Goal: Task Accomplishment & Management: Complete application form

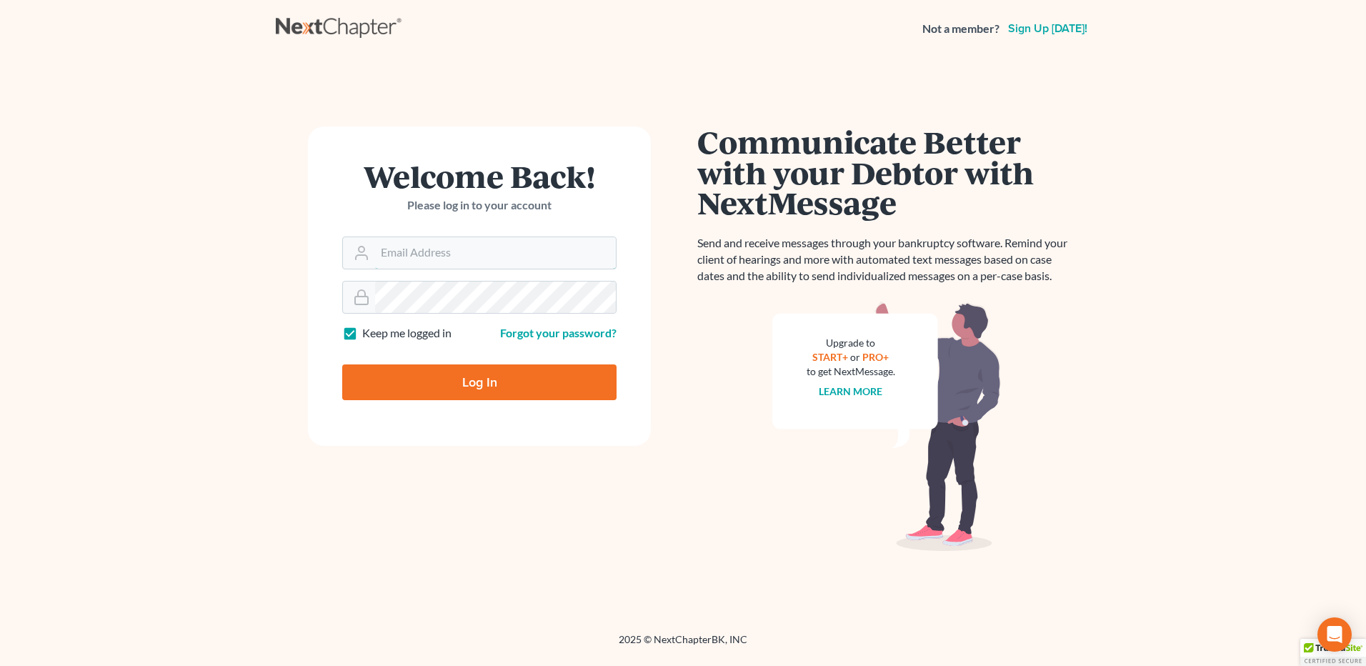
type input "[PERSON_NAME][EMAIL_ADDRESS][DOMAIN_NAME]"
click at [495, 376] on input "Log In" at bounding box center [479, 382] width 274 height 36
type input "Thinking..."
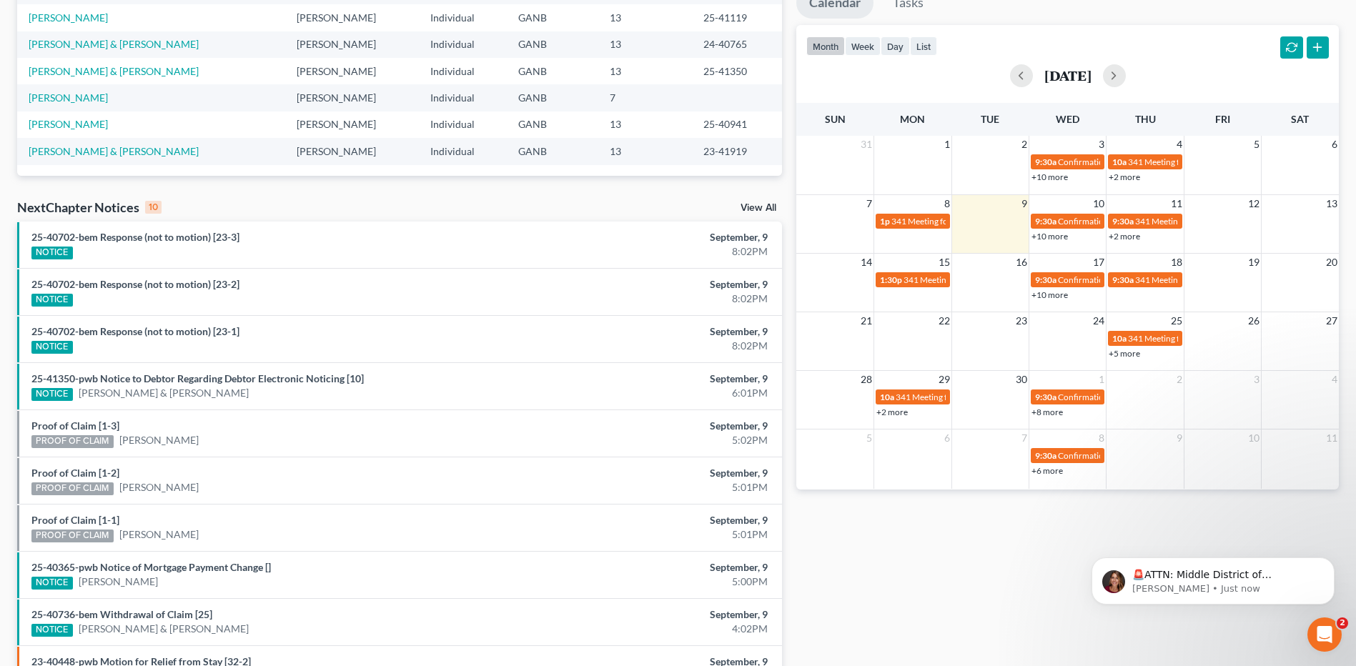
scroll to position [357, 0]
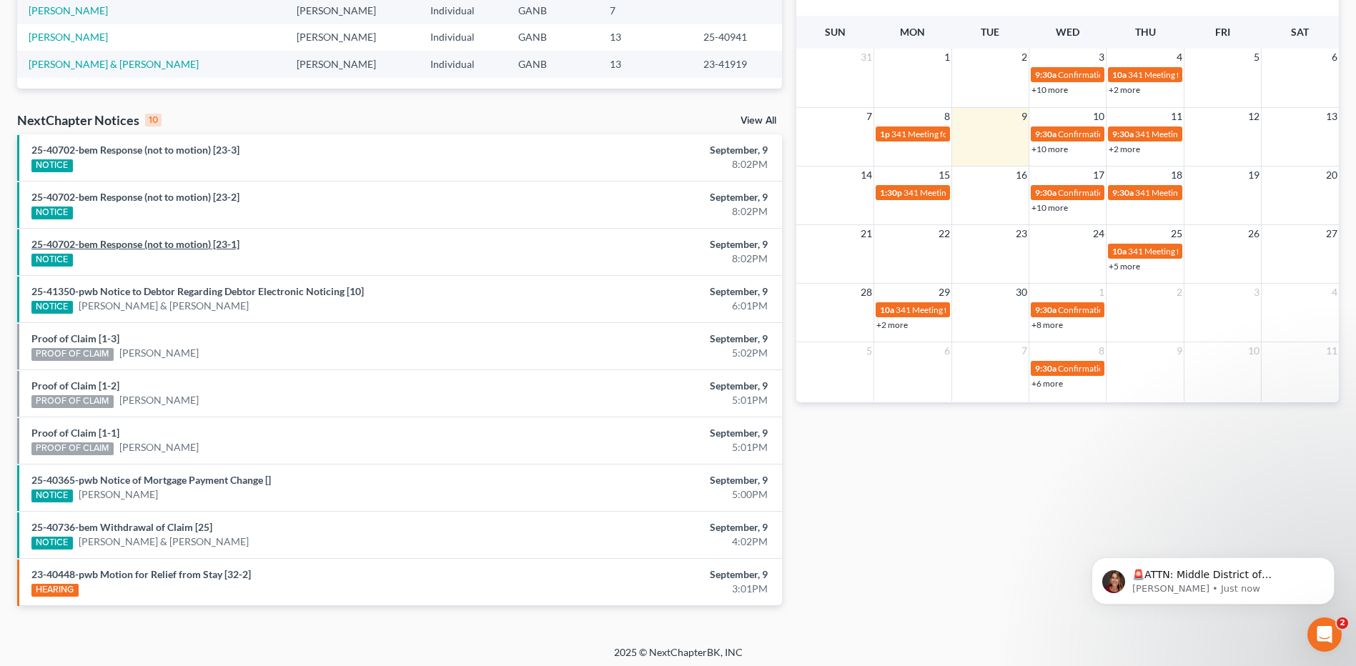
click at [200, 246] on link "25-40702-bem Response (not to motion) [23-1]" at bounding box center [135, 244] width 208 height 12
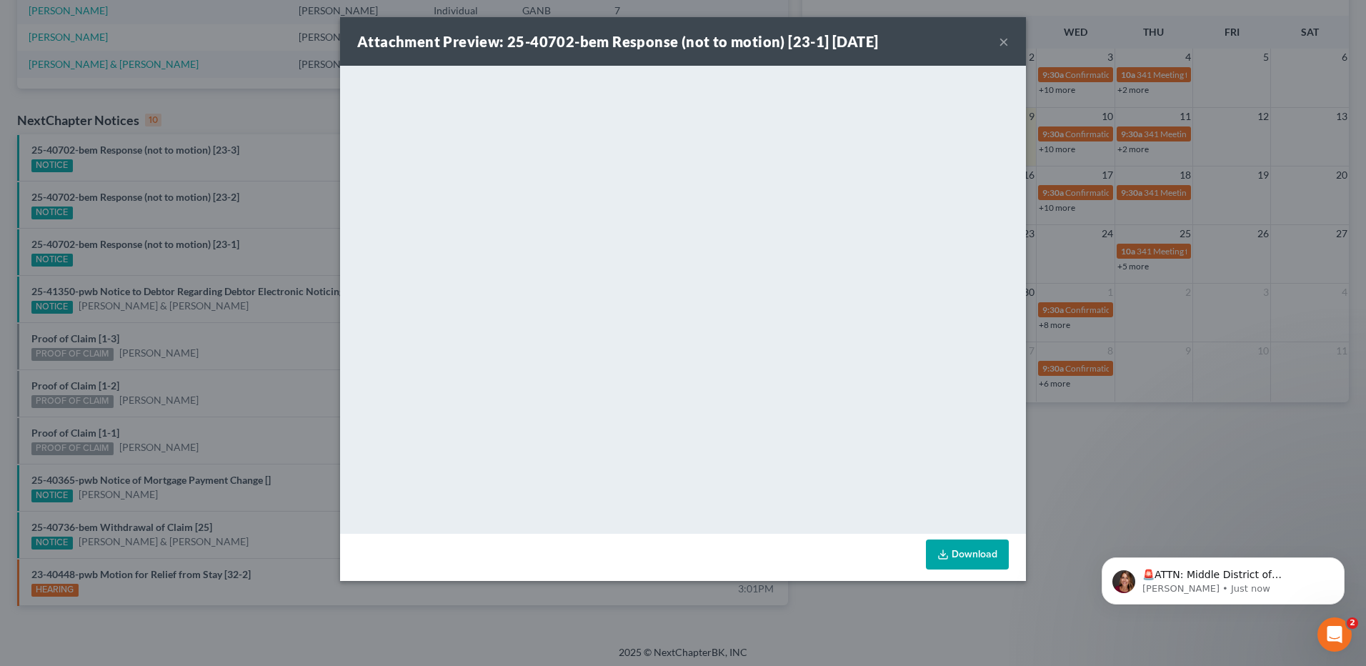
click at [1000, 47] on button "×" at bounding box center [1004, 41] width 10 height 17
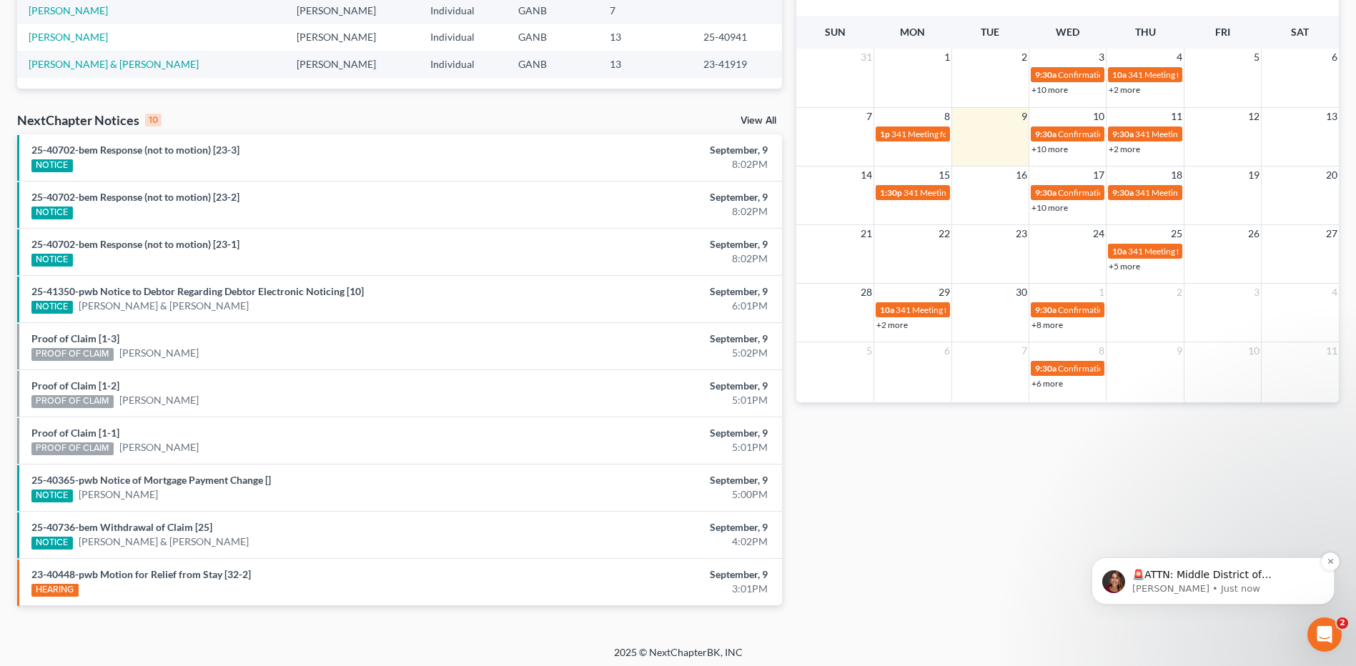
click at [1231, 579] on p "🚨ATTN: Middle District of [US_STATE] The court has added a new Credit Counselin…" at bounding box center [1224, 575] width 184 height 14
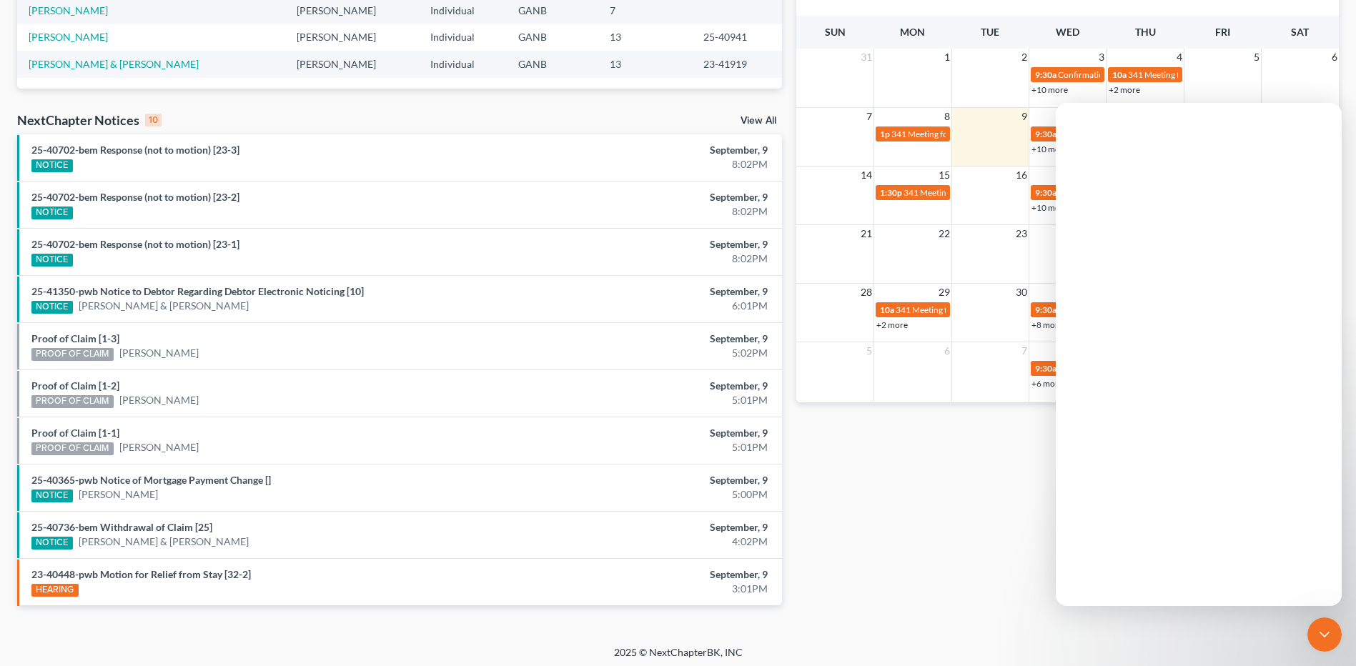
scroll to position [0, 0]
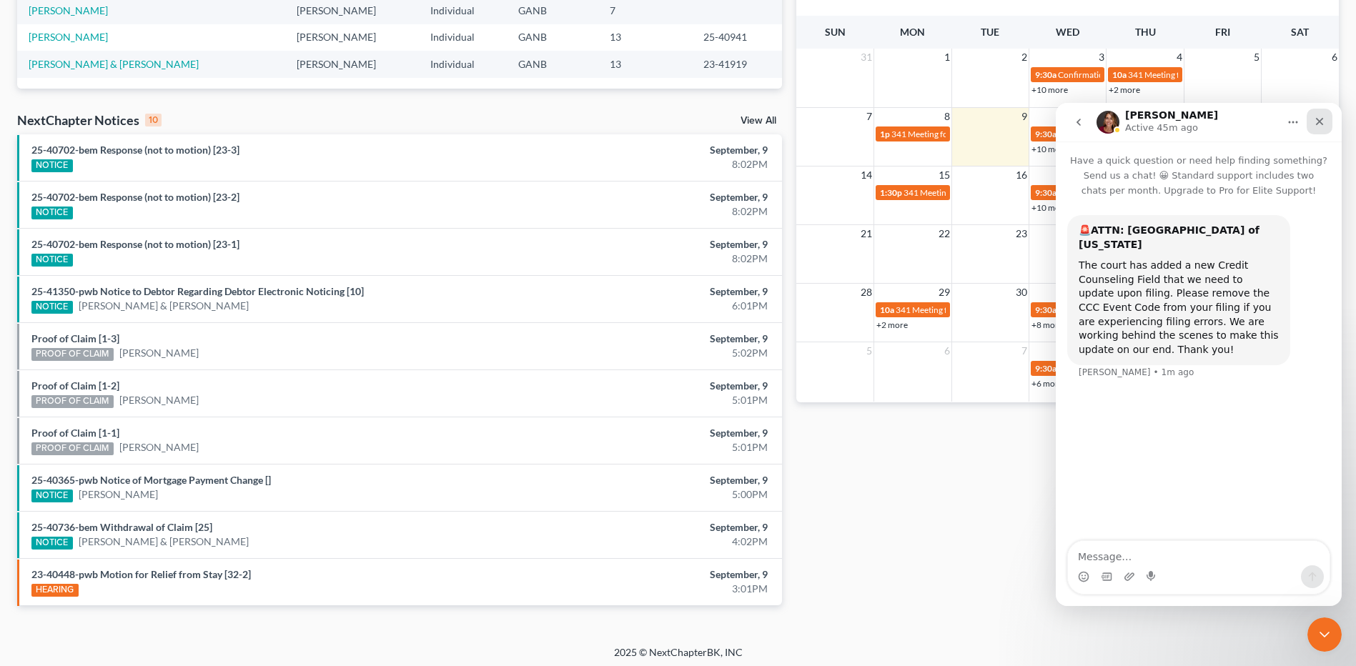
click at [1321, 124] on icon "Close" at bounding box center [1320, 122] width 8 height 8
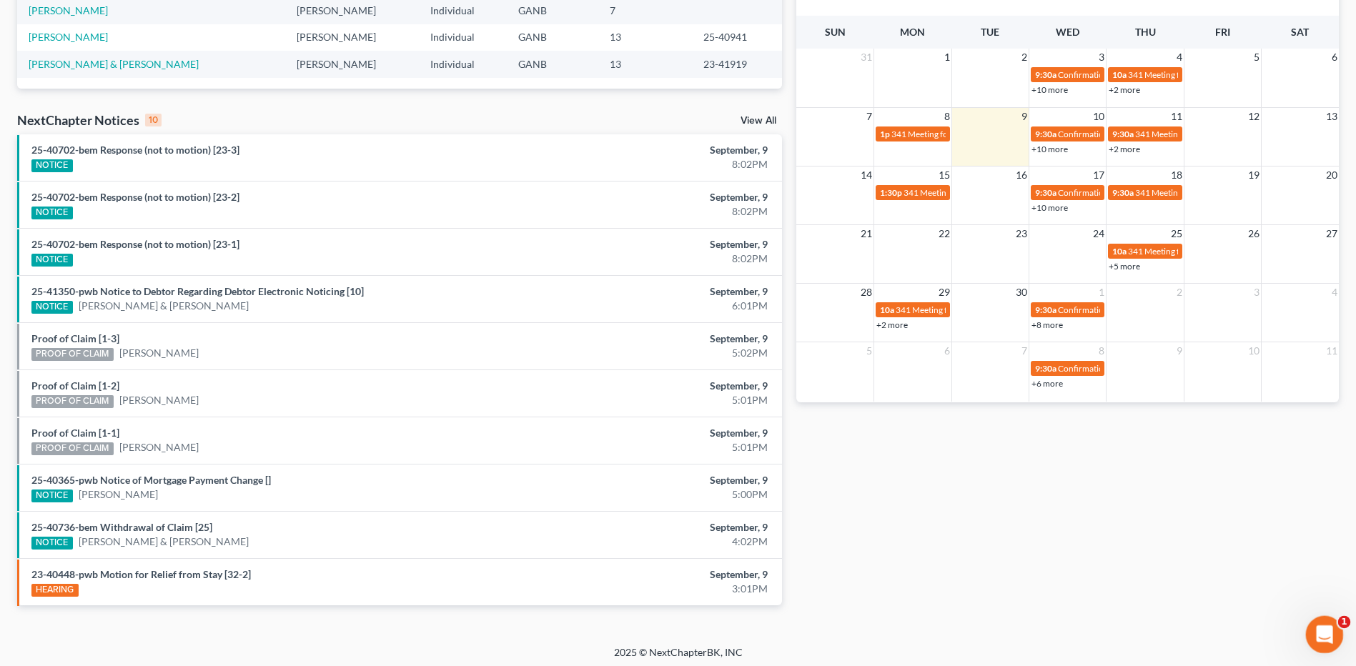
click at [1327, 624] on div "Open Intercom Messenger" at bounding box center [1321, 632] width 47 height 47
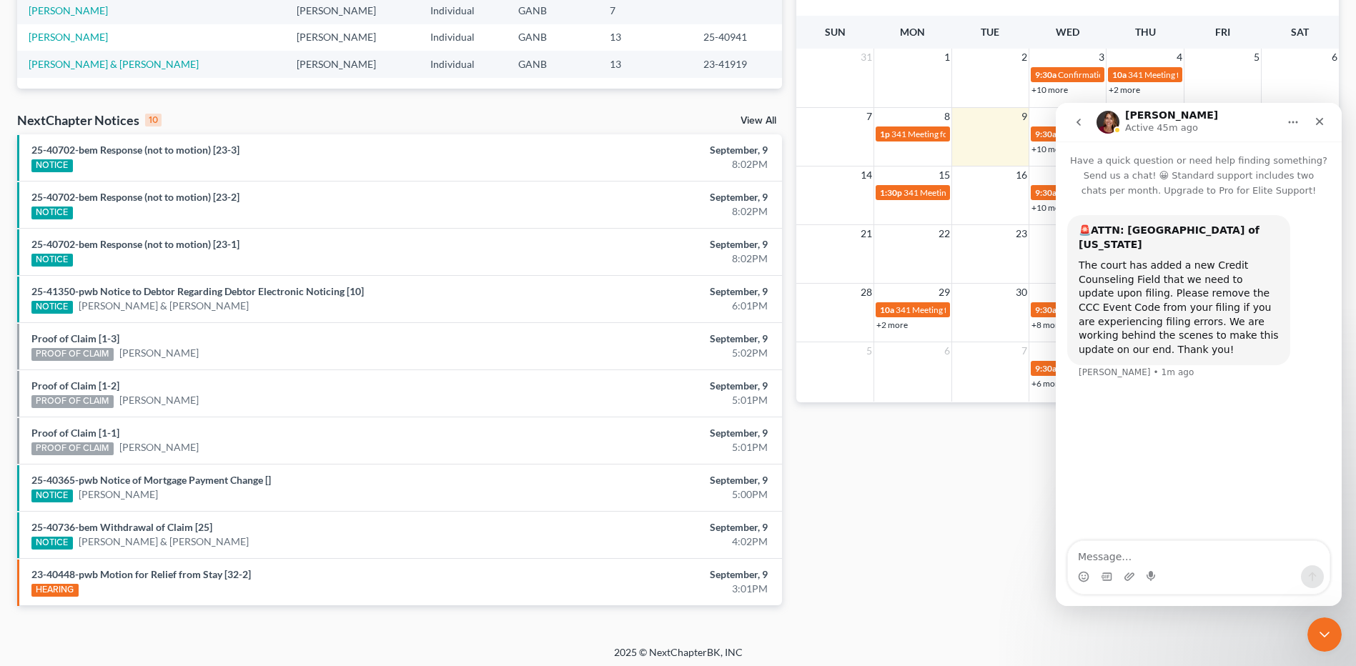
click at [1074, 118] on icon "go back" at bounding box center [1078, 121] width 11 height 11
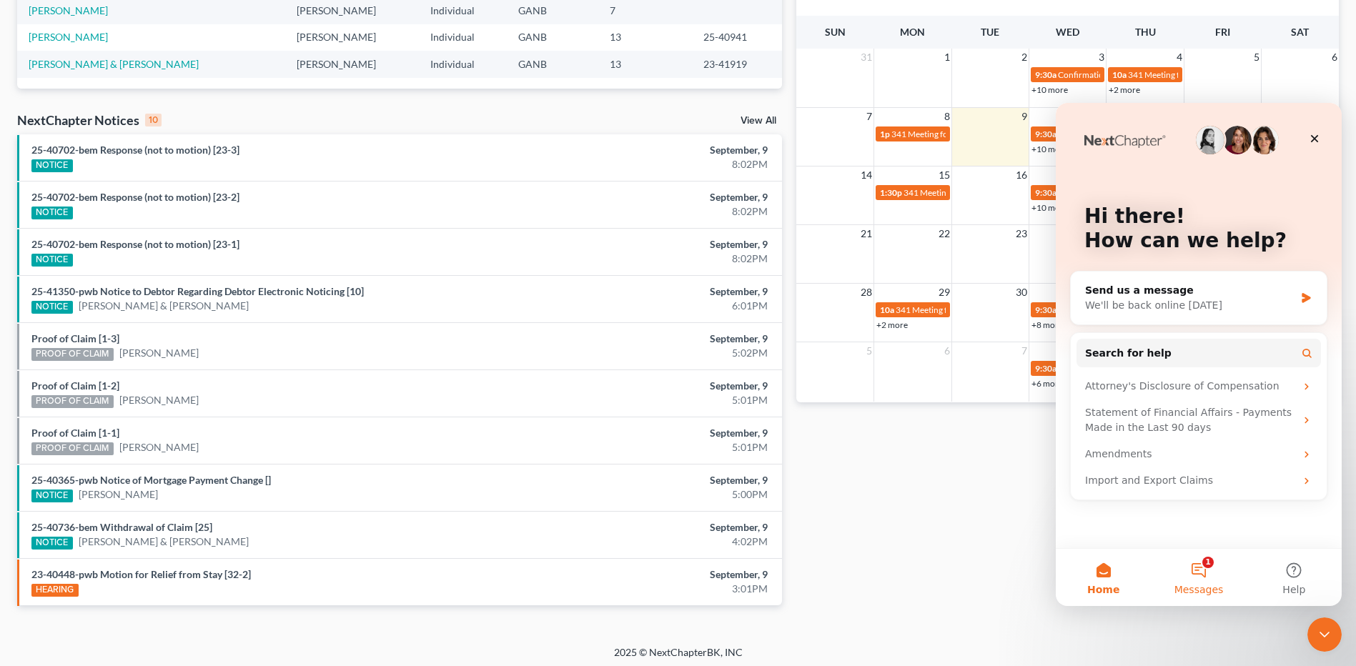
click at [1206, 567] on button "1 Messages" at bounding box center [1198, 577] width 95 height 57
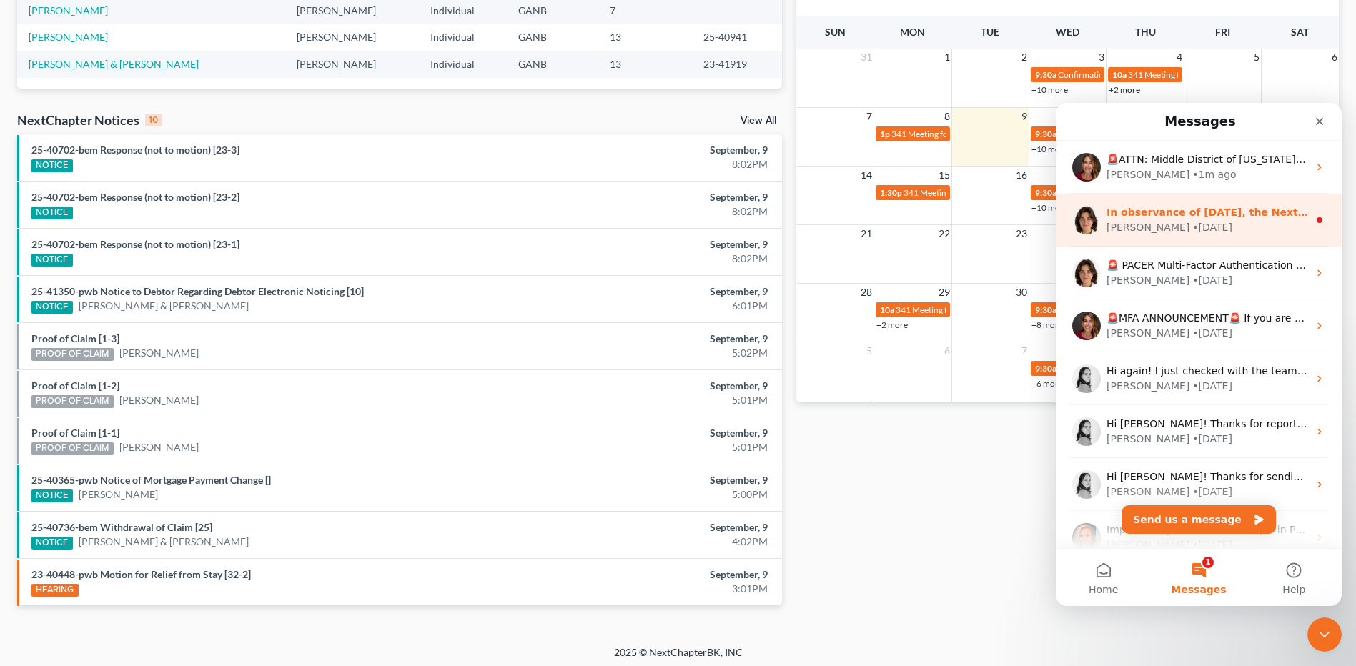
click at [1196, 222] on div "[PERSON_NAME] • [DATE]" at bounding box center [1207, 227] width 202 height 15
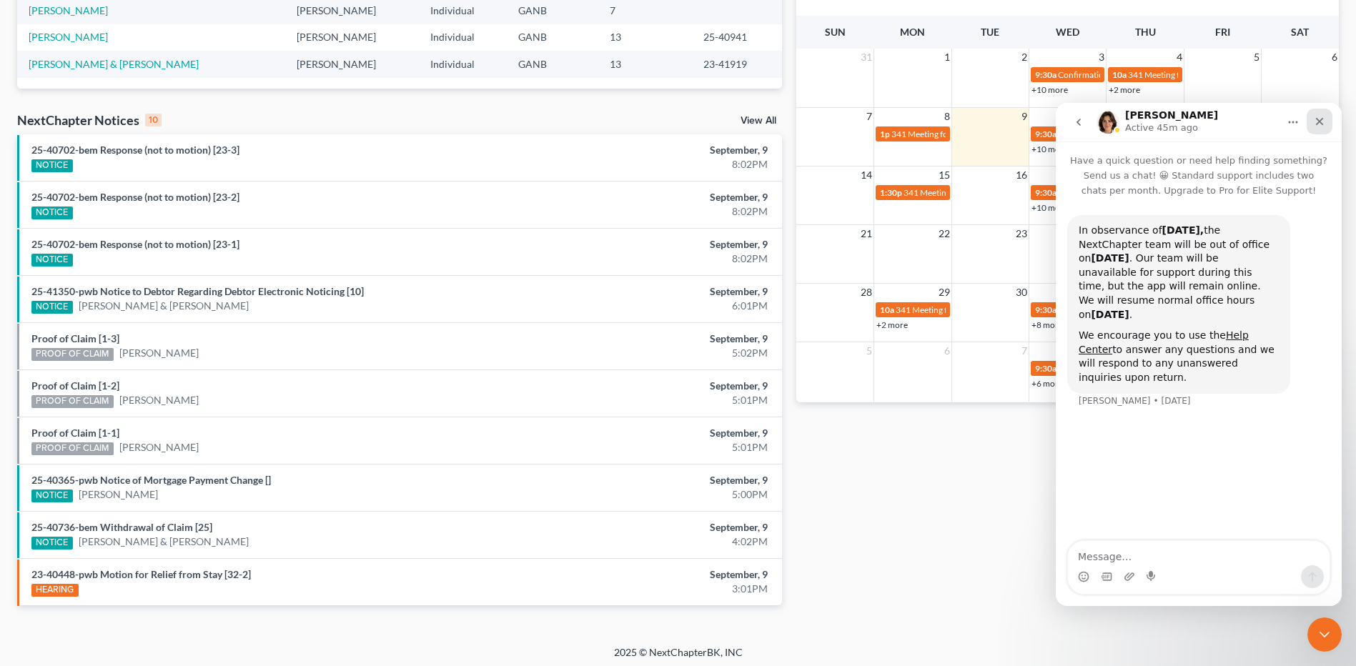
click at [1313, 129] on div "Close" at bounding box center [1319, 122] width 26 height 26
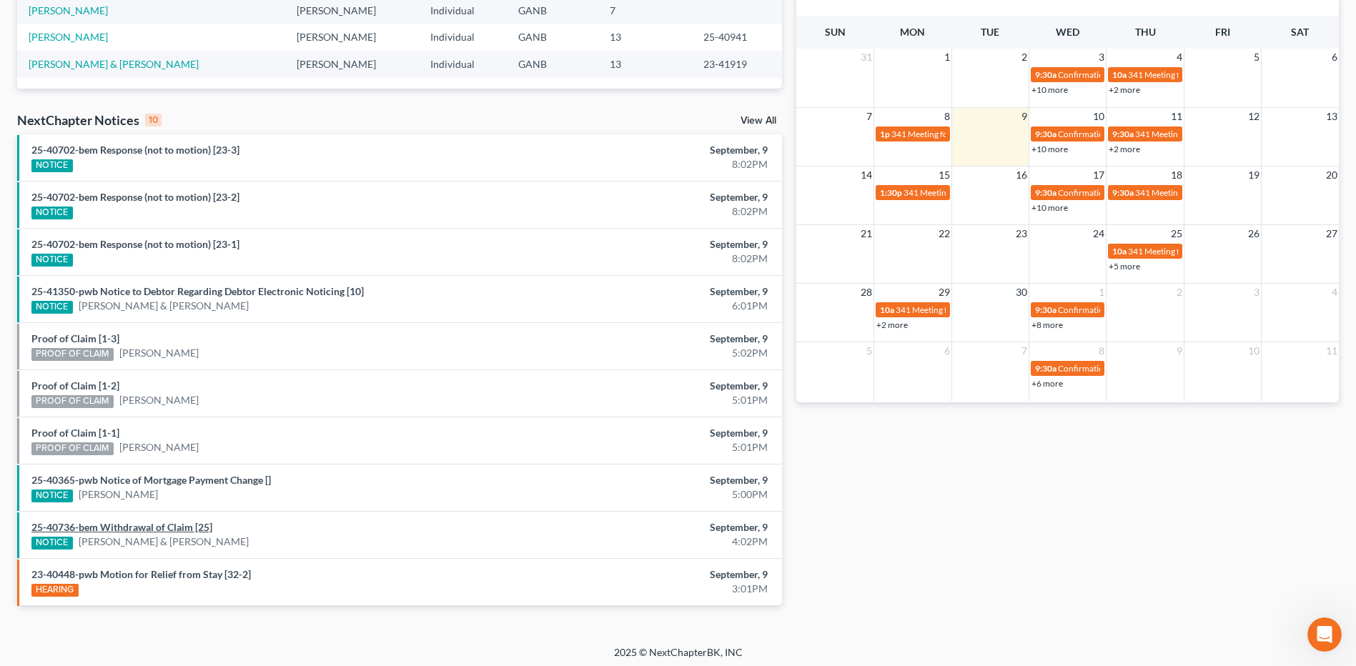
click at [194, 528] on link "25-40736-bem Withdrawal of Claim [25]" at bounding box center [121, 527] width 181 height 12
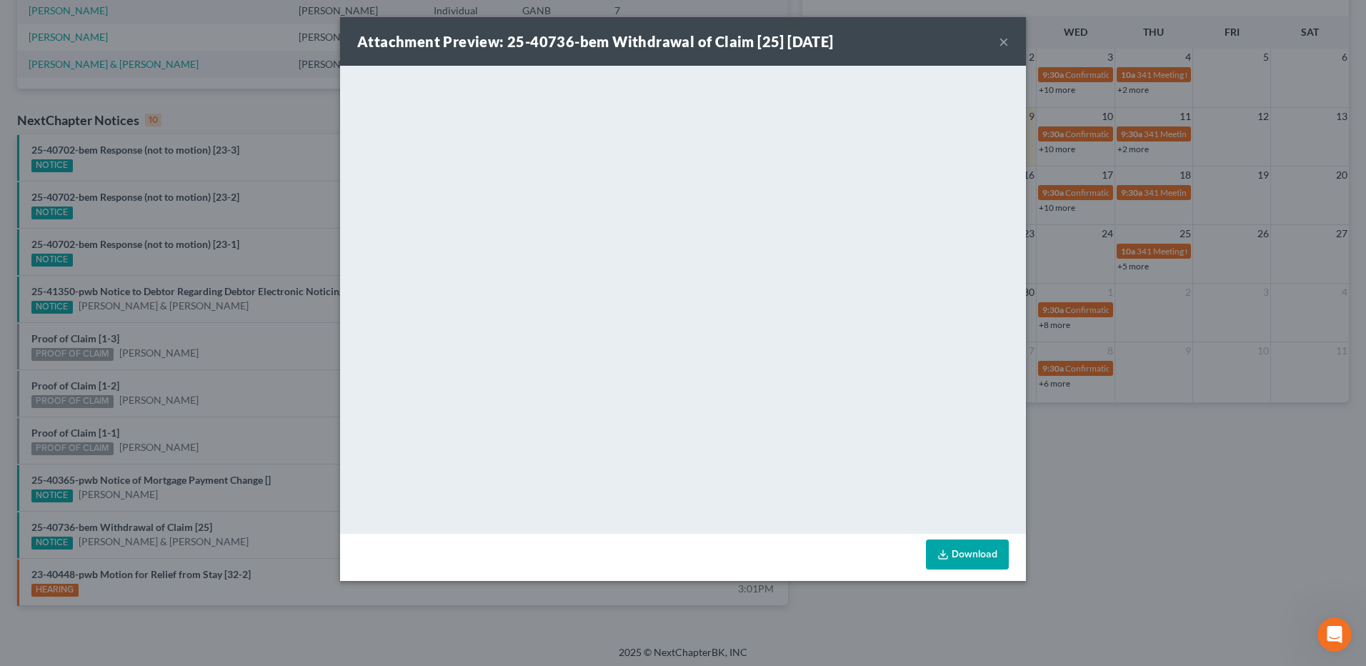
click at [1004, 44] on button "×" at bounding box center [1004, 41] width 10 height 17
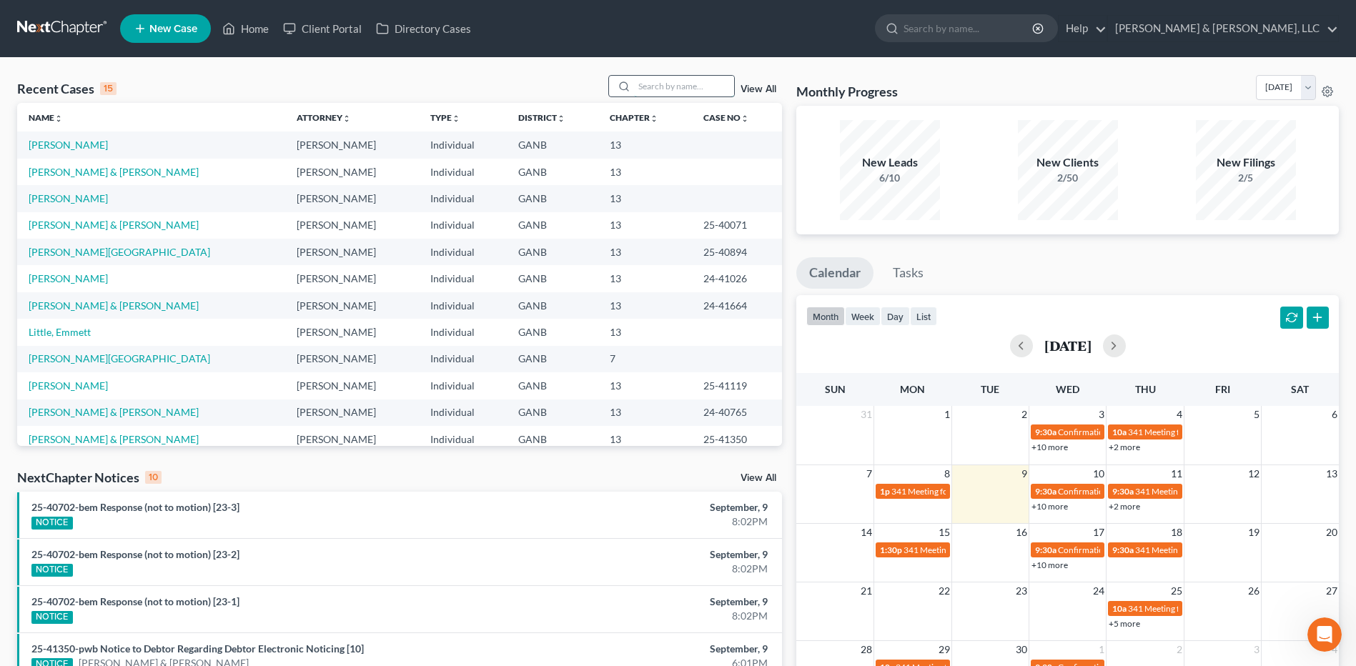
click at [654, 90] on input "search" at bounding box center [684, 86] width 100 height 21
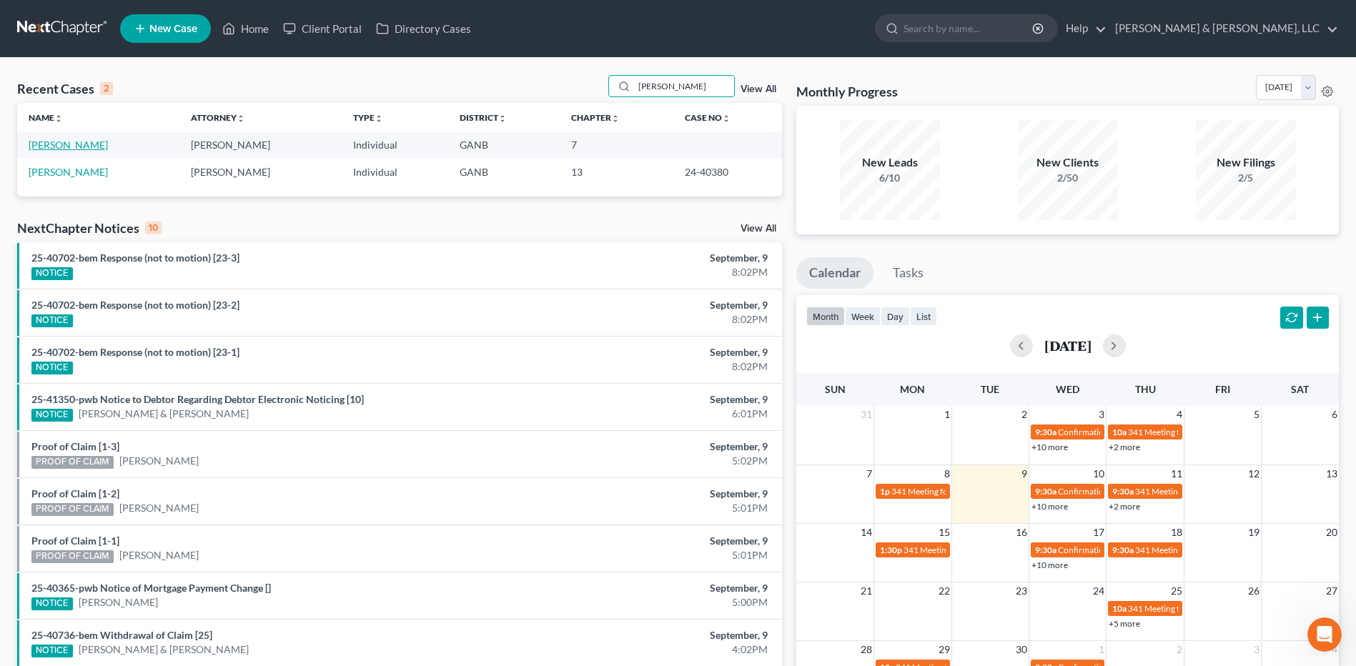
type input "[PERSON_NAME]"
click at [82, 145] on link "[PERSON_NAME]" at bounding box center [68, 145] width 79 height 12
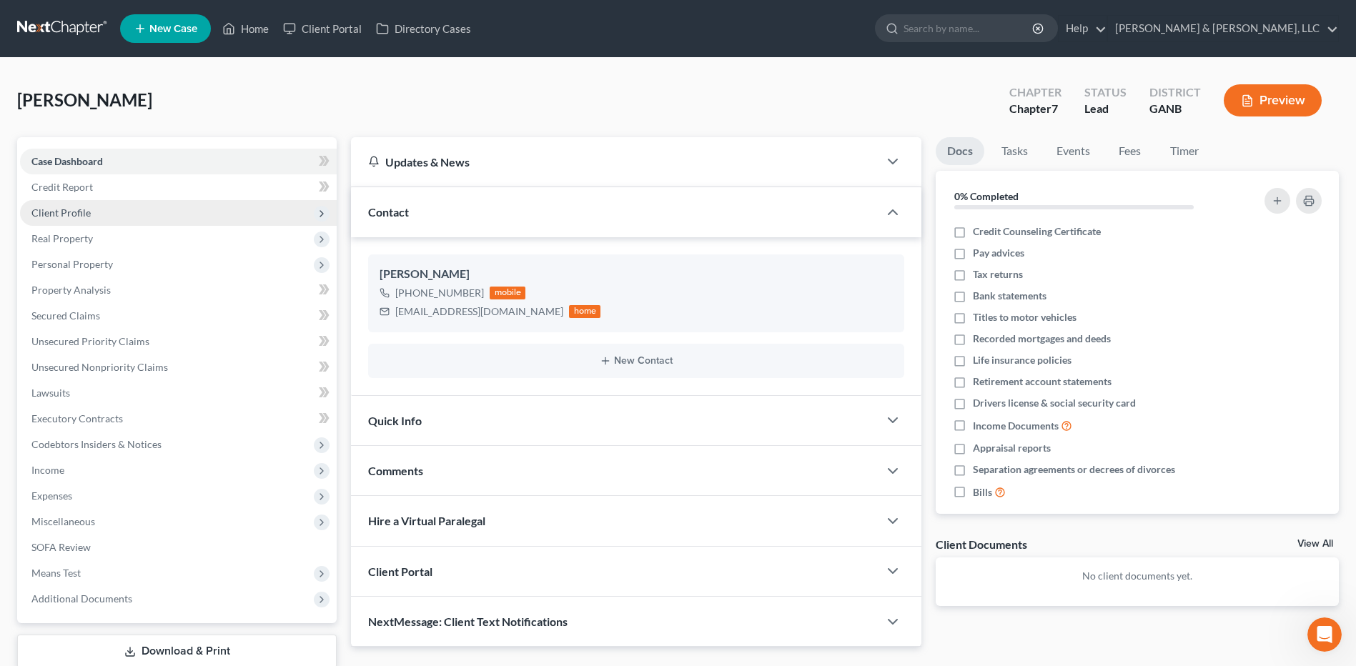
click at [147, 217] on span "Client Profile" at bounding box center [178, 213] width 317 height 26
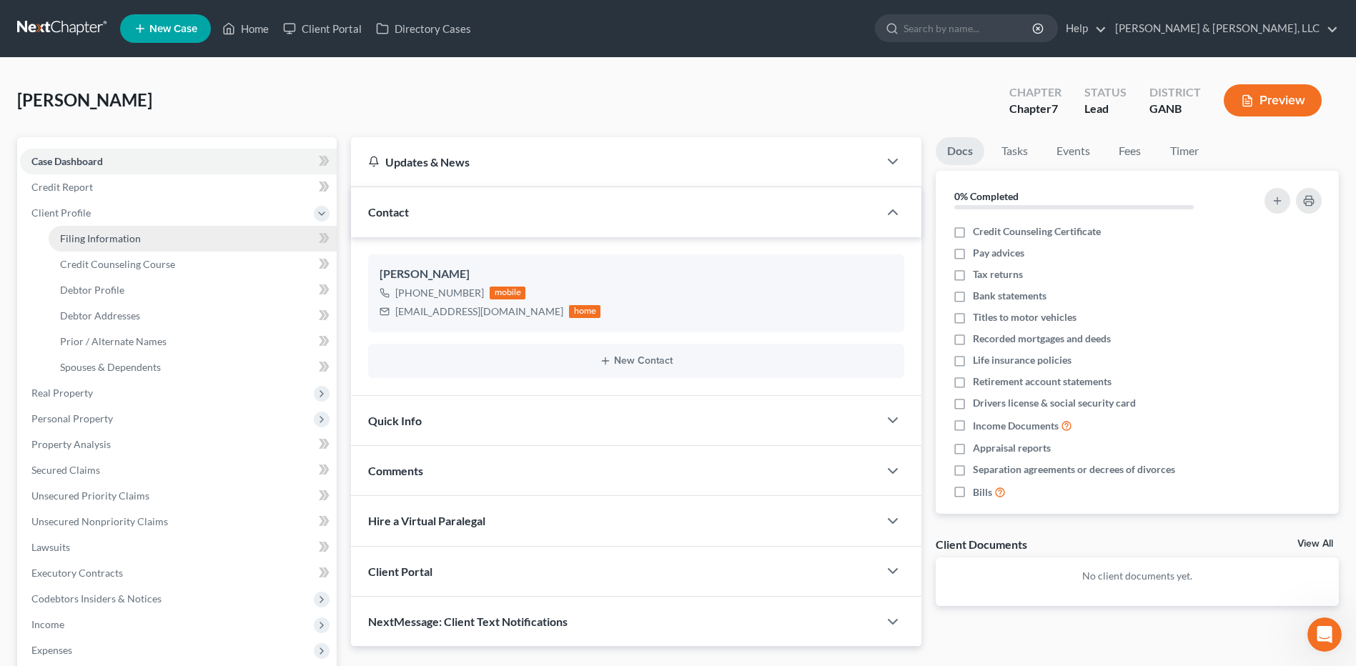
click at [134, 234] on span "Filing Information" at bounding box center [100, 238] width 81 height 12
select select "1"
select select "0"
select select "10"
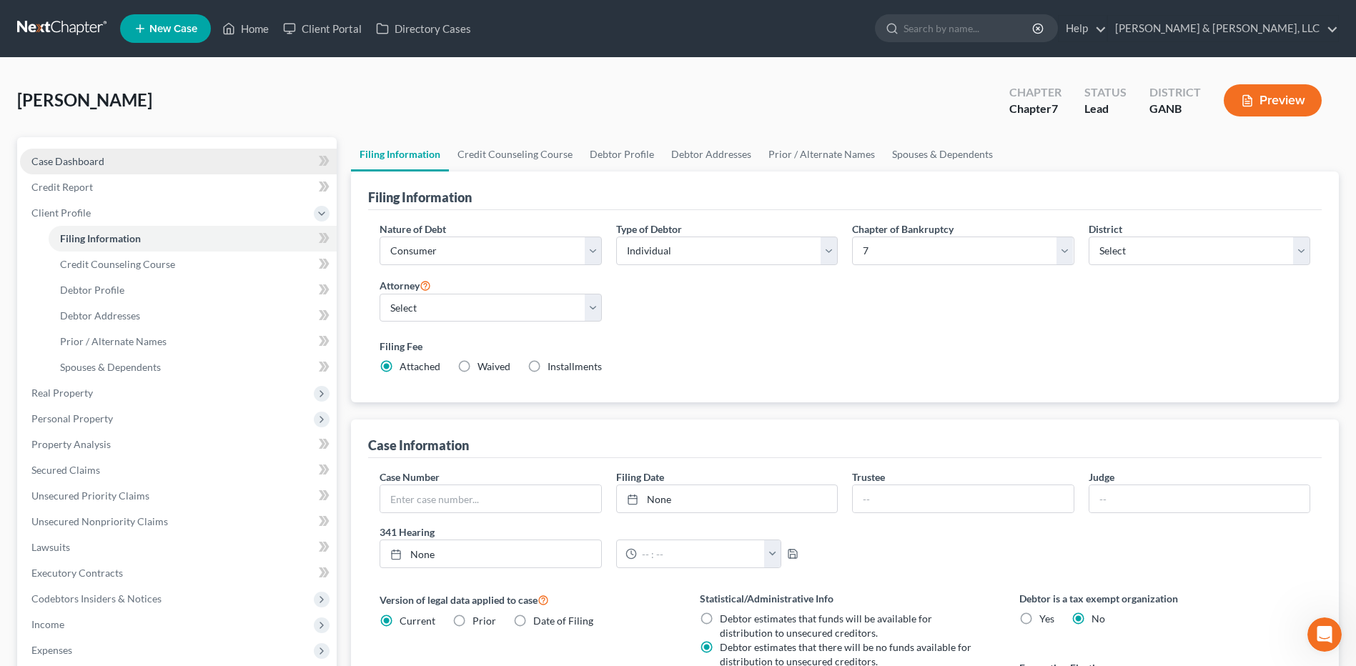
click at [140, 159] on link "Case Dashboard" at bounding box center [178, 162] width 317 height 26
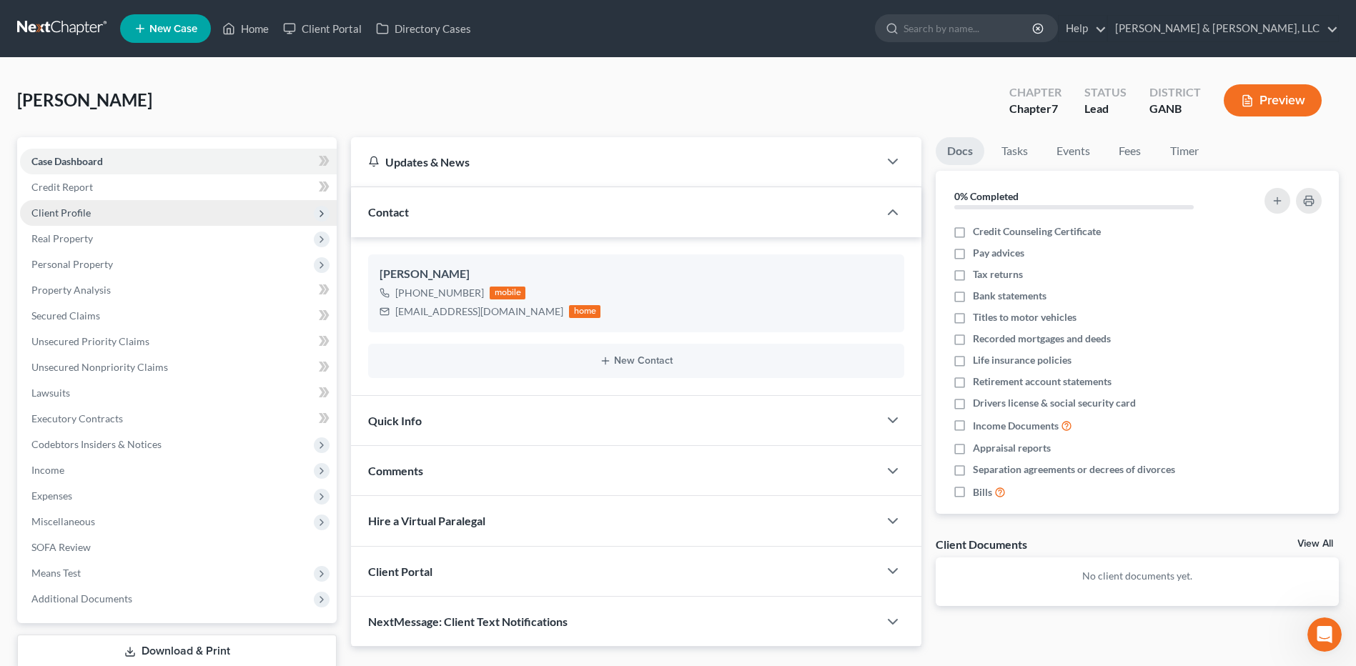
click at [114, 216] on span "Client Profile" at bounding box center [178, 213] width 317 height 26
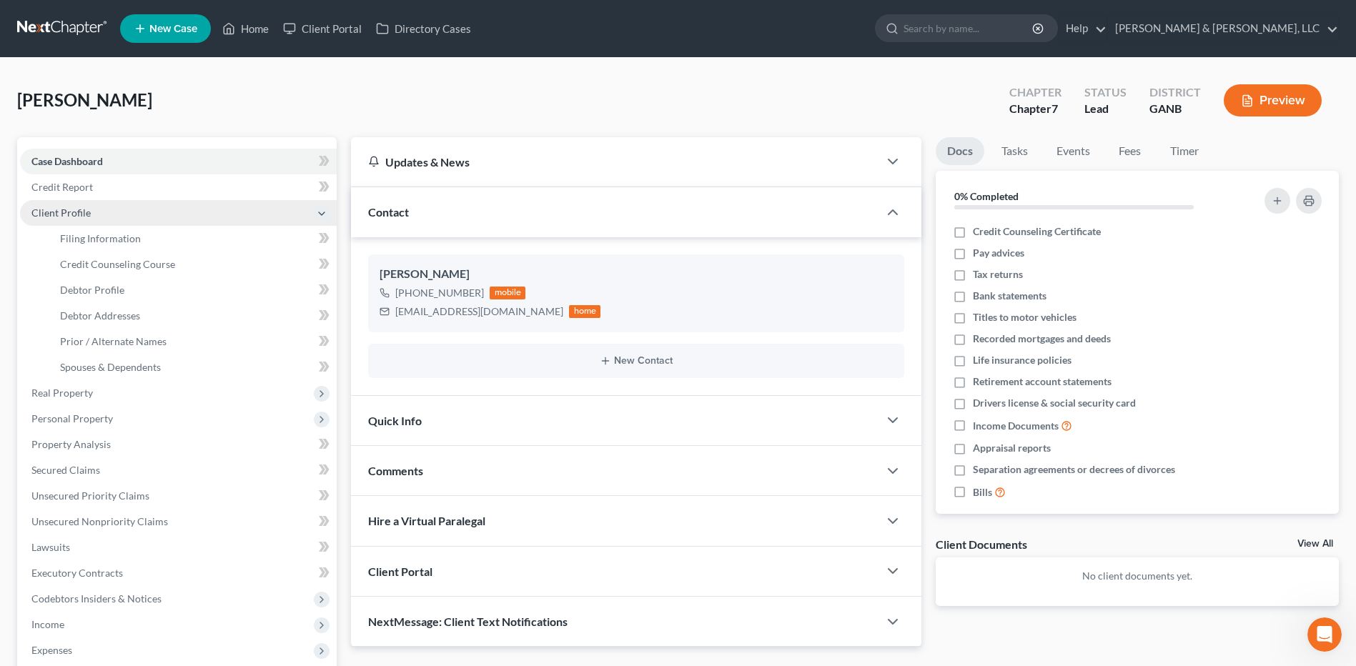
click at [123, 219] on span "Client Profile" at bounding box center [178, 213] width 317 height 26
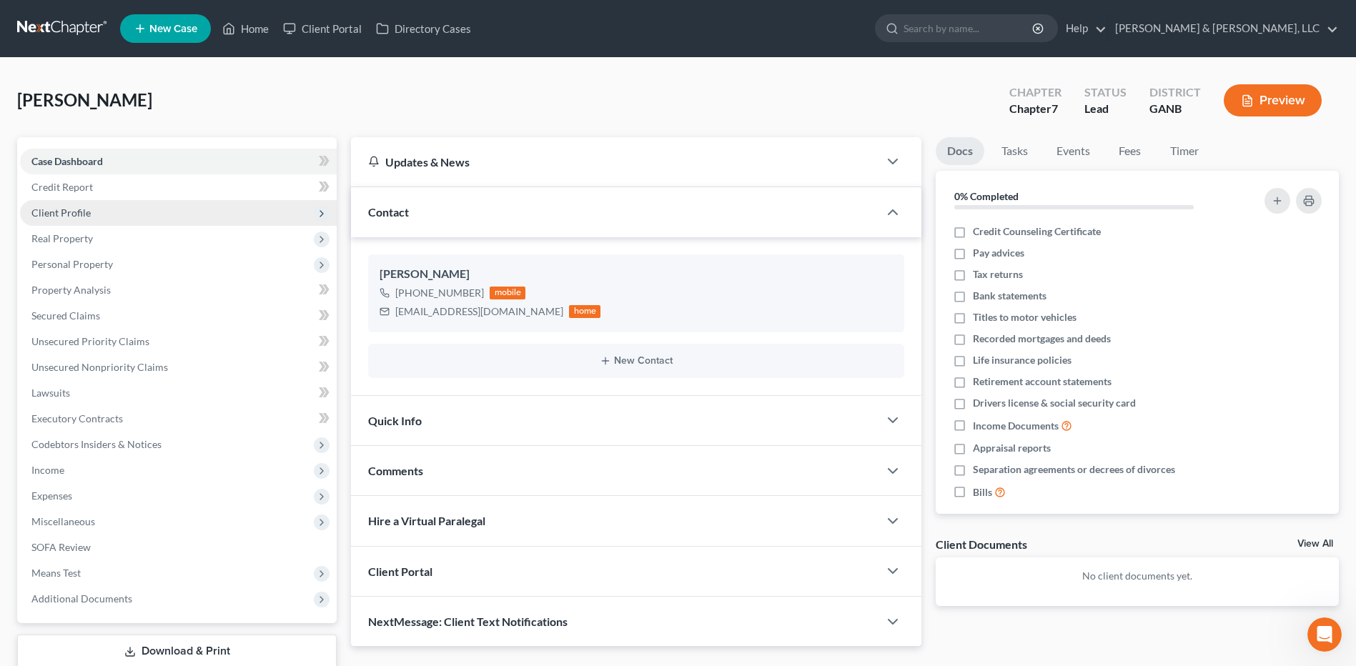
click at [127, 222] on span "Client Profile" at bounding box center [178, 213] width 317 height 26
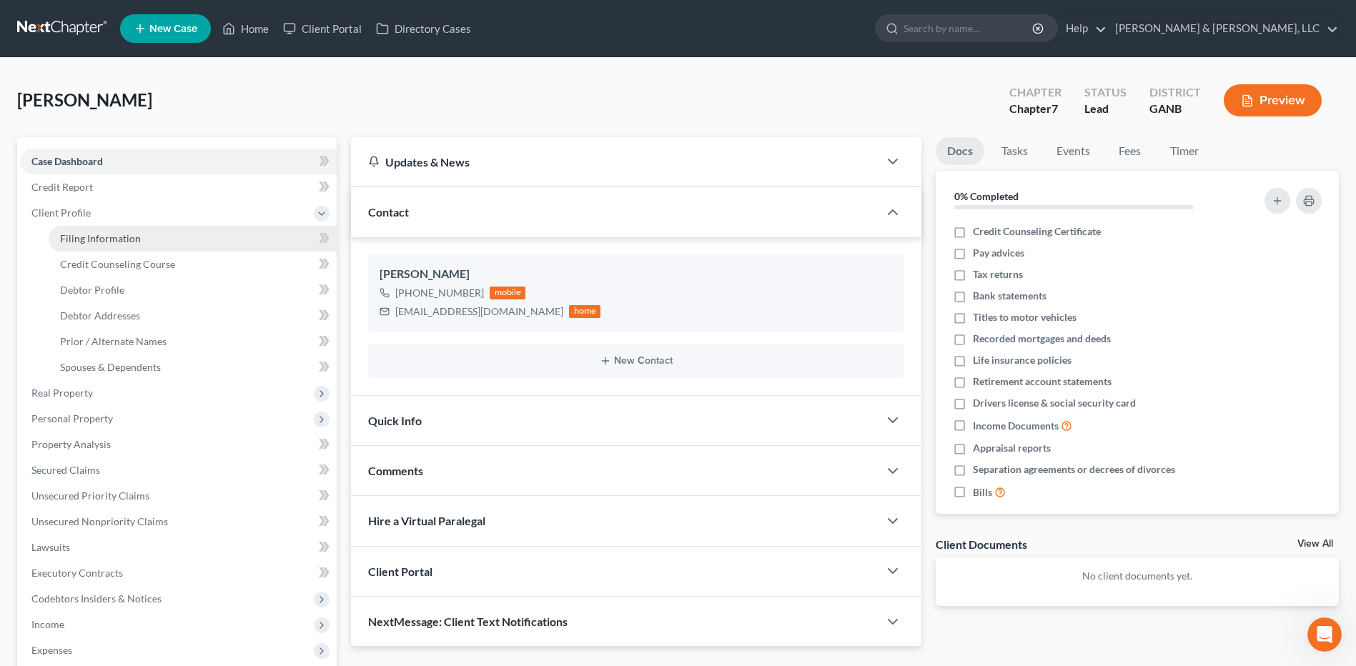
click at [131, 228] on link "Filing Information" at bounding box center [193, 239] width 288 height 26
select select "1"
select select "0"
select select "19"
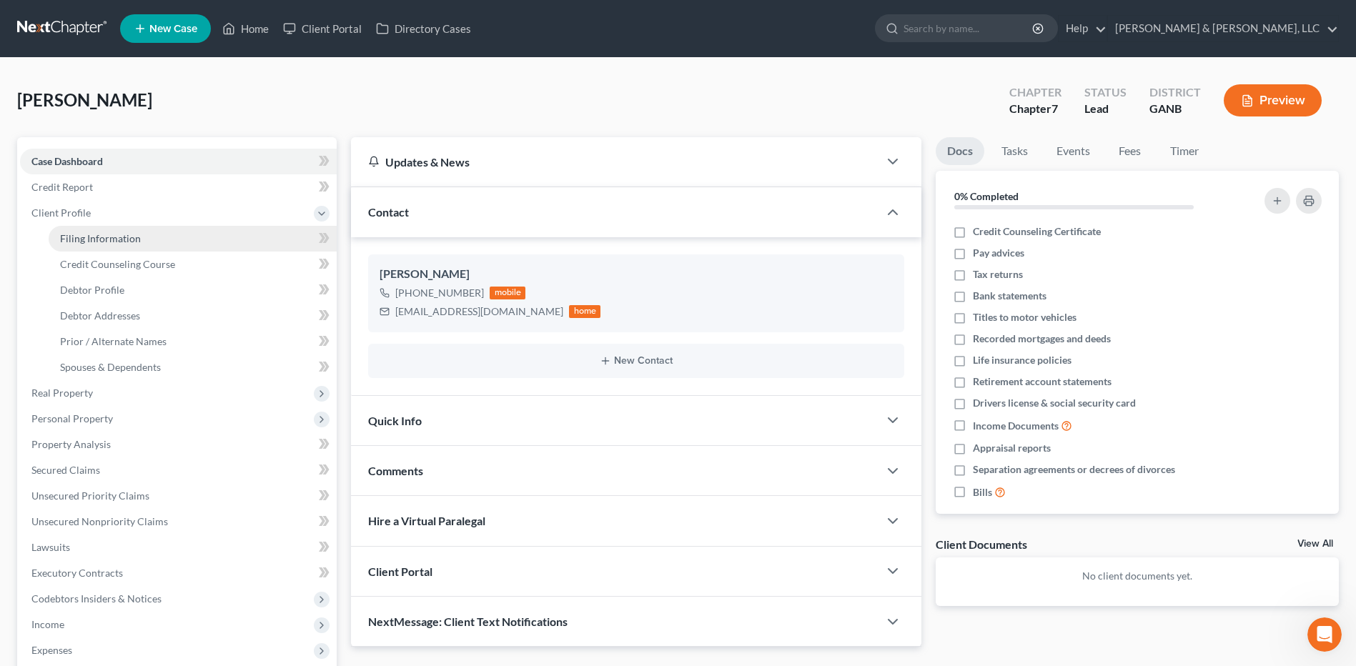
select select "0"
select select "10"
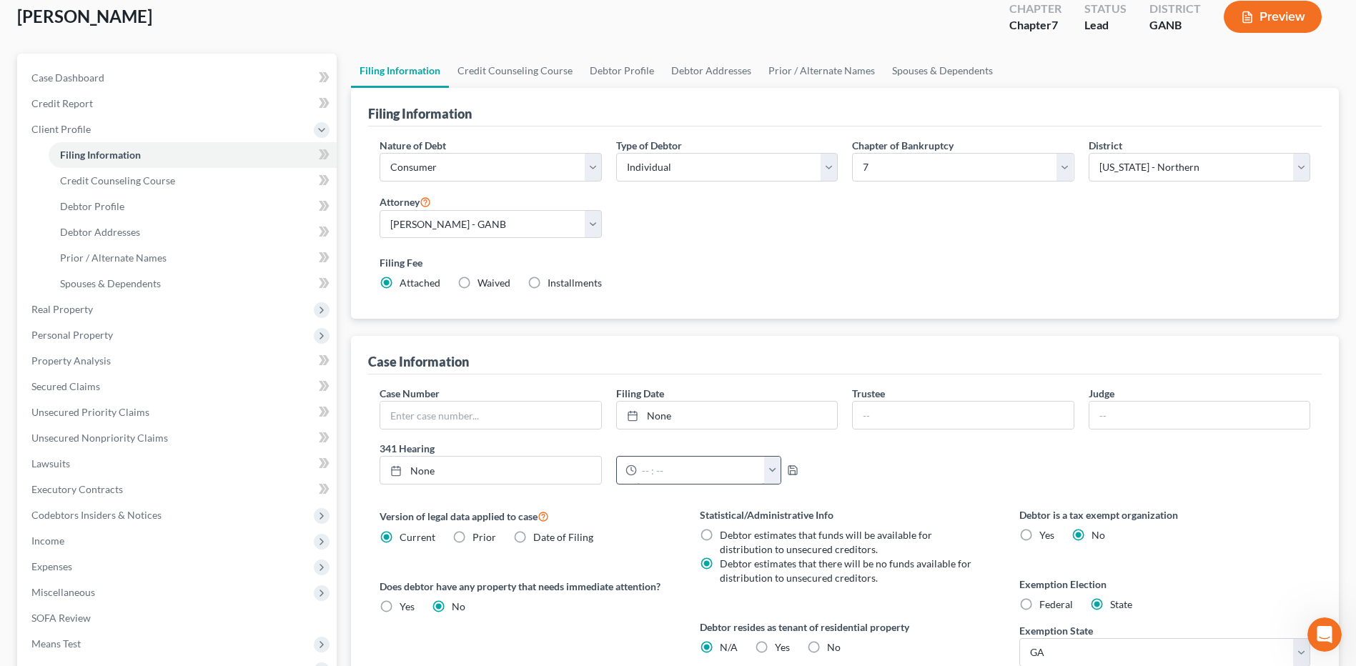
scroll to position [276, 0]
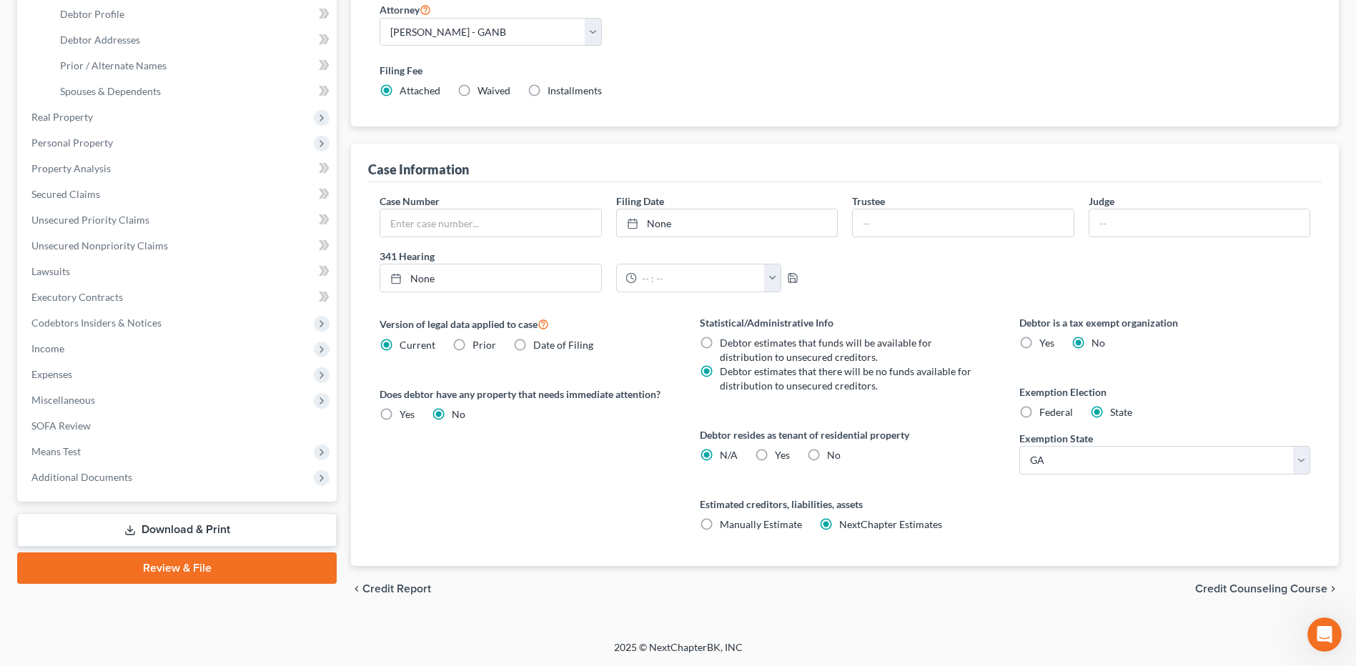
click at [1258, 593] on span "Credit Counseling Course" at bounding box center [1261, 588] width 132 height 11
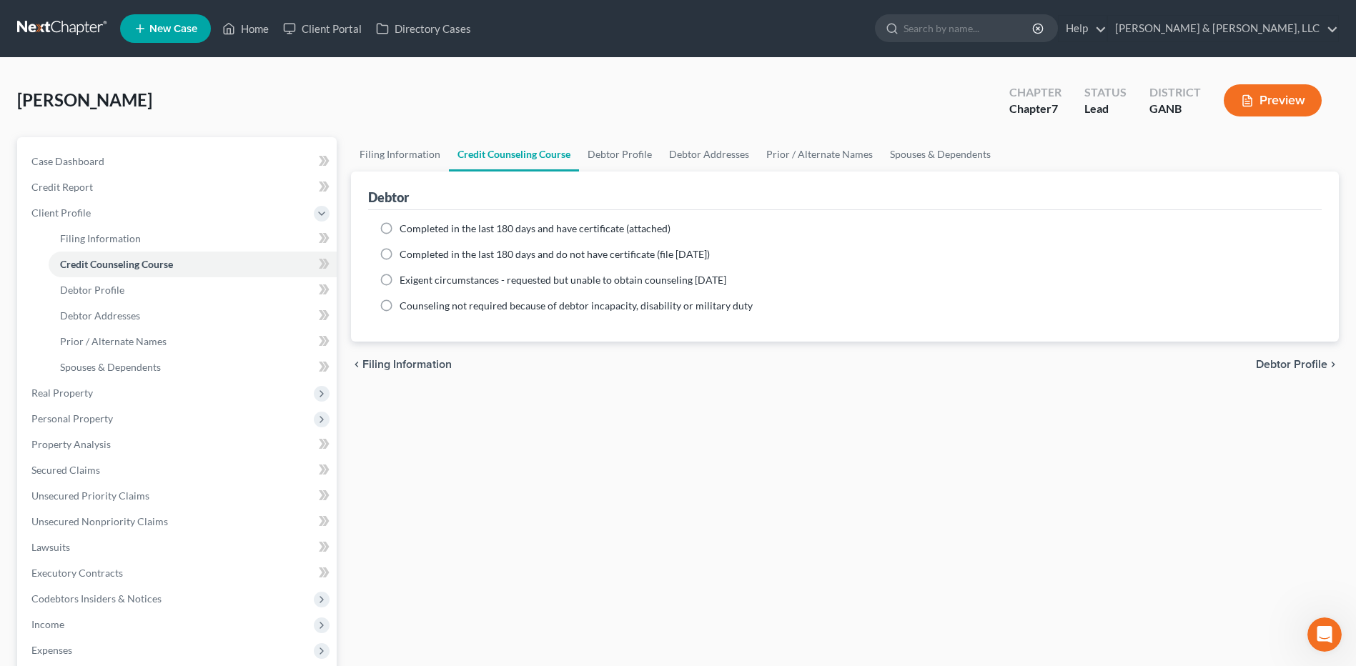
click at [469, 235] on label "Completed in the last 180 days and have certificate (attached)" at bounding box center [534, 229] width 271 height 14
click at [414, 231] on input "Completed in the last 180 days and have certificate (attached)" at bounding box center [409, 226] width 9 height 9
radio input "true"
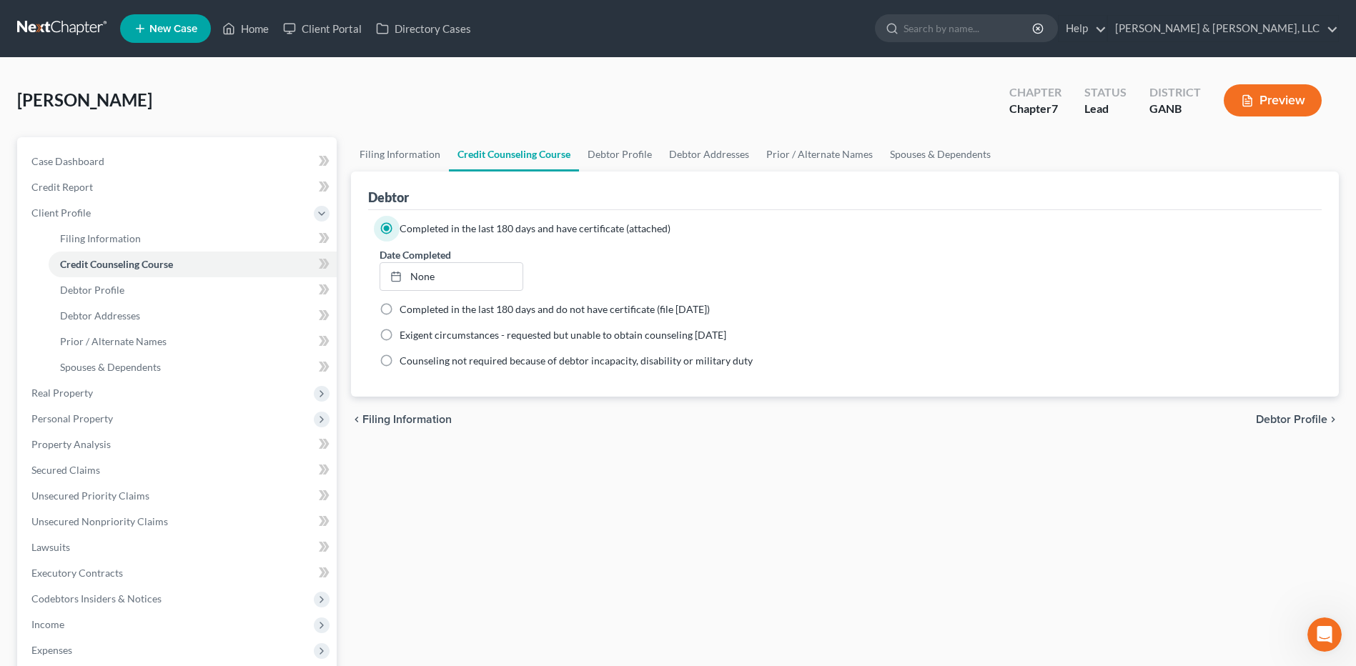
click at [1312, 414] on span "Debtor Profile" at bounding box center [1291, 419] width 71 height 11
select select "0"
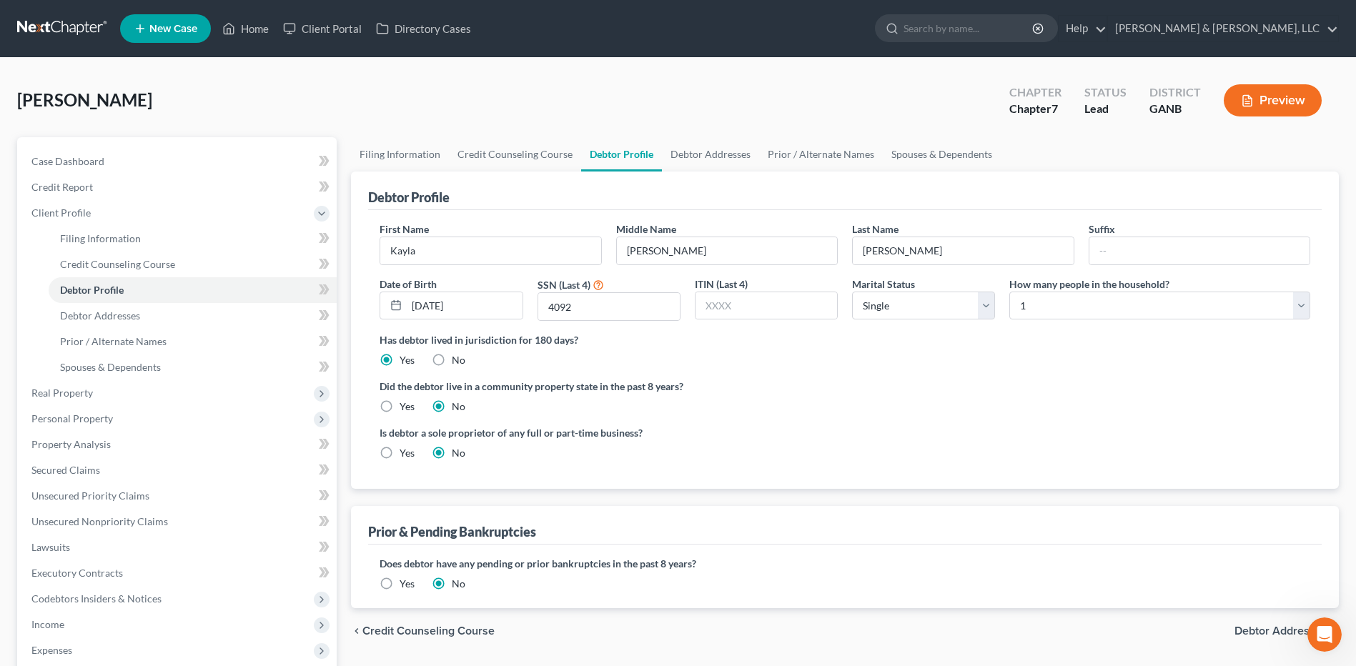
click at [1266, 635] on span "Debtor Addresses" at bounding box center [1280, 630] width 93 height 11
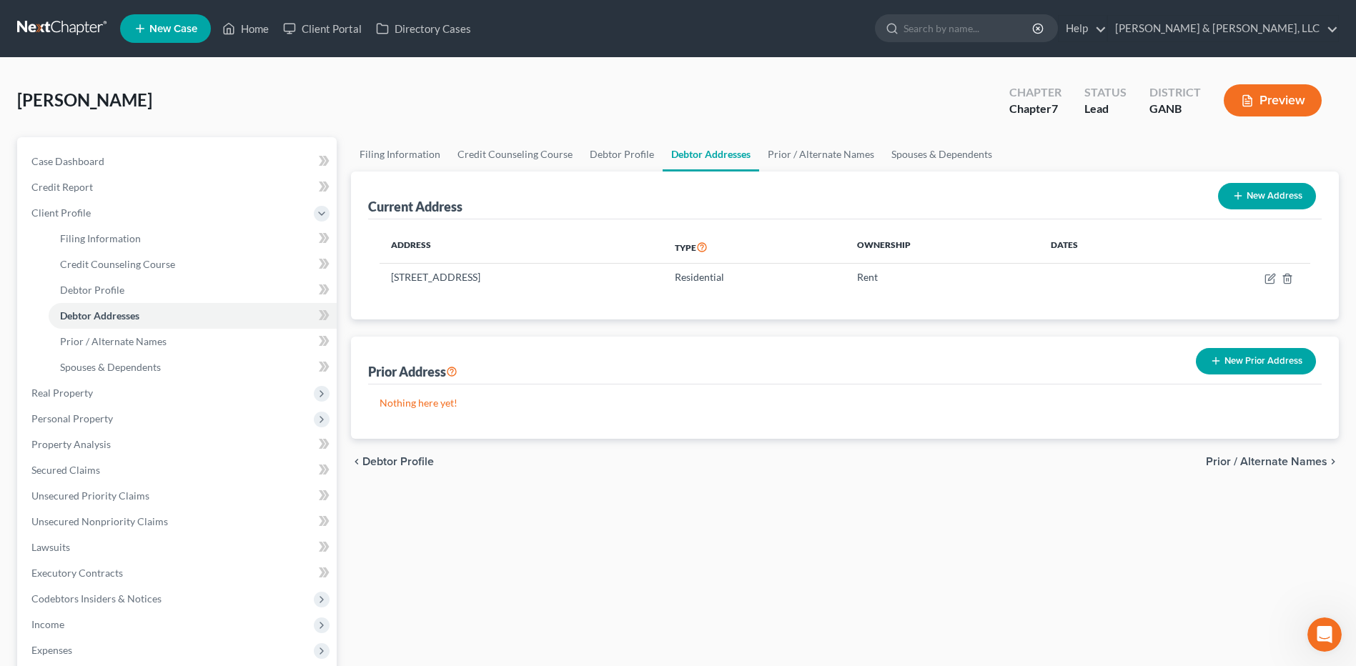
click at [1254, 461] on span "Prior / Alternate Names" at bounding box center [1266, 461] width 121 height 11
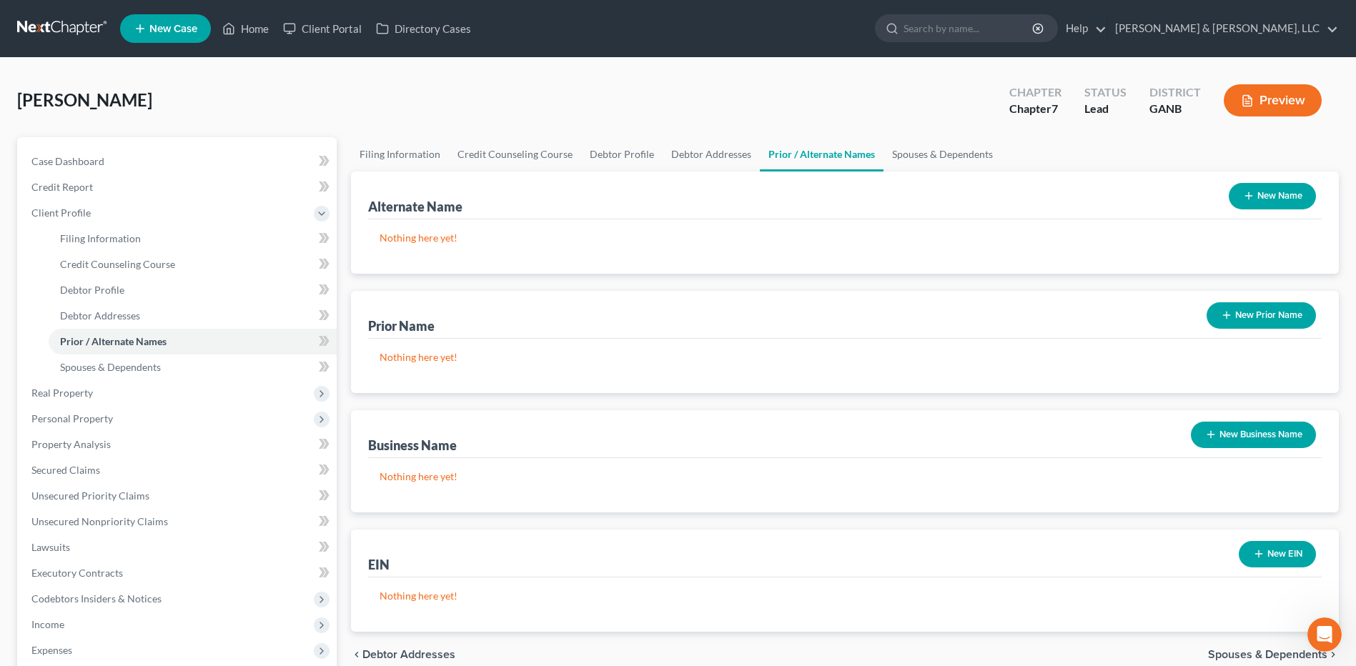
click at [1248, 650] on span "Spouses & Dependents" at bounding box center [1267, 654] width 119 height 11
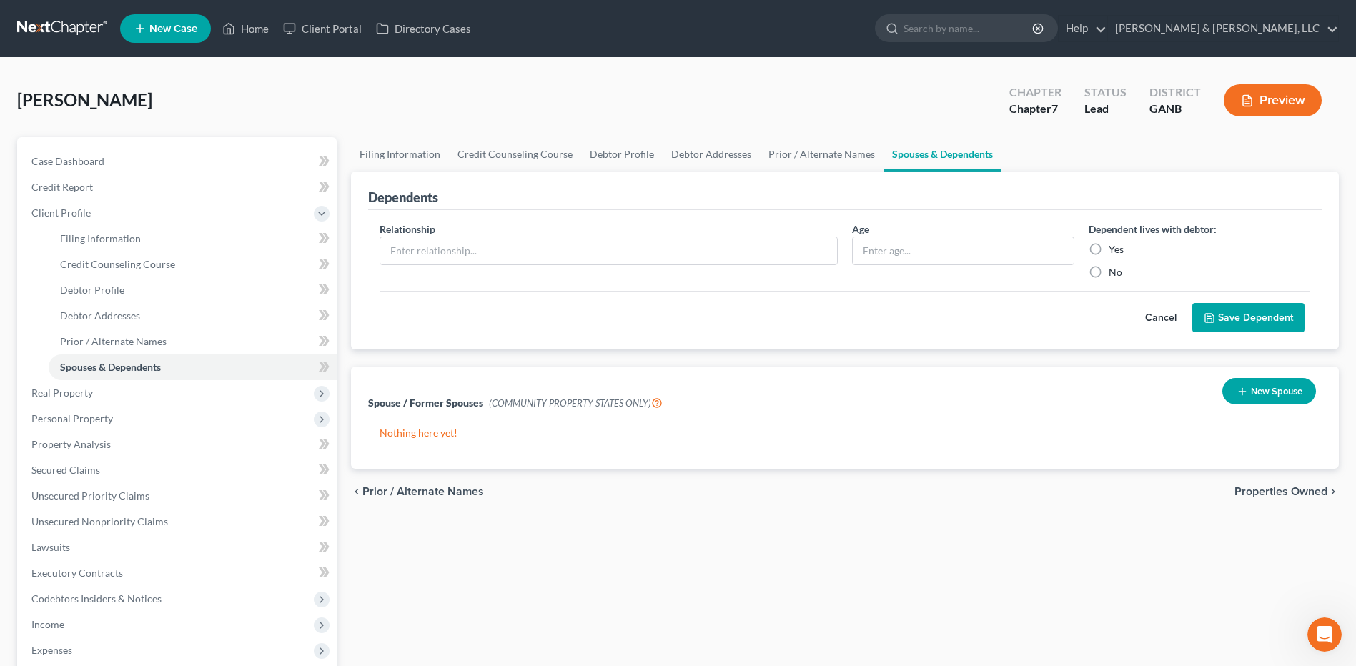
click at [1246, 492] on span "Properties Owned" at bounding box center [1280, 491] width 93 height 11
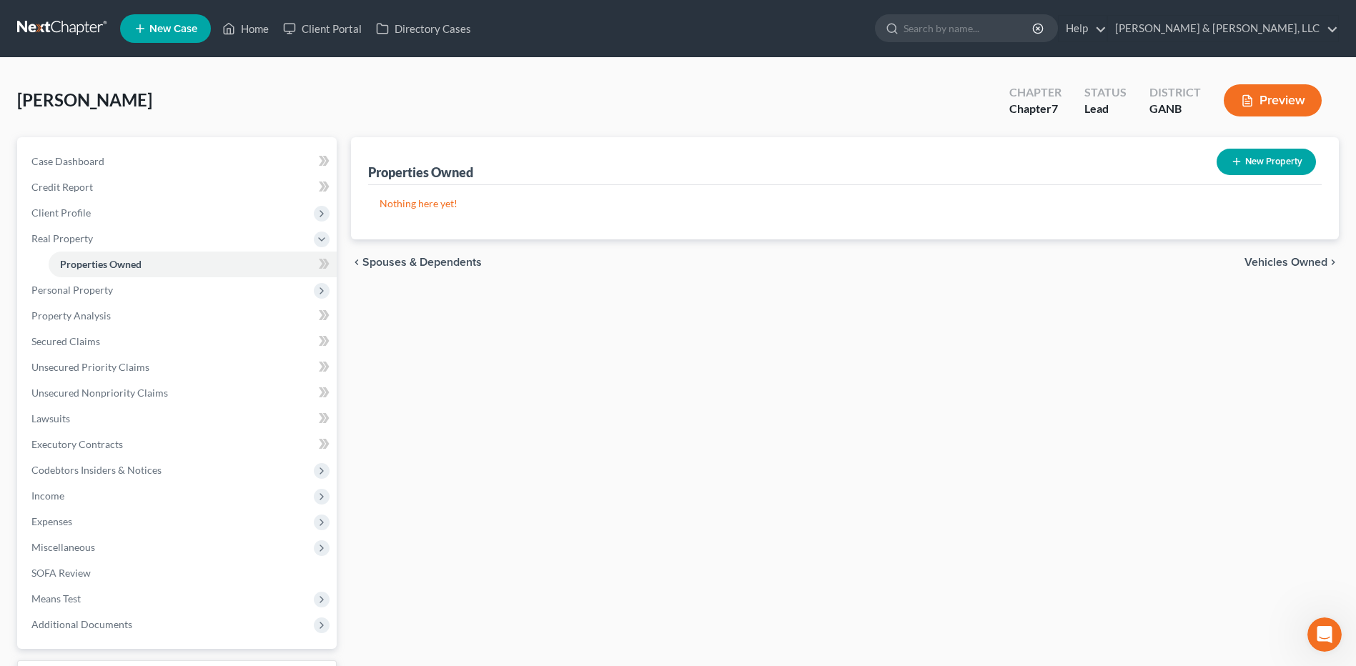
click at [1280, 267] on span "Vehicles Owned" at bounding box center [1285, 262] width 83 height 11
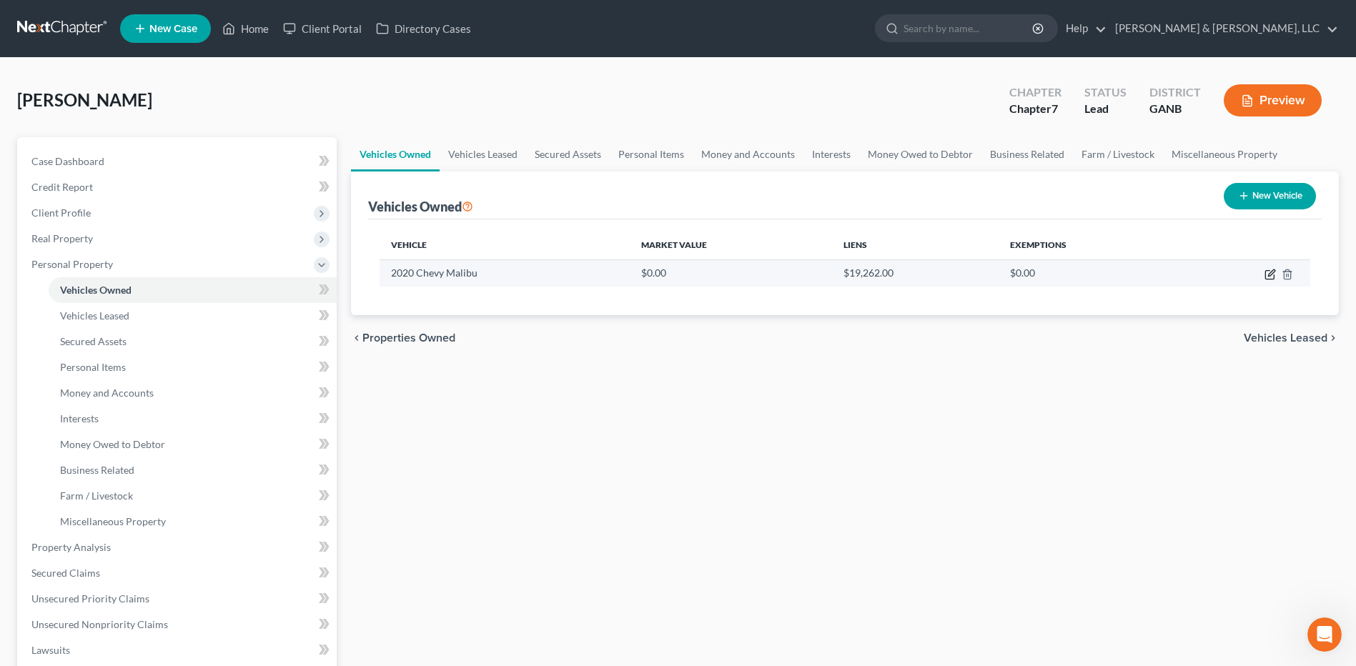
click at [1272, 271] on icon "button" at bounding box center [1271, 272] width 6 height 6
select select "0"
select select "6"
select select "0"
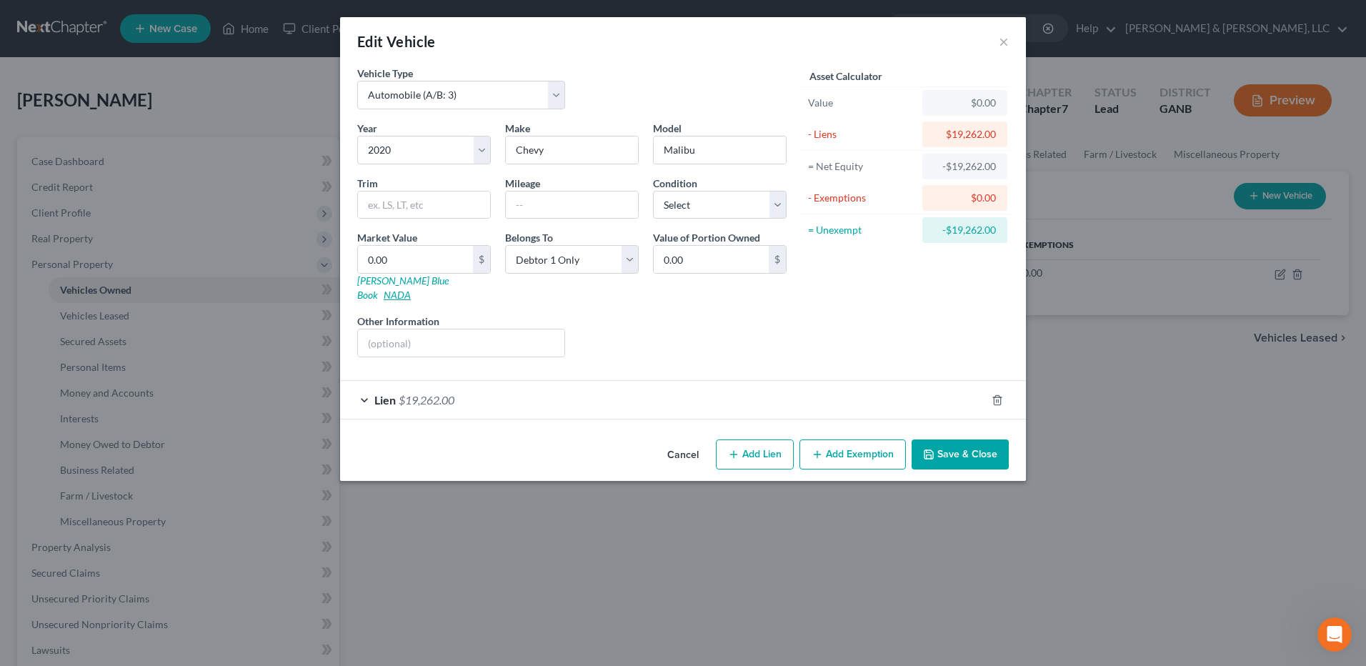
click at [411, 289] on link "NADA" at bounding box center [397, 295] width 27 height 12
click at [425, 260] on input "0.00" at bounding box center [415, 259] width 115 height 27
type input "7"
type input "7.00"
type input "70"
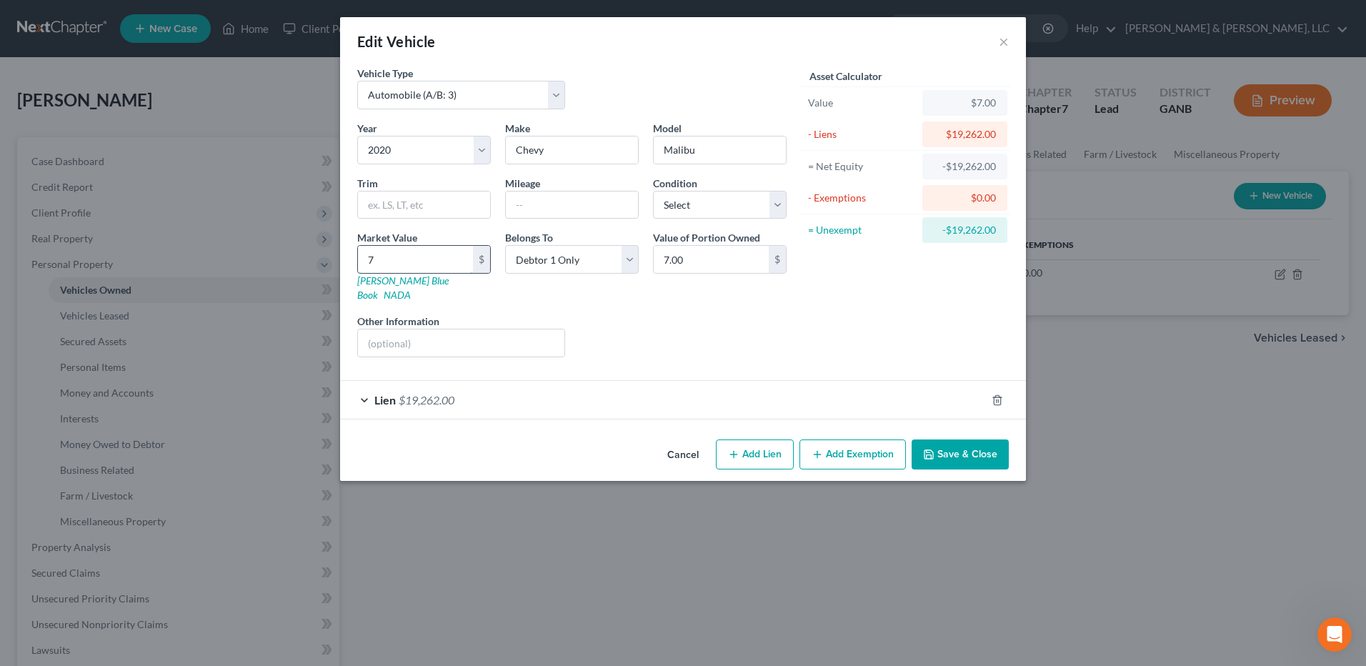
type input "70.00"
type input "700"
type input "700.00"
type input "7000"
type input "7,000.00"
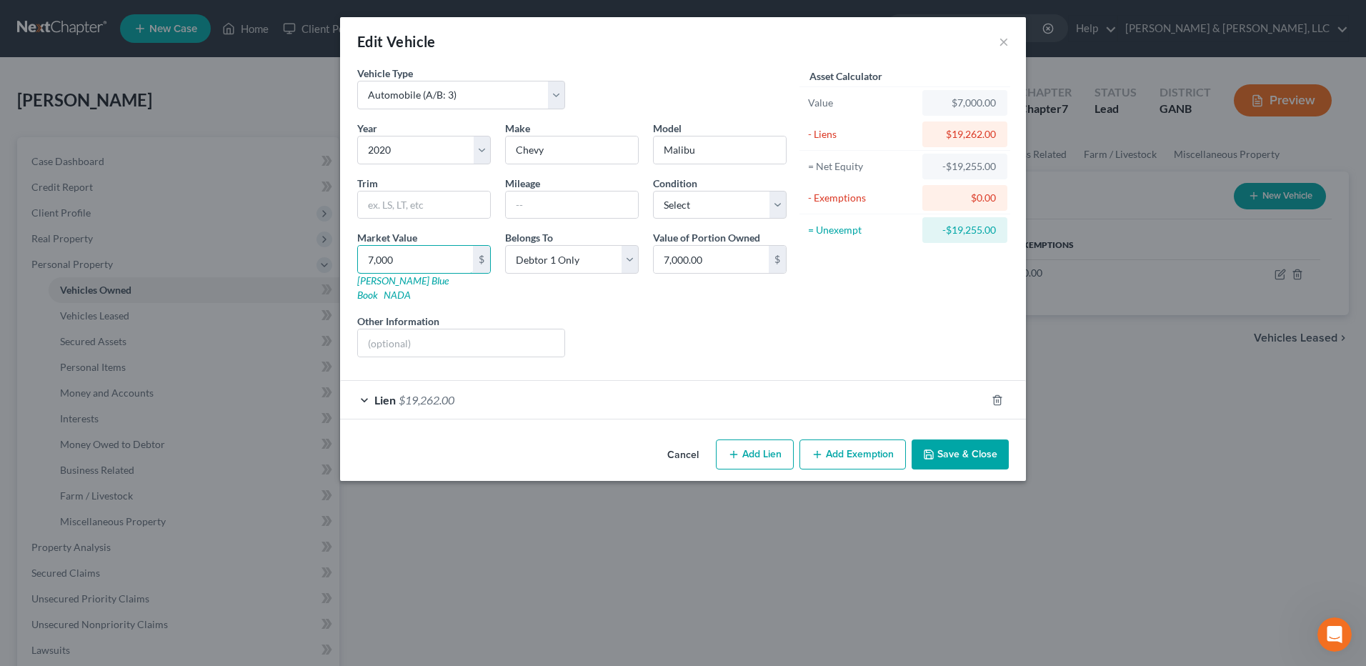
type input "7,000"
click at [766, 396] on div "Lien $19,262.00" at bounding box center [663, 400] width 646 height 38
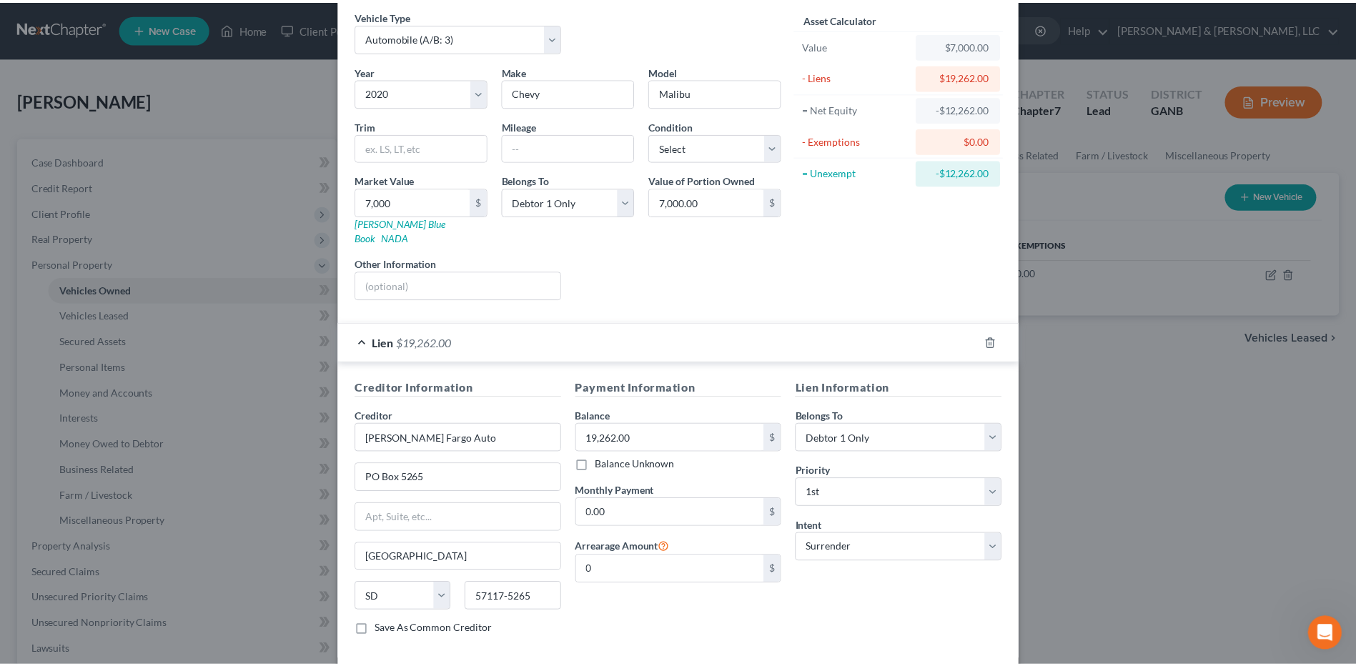
scroll to position [116, 0]
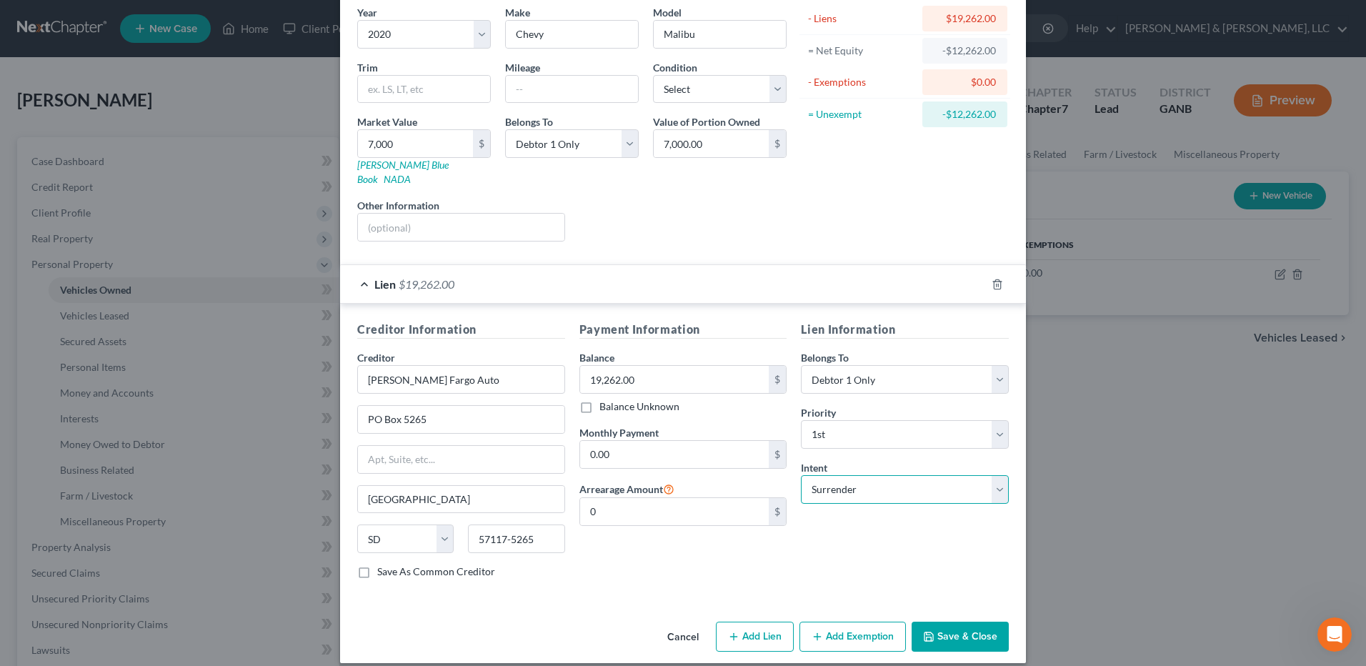
click at [903, 475] on select "Select Surrender Redeem Reaffirm Avoid Other" at bounding box center [905, 489] width 208 height 29
click at [801, 475] on select "Select Surrender Redeem Reaffirm Avoid Other" at bounding box center [905, 489] width 208 height 29
click at [961, 622] on button "Save & Close" at bounding box center [960, 637] width 97 height 30
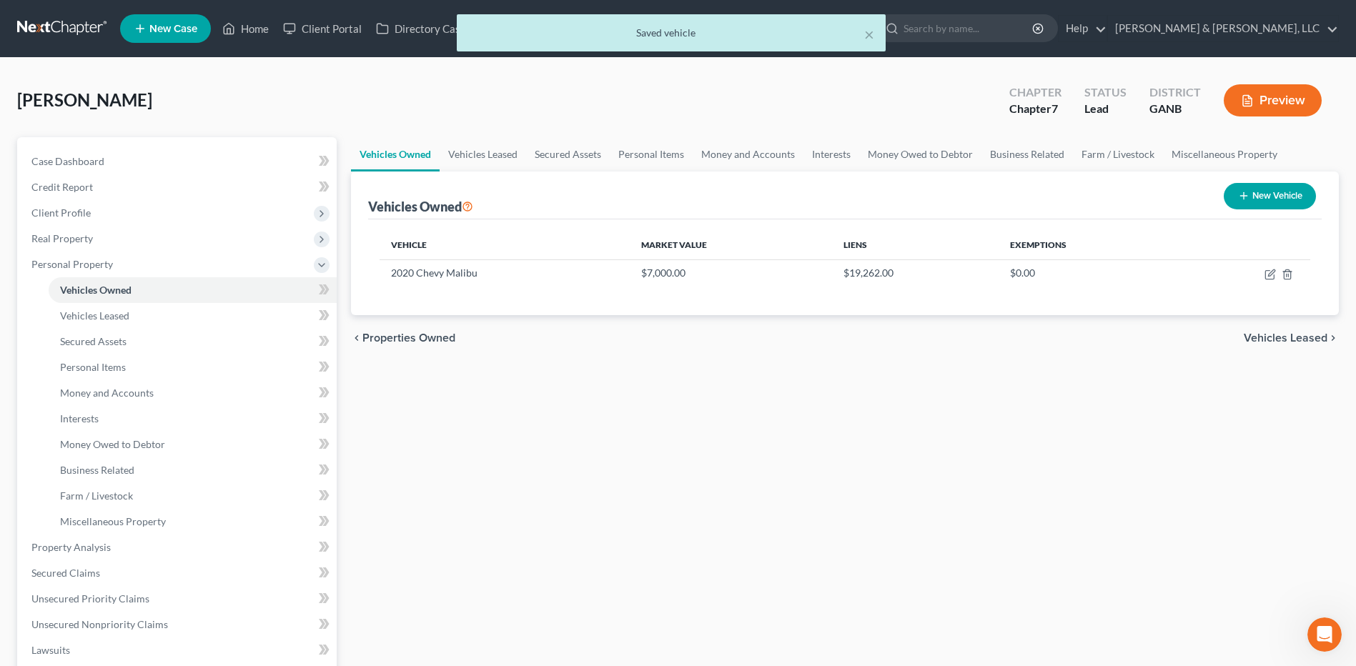
click at [1294, 334] on span "Vehicles Leased" at bounding box center [1285, 337] width 84 height 11
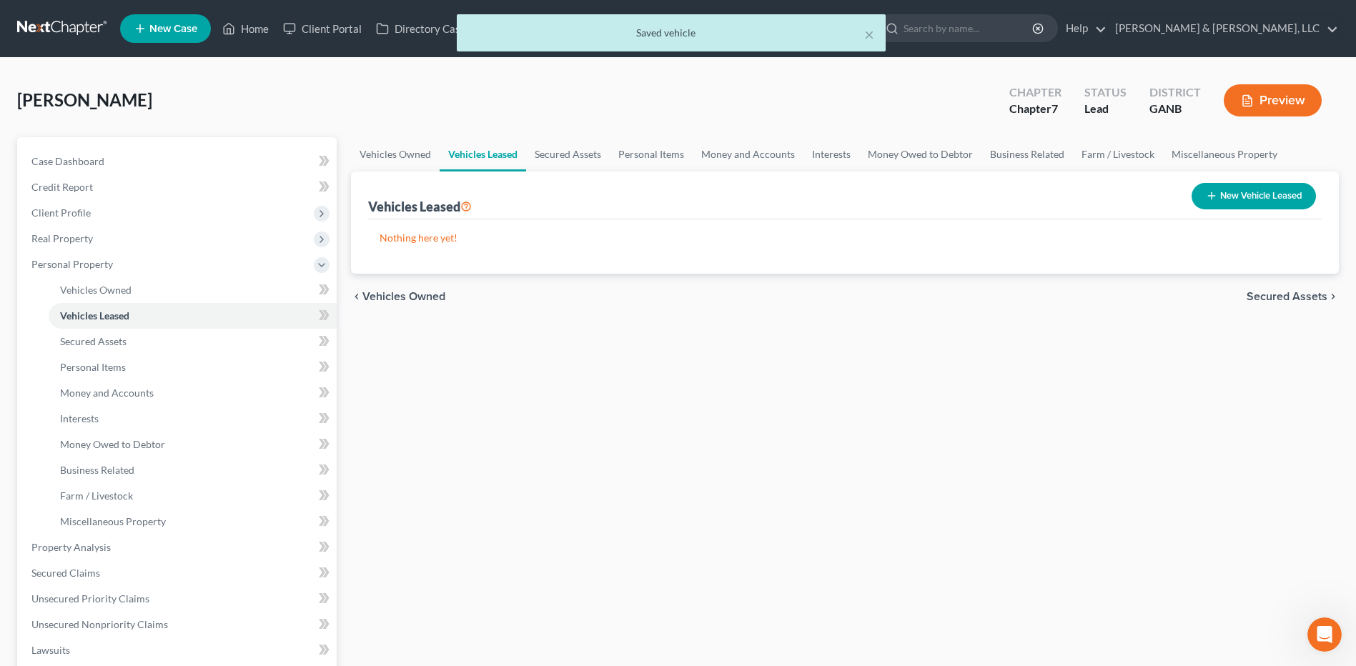
click at [1283, 294] on span "Secured Assets" at bounding box center [1286, 296] width 81 height 11
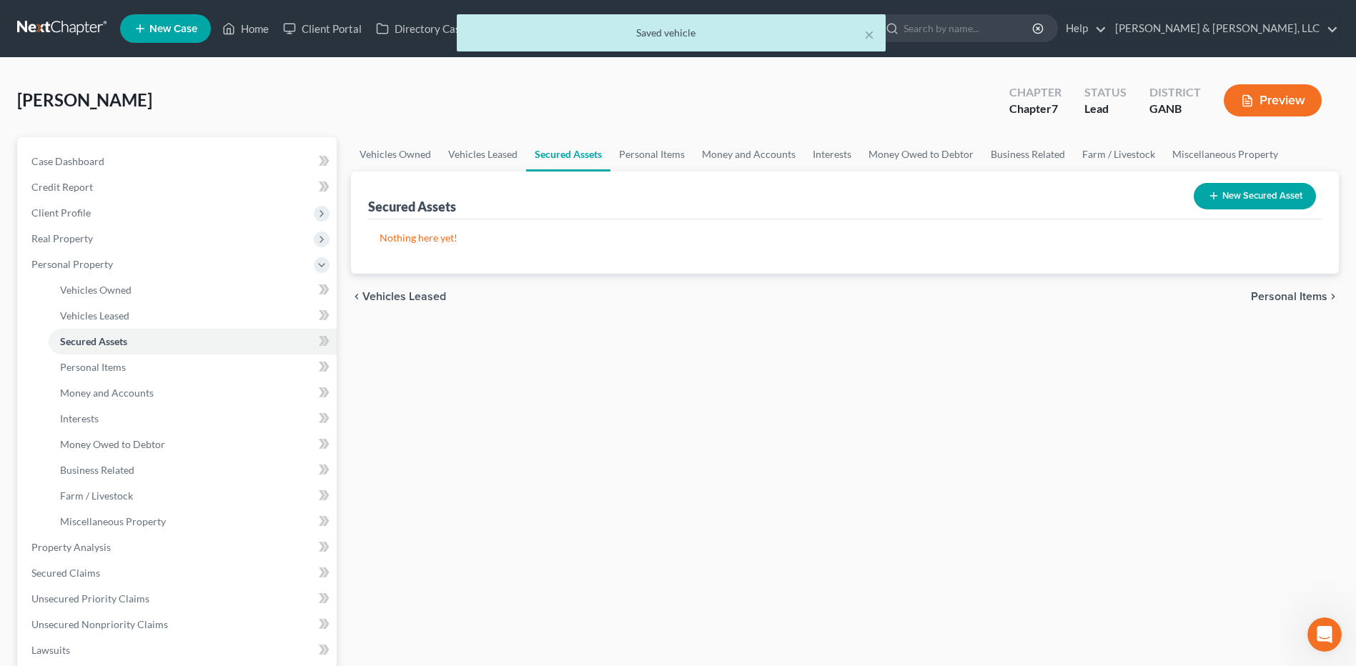
click at [1283, 294] on span "Personal Items" at bounding box center [1289, 296] width 76 height 11
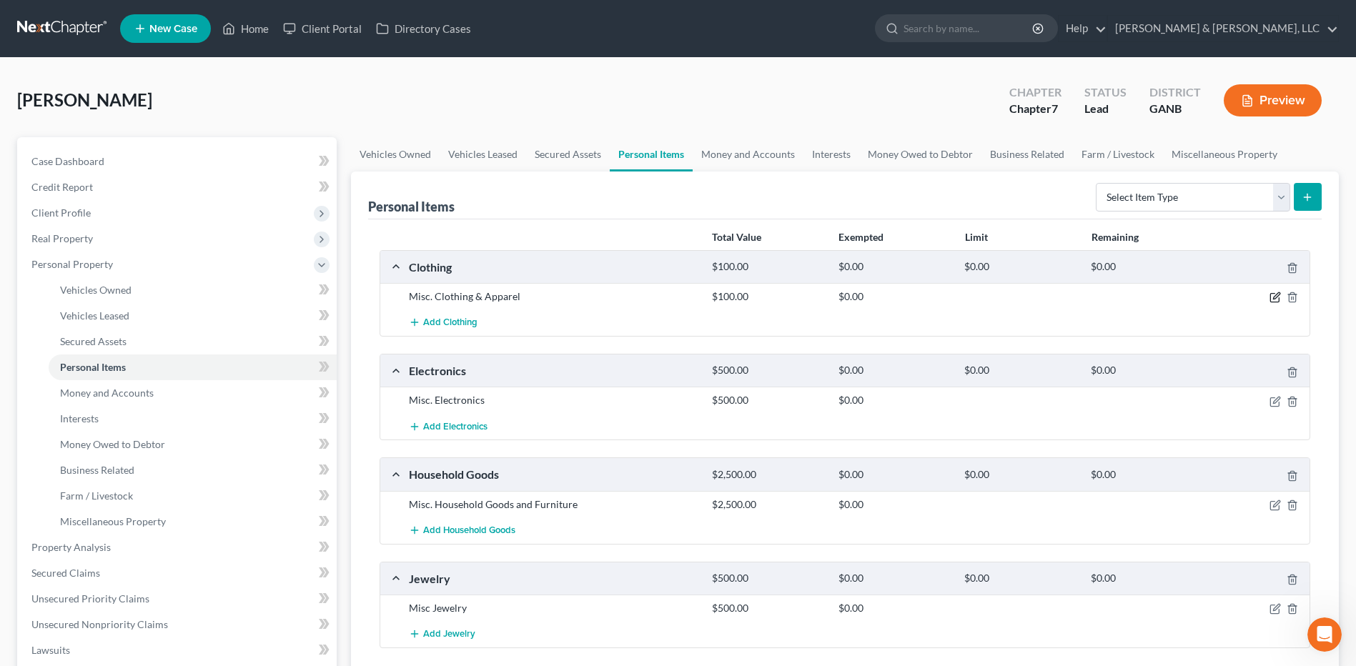
click at [1271, 294] on icon "button" at bounding box center [1274, 297] width 11 height 11
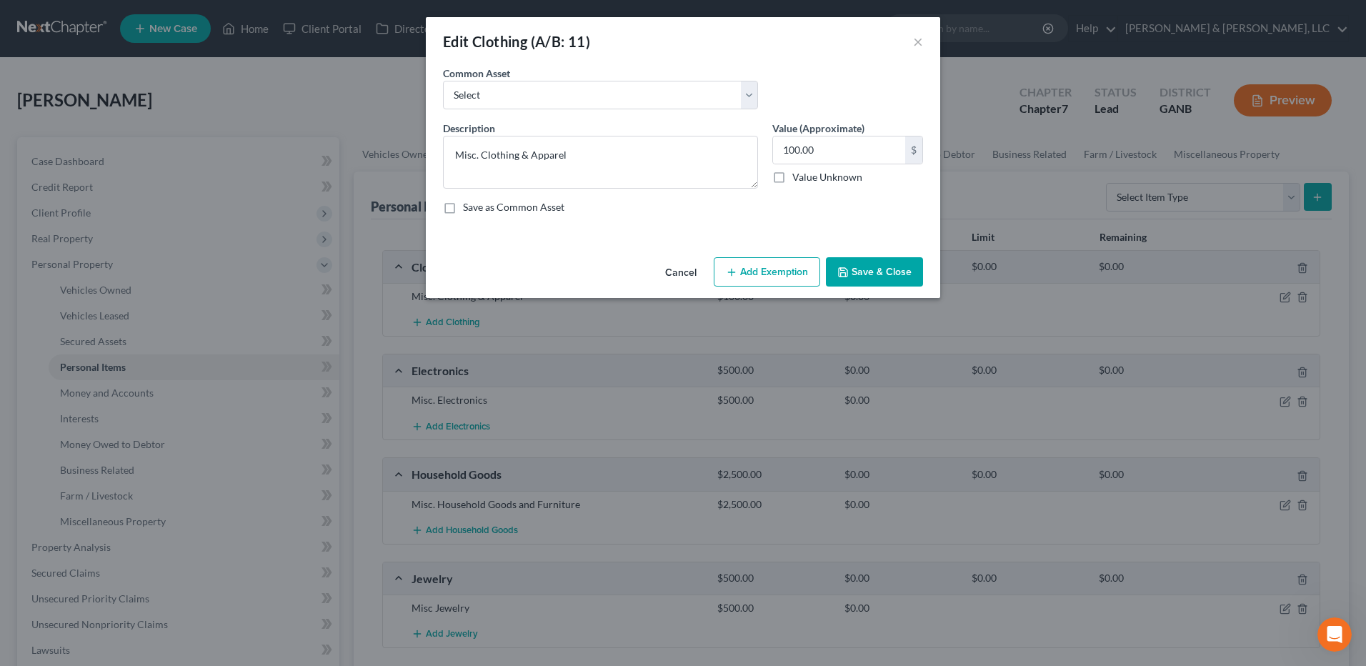
click at [747, 274] on button "Add Exemption" at bounding box center [767, 272] width 106 height 30
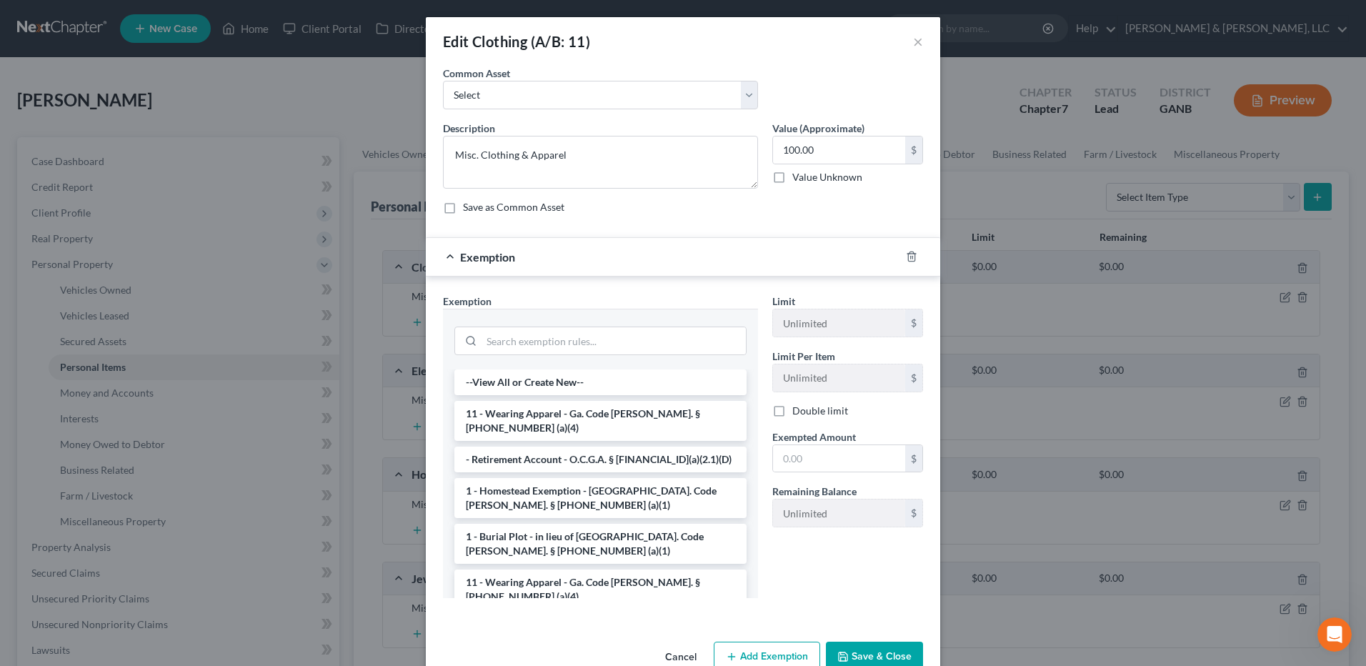
click at [579, 414] on li "11 - Wearing Apparel - Ga. Code [PERSON_NAME]. § [PHONE_NUMBER] (a)(4)" at bounding box center [601, 421] width 292 height 40
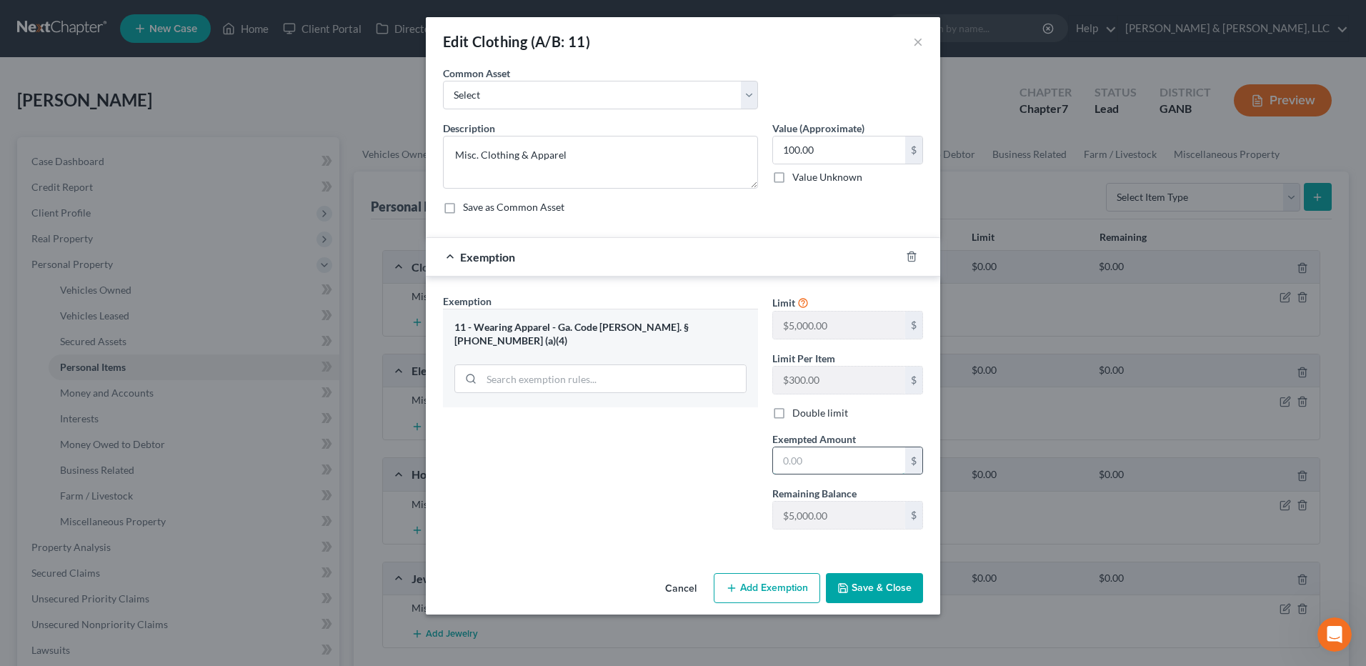
click at [824, 451] on input "text" at bounding box center [839, 460] width 132 height 27
type input "100"
click at [906, 577] on button "Save & Close" at bounding box center [874, 588] width 97 height 30
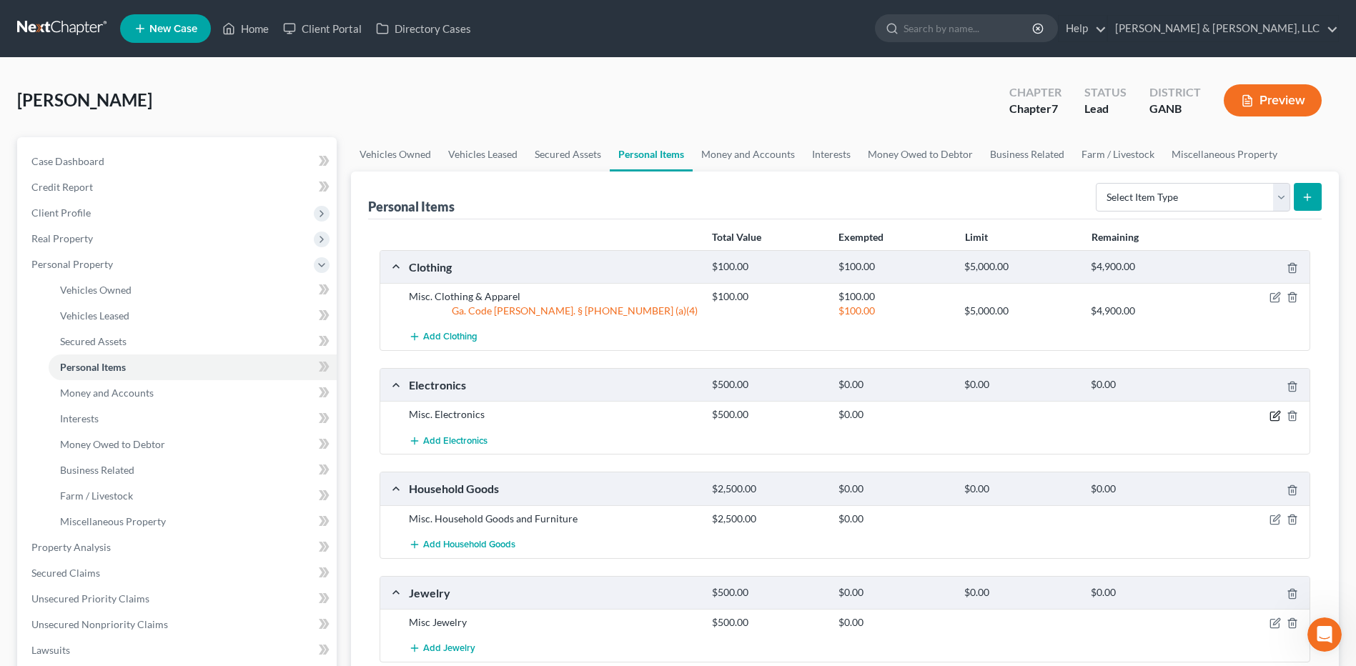
click at [1278, 416] on icon "button" at bounding box center [1274, 416] width 9 height 9
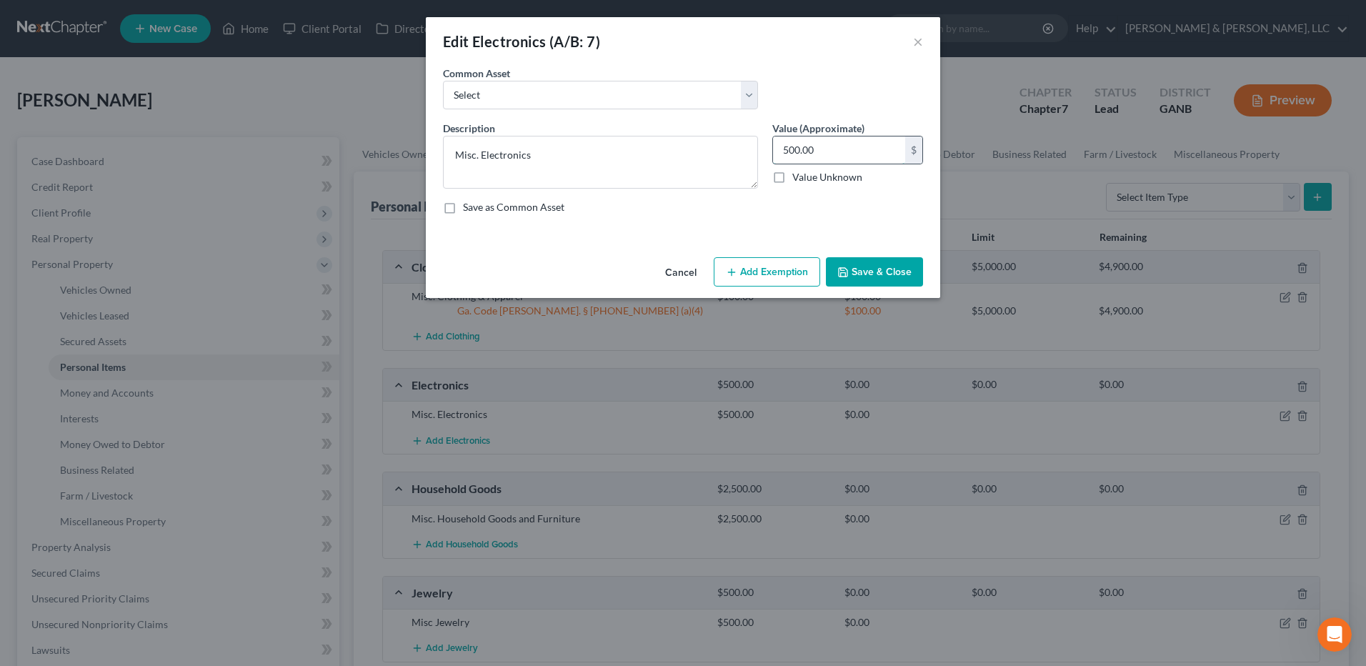
click at [836, 154] on input "500.00" at bounding box center [839, 149] width 132 height 27
click at [803, 271] on button "Add Exemption" at bounding box center [767, 272] width 106 height 30
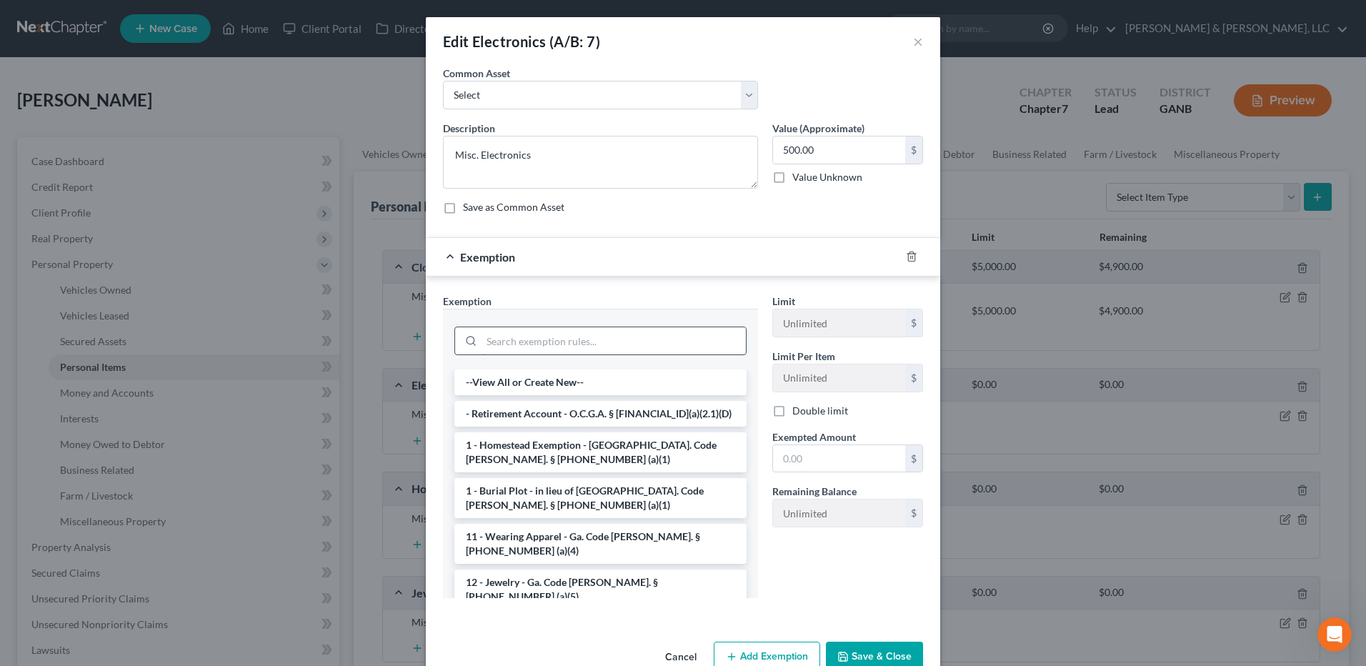
click at [595, 343] on input "search" at bounding box center [614, 340] width 264 height 27
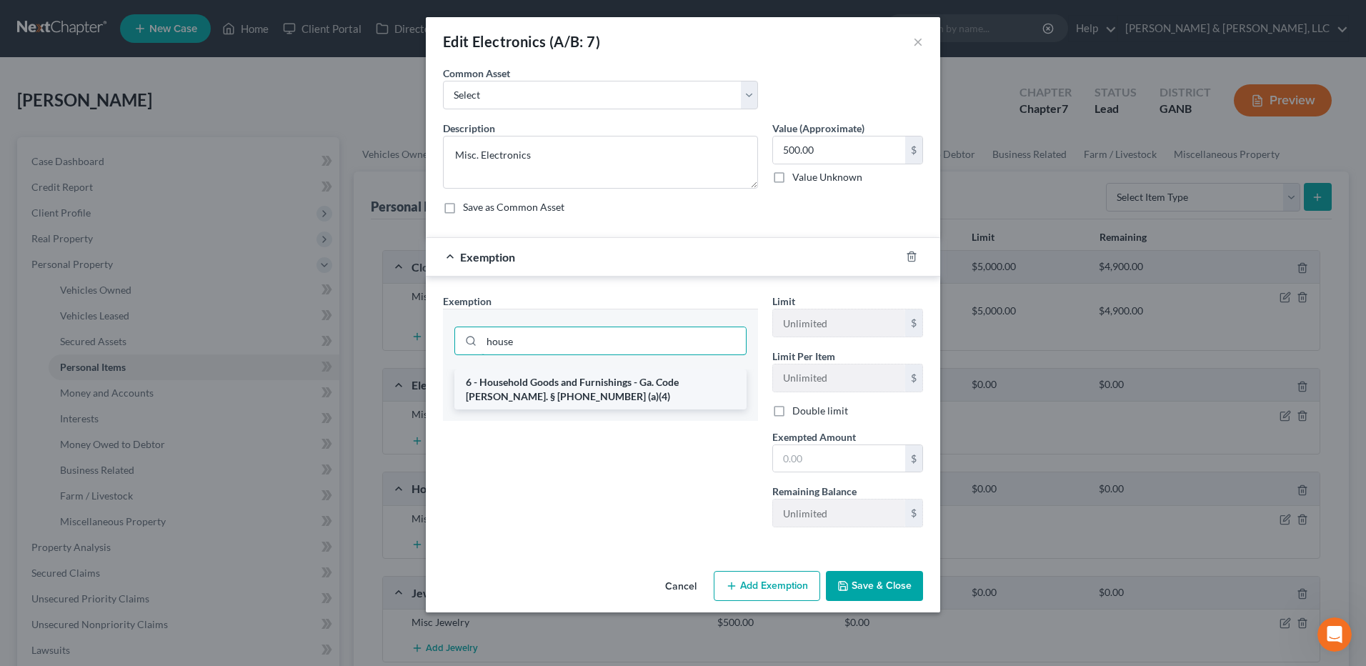
type input "house"
click at [567, 392] on li "6 - Household Goods and Furnishings - Ga. Code [PERSON_NAME]. § [PHONE_NUMBER] …" at bounding box center [601, 389] width 292 height 40
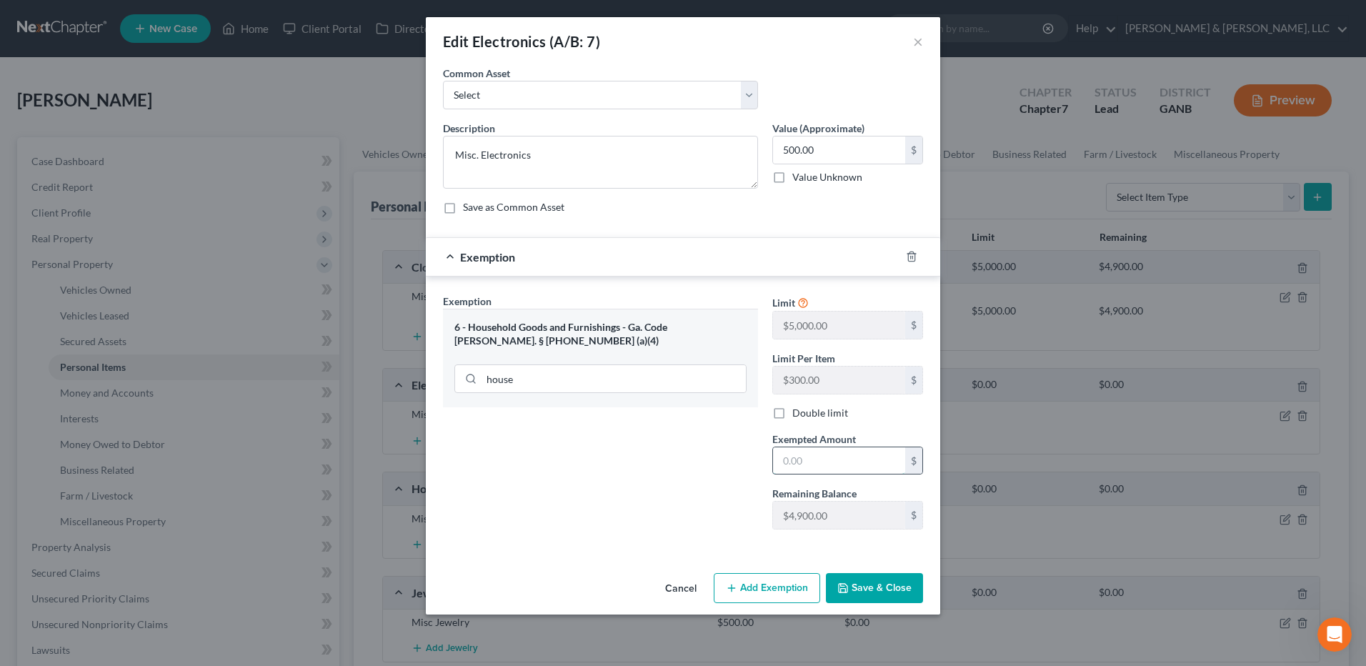
click at [833, 460] on input "text" at bounding box center [839, 460] width 132 height 27
type input "500"
click at [888, 582] on button "Save & Close" at bounding box center [874, 588] width 97 height 30
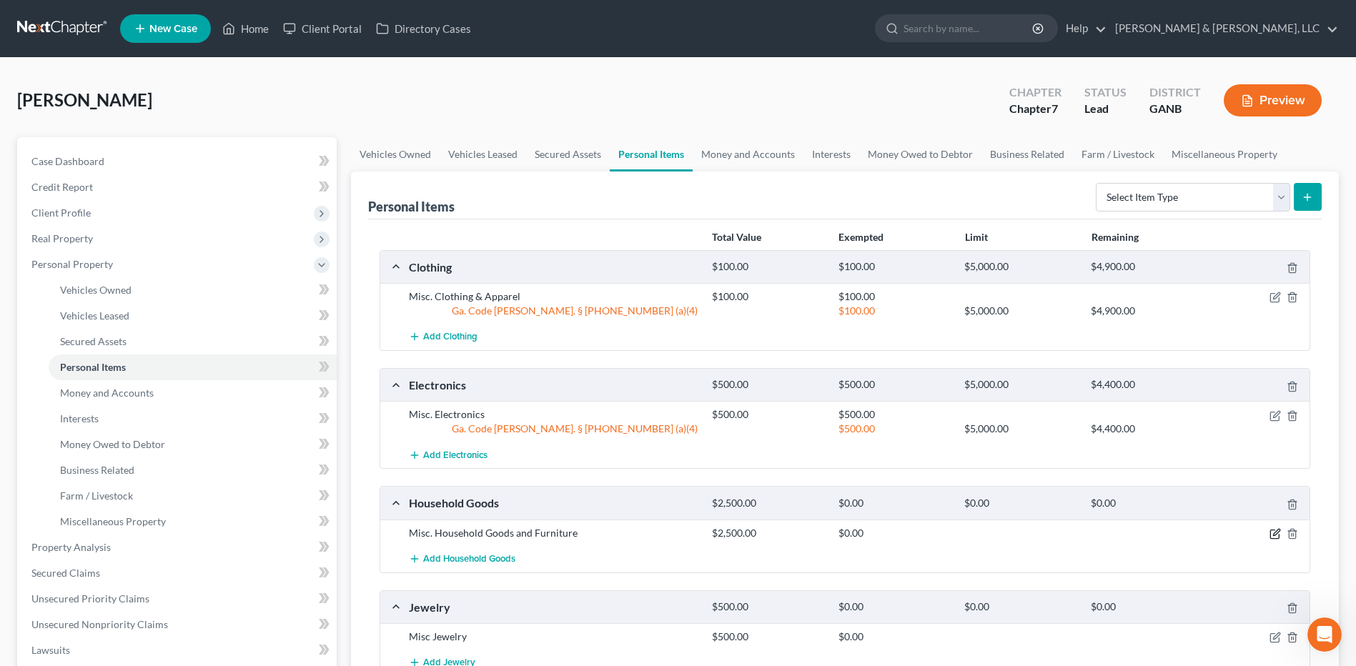
click at [1275, 535] on icon "button" at bounding box center [1274, 533] width 11 height 11
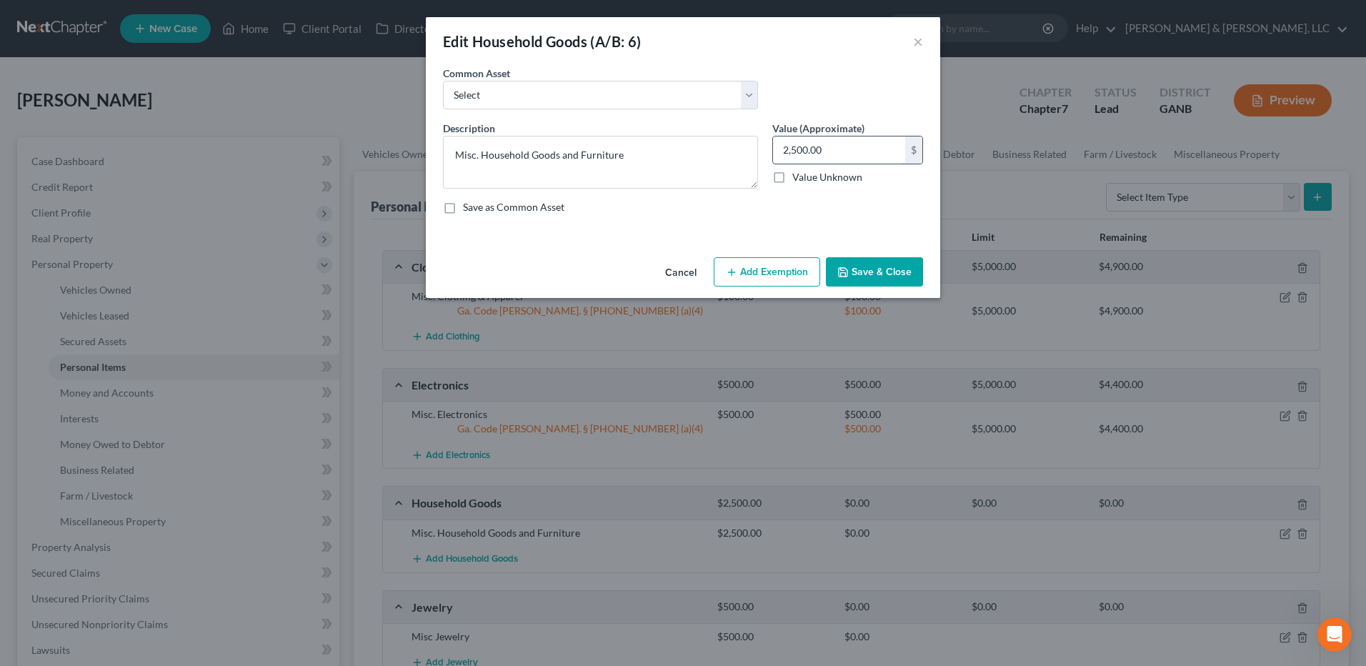
click at [860, 139] on input "2,500.00" at bounding box center [839, 149] width 132 height 27
type input "1,000"
click at [788, 279] on button "Add Exemption" at bounding box center [767, 272] width 106 height 30
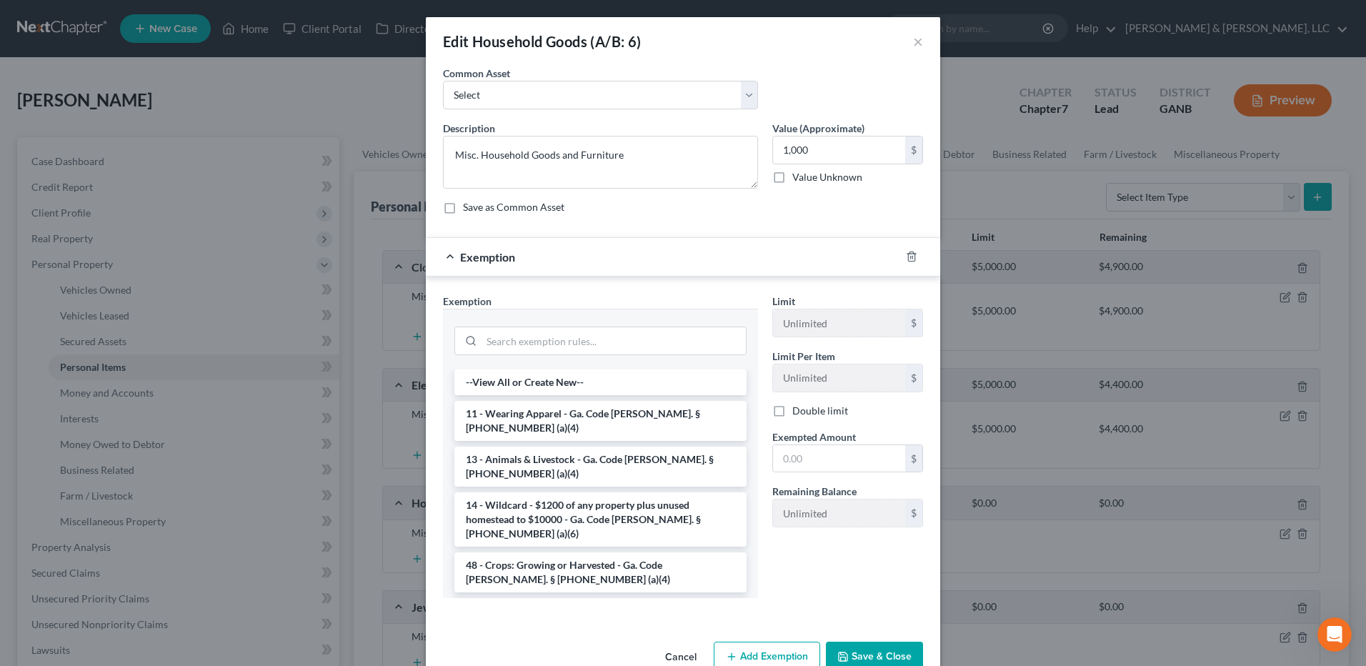
click at [558, 598] on li "6 - Household Goods and Furnishings - Ga. Code [PERSON_NAME]. § [PHONE_NUMBER] …" at bounding box center [601, 618] width 292 height 40
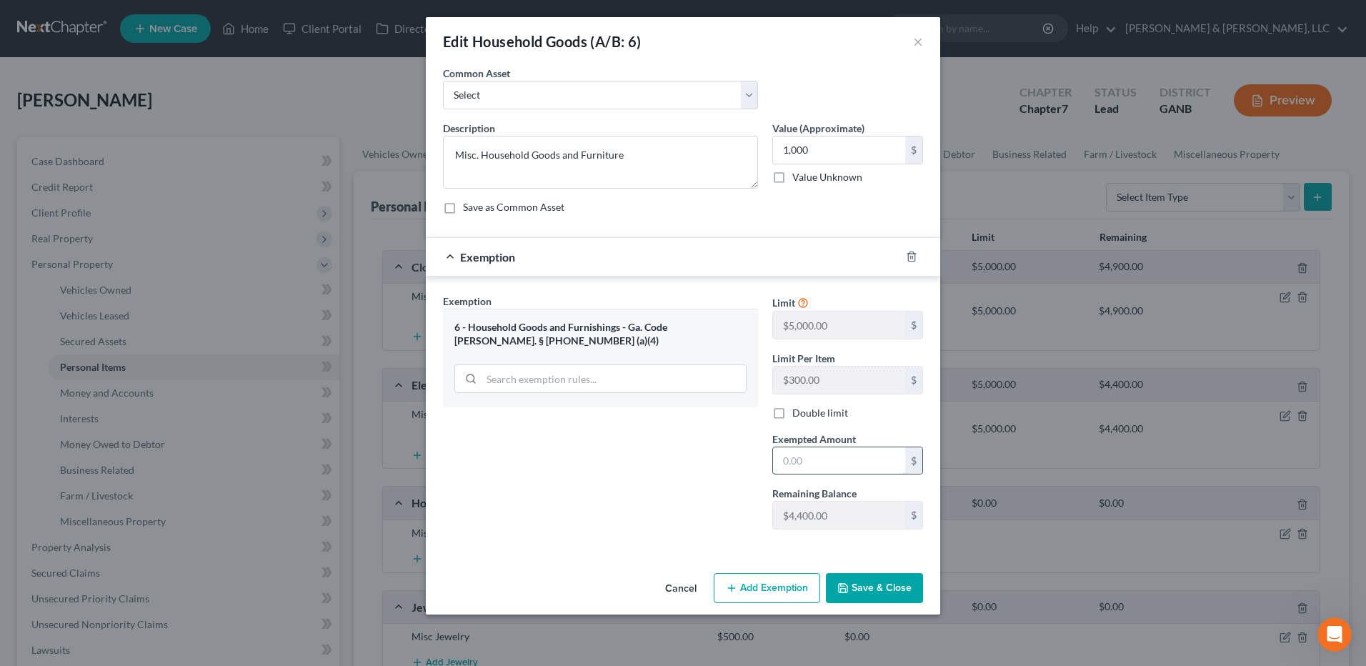
click at [809, 467] on input "text" at bounding box center [839, 460] width 132 height 27
type input "1,000"
click at [873, 584] on button "Save & Close" at bounding box center [874, 588] width 97 height 30
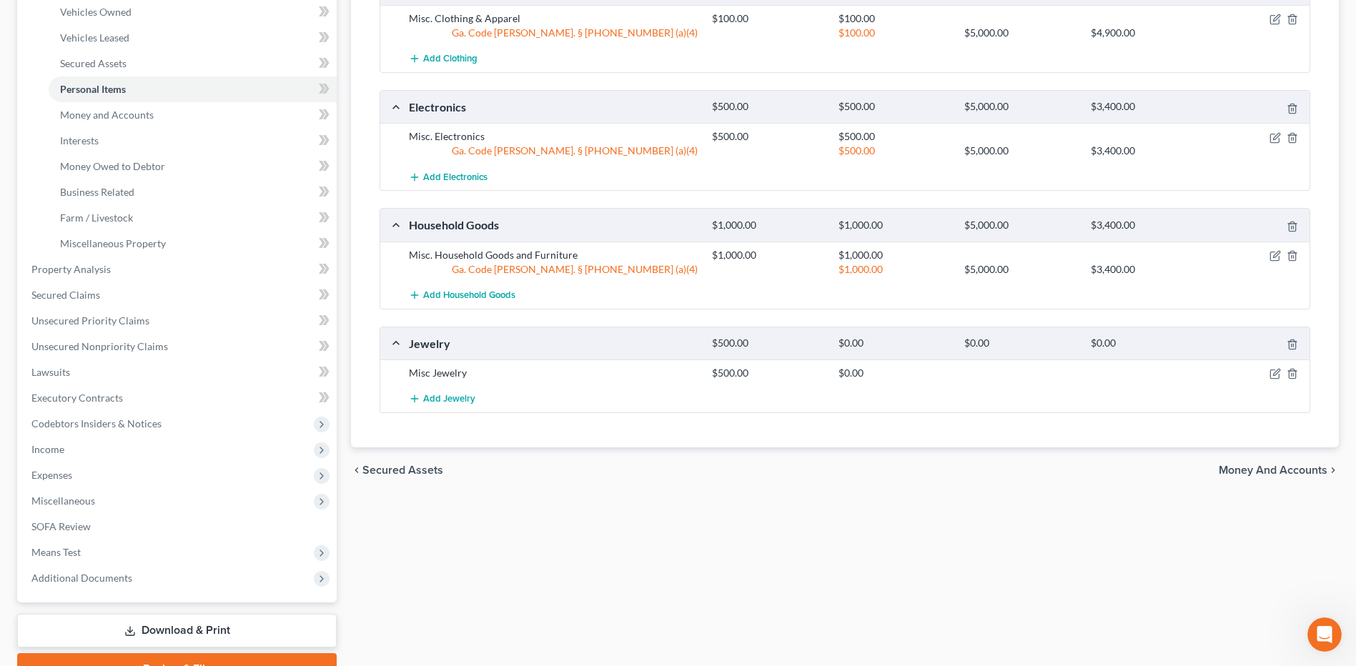
scroll to position [286, 0]
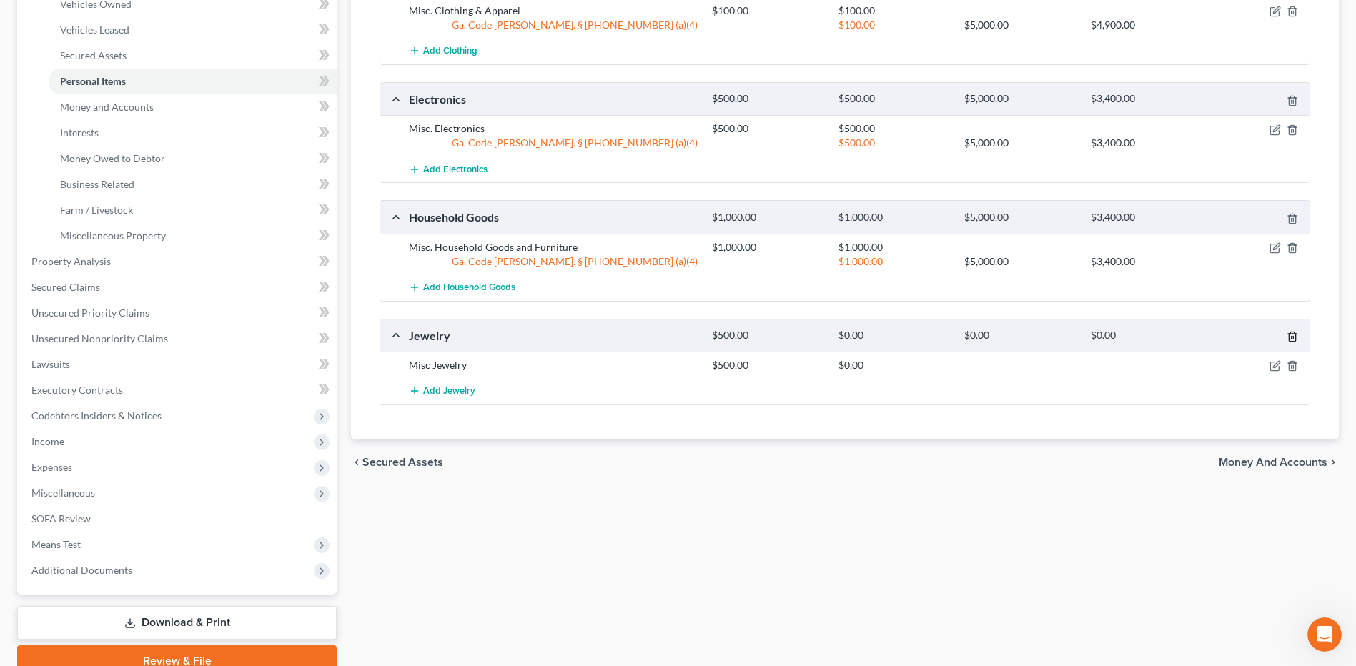
click at [1287, 342] on icon "button" at bounding box center [1291, 336] width 11 height 11
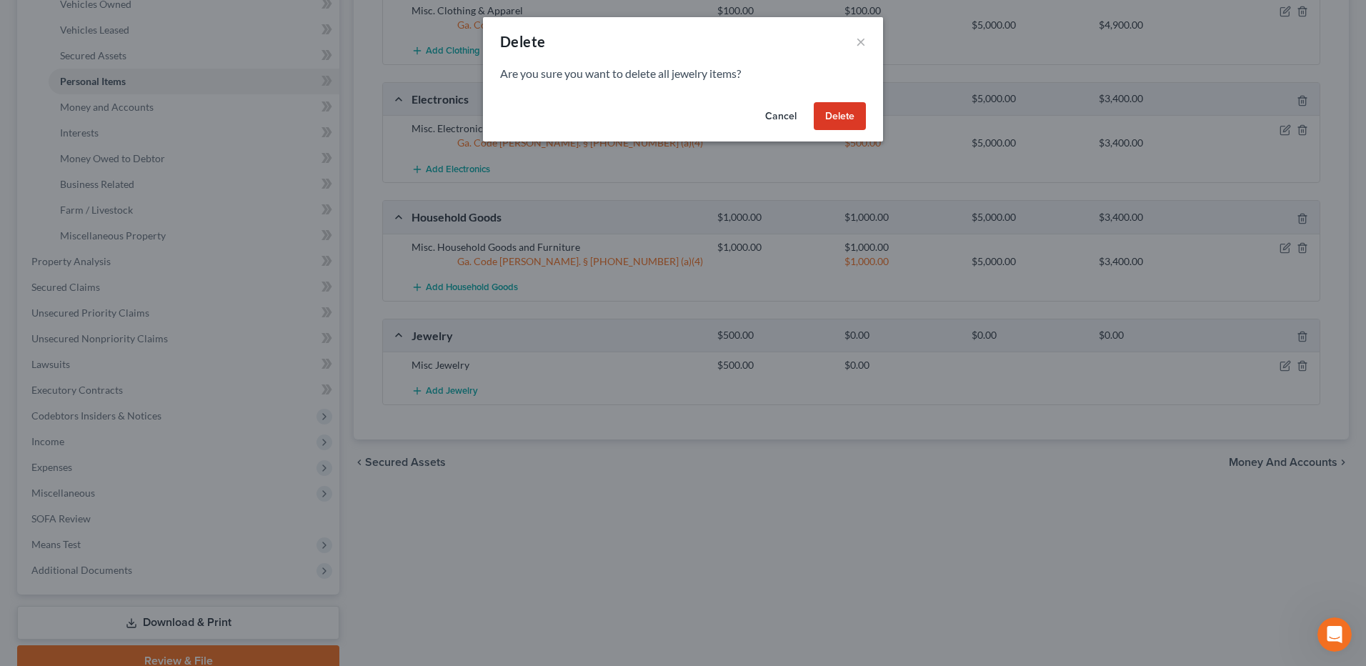
click at [838, 120] on button "Delete" at bounding box center [840, 116] width 52 height 29
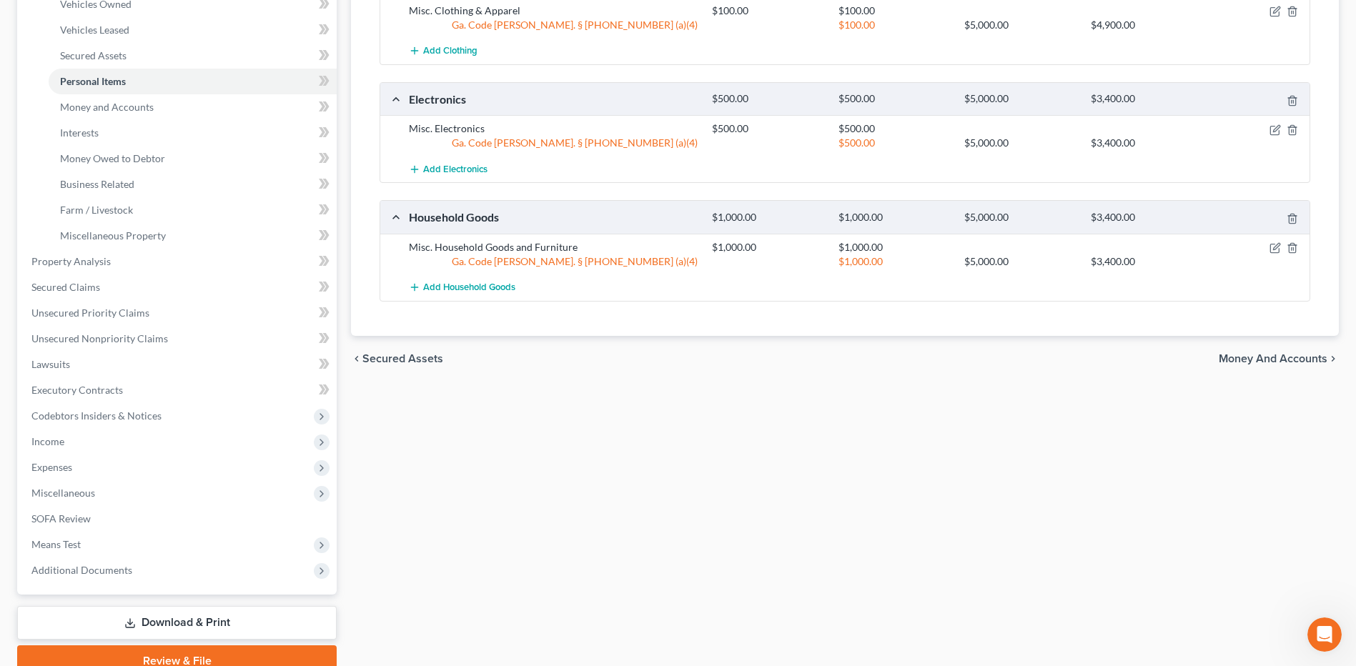
click at [1298, 354] on span "Money and Accounts" at bounding box center [1272, 358] width 109 height 11
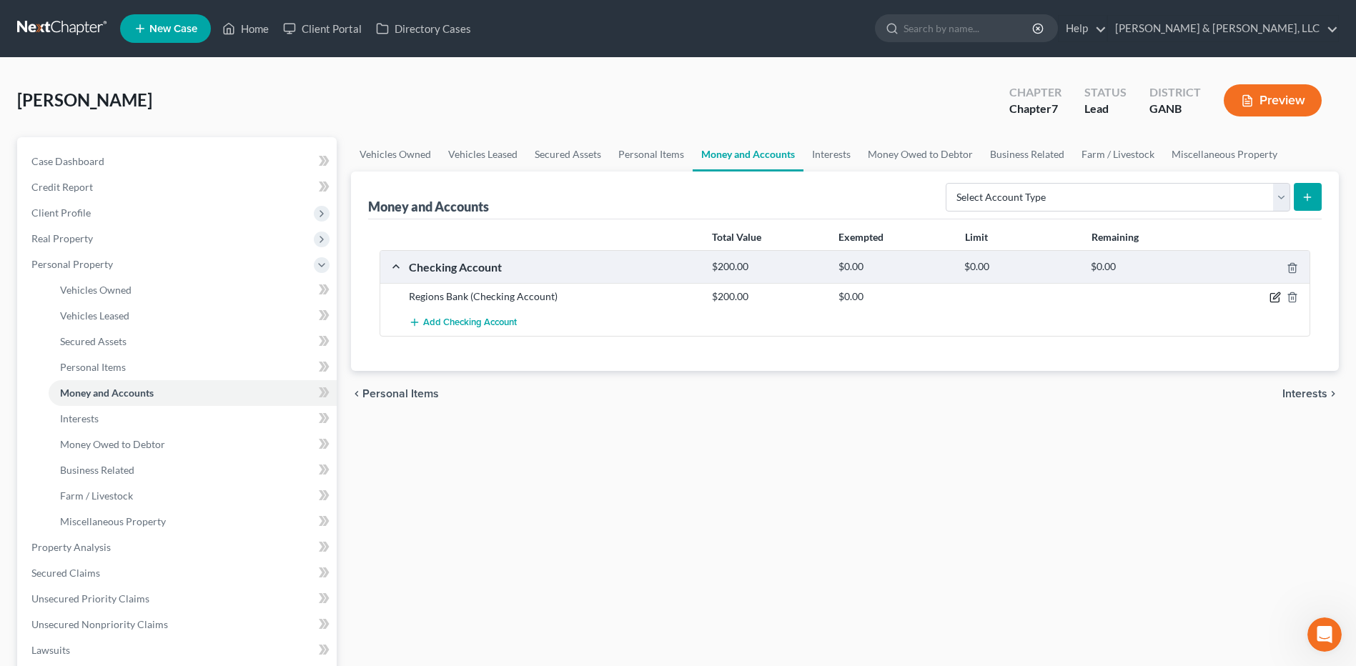
click at [1273, 294] on icon "button" at bounding box center [1274, 298] width 9 height 9
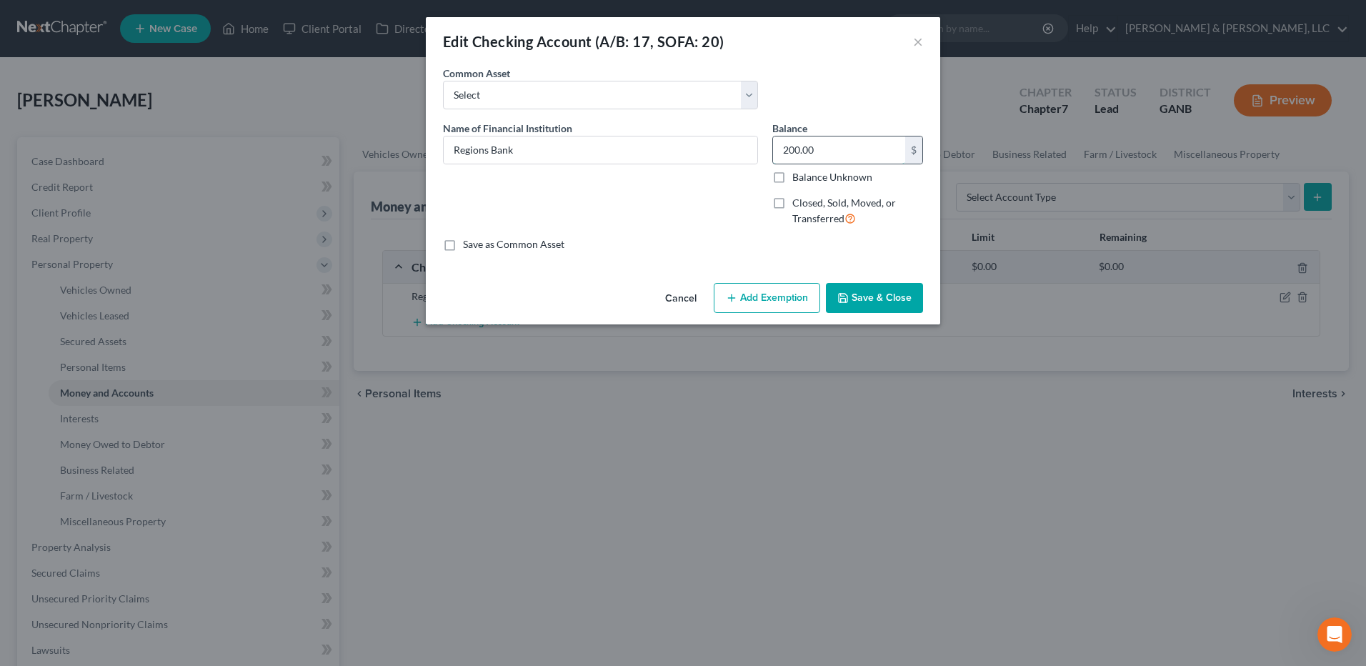
click at [835, 157] on input "200.00" at bounding box center [839, 149] width 132 height 27
type input "700"
click at [785, 302] on button "Add Exemption" at bounding box center [767, 298] width 106 height 30
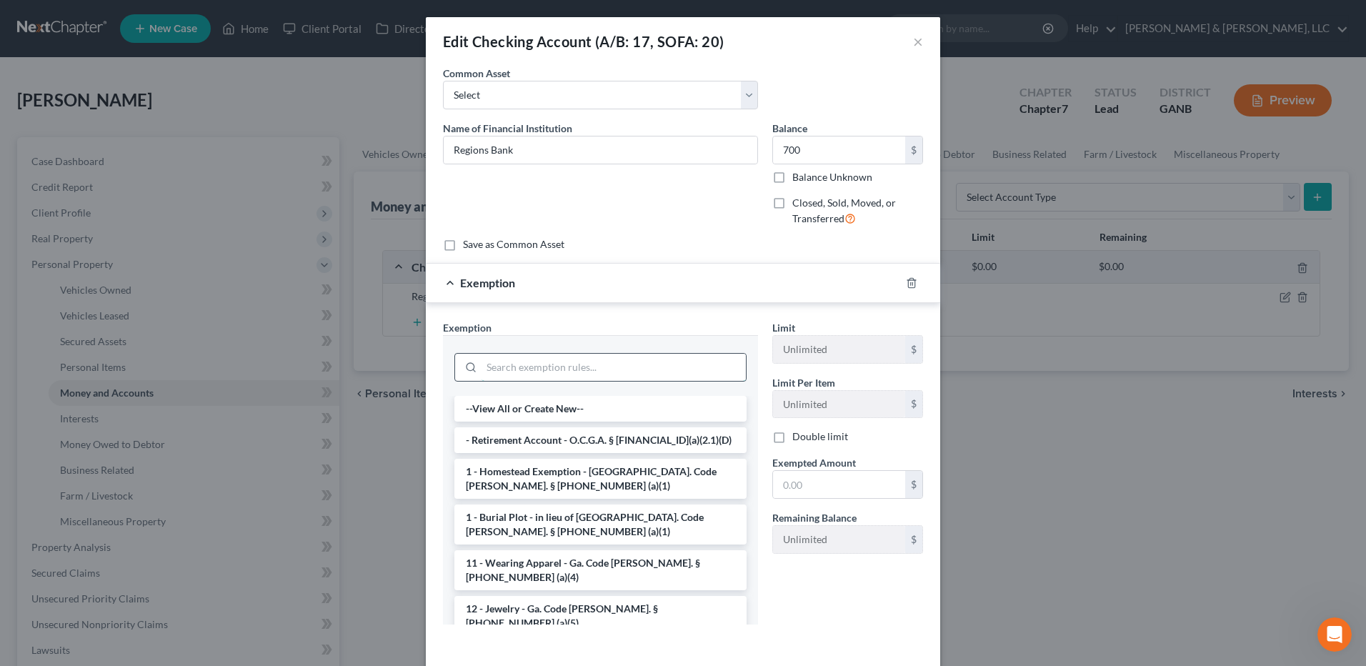
click at [541, 369] on input "search" at bounding box center [614, 367] width 264 height 27
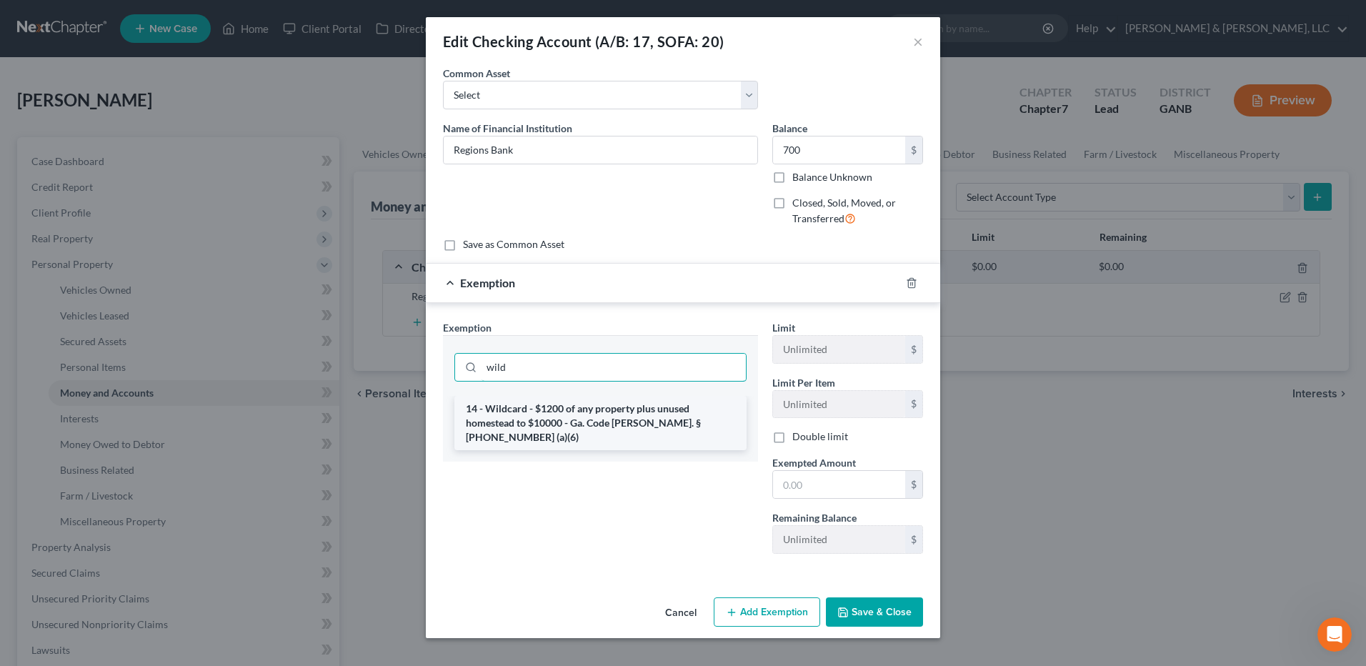
type input "wild"
click at [571, 406] on li "14 - Wildcard - $1200 of any property plus unused homestead to $10000 - Ga. Cod…" at bounding box center [601, 423] width 292 height 54
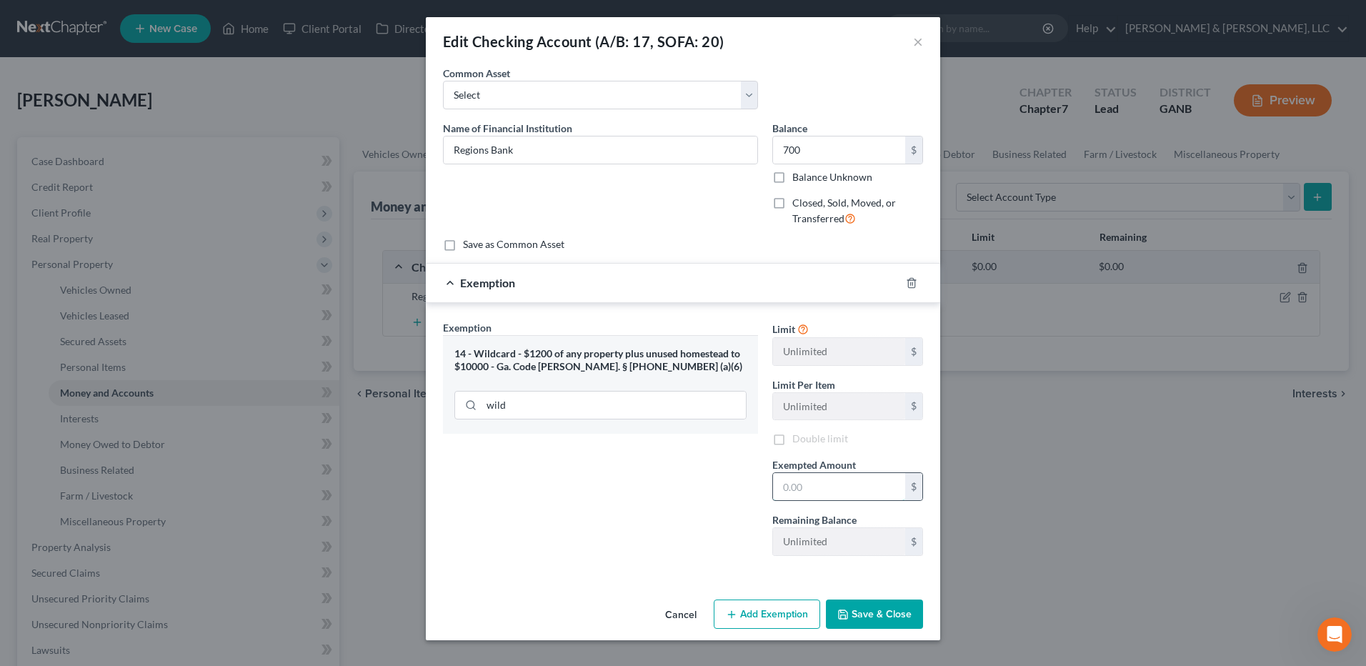
click at [852, 483] on input "text" at bounding box center [839, 486] width 132 height 27
type input "700"
click at [878, 616] on button "Save & Close" at bounding box center [874, 615] width 97 height 30
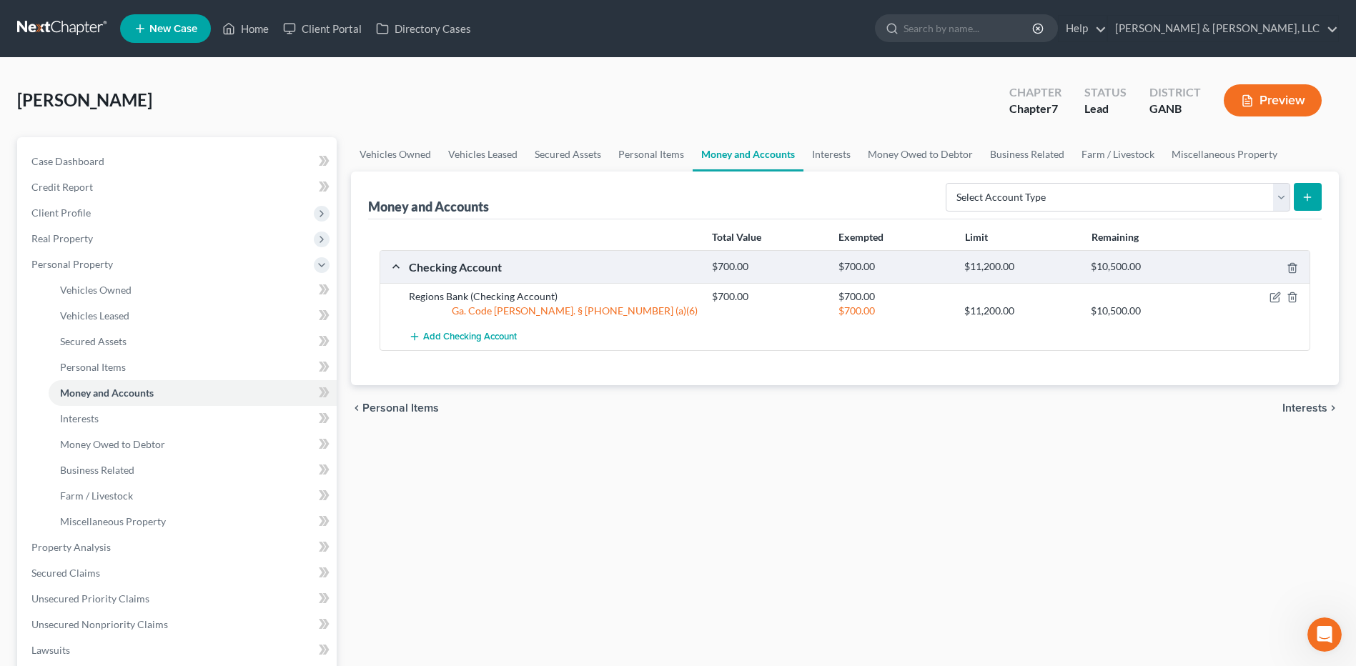
click at [1291, 412] on span "Interests" at bounding box center [1304, 407] width 45 height 11
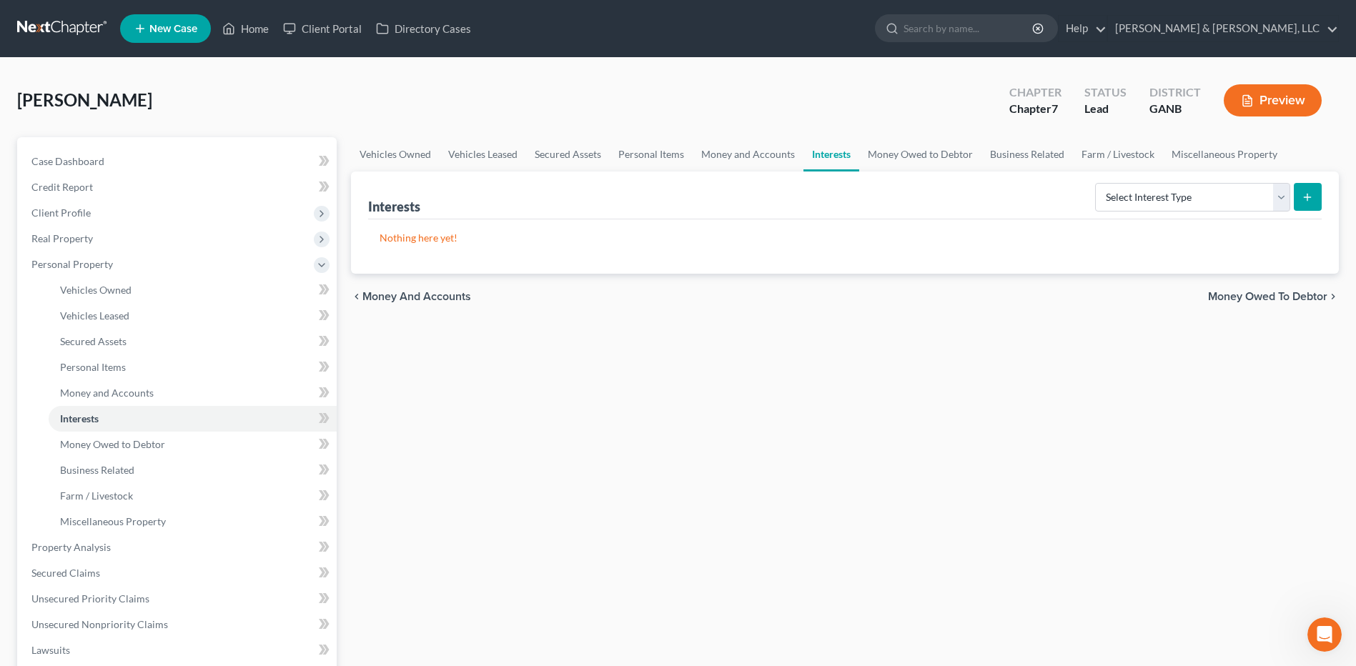
click at [1250, 296] on span "Money Owed to Debtor" at bounding box center [1267, 296] width 119 height 11
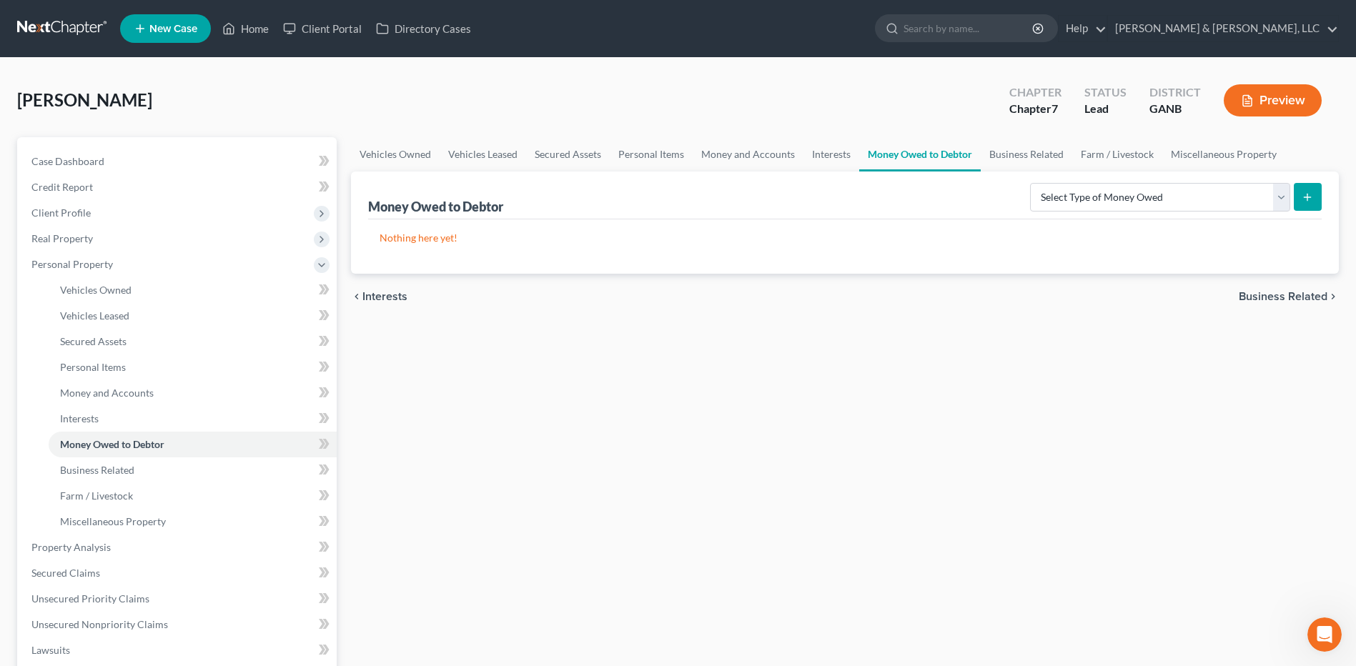
click at [1246, 297] on span "Business Related" at bounding box center [1282, 296] width 89 height 11
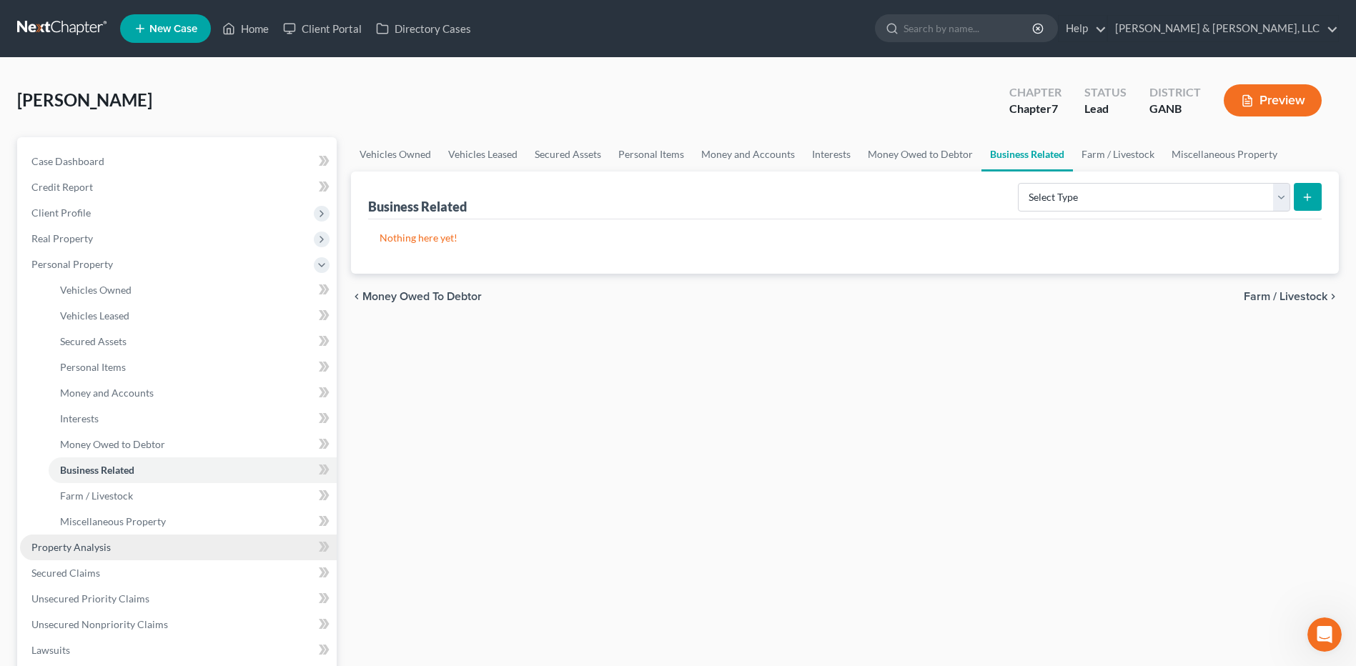
click at [104, 545] on span "Property Analysis" at bounding box center [70, 547] width 79 height 12
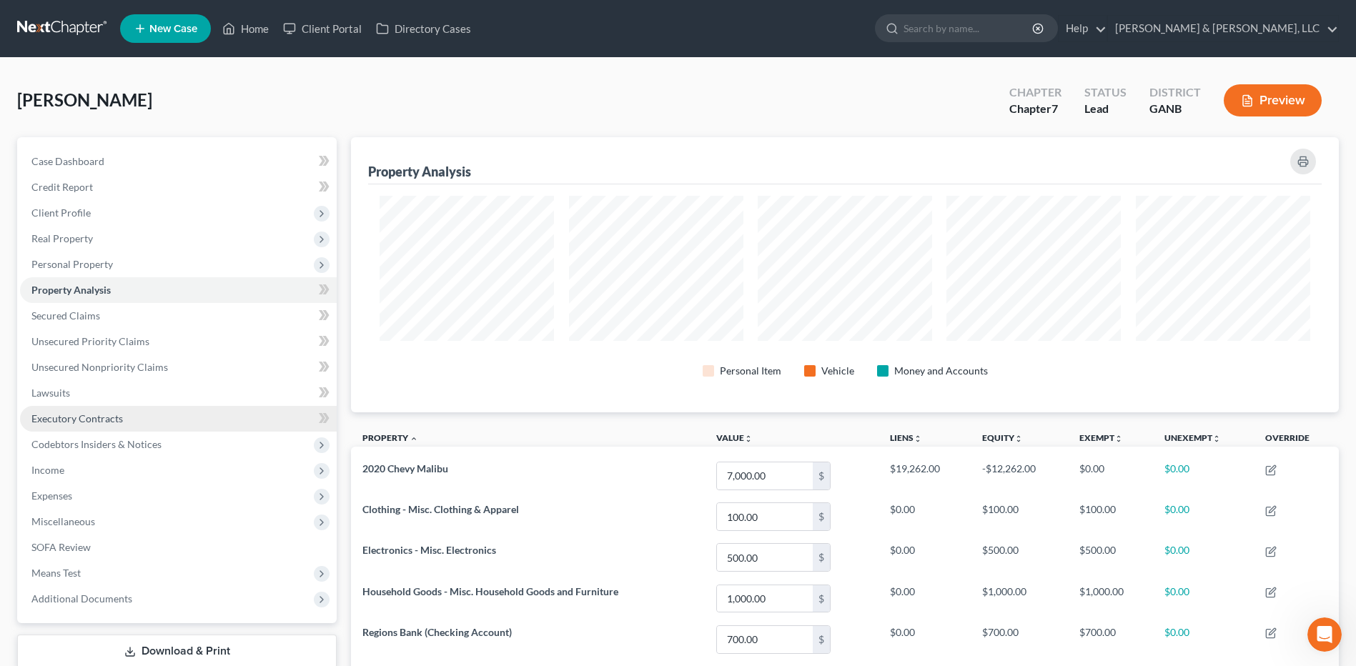
scroll to position [275, 988]
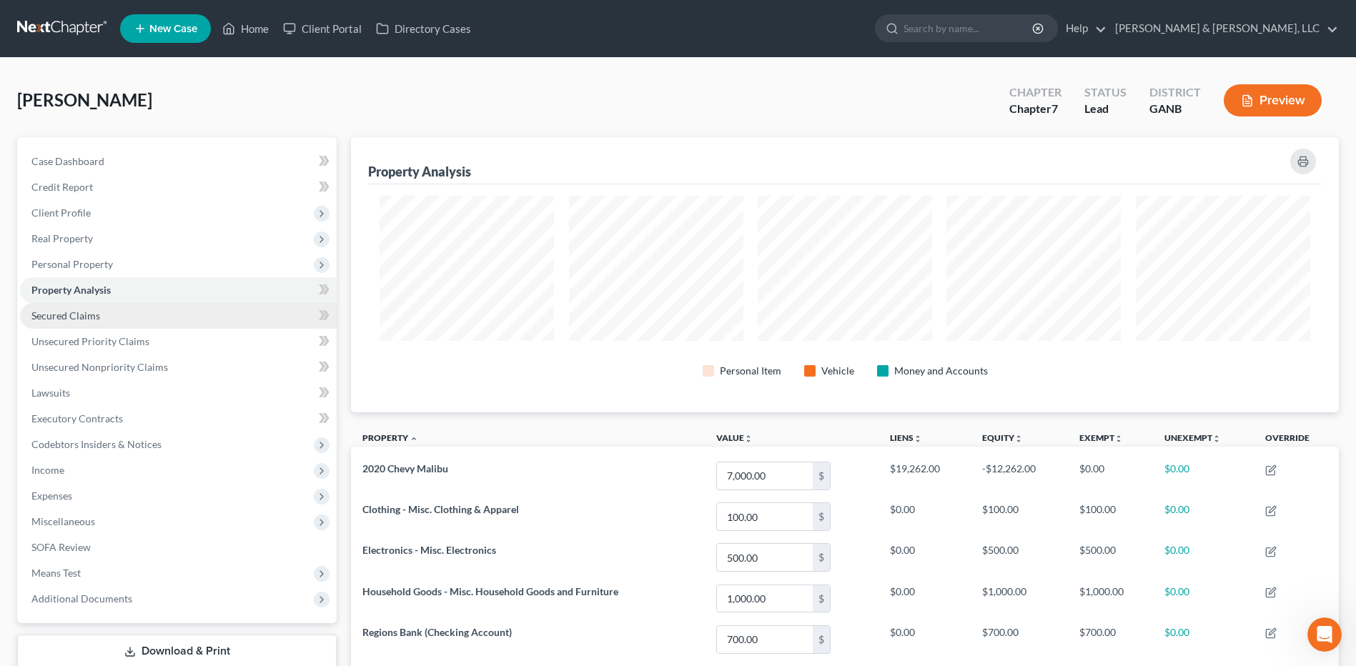
click at [137, 319] on link "Secured Claims" at bounding box center [178, 316] width 317 height 26
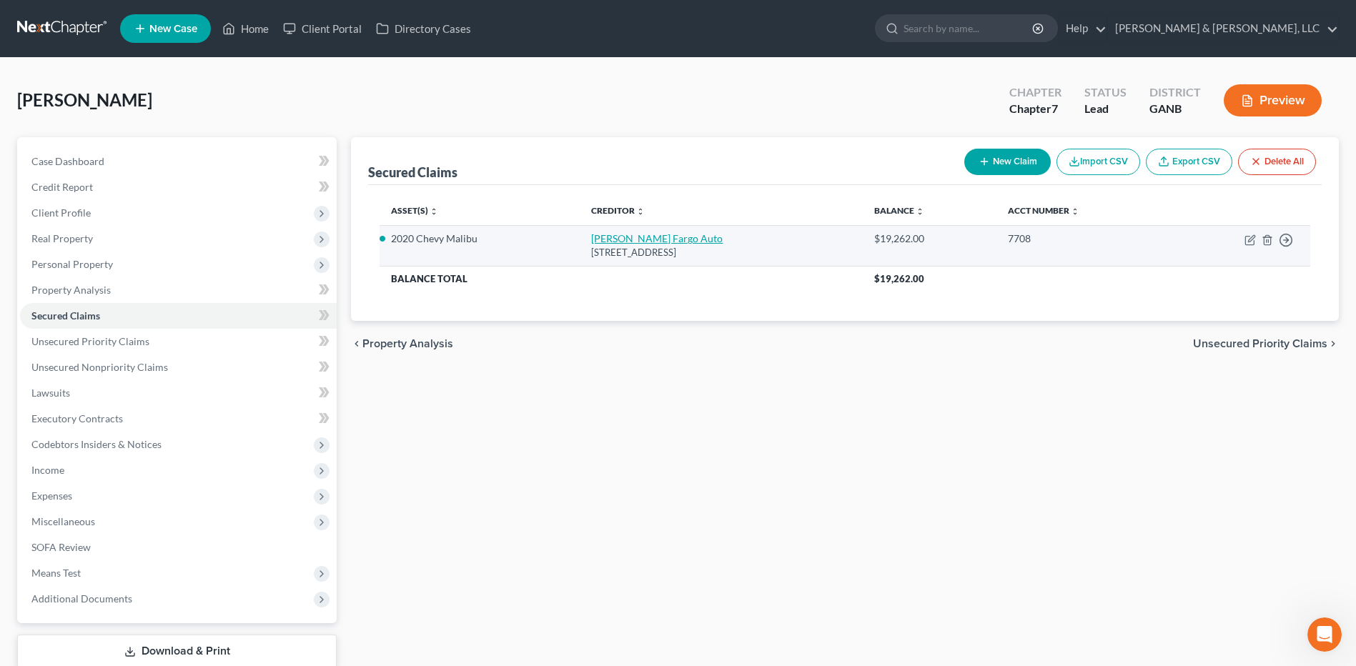
click at [631, 244] on link "[PERSON_NAME] Fargo Auto" at bounding box center [656, 238] width 131 height 12
select select "43"
select select "0"
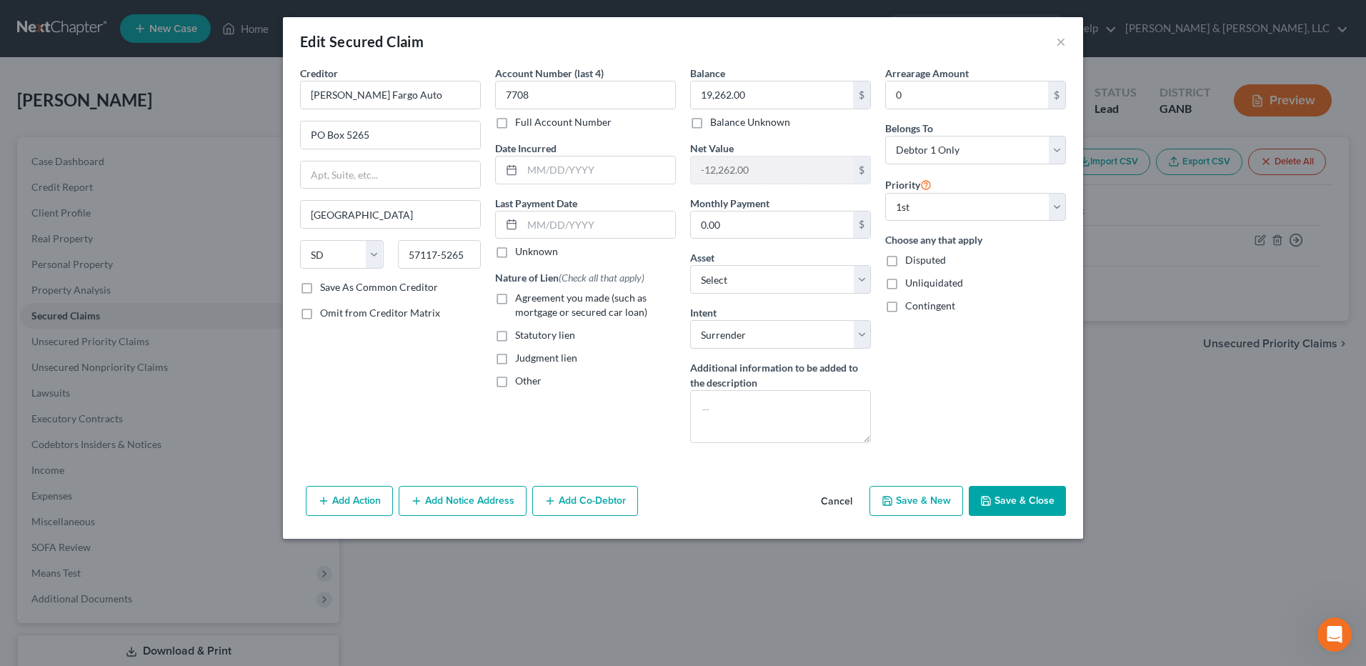
click at [599, 300] on span "Agreement you made (such as mortgage or secured car loan)" at bounding box center [581, 305] width 132 height 26
click at [530, 300] on input "Agreement you made (such as mortgage or secured car loan)" at bounding box center [525, 295] width 9 height 9
checkbox input "true"
click at [1040, 500] on button "Save & Close" at bounding box center [1017, 501] width 97 height 30
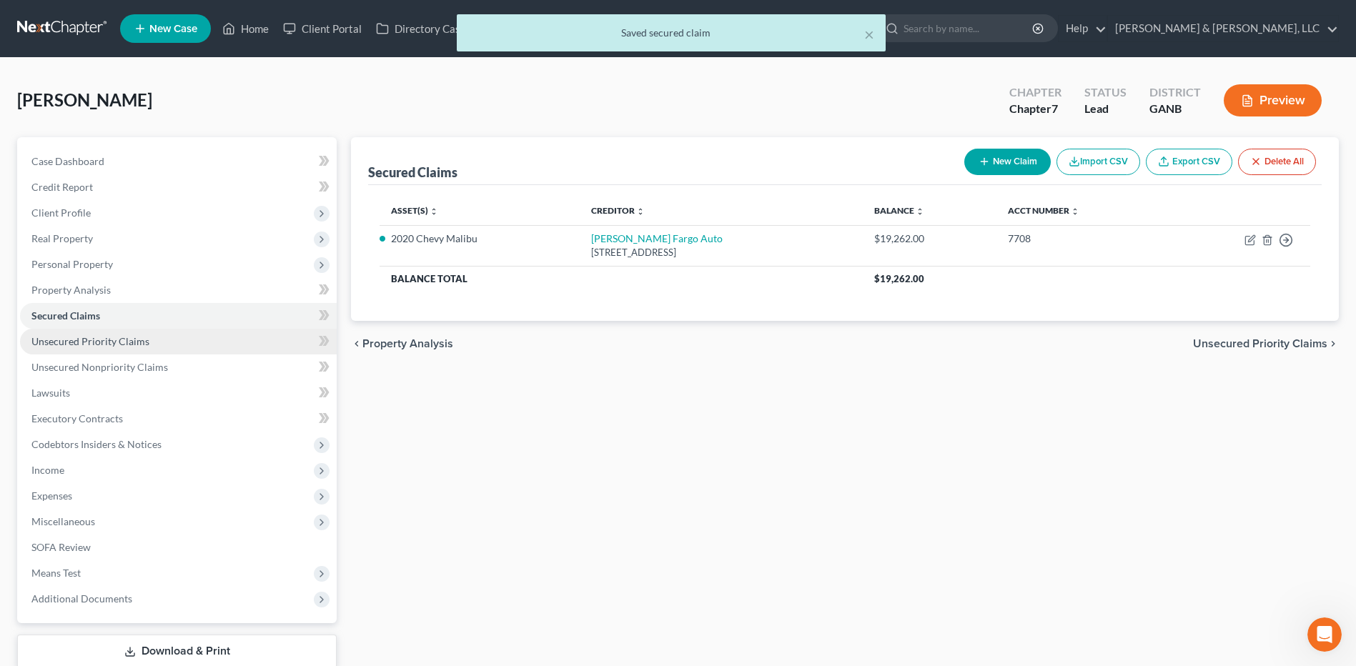
click at [164, 331] on link "Unsecured Priority Claims" at bounding box center [178, 342] width 317 height 26
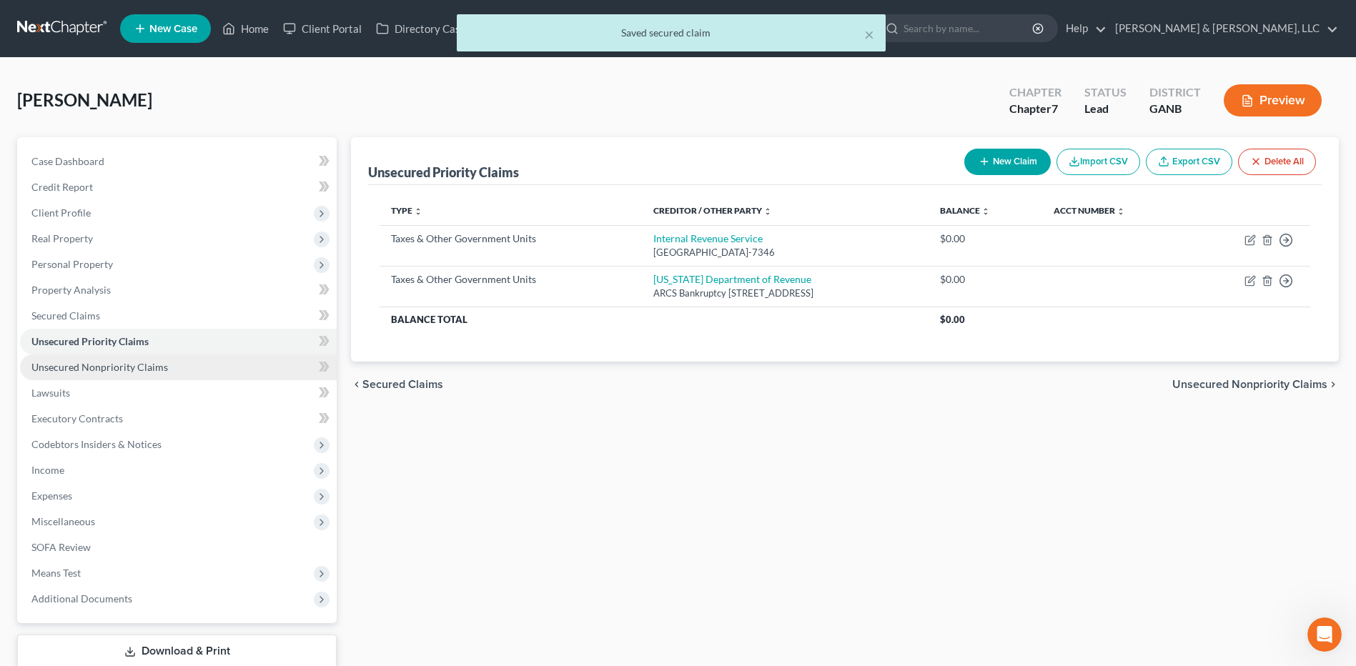
click at [164, 361] on span "Unsecured Nonpriority Claims" at bounding box center [99, 367] width 136 height 12
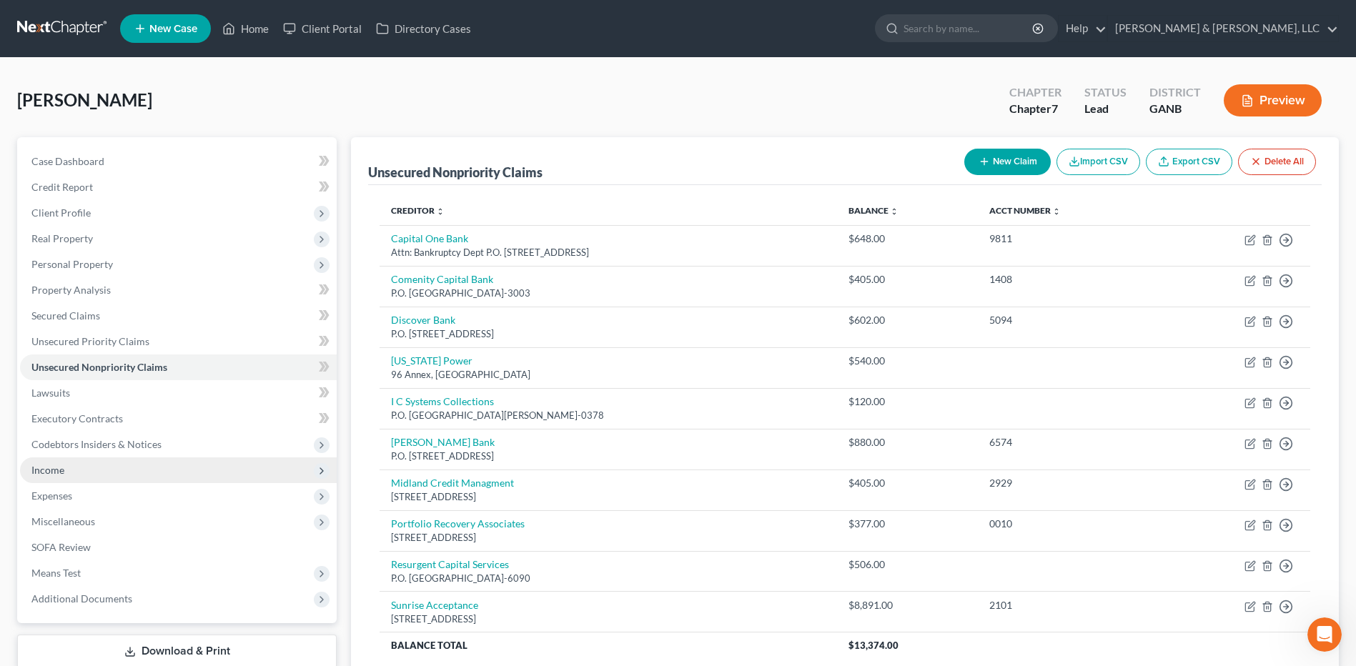
click at [153, 470] on span "Income" at bounding box center [178, 470] width 317 height 26
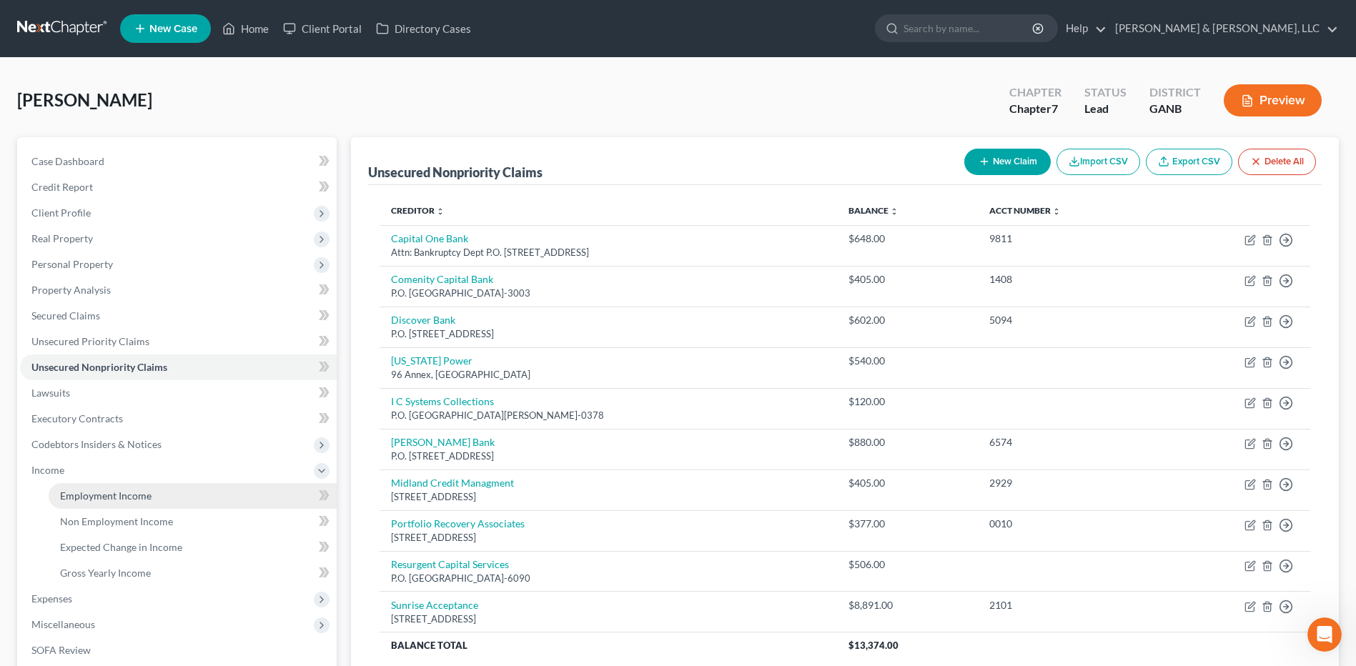
click at [138, 487] on link "Employment Income" at bounding box center [193, 496] width 288 height 26
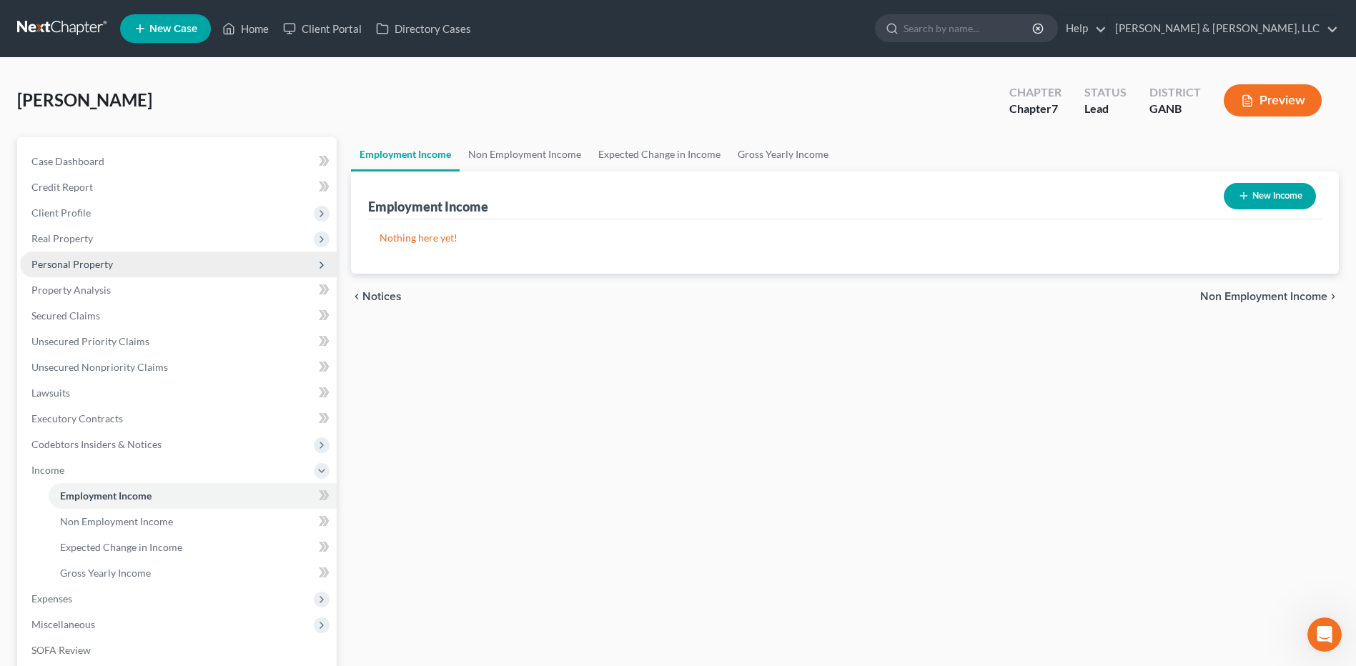
click at [116, 275] on span "Personal Property" at bounding box center [178, 265] width 317 height 26
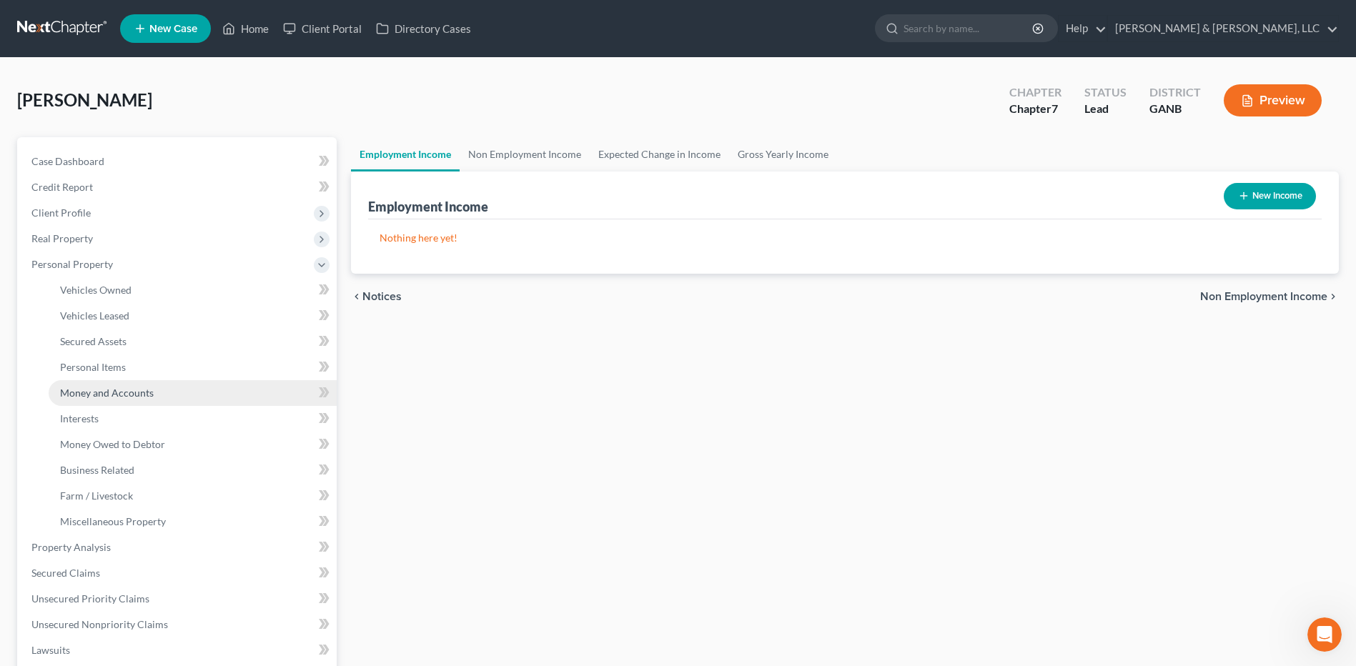
click at [163, 395] on link "Money and Accounts" at bounding box center [193, 393] width 288 height 26
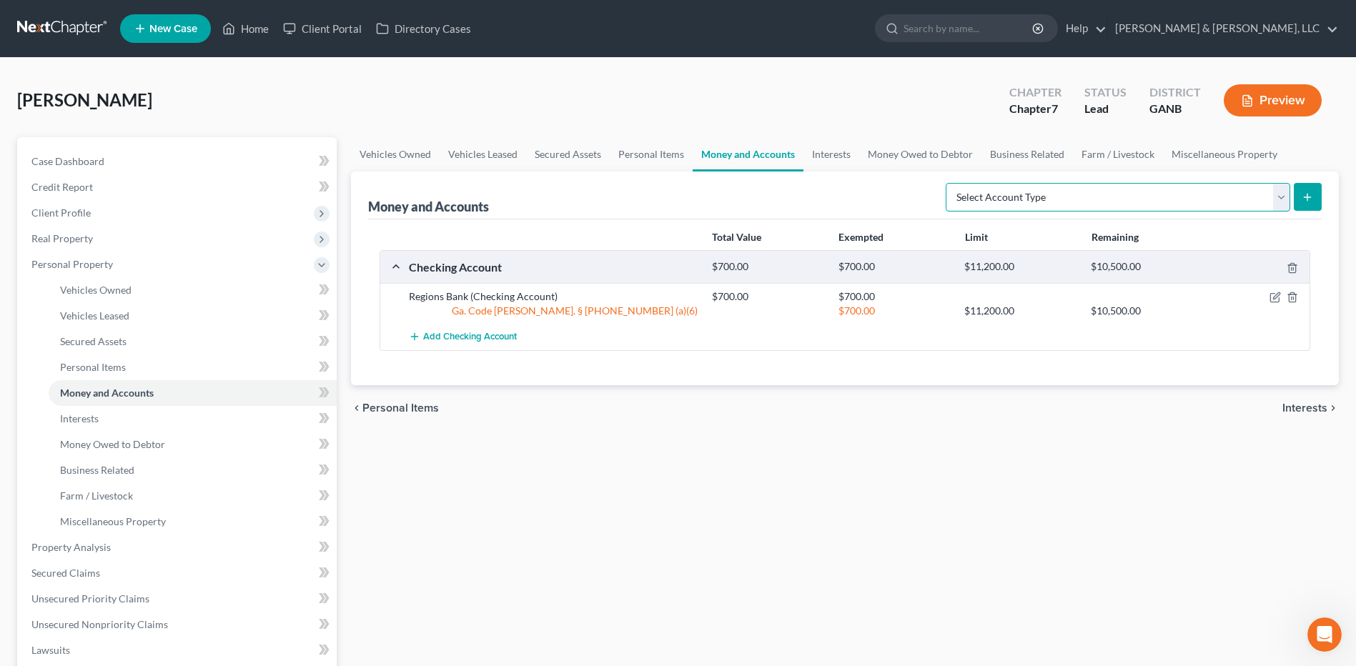
click at [1265, 190] on select "Select Account Type Brokerage (A/B: 18, SOFA: 20) Cash on Hand (A/B: 16) Certif…" at bounding box center [1117, 197] width 344 height 29
select select "checking"
click at [949, 183] on select "Select Account Type Brokerage (A/B: 18, SOFA: 20) Cash on Hand (A/B: 16) Certif…" at bounding box center [1117, 197] width 344 height 29
click at [1296, 205] on button "submit" at bounding box center [1307, 197] width 28 height 28
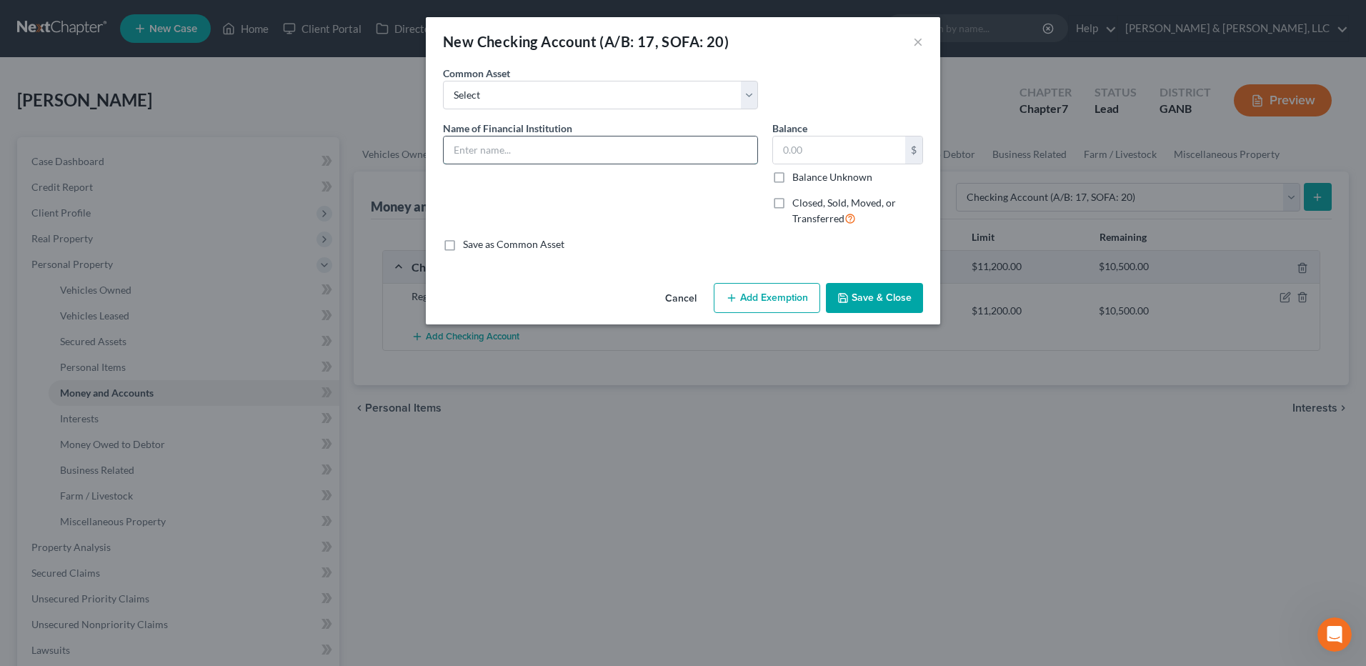
click at [572, 157] on input "text" at bounding box center [601, 149] width 314 height 27
type input "CashApp / [PERSON_NAME] Bank"
type input "200"
click at [769, 292] on button "Add Exemption" at bounding box center [767, 298] width 106 height 30
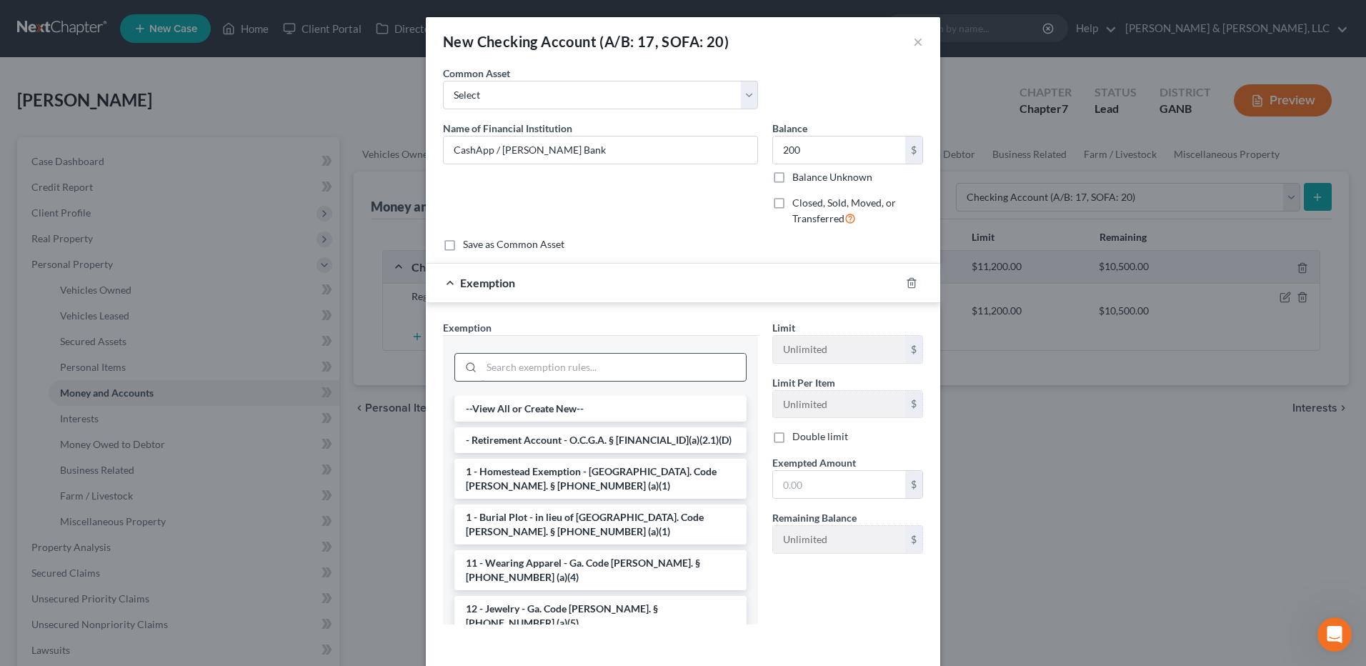
click at [626, 356] on input "search" at bounding box center [614, 367] width 264 height 27
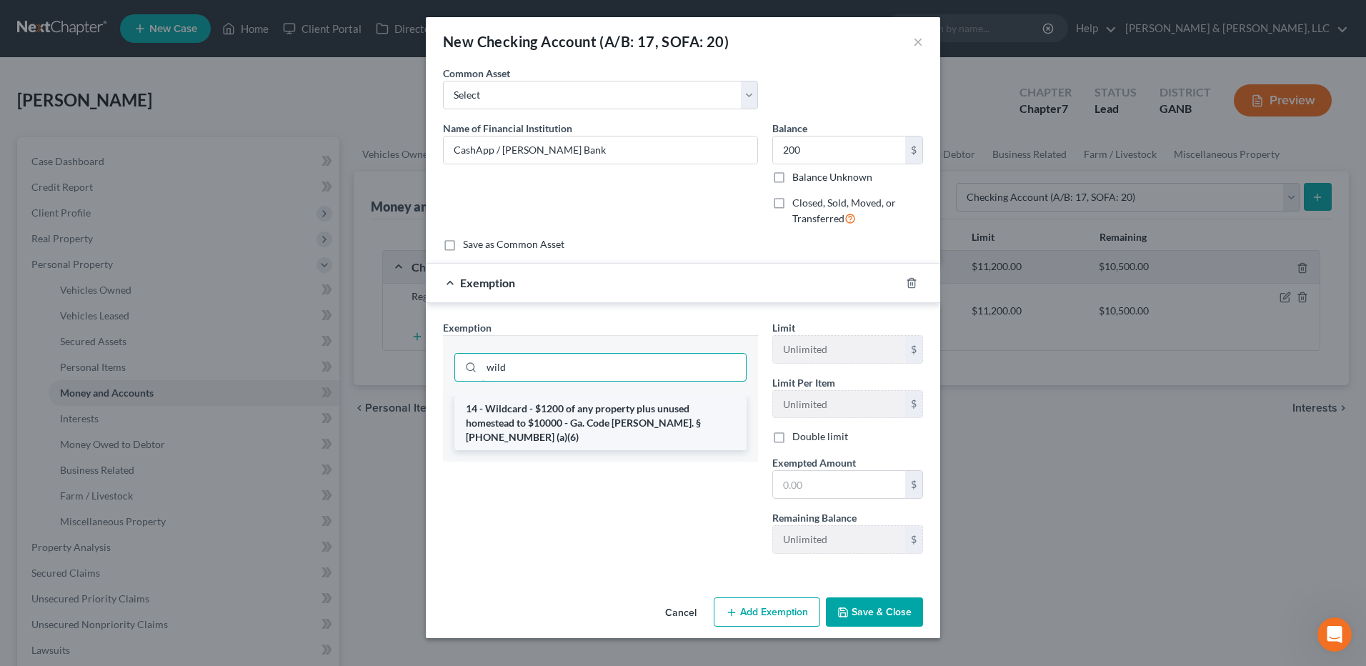
type input "wild"
click at [558, 407] on li "14 - Wildcard - $1200 of any property plus unused homestead to $10000 - Ga. Cod…" at bounding box center [601, 423] width 292 height 54
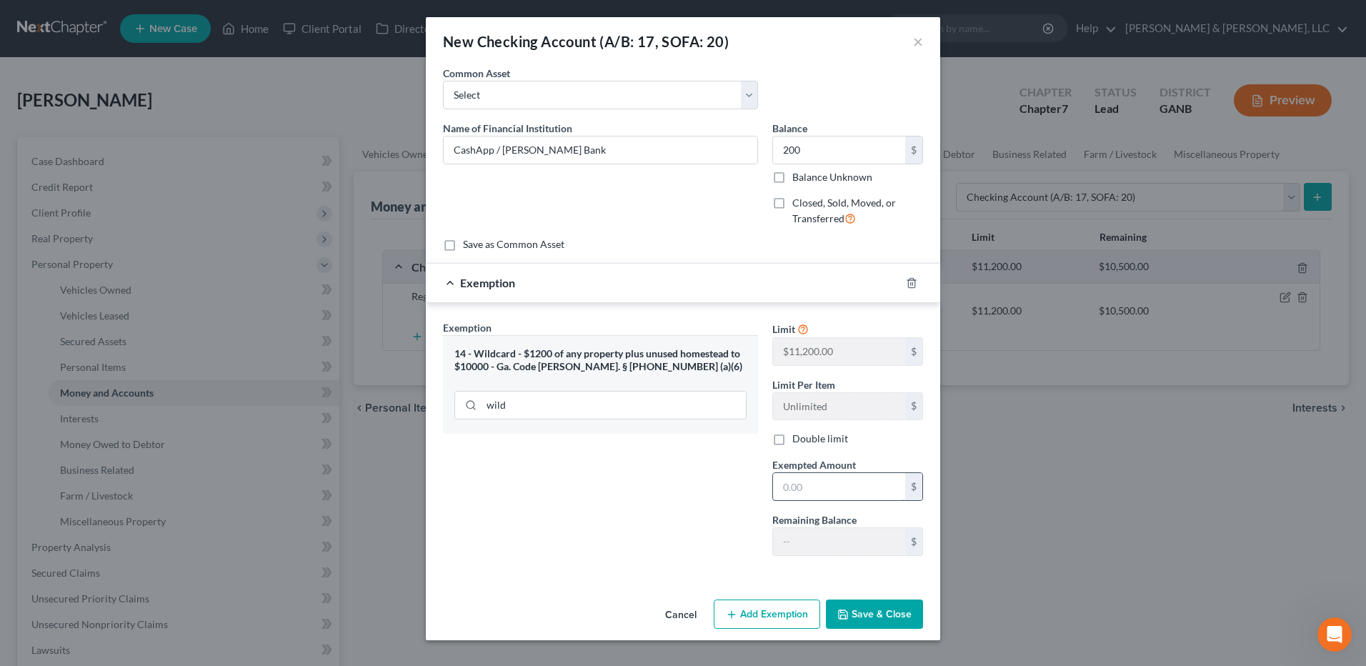
click at [860, 493] on input "text" at bounding box center [839, 486] width 132 height 27
type input "200"
click at [880, 604] on button "Save & Close" at bounding box center [874, 615] width 97 height 30
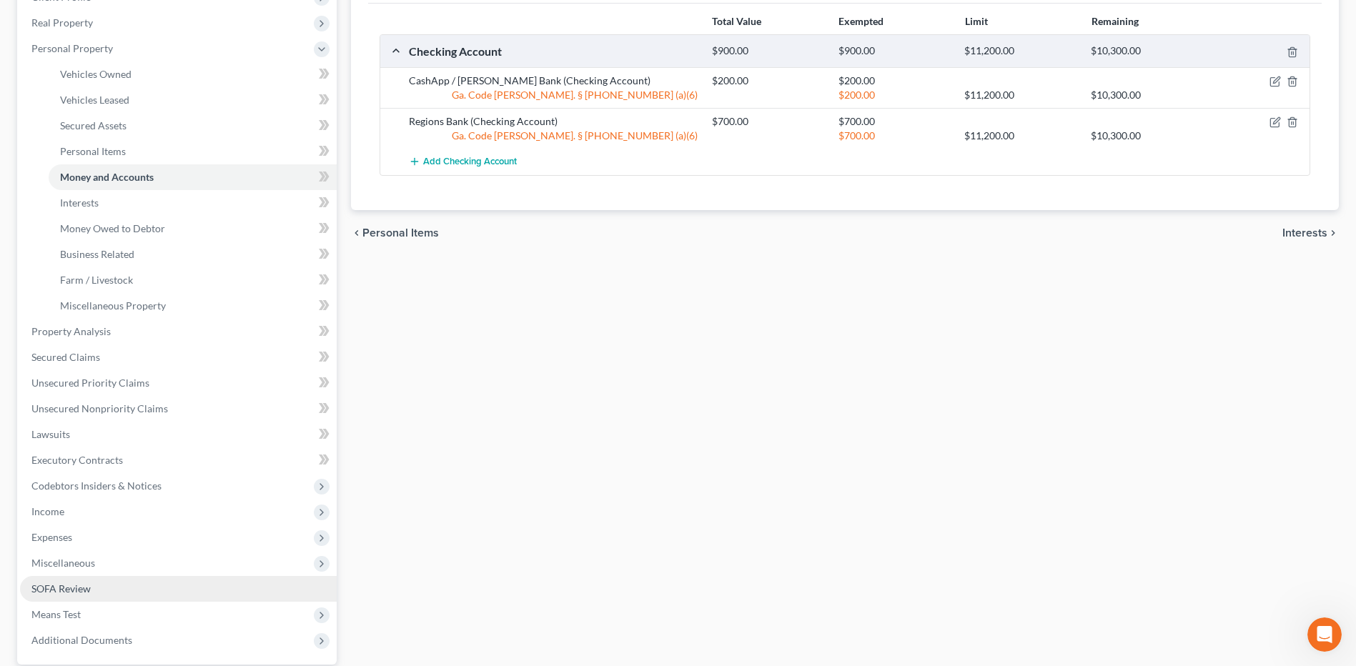
scroll to position [286, 0]
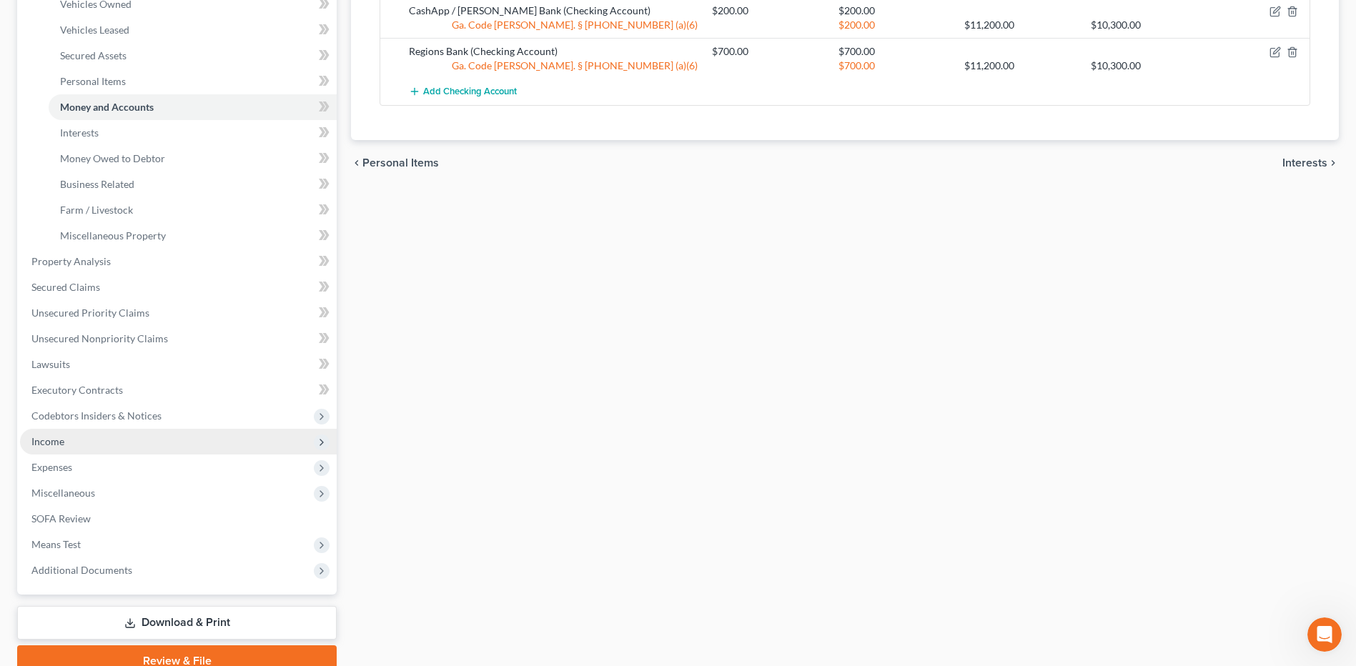
click at [86, 442] on span "Income" at bounding box center [178, 442] width 317 height 26
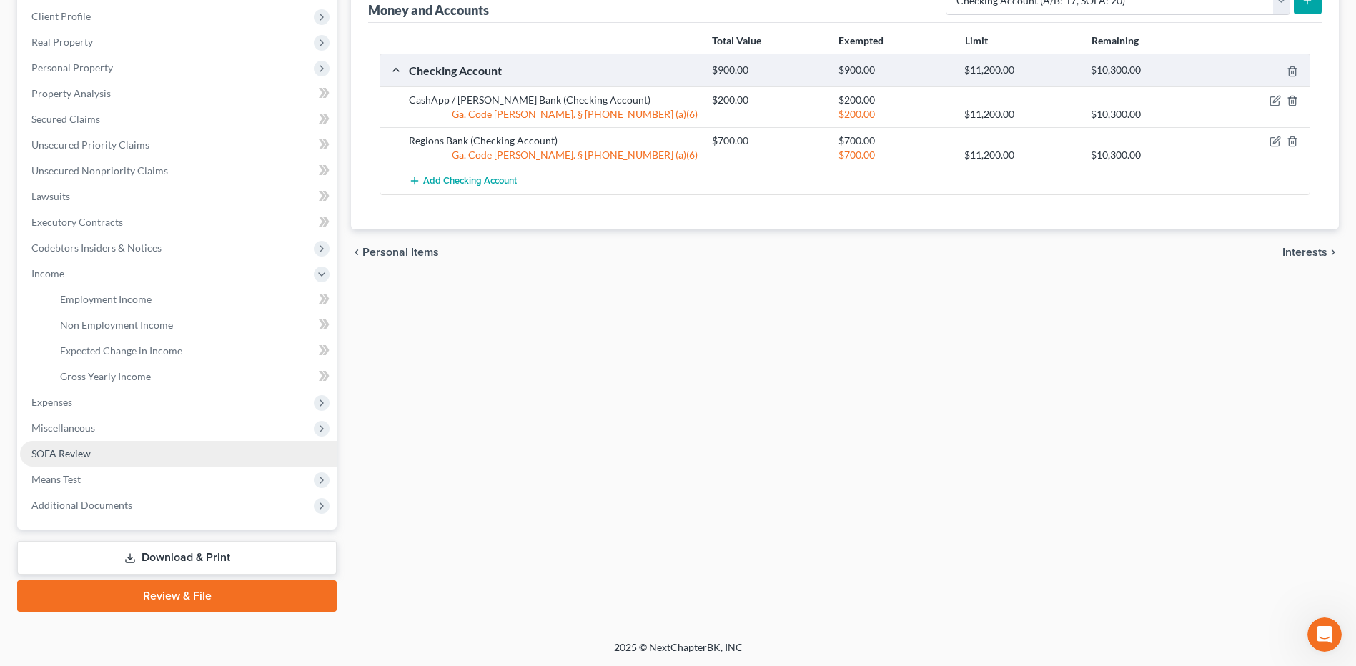
scroll to position [197, 0]
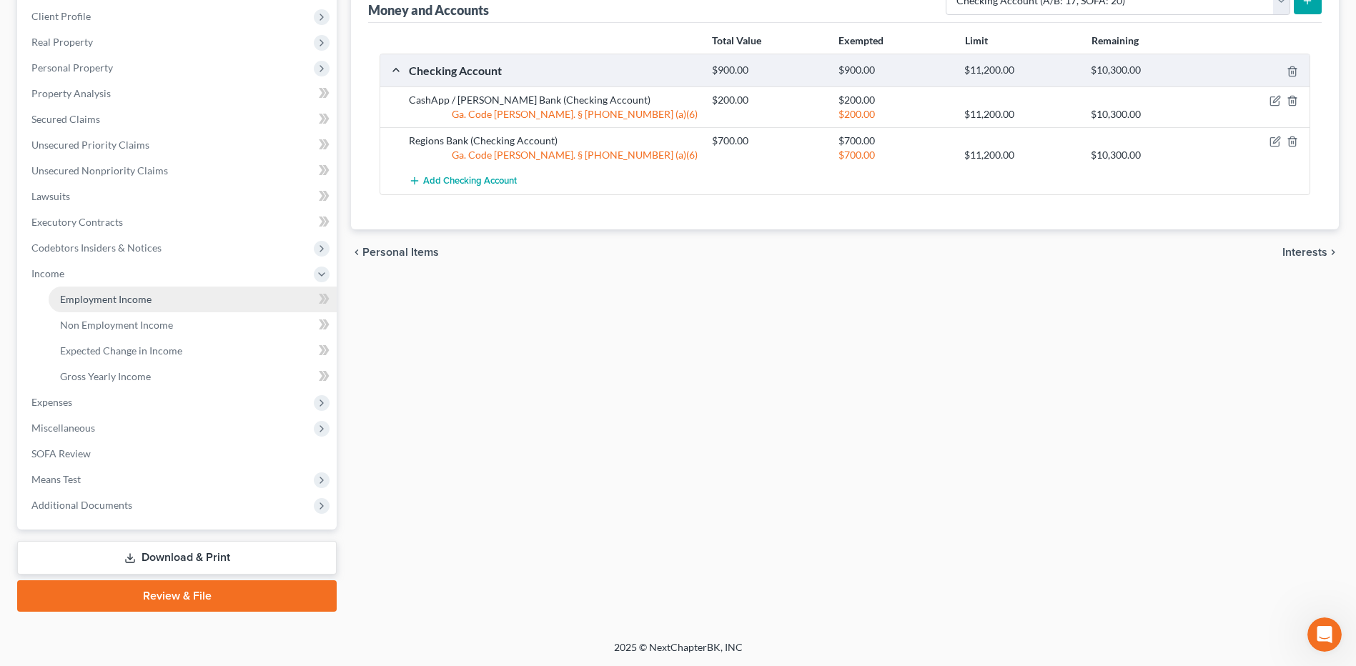
click at [132, 310] on link "Employment Income" at bounding box center [193, 300] width 288 height 26
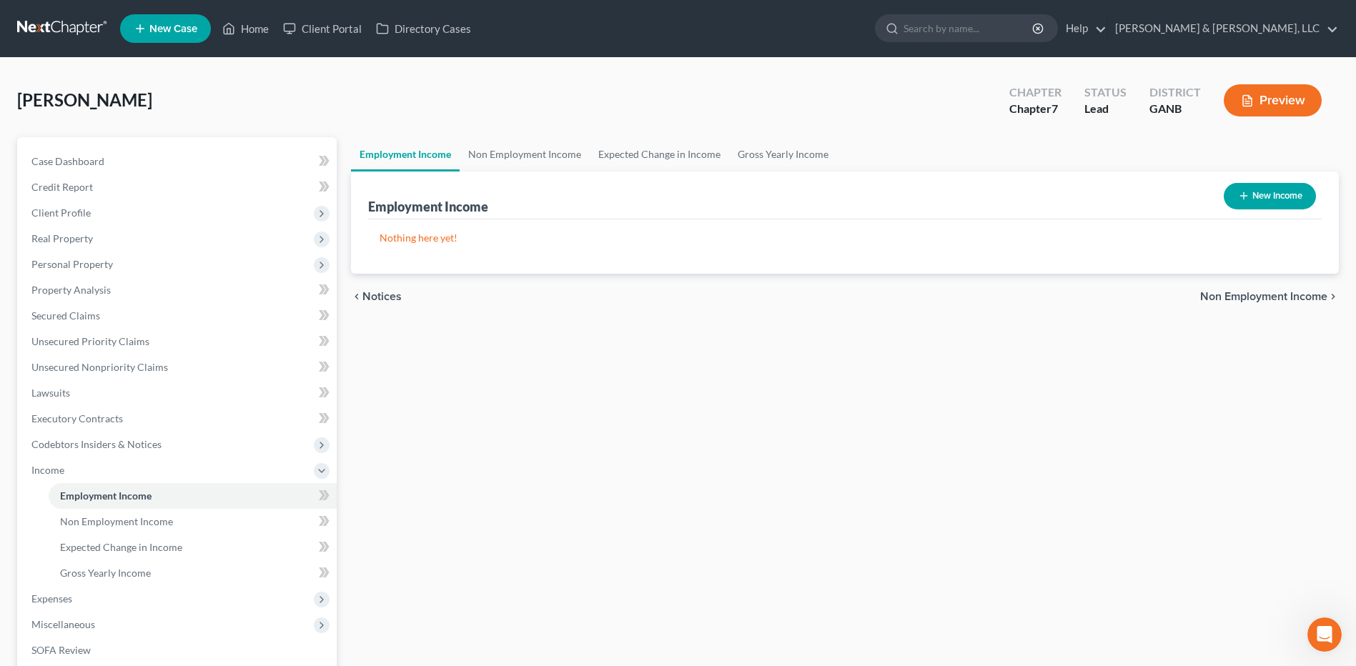
click at [1268, 192] on button "New Income" at bounding box center [1269, 196] width 92 height 26
select select "0"
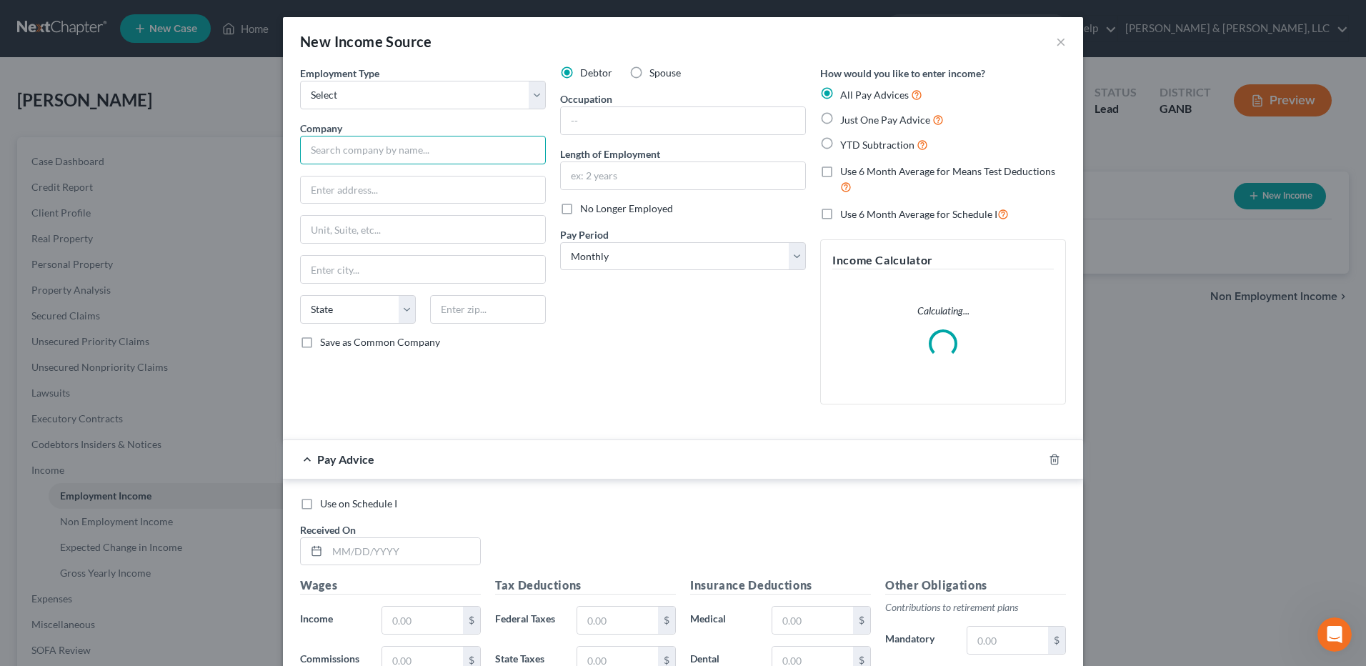
click at [423, 158] on input "text" at bounding box center [423, 150] width 246 height 29
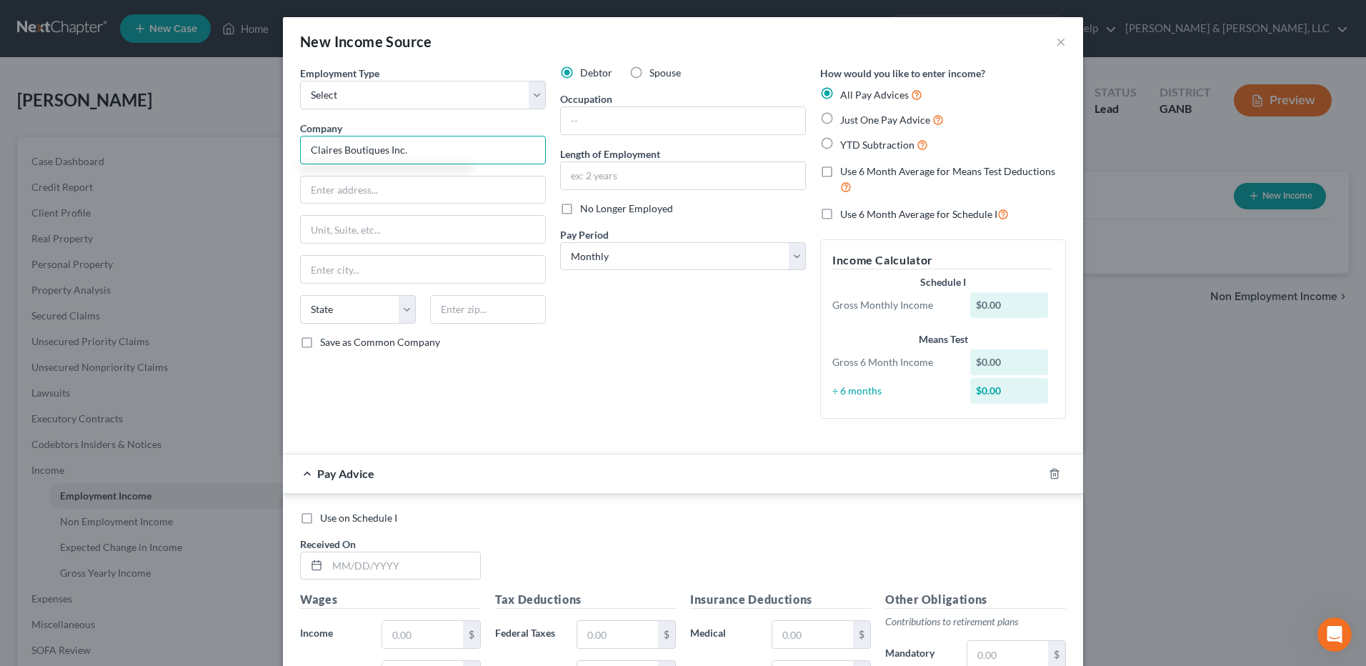
type input "Claires Boutiques Inc."
type input "[STREET_ADDRESS]"
type input "60192"
type input "[GEOGRAPHIC_DATA]"
select select "14"
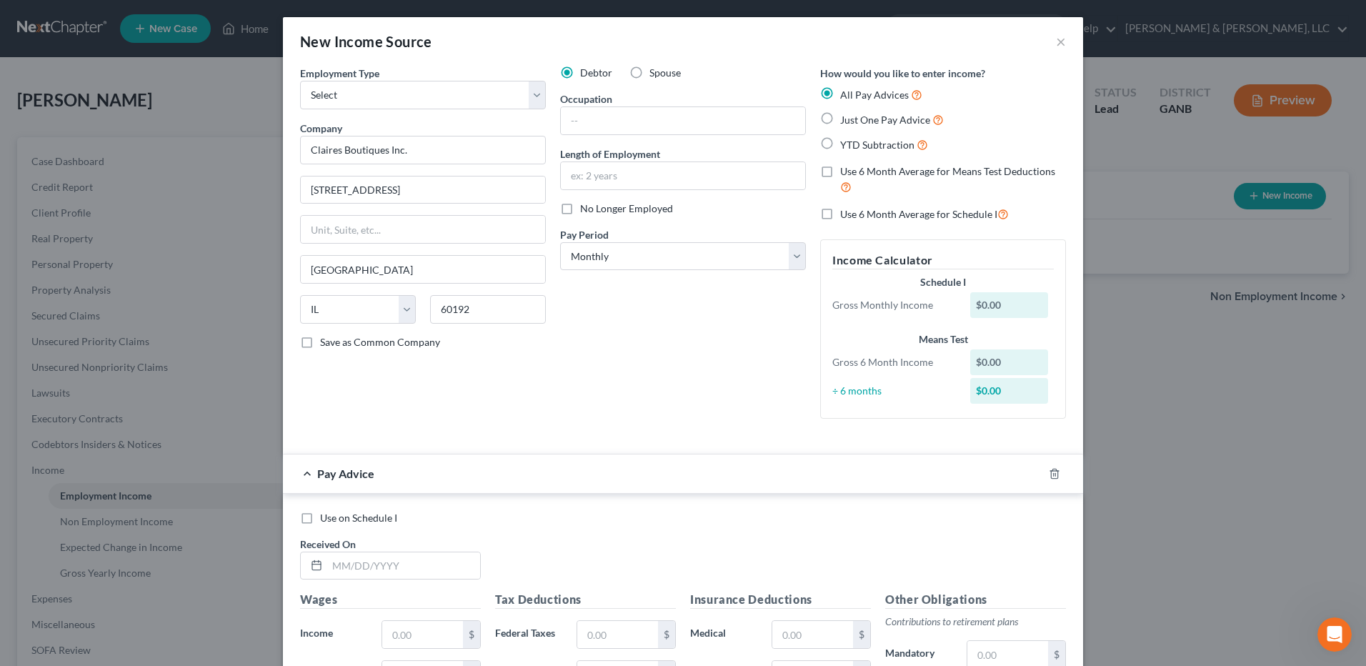
click at [717, 379] on div "Debtor Spouse Occupation Length of Employment No Longer Employed Pay Period * S…" at bounding box center [683, 248] width 260 height 364
click at [343, 265] on input "[GEOGRAPHIC_DATA]" at bounding box center [423, 269] width 244 height 27
type input "[PERSON_NAME] Estates"
click at [645, 175] on input "text" at bounding box center [683, 175] width 244 height 27
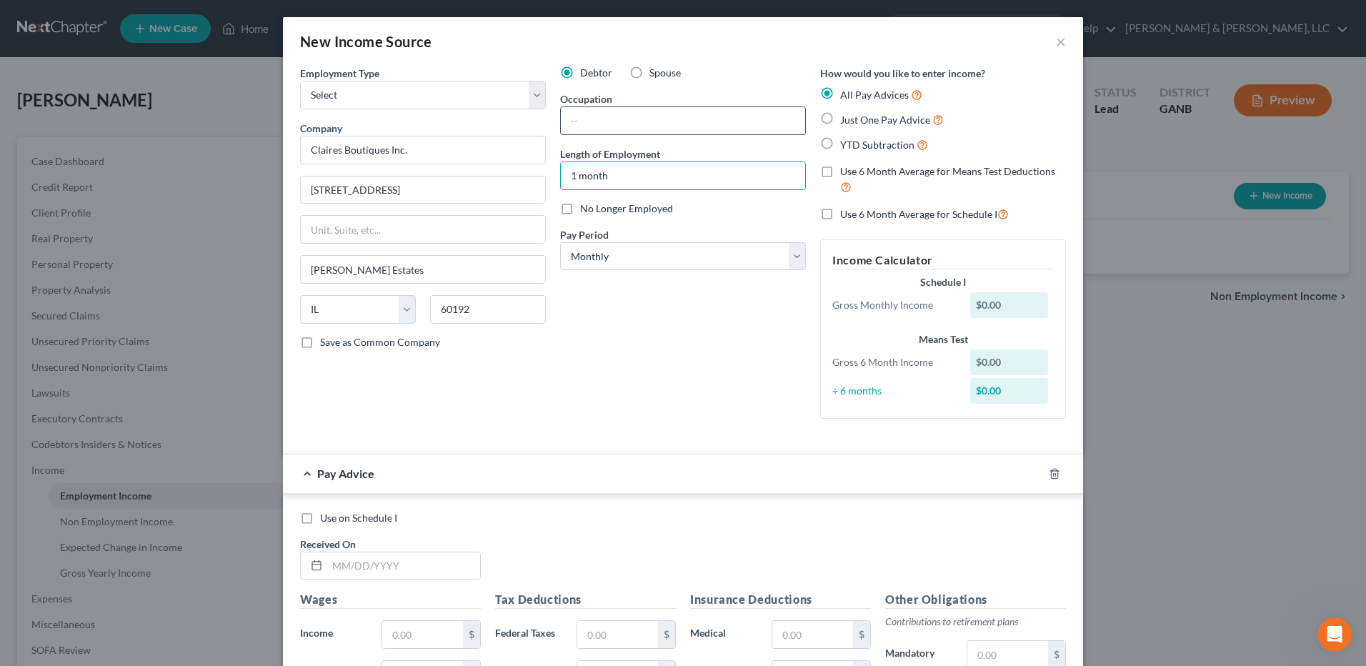
type input "1 month"
click at [666, 129] on input "text" at bounding box center [683, 120] width 244 height 27
type input "Manager"
click at [670, 302] on div "Debtor Spouse Occupation Manager Length of Employment 1 month No Longer Employe…" at bounding box center [683, 248] width 260 height 364
click at [667, 257] on select "Select Monthly Twice Monthly Every Other Week Weekly" at bounding box center [683, 256] width 246 height 29
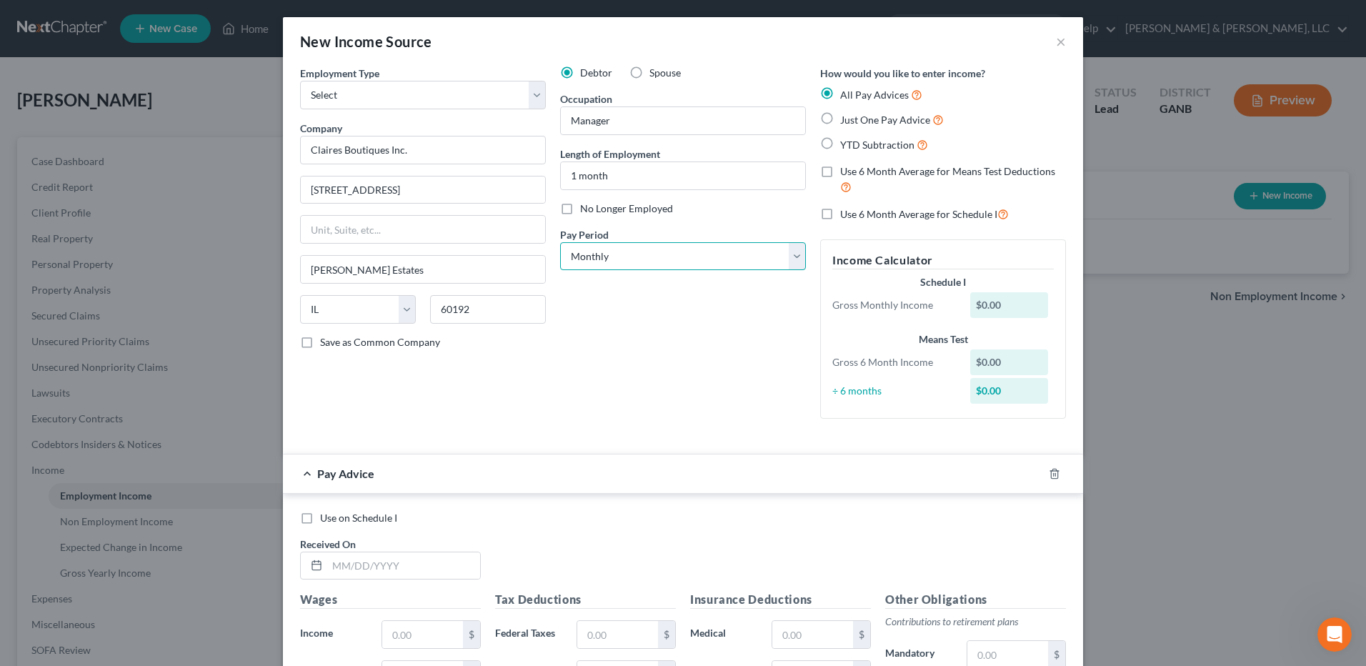
select select "2"
click at [560, 242] on select "Select Monthly Twice Monthly Every Other Week Weekly" at bounding box center [683, 256] width 246 height 29
click at [890, 119] on span "Just One Pay Advice" at bounding box center [885, 120] width 90 height 12
click at [855, 119] on input "Just One Pay Advice" at bounding box center [850, 115] width 9 height 9
radio input "true"
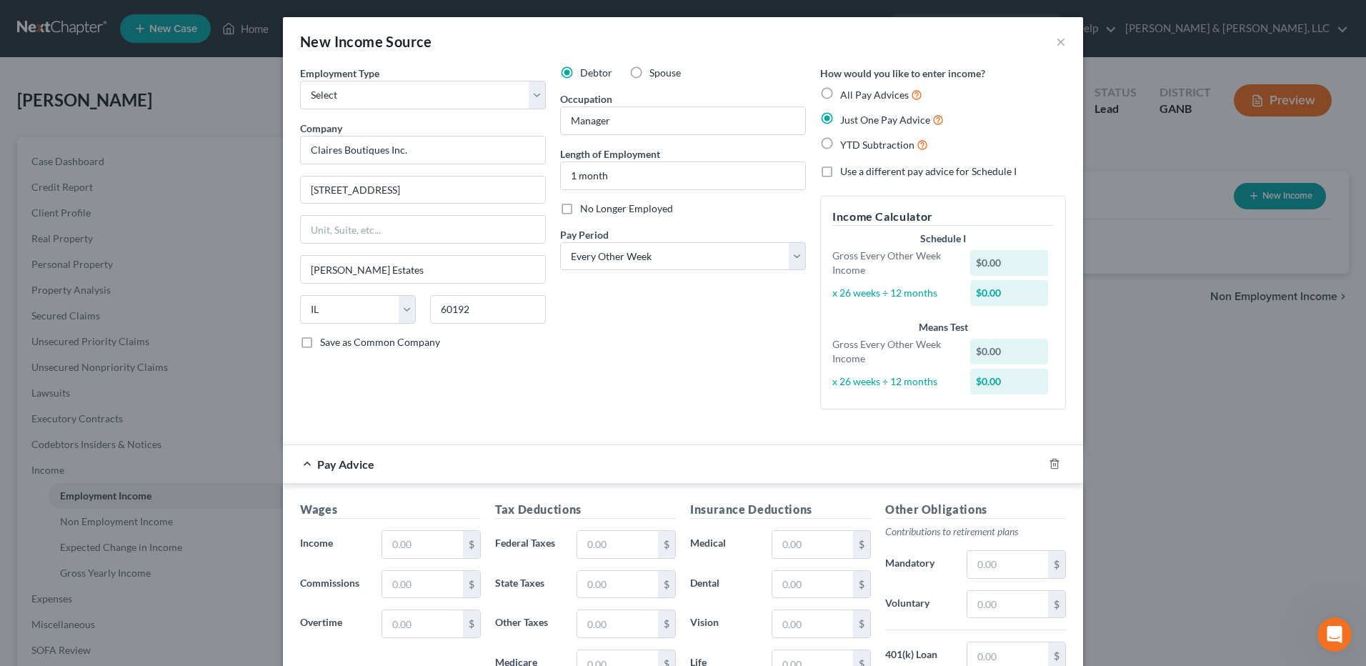
drag, startPoint x: 556, startPoint y: 387, endPoint x: 454, endPoint y: 389, distance: 102.2
click at [454, 389] on div "Employment Type * Select Full or [DEMOGRAPHIC_DATA] Employment Self Employment …" at bounding box center [423, 243] width 260 height 355
click at [425, 550] on input "text" at bounding box center [422, 544] width 81 height 27
type input "2,310"
click at [646, 387] on div "Debtor Spouse Occupation Manager Length of Employment 1 month No Longer Employe…" at bounding box center [683, 243] width 260 height 355
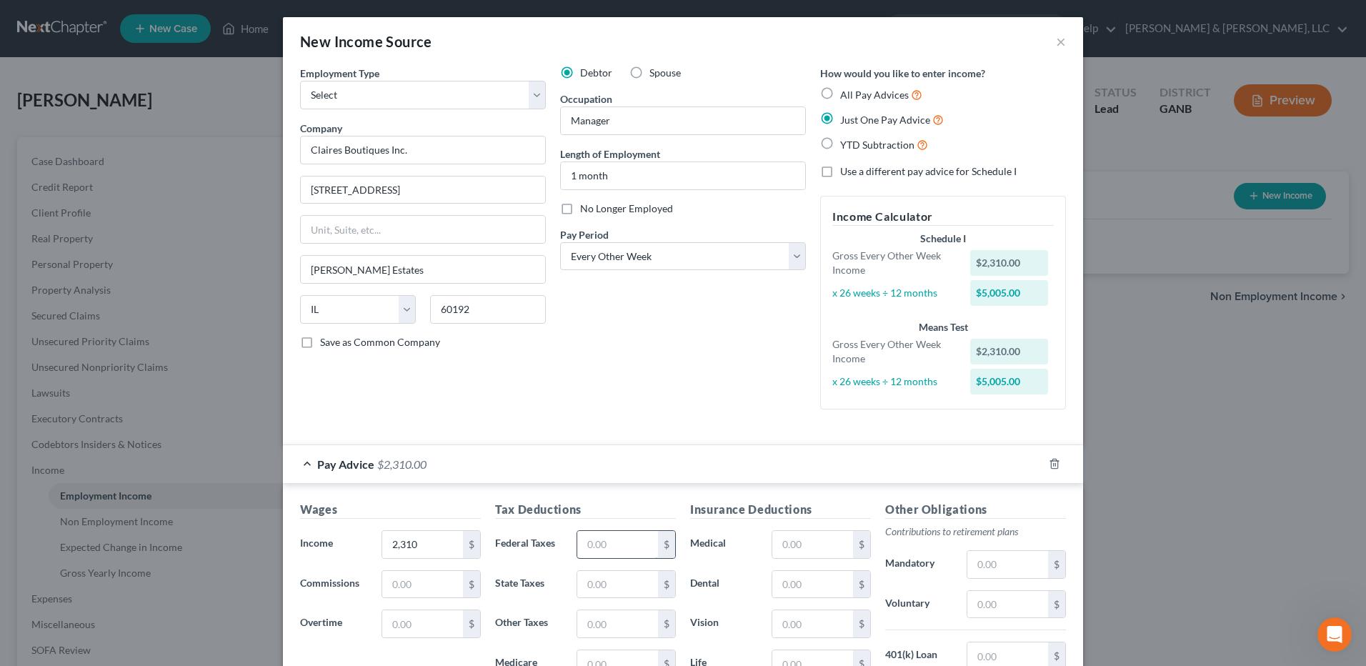
click at [600, 540] on input "text" at bounding box center [617, 544] width 81 height 27
type input "552"
click at [663, 442] on form "Employment Type * Select Full or [DEMOGRAPHIC_DATA] Employment Self Employment …" at bounding box center [683, 450] width 766 height 768
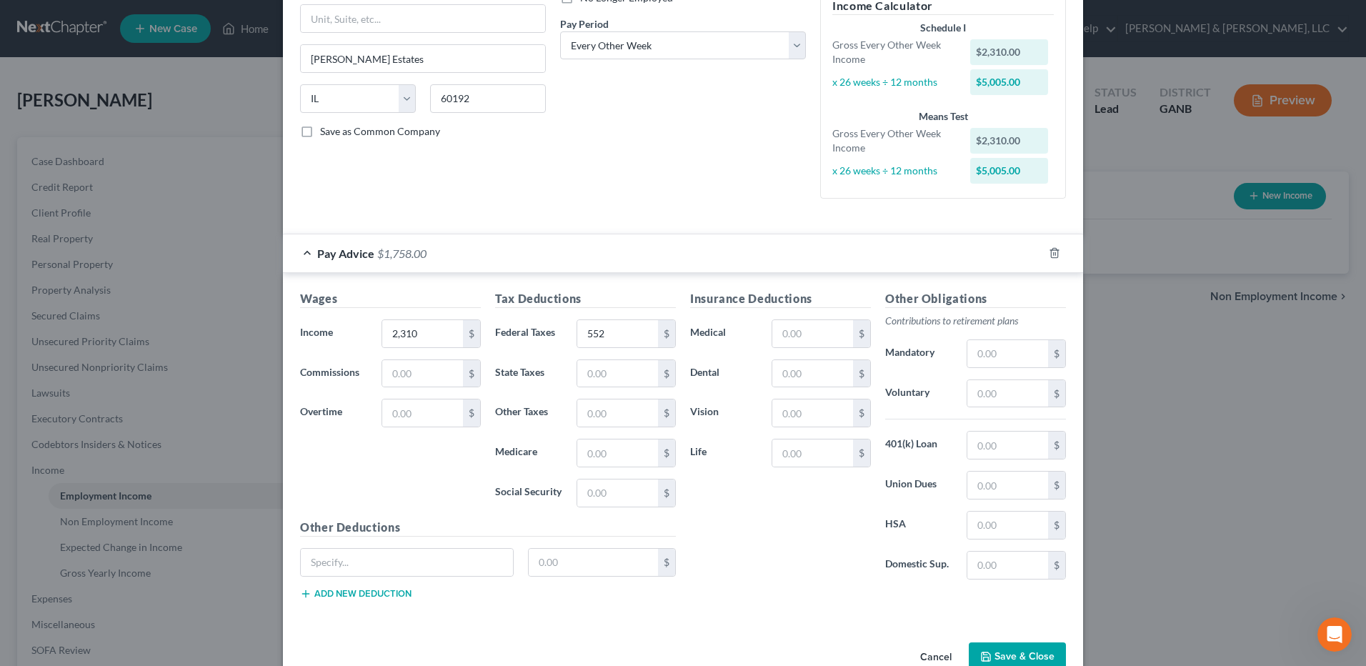
scroll to position [214, 0]
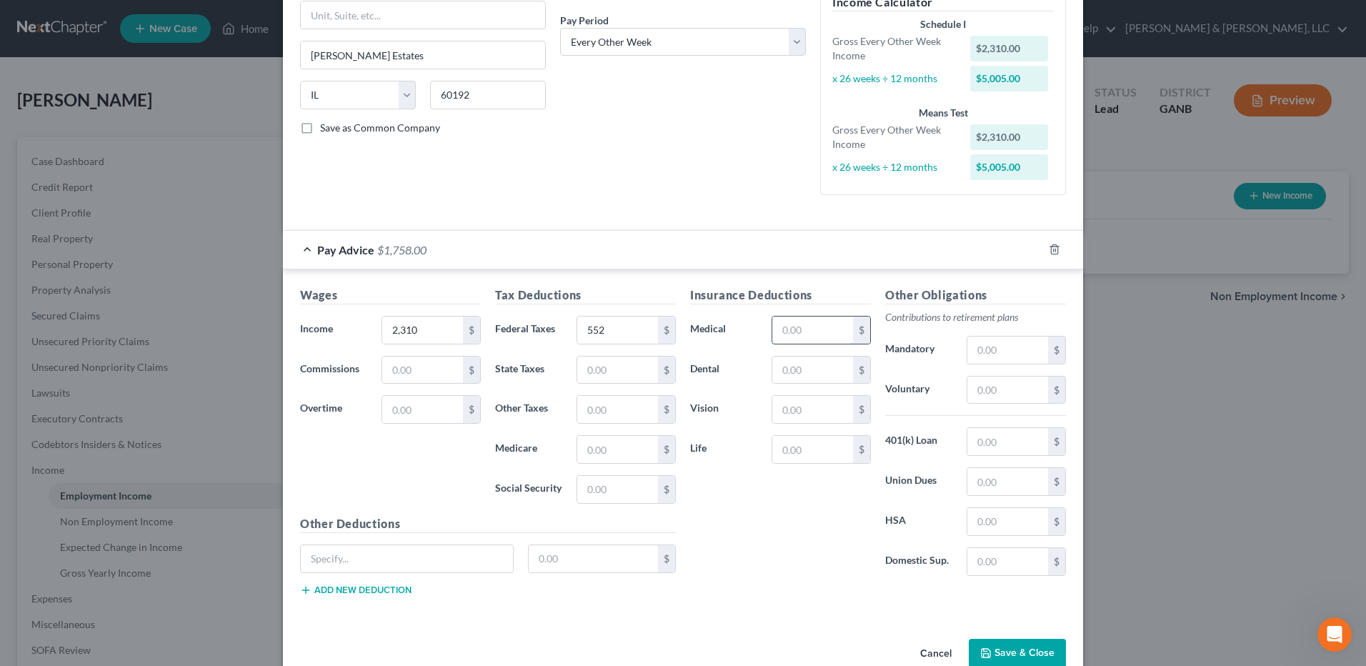
click at [798, 336] on input "text" at bounding box center [813, 330] width 81 height 27
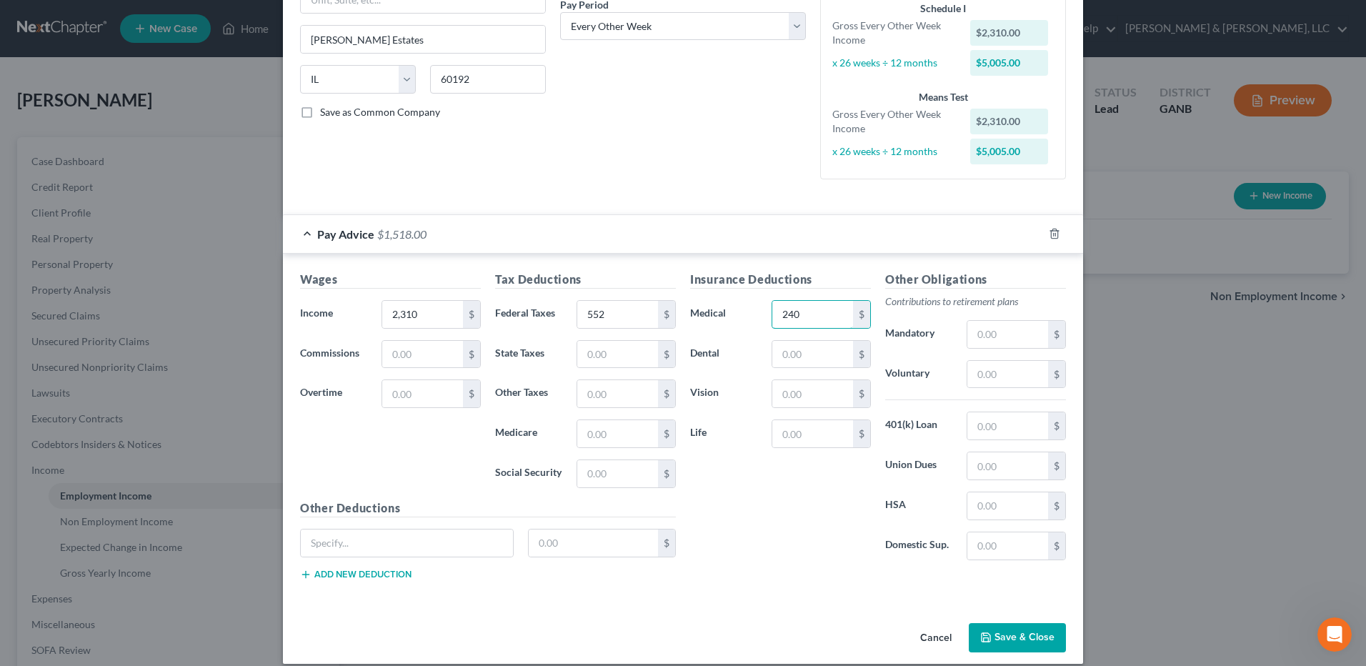
scroll to position [245, 0]
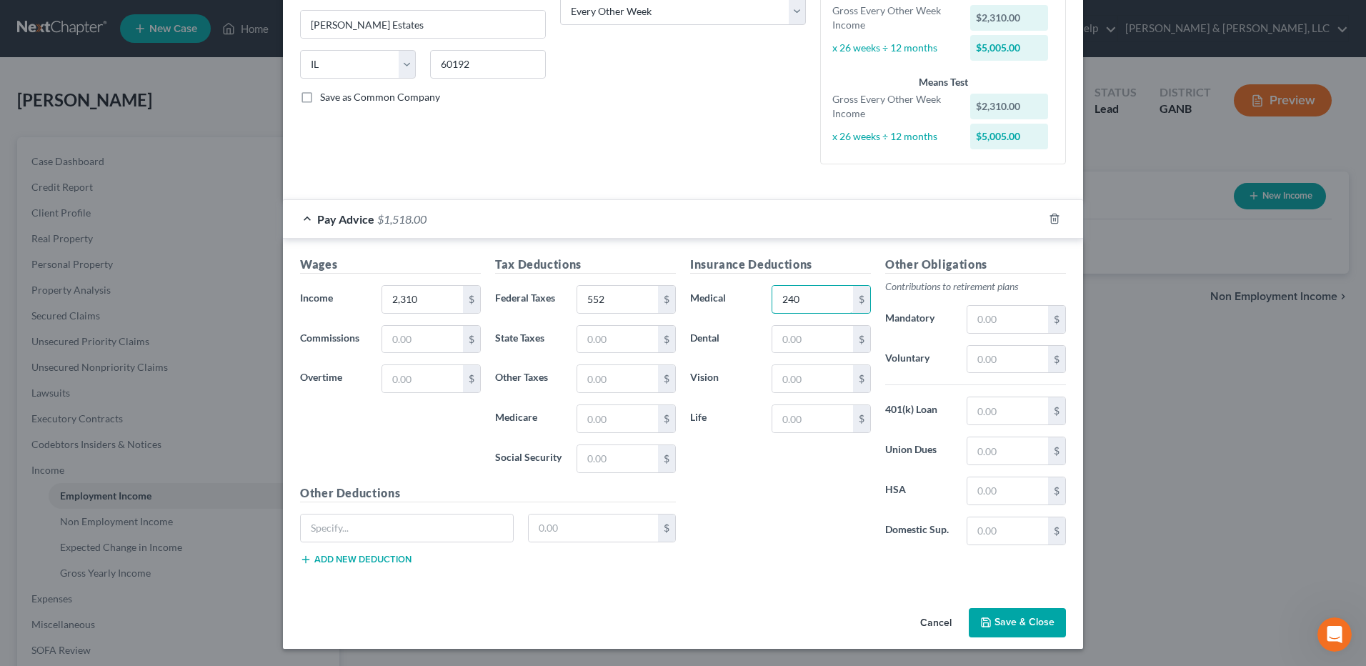
type input "240"
click at [1026, 618] on button "Save & Close" at bounding box center [1017, 623] width 97 height 30
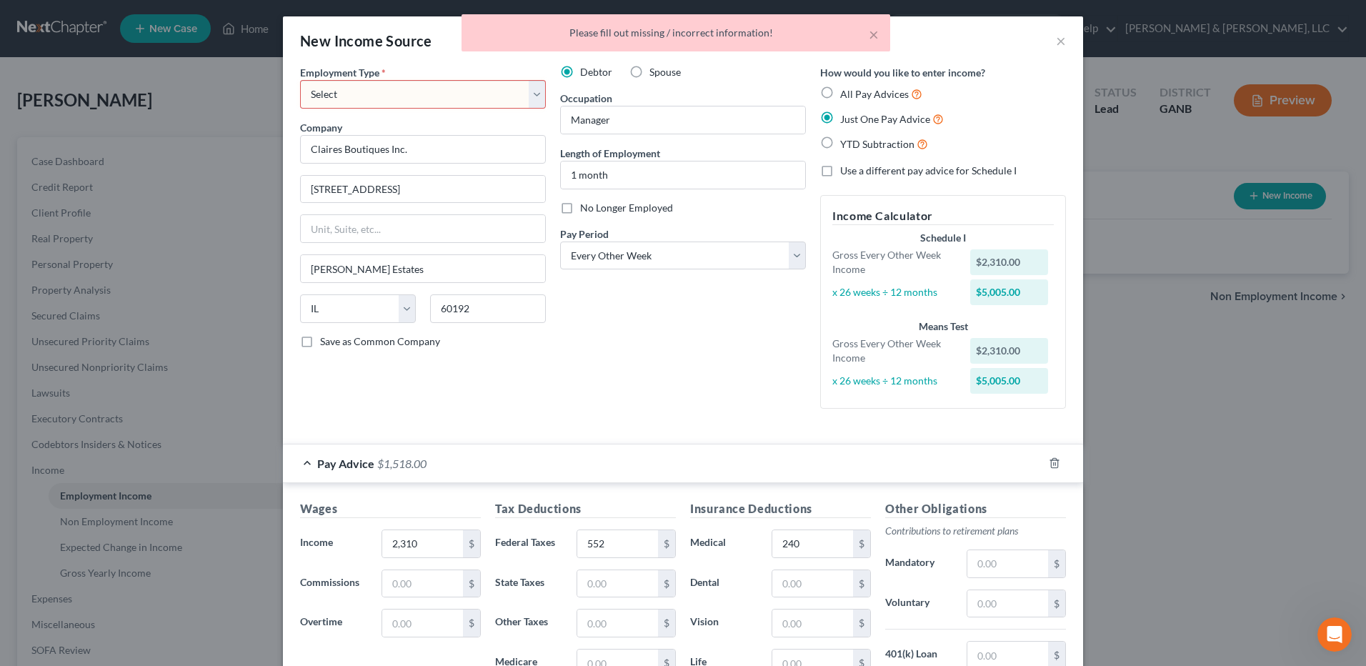
scroll to position [0, 0]
click at [542, 91] on div "Employment Type * Select Full or [DEMOGRAPHIC_DATA] Employment Self Employment …" at bounding box center [423, 243] width 260 height 355
click at [523, 94] on select "Select Full or [DEMOGRAPHIC_DATA] Employment Self Employment" at bounding box center [423, 95] width 246 height 29
select select "0"
click at [300, 81] on select "Select Full or [DEMOGRAPHIC_DATA] Employment Self Employment" at bounding box center [423, 95] width 246 height 29
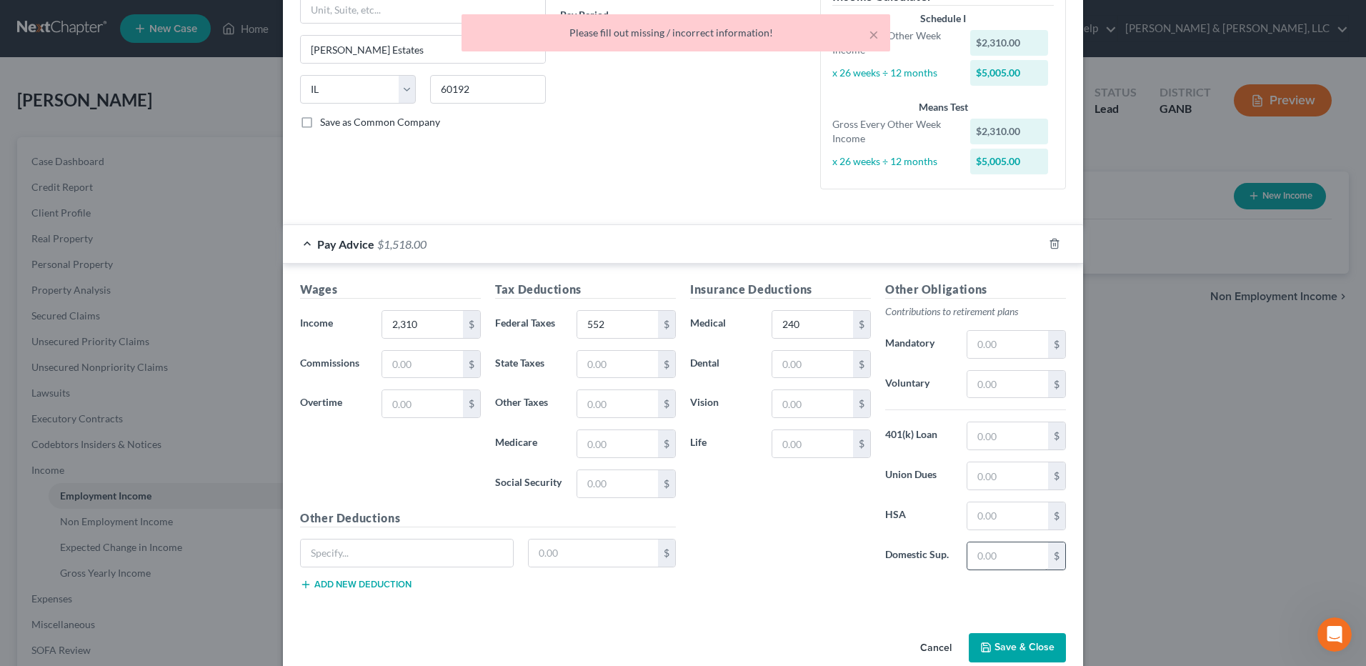
scroll to position [245, 0]
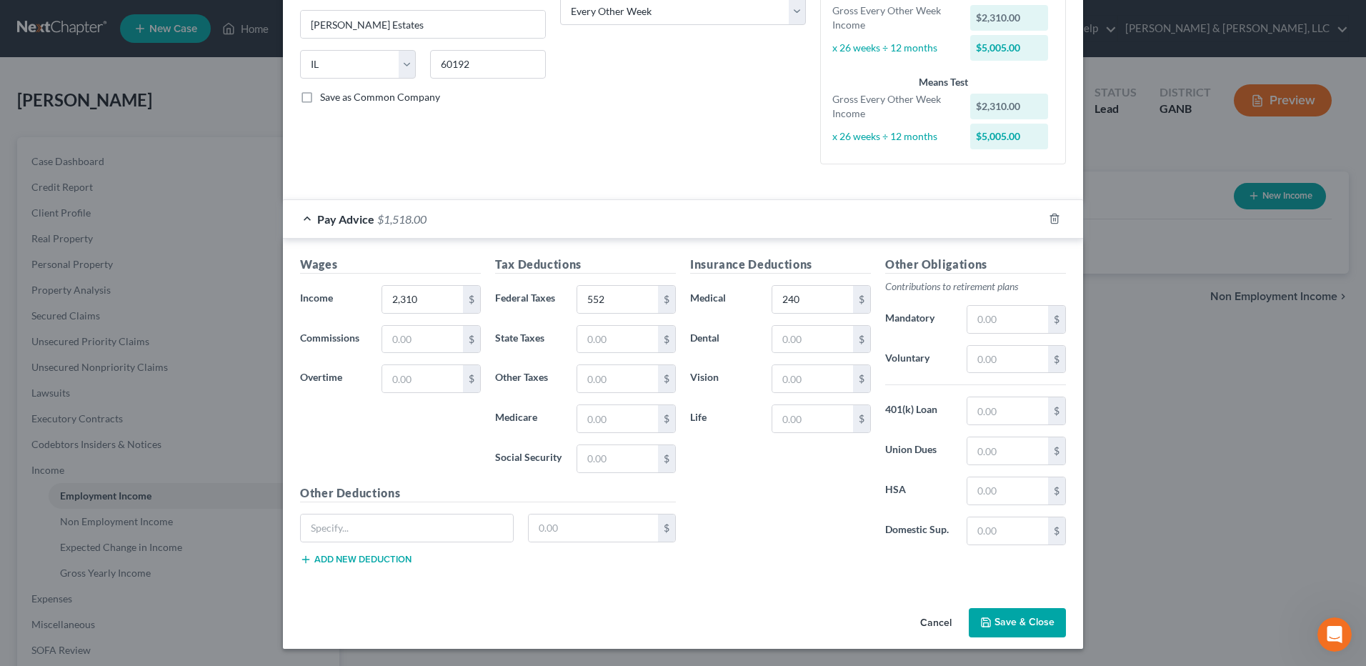
click at [1031, 625] on button "Save & Close" at bounding box center [1017, 623] width 97 height 30
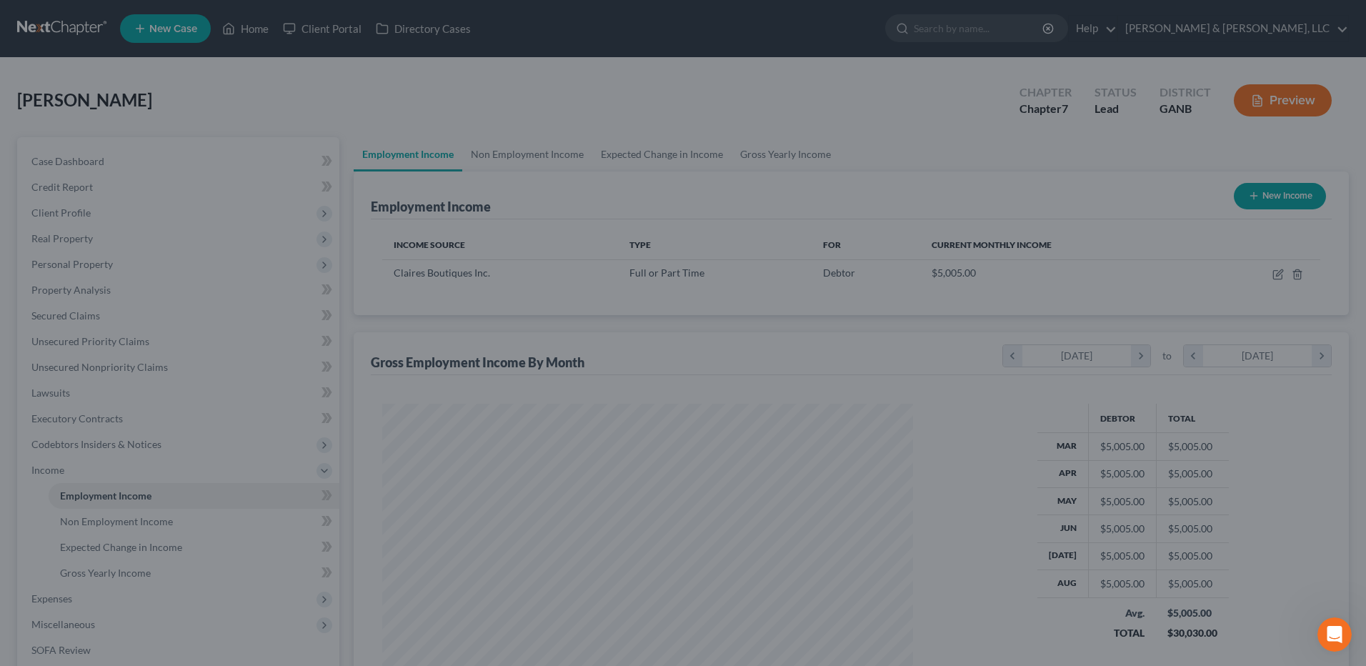
scroll to position [714359, 714064]
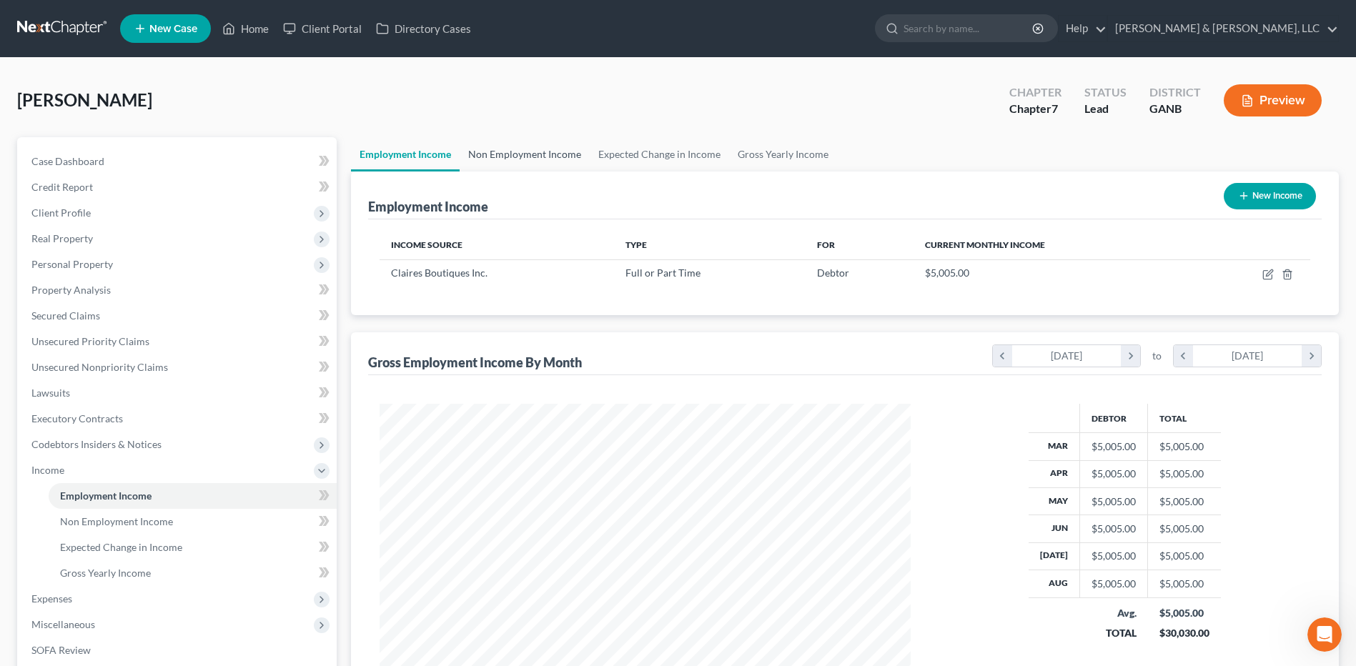
click at [541, 159] on link "Non Employment Income" at bounding box center [525, 154] width 130 height 34
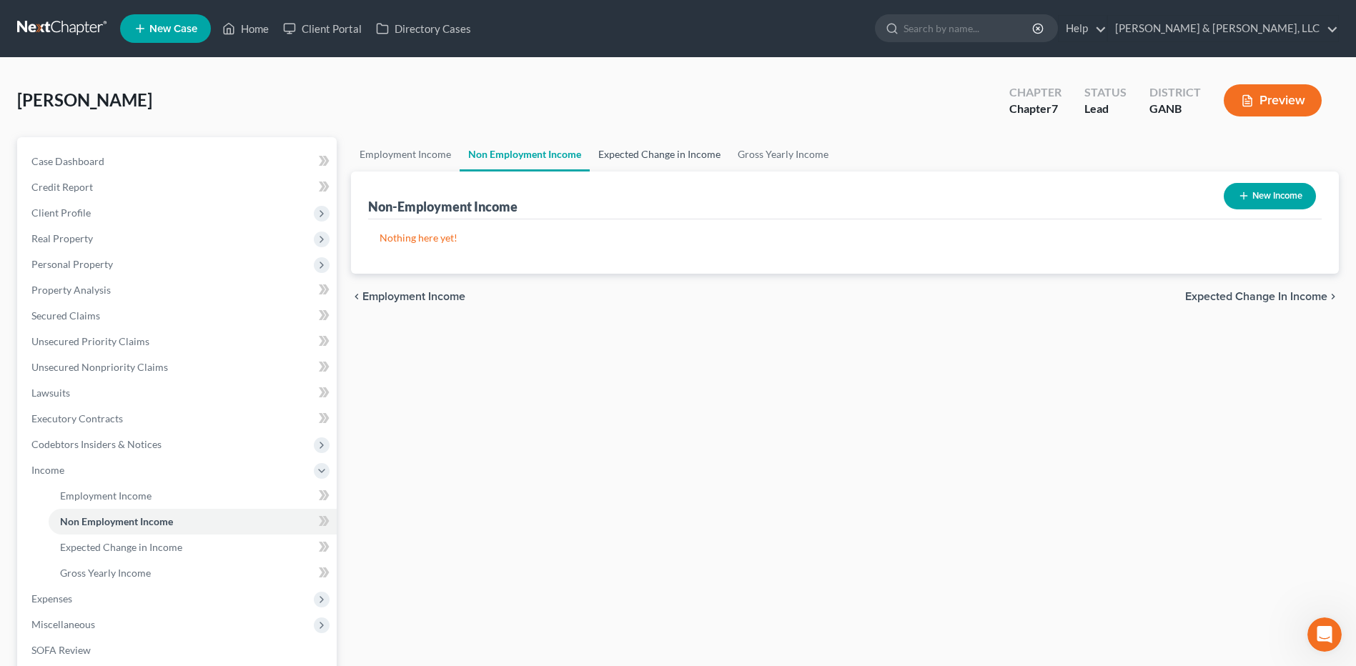
click at [627, 155] on link "Expected Change in Income" at bounding box center [659, 154] width 139 height 34
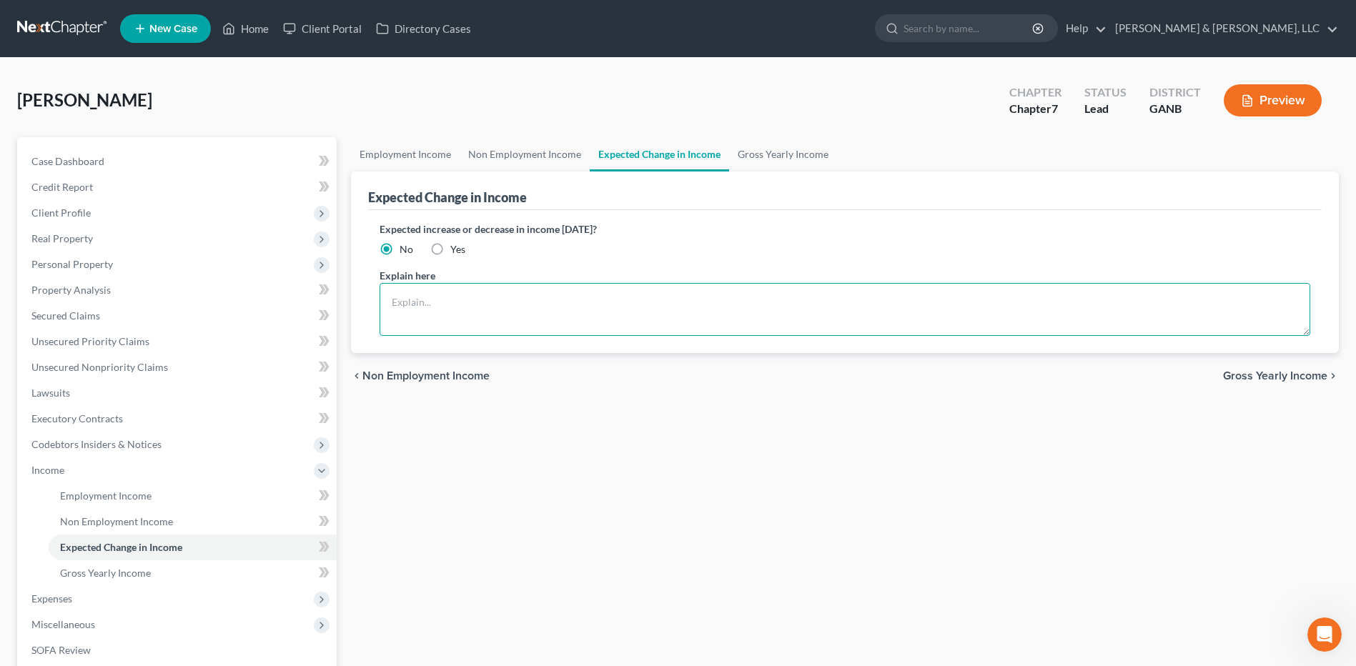
click at [454, 303] on textarea at bounding box center [844, 309] width 930 height 53
type textarea "I"
type textarea "Note - Insurance listed above is projected and will start 90 days after hire da…"
click at [1268, 377] on span "Gross Yearly Income" at bounding box center [1275, 375] width 104 height 11
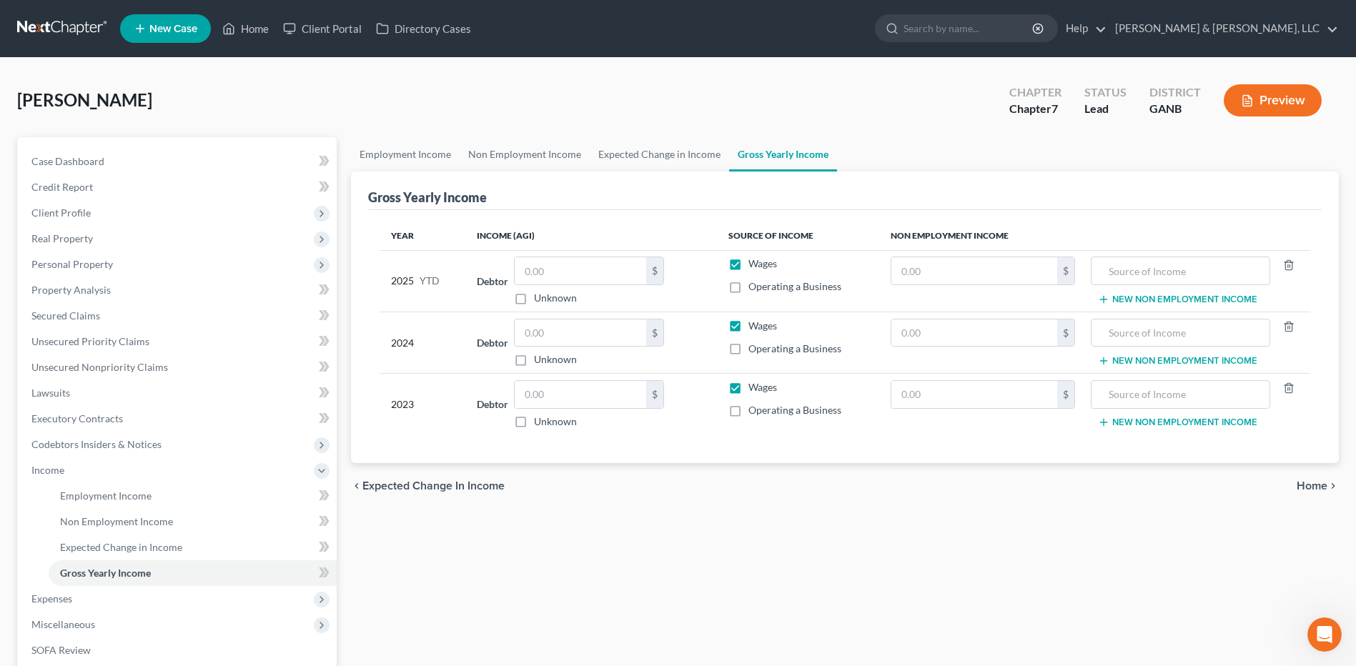
click at [1275, 91] on button "Preview" at bounding box center [1272, 100] width 98 height 32
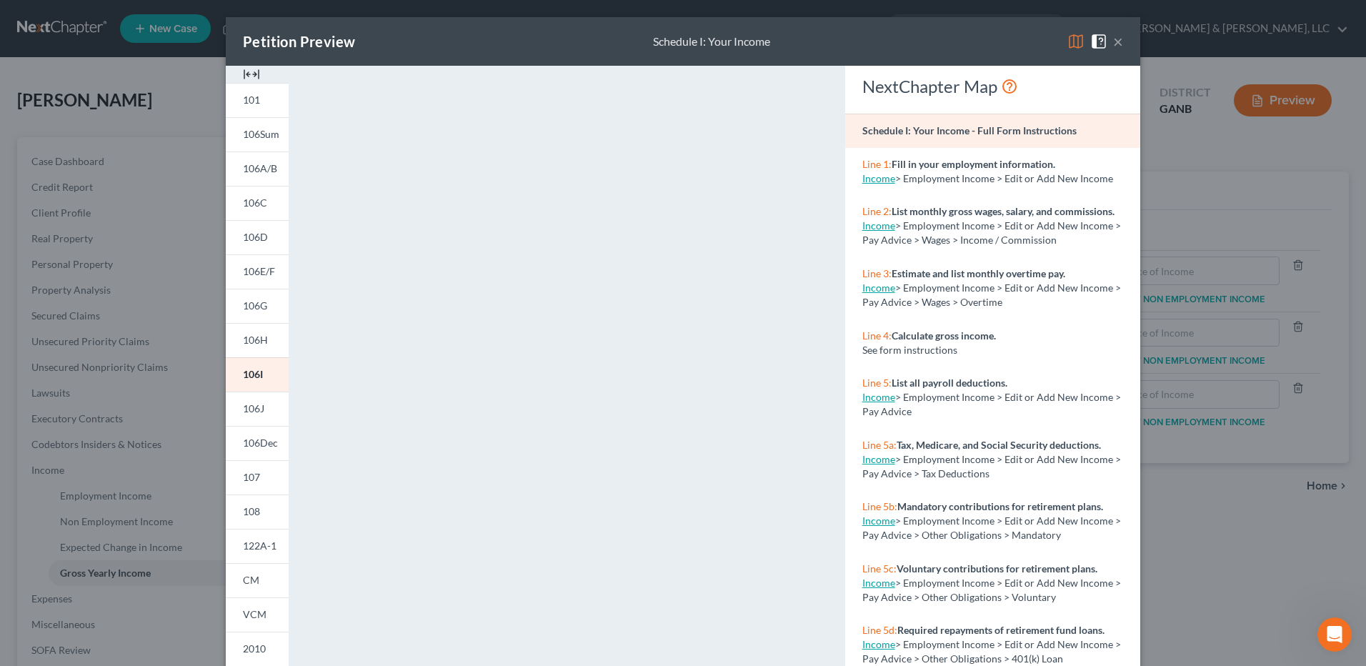
click at [1115, 44] on button "×" at bounding box center [1118, 41] width 10 height 17
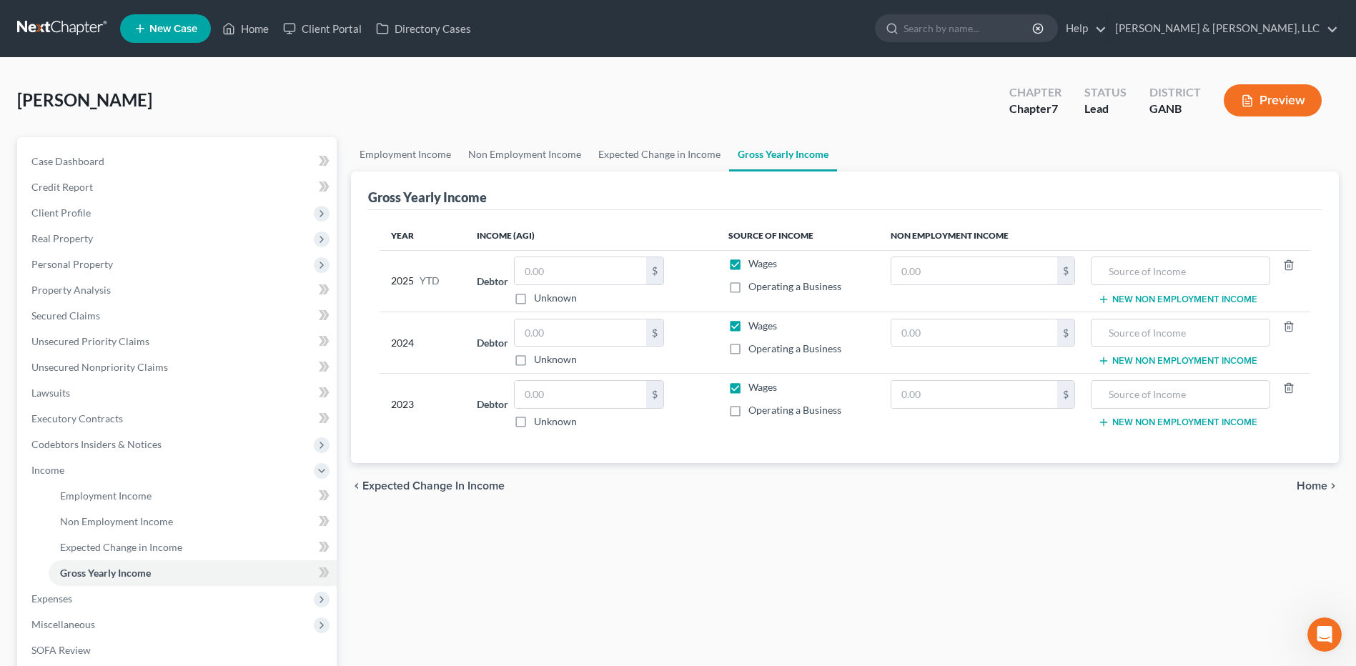
click at [577, 368] on td "Debtor $ Unknown Balance Undetermined $ Unknown" at bounding box center [591, 342] width 252 height 61
click at [577, 342] on input "text" at bounding box center [580, 332] width 131 height 27
type input "52,792"
click at [609, 404] on input "text" at bounding box center [580, 394] width 131 height 27
type input "48,885"
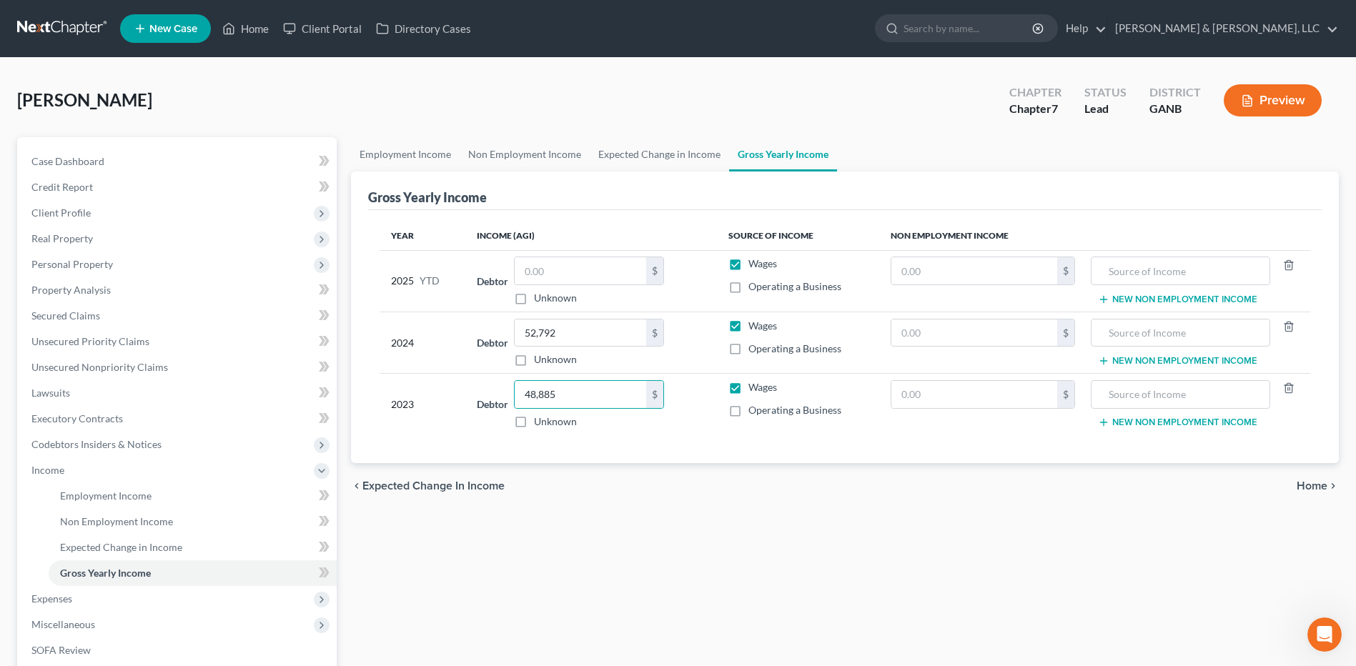
click at [803, 510] on div "Employment Income Non Employment Income Expected Change in Income Gross Yearly …" at bounding box center [845, 472] width 1002 height 671
click at [1315, 485] on span "Home" at bounding box center [1311, 485] width 31 height 11
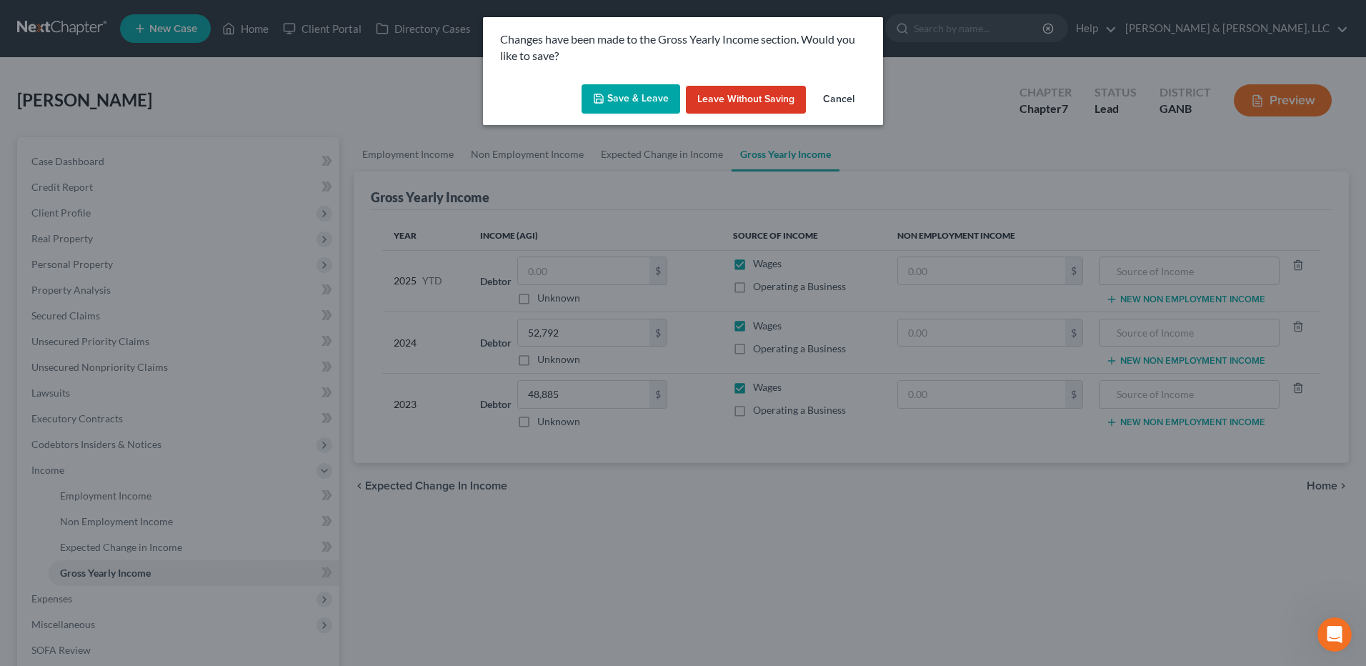
click at [633, 106] on button "Save & Leave" at bounding box center [631, 99] width 99 height 30
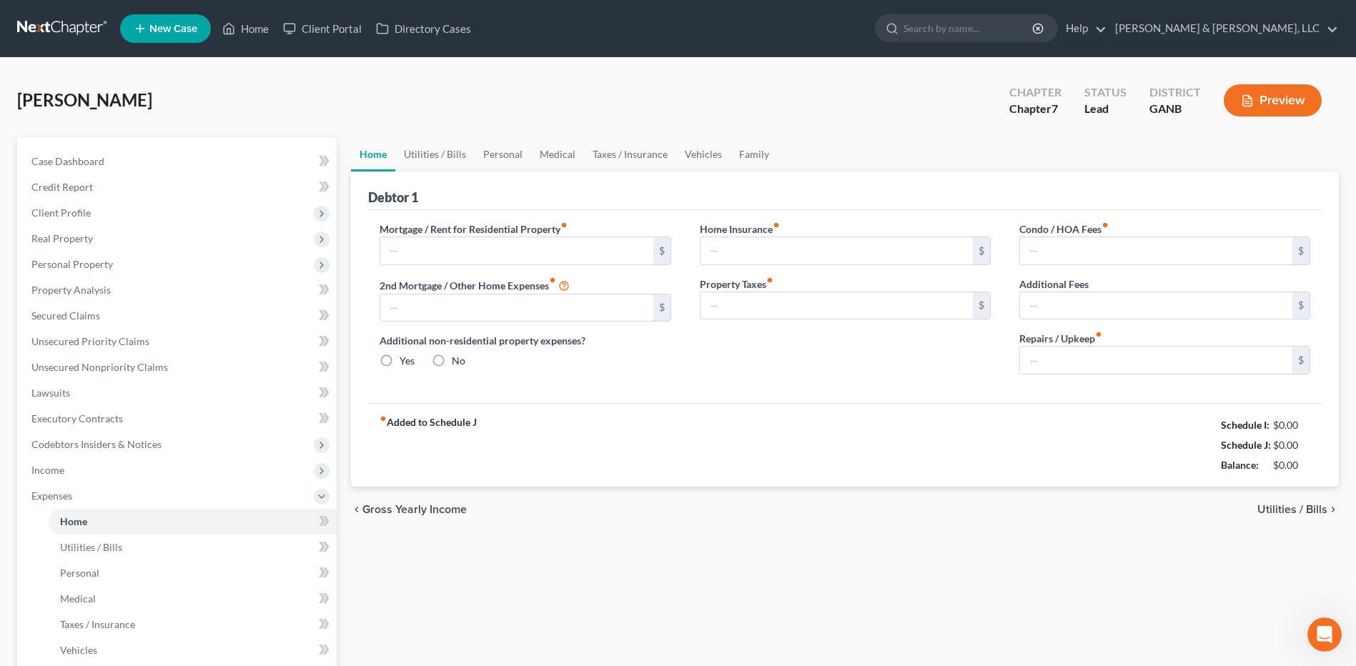
type input "0.00"
radio input "true"
type input "0.00"
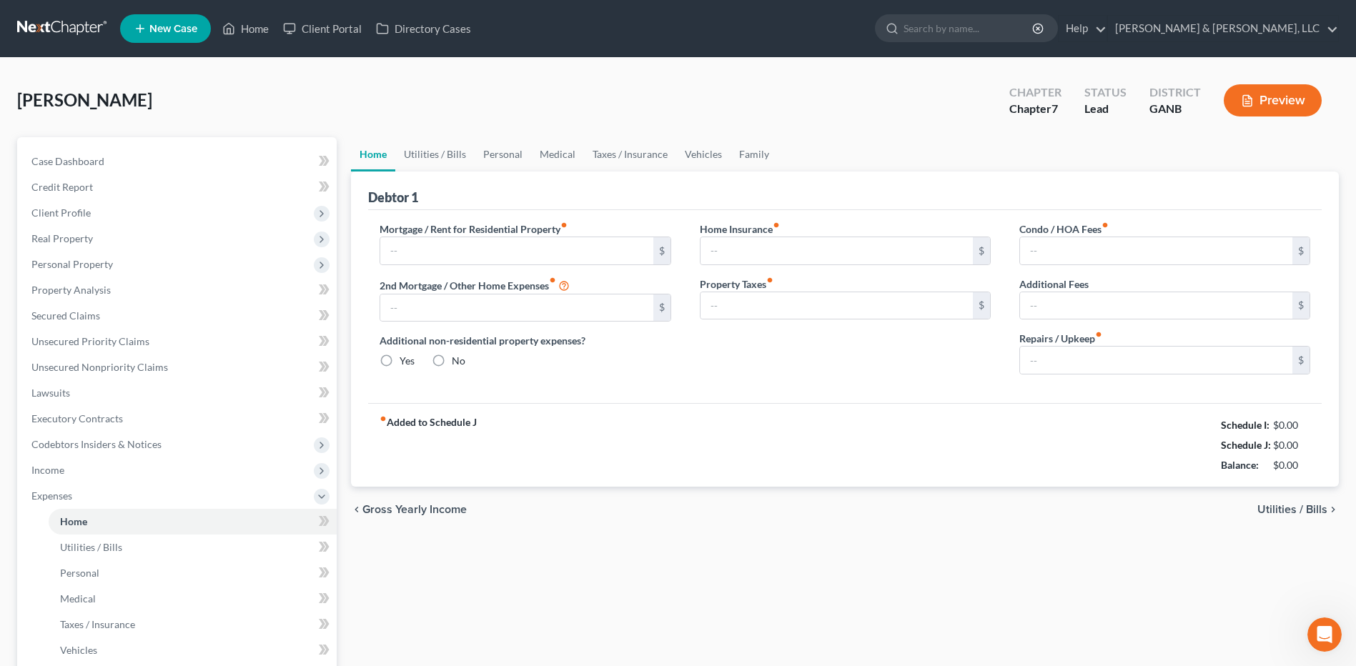
type input "0.00"
click at [461, 237] on input "text" at bounding box center [516, 250] width 272 height 27
type input "1,185"
click at [1296, 510] on span "Utilities / Bills" at bounding box center [1292, 509] width 70 height 11
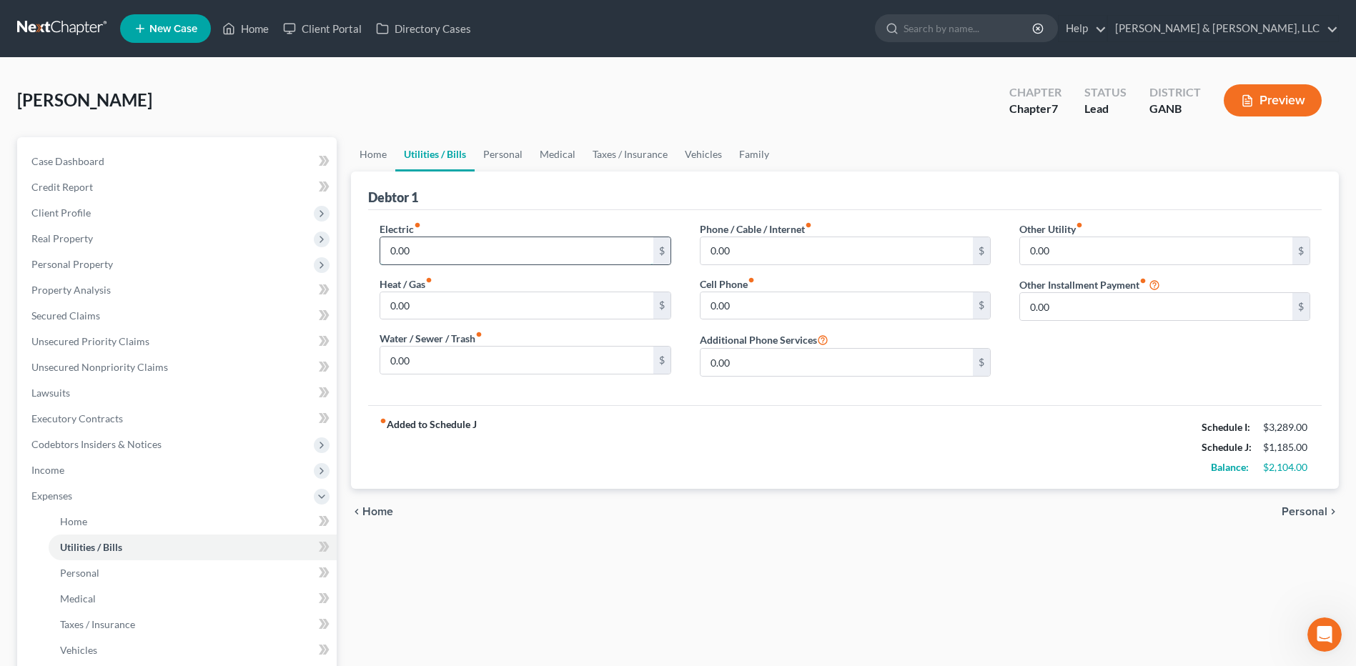
click at [518, 246] on input "0.00" at bounding box center [516, 250] width 272 height 27
type input "120"
click at [775, 246] on input "0.00" at bounding box center [836, 250] width 272 height 27
type input "64"
click at [938, 492] on div "chevron_left Home Personal chevron_right" at bounding box center [845, 512] width 988 height 46
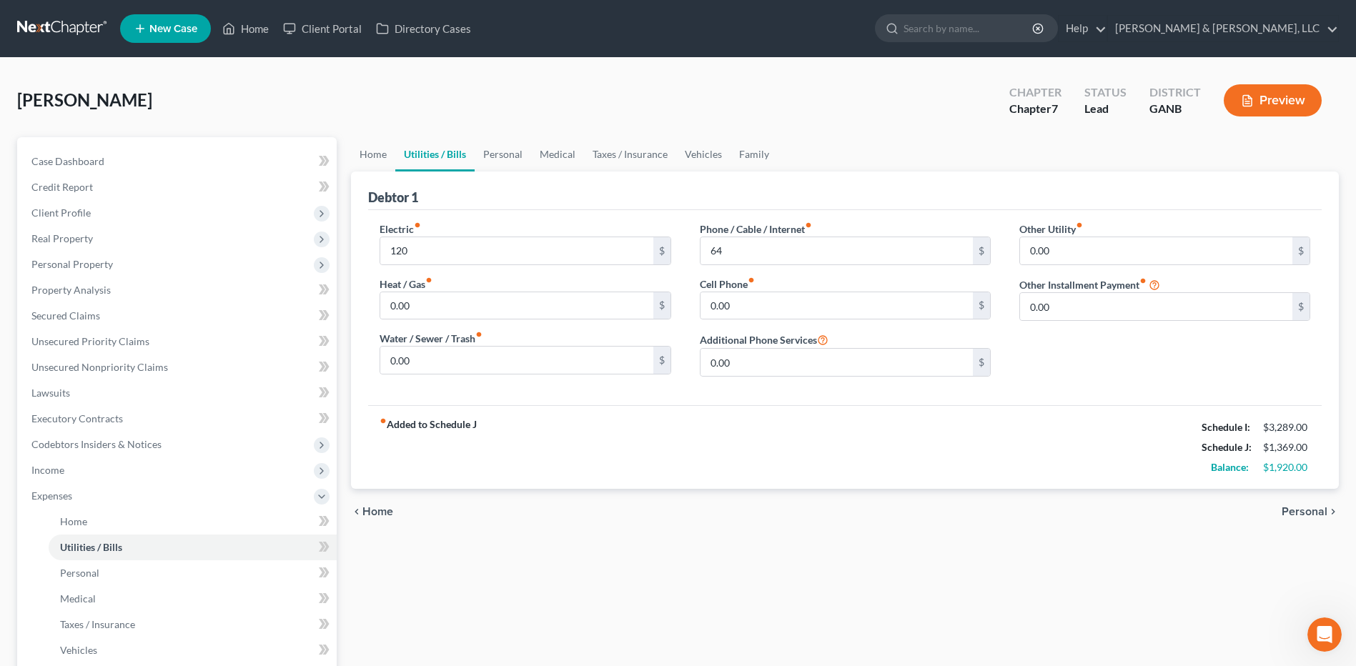
click at [1313, 512] on span "Personal" at bounding box center [1304, 511] width 46 height 11
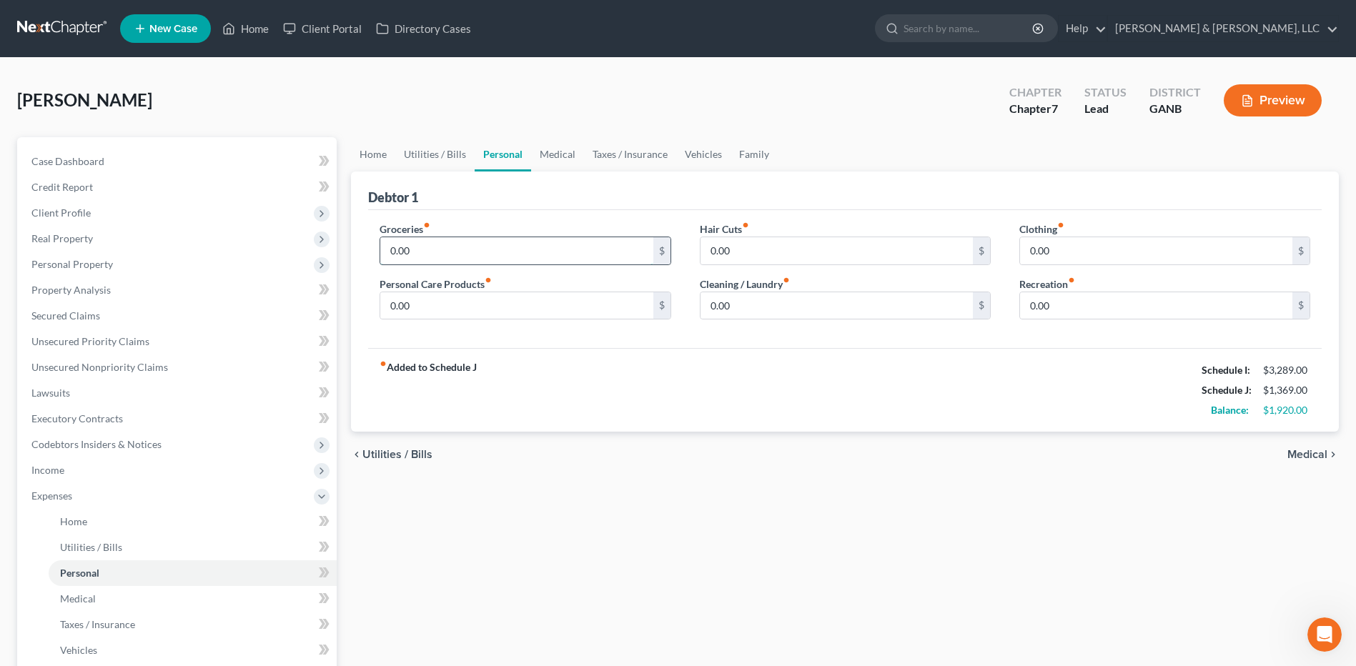
click at [567, 260] on input "0.00" at bounding box center [516, 250] width 272 height 27
type input "500"
click at [1073, 243] on input "0.00" at bounding box center [1156, 250] width 272 height 27
type input "50"
click at [502, 299] on input "0.00" at bounding box center [516, 305] width 272 height 27
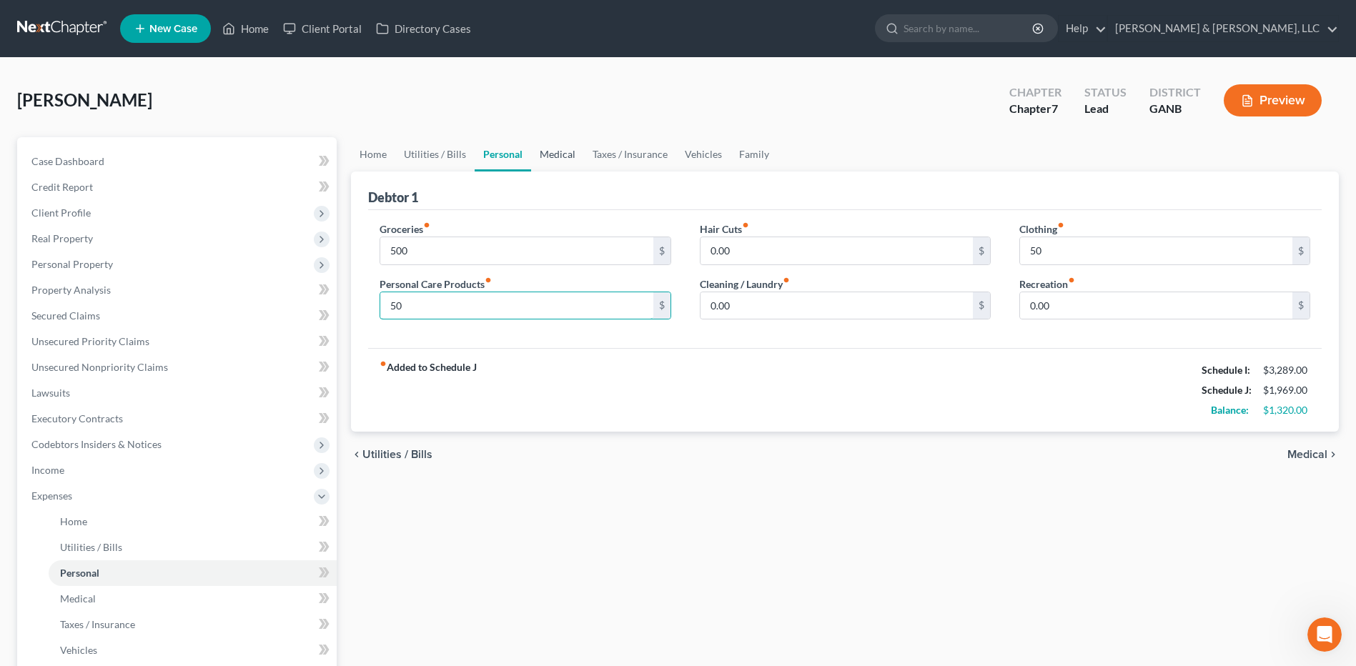
type input "50"
click at [556, 164] on link "Medical" at bounding box center [557, 154] width 53 height 34
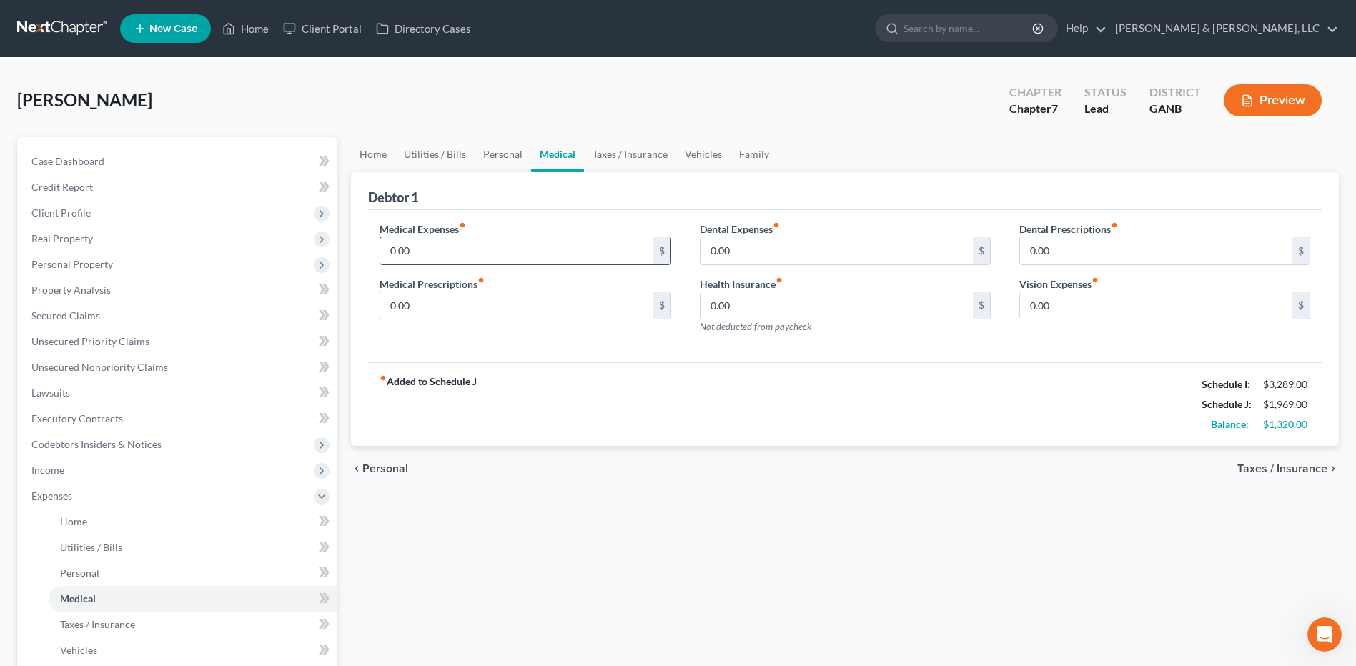
click at [450, 240] on input "0.00" at bounding box center [516, 250] width 272 height 27
type input "80"
click at [660, 401] on div "fiber_manual_record Added to Schedule J Schedule I: $3,289.00 Schedule J: $2,04…" at bounding box center [844, 404] width 953 height 84
click at [695, 154] on link "Vehicles" at bounding box center [703, 154] width 54 height 34
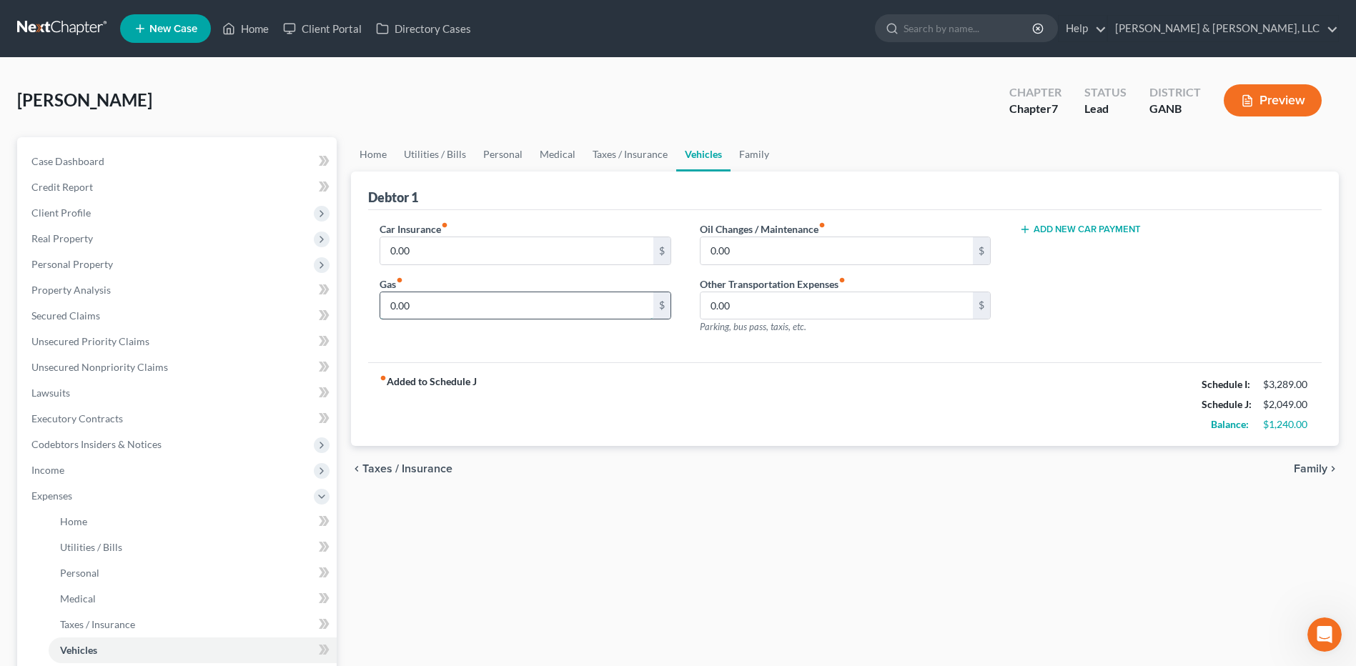
click at [480, 301] on input "0.00" at bounding box center [516, 305] width 272 height 27
click at [1084, 232] on button "Add New Car Payment" at bounding box center [1079, 229] width 121 height 11
click at [1075, 249] on input "text" at bounding box center [1143, 250] width 247 height 27
type input "600"
click at [1020, 507] on div "Home Utilities / Bills Personal Medical Taxes / Insurance Vehicles Family Debto…" at bounding box center [845, 511] width 1002 height 748
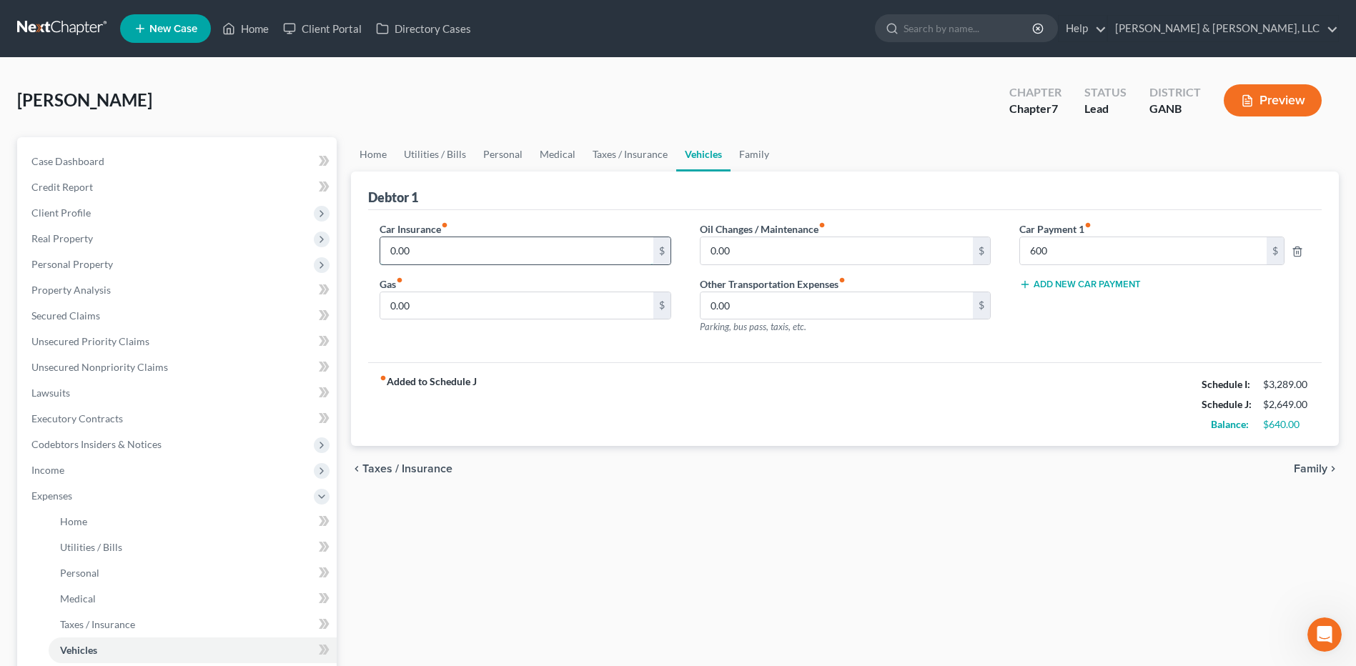
click at [530, 245] on input "0.00" at bounding box center [516, 250] width 272 height 27
type input "190"
click at [721, 457] on div "chevron_left Taxes / Insurance Family chevron_right" at bounding box center [845, 469] width 988 height 46
click at [432, 302] on input "0.00" at bounding box center [516, 305] width 272 height 27
type input "400"
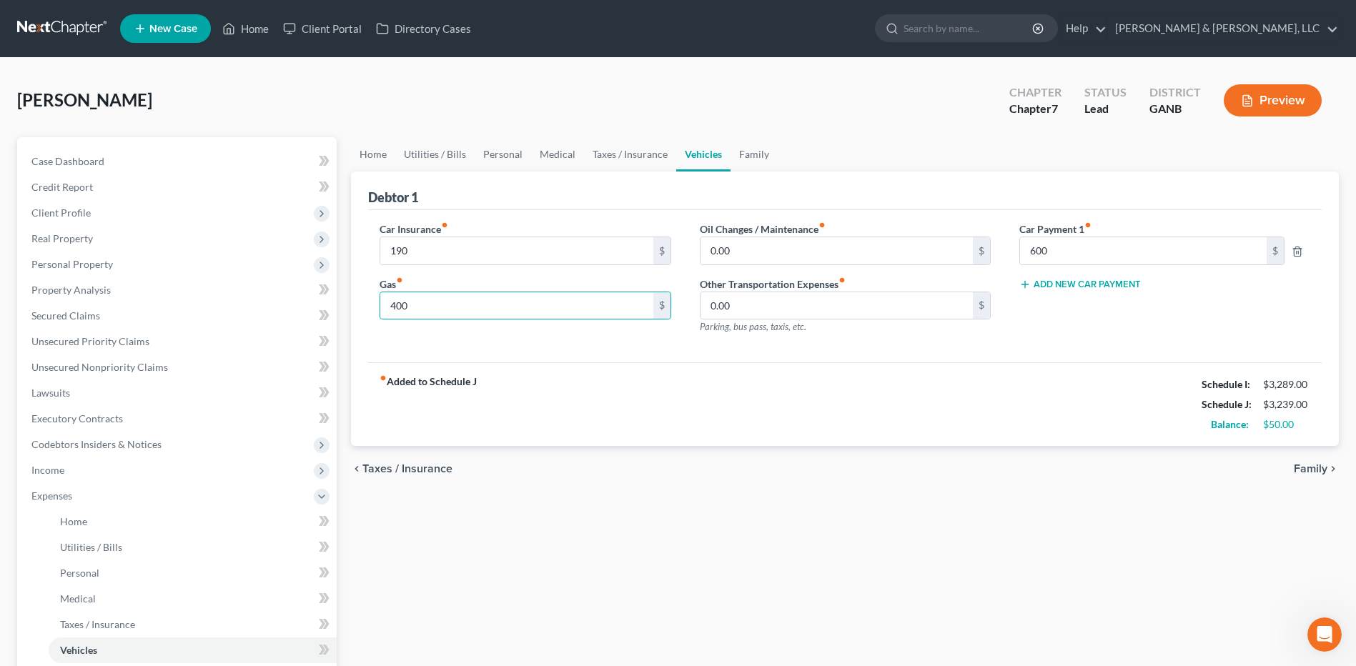
drag, startPoint x: 680, startPoint y: 471, endPoint x: 667, endPoint y: 465, distance: 13.7
click at [680, 470] on div "chevron_left Taxes / Insurance Family chevron_right" at bounding box center [845, 469] width 988 height 46
click at [459, 160] on link "Utilities / Bills" at bounding box center [434, 154] width 79 height 34
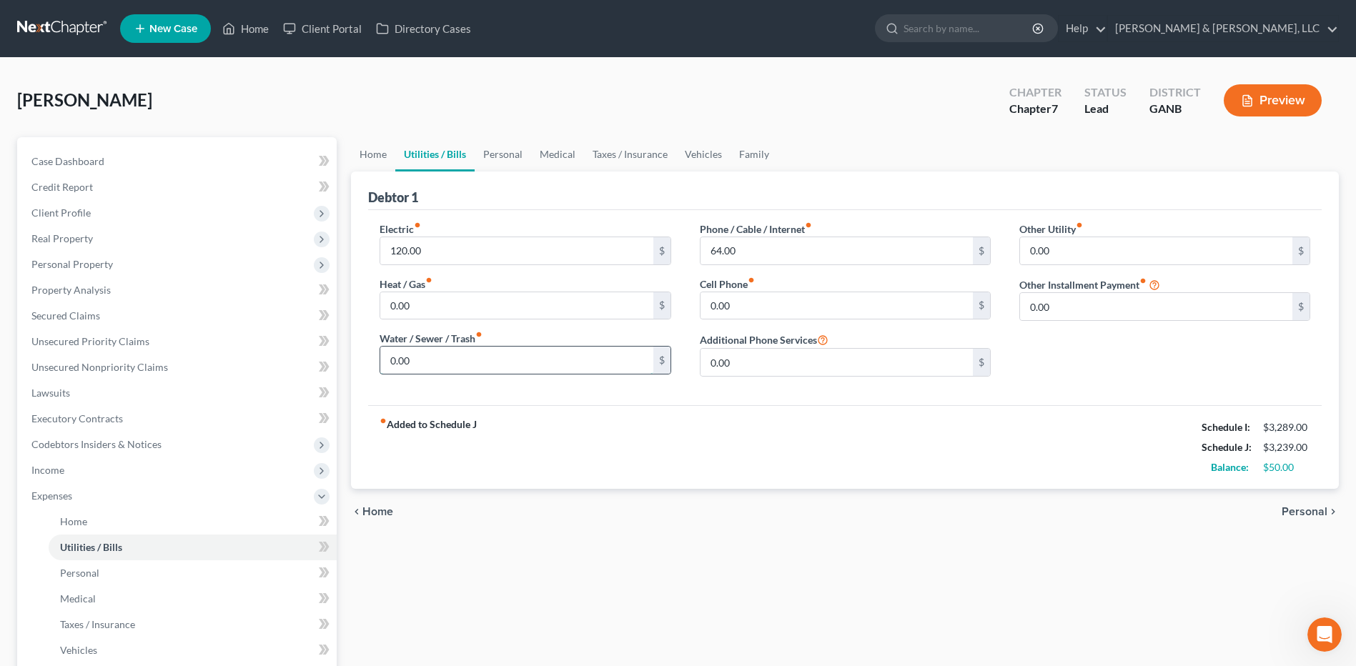
click at [483, 352] on input "0.00" at bounding box center [516, 360] width 272 height 27
click at [790, 545] on div "Home Utilities / Bills Personal Medical Taxes / Insurance Vehicles Family Debto…" at bounding box center [845, 511] width 1002 height 748
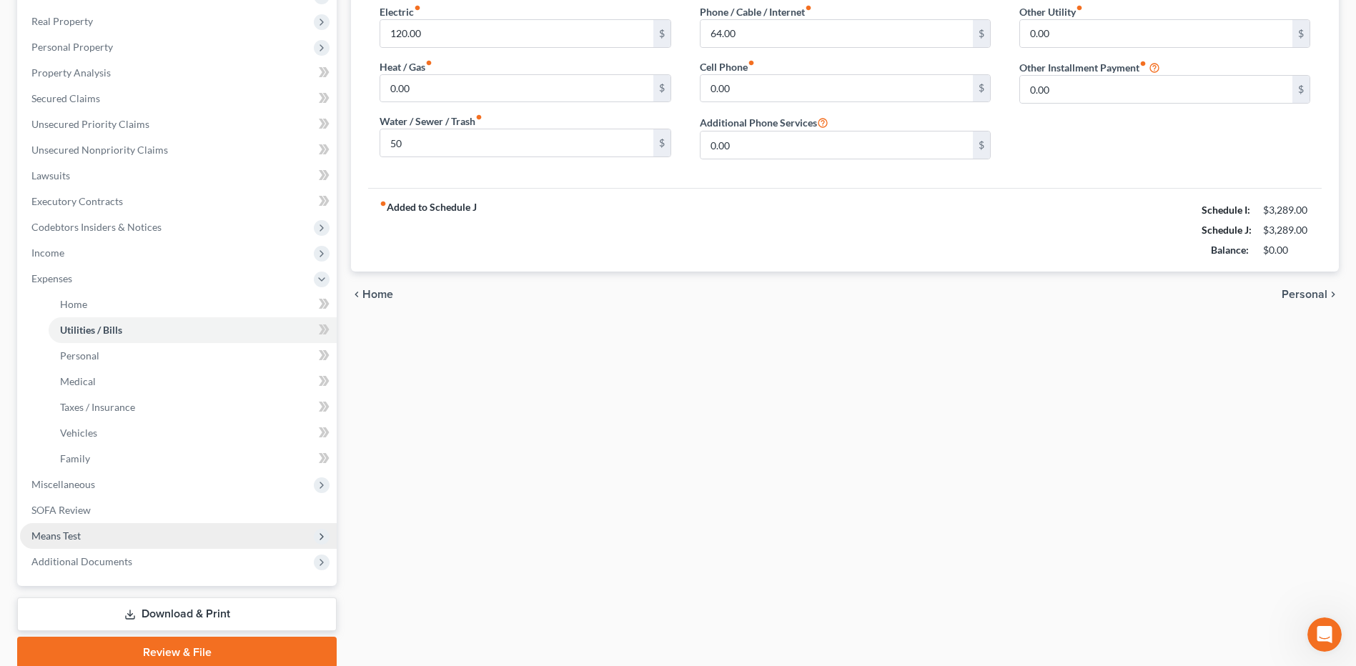
scroll to position [274, 0]
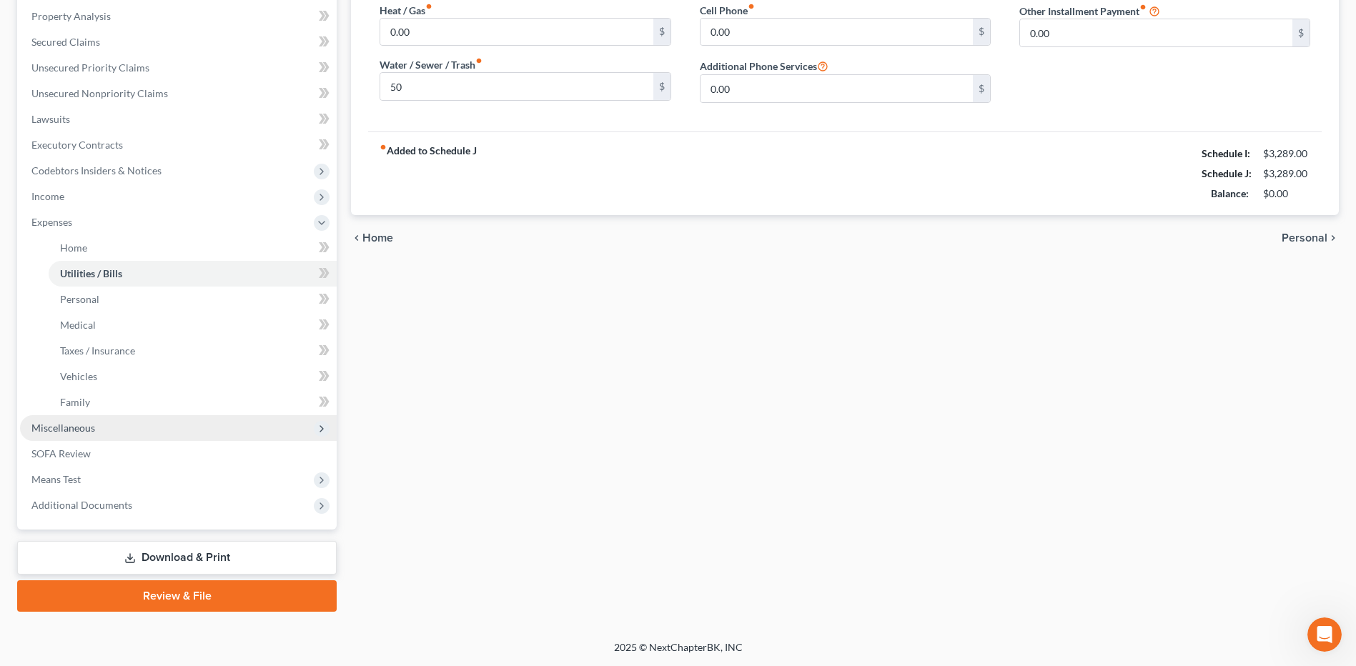
click at [162, 434] on span "Miscellaneous" at bounding box center [178, 428] width 317 height 26
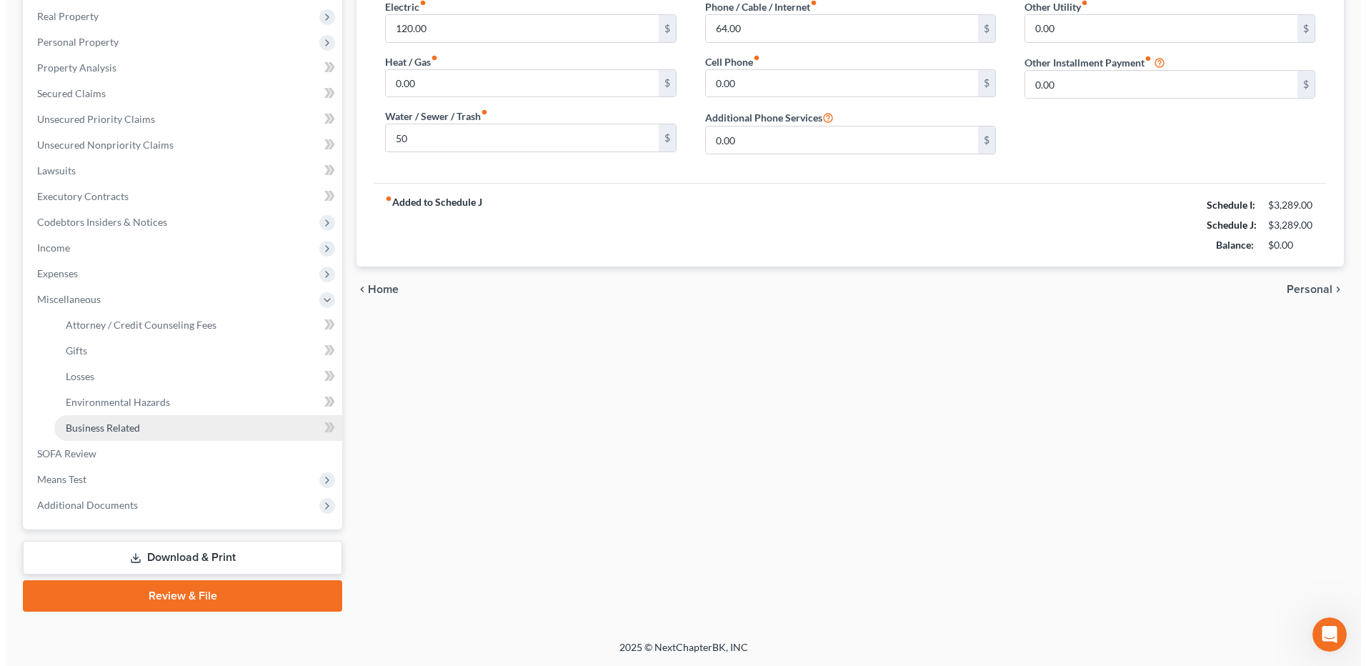
scroll to position [222, 0]
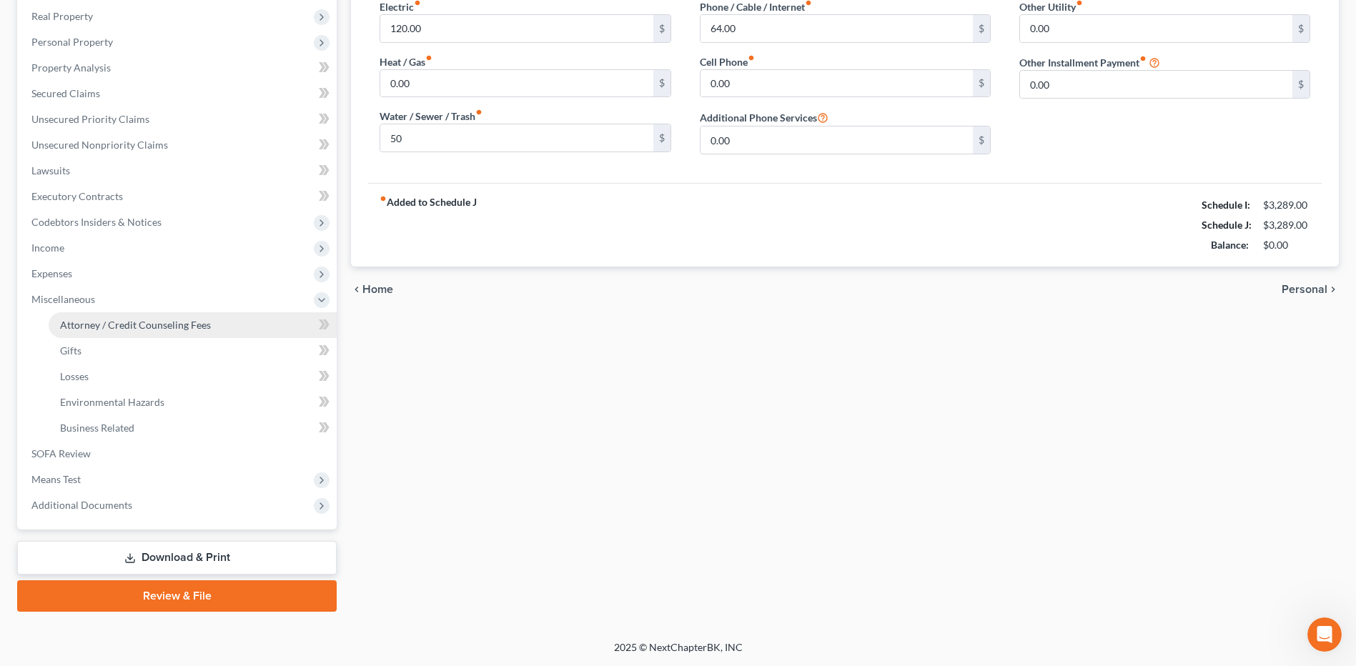
click at [145, 336] on link "Attorney / Credit Counseling Fees" at bounding box center [193, 325] width 288 height 26
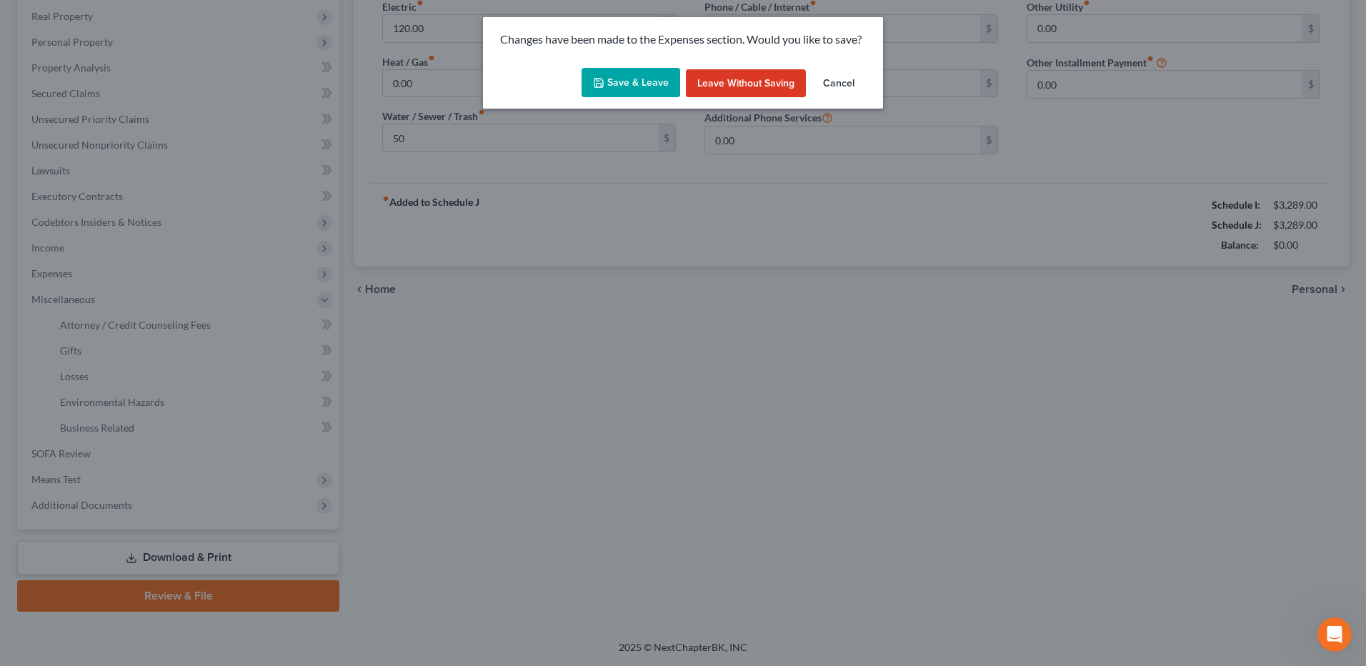
click at [645, 81] on button "Save & Leave" at bounding box center [631, 83] width 99 height 30
type input "50.00"
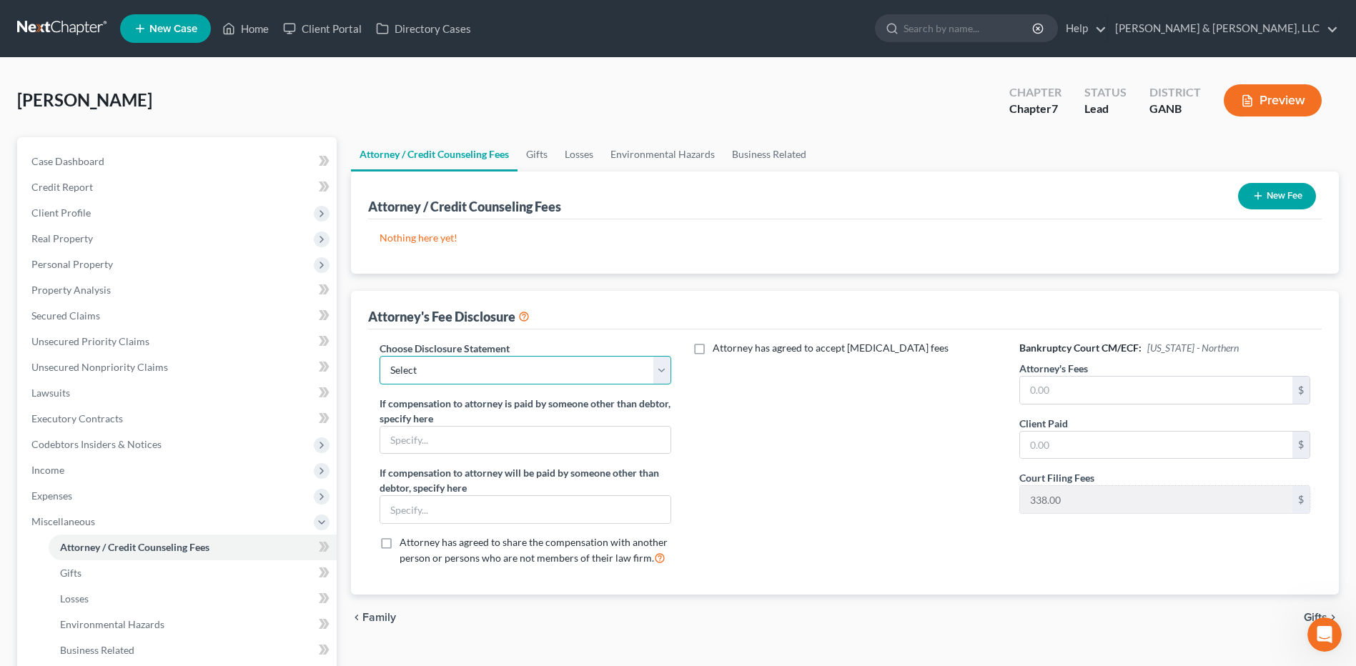
click at [517, 371] on select "Select CUSTOM 13 BUSINESS 13 7 Disclosure 13 Disclosure" at bounding box center [524, 370] width 291 height 29
select select "2"
click at [379, 356] on select "Select CUSTOM 13 BUSINESS 13 7 Disclosure 13 Disclosure" at bounding box center [524, 370] width 291 height 29
click at [1091, 404] on div "Bankruptcy Court CM/ECF: [US_STATE] - Northern Attorney's Fees $ Client Paid $ …" at bounding box center [1164, 459] width 319 height 237
click at [1088, 393] on input "text" at bounding box center [1156, 390] width 272 height 27
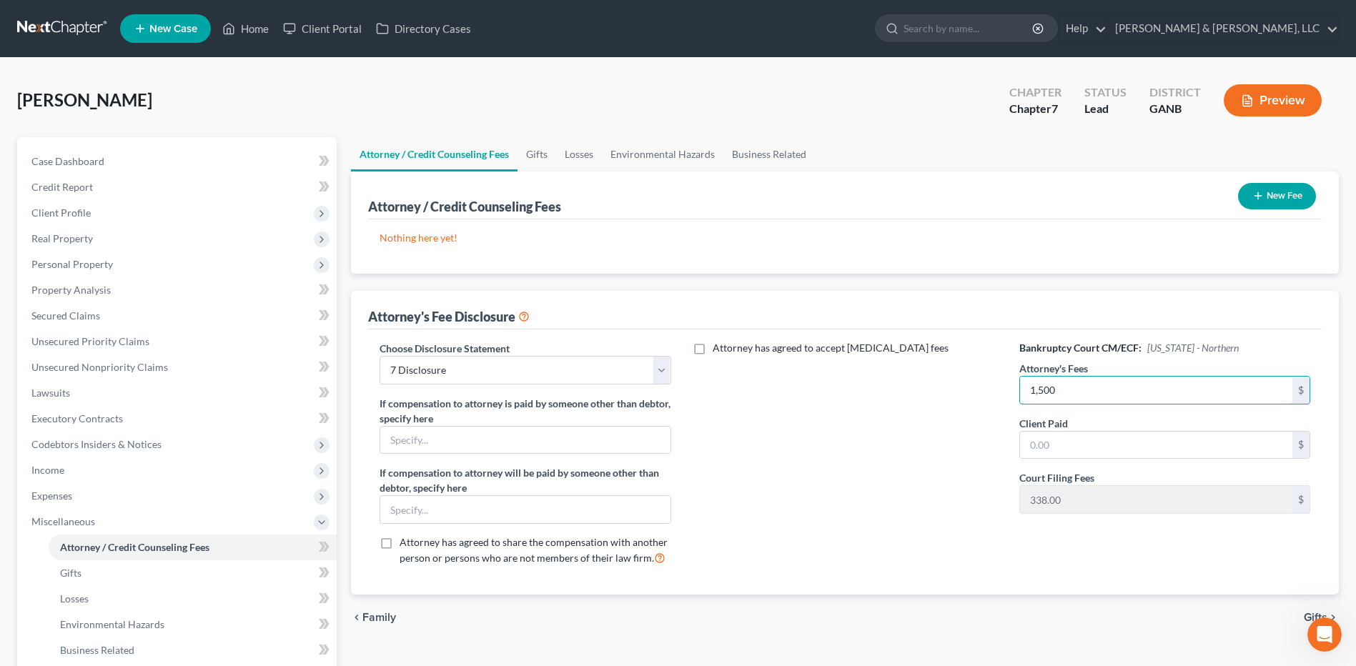
type input "1,500"
click at [1060, 439] on input "text" at bounding box center [1156, 445] width 272 height 27
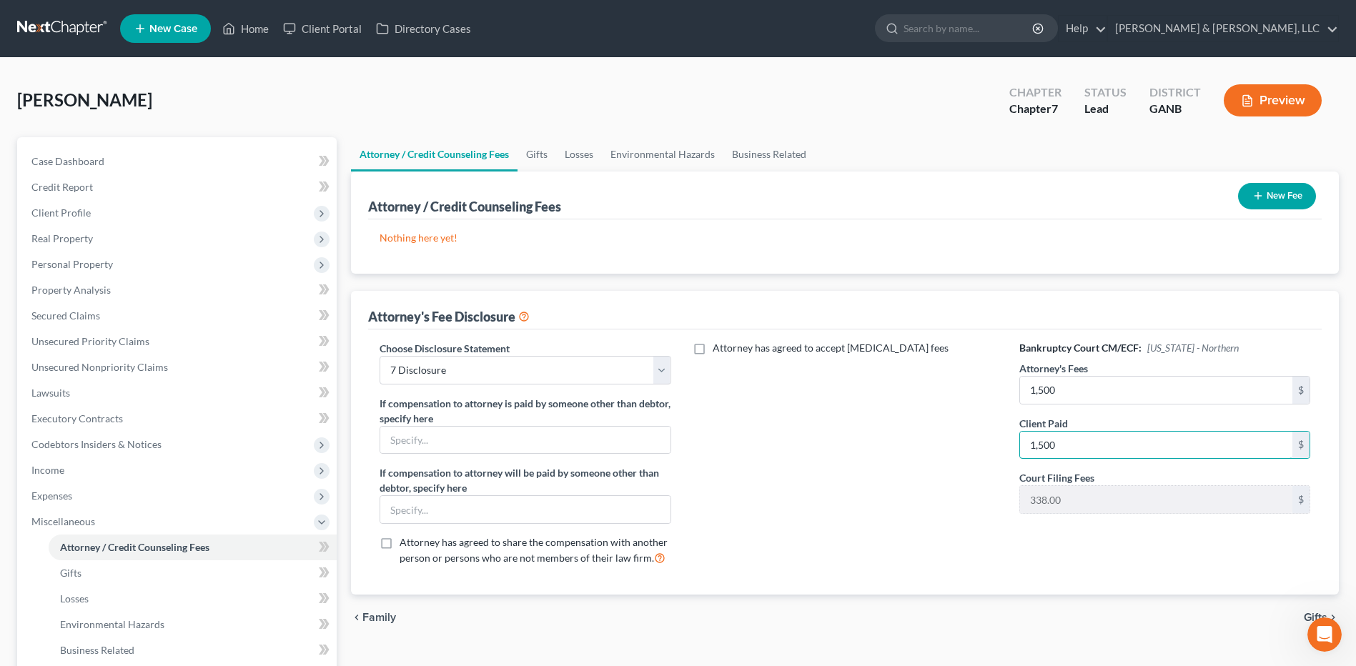
type input "1,500"
click at [1017, 267] on div "Nothing here yet! Attorney / Credit Counselor Fees" at bounding box center [844, 246] width 953 height 54
click at [1253, 200] on icon "button" at bounding box center [1257, 195] width 11 height 11
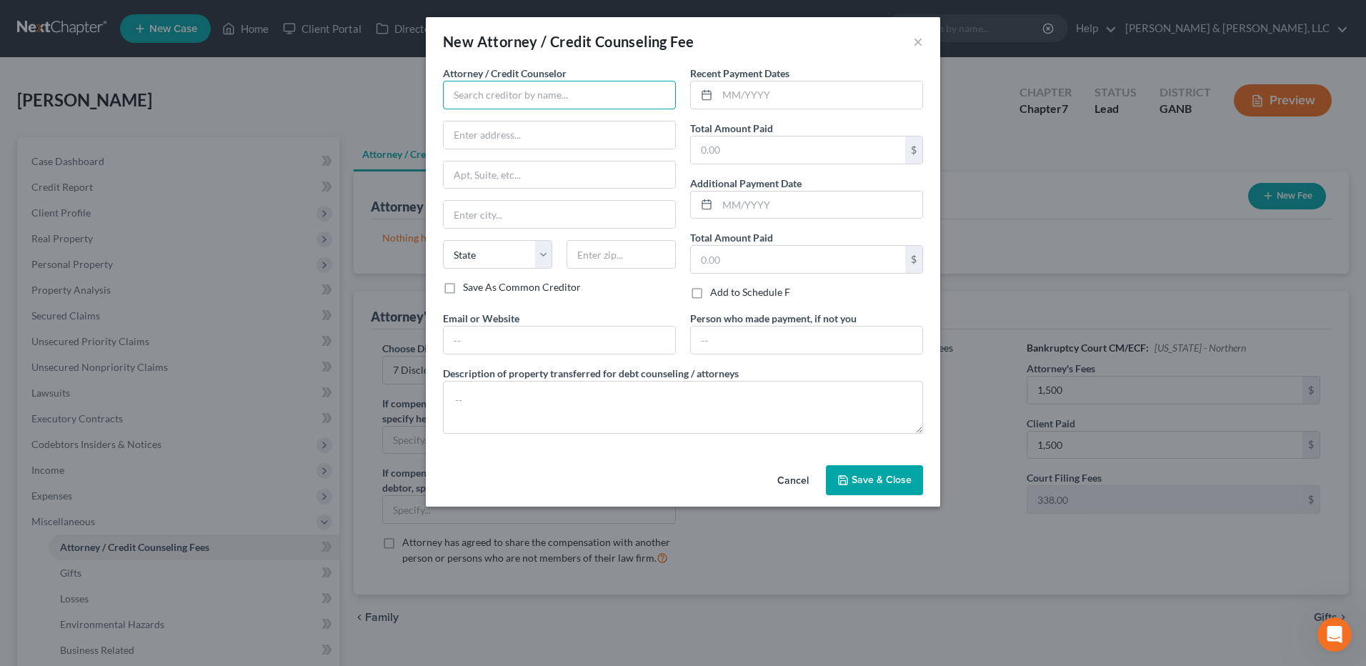
click at [602, 95] on input "text" at bounding box center [559, 95] width 233 height 29
type input "CC Advising"
click at [770, 100] on input "text" at bounding box center [819, 94] width 205 height 27
type input "09/2025"
type input "10"
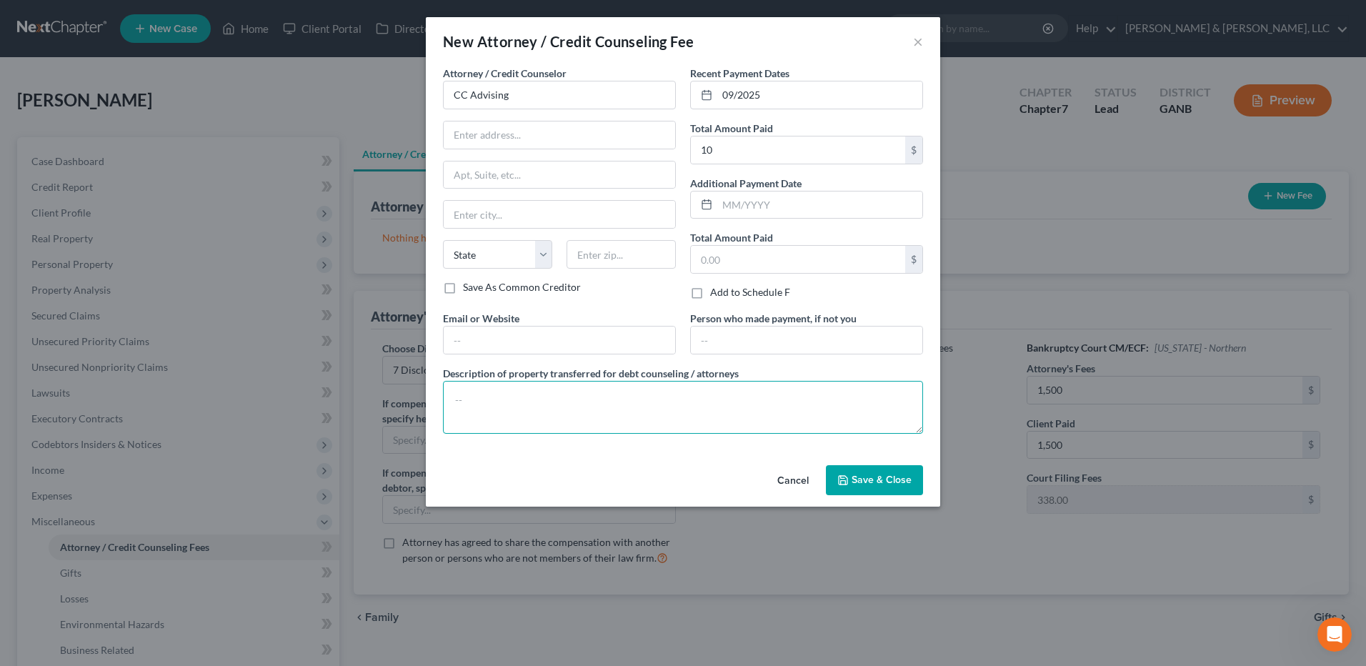
click at [605, 409] on textarea at bounding box center [683, 407] width 480 height 53
type textarea "$10"
click at [849, 480] on icon "button" at bounding box center [843, 480] width 11 height 11
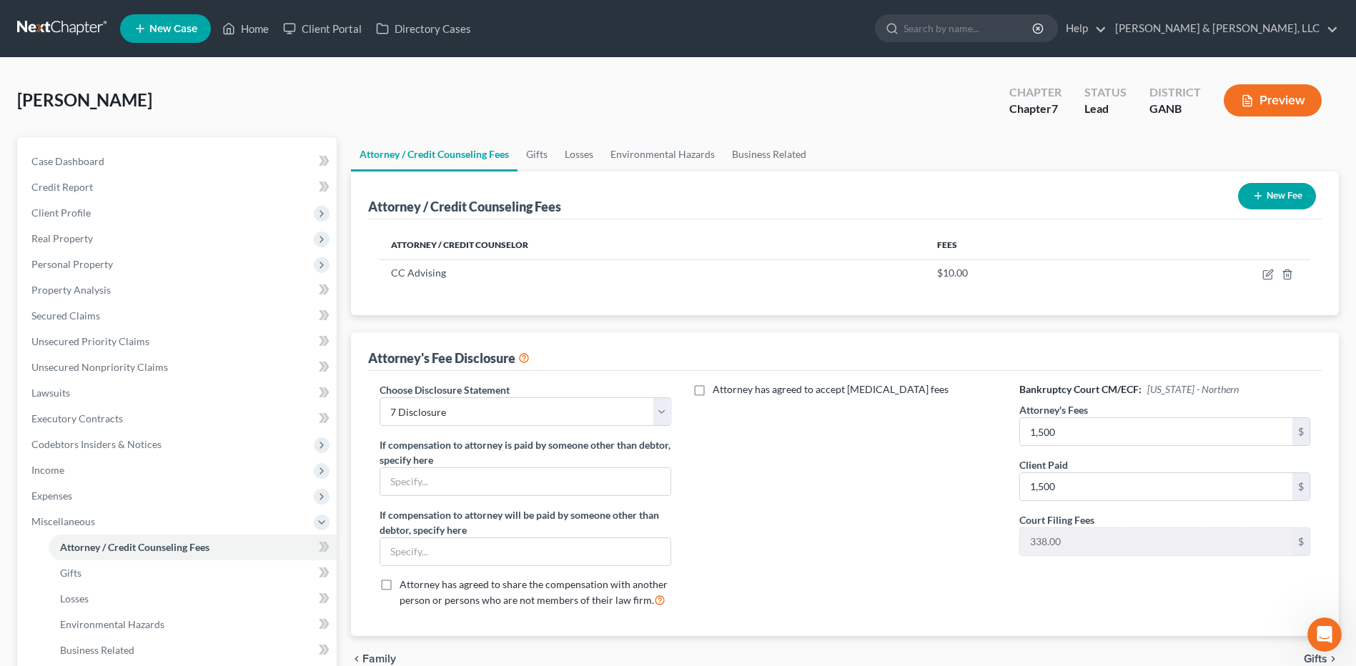
click at [1283, 202] on button "New Fee" at bounding box center [1277, 196] width 78 height 26
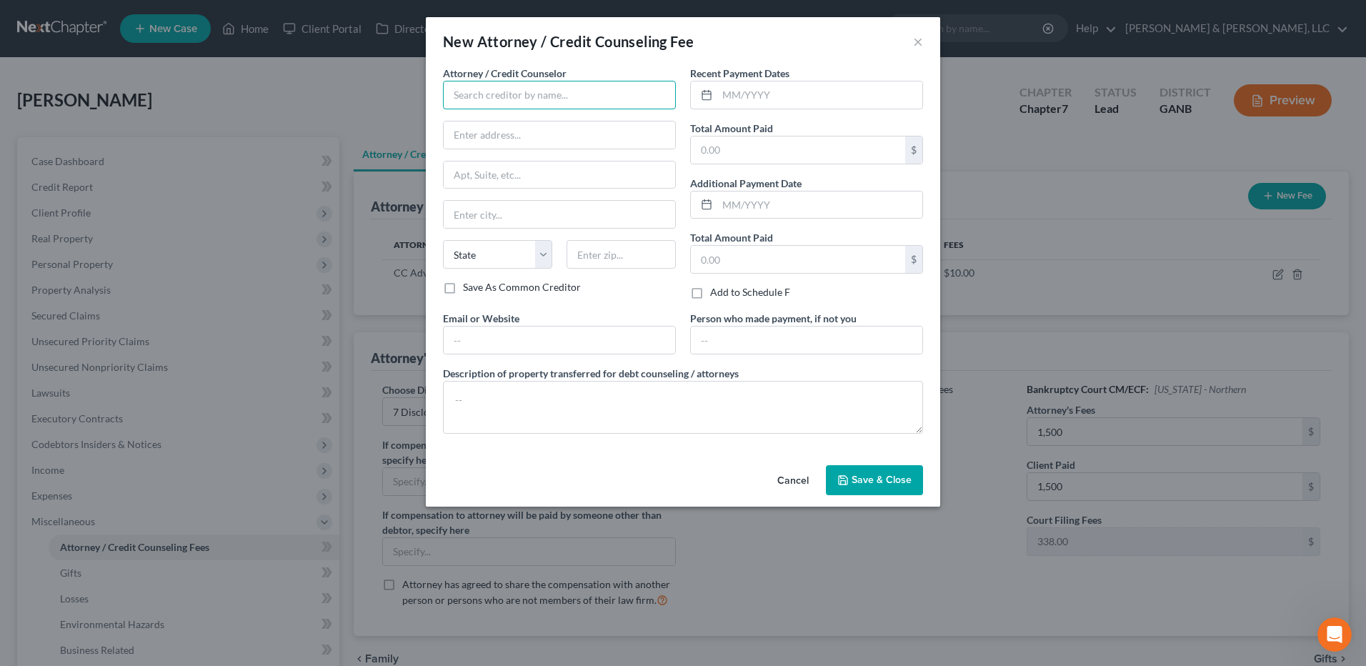
click at [611, 95] on input "text" at bounding box center [559, 95] width 233 height 29
type input "[PERSON_NAME] & [PERSON_NAME] LLC"
click at [780, 100] on input "text" at bounding box center [819, 94] width 205 height 27
type input "09/2025"
type input "1,838"
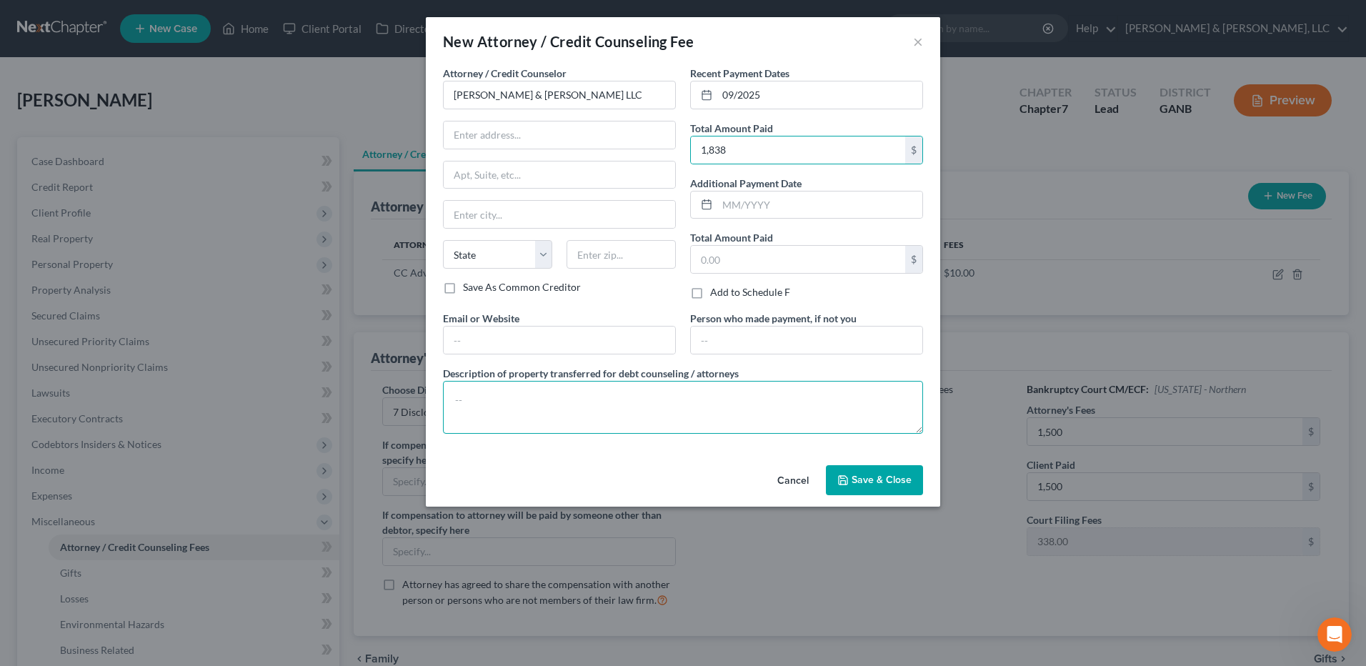
click at [613, 394] on textarea at bounding box center [683, 407] width 480 height 53
type textarea "$338 court costs, $1500 attorney fees"
click at [871, 468] on button "Save & Close" at bounding box center [874, 480] width 97 height 30
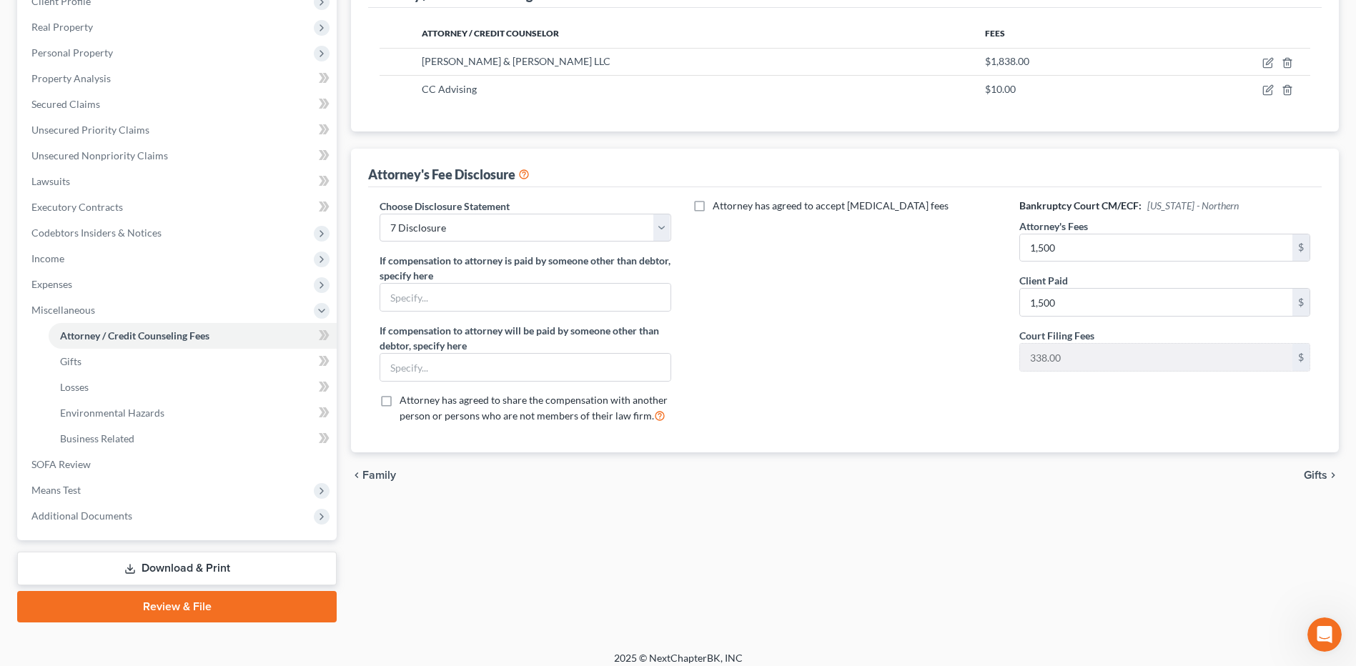
scroll to position [222, 0]
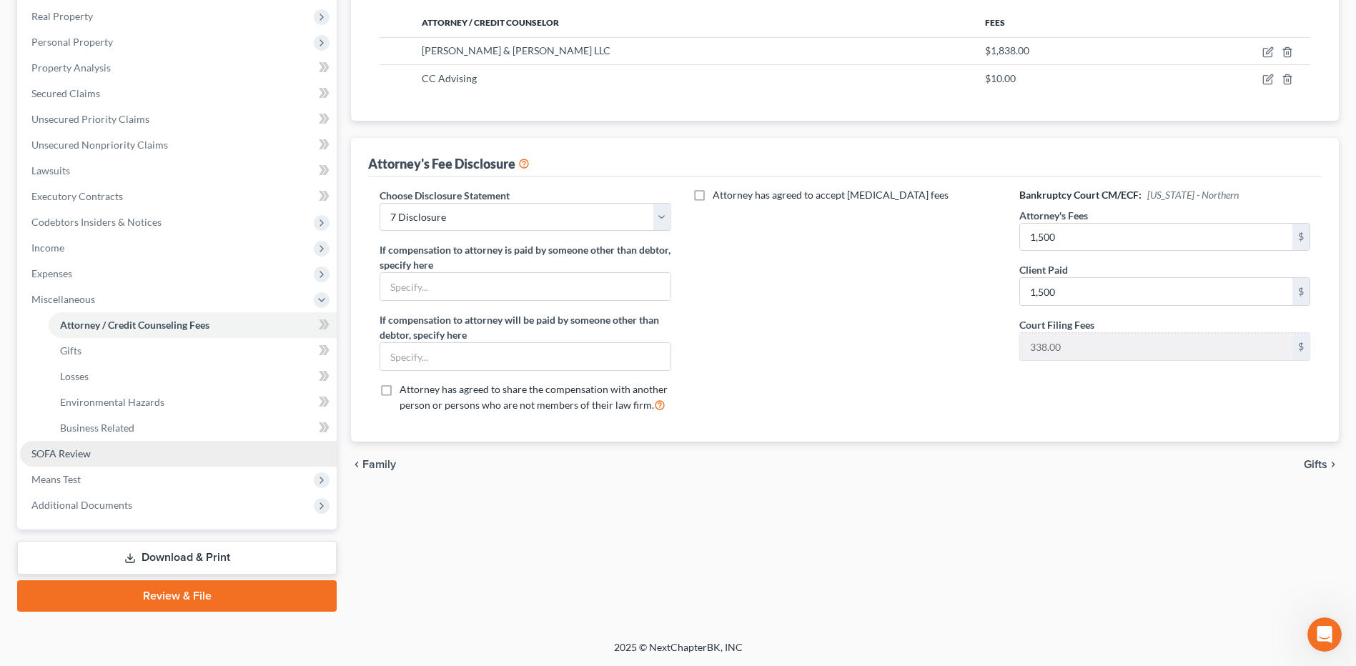
click at [121, 442] on link "SOFA Review" at bounding box center [178, 454] width 317 height 26
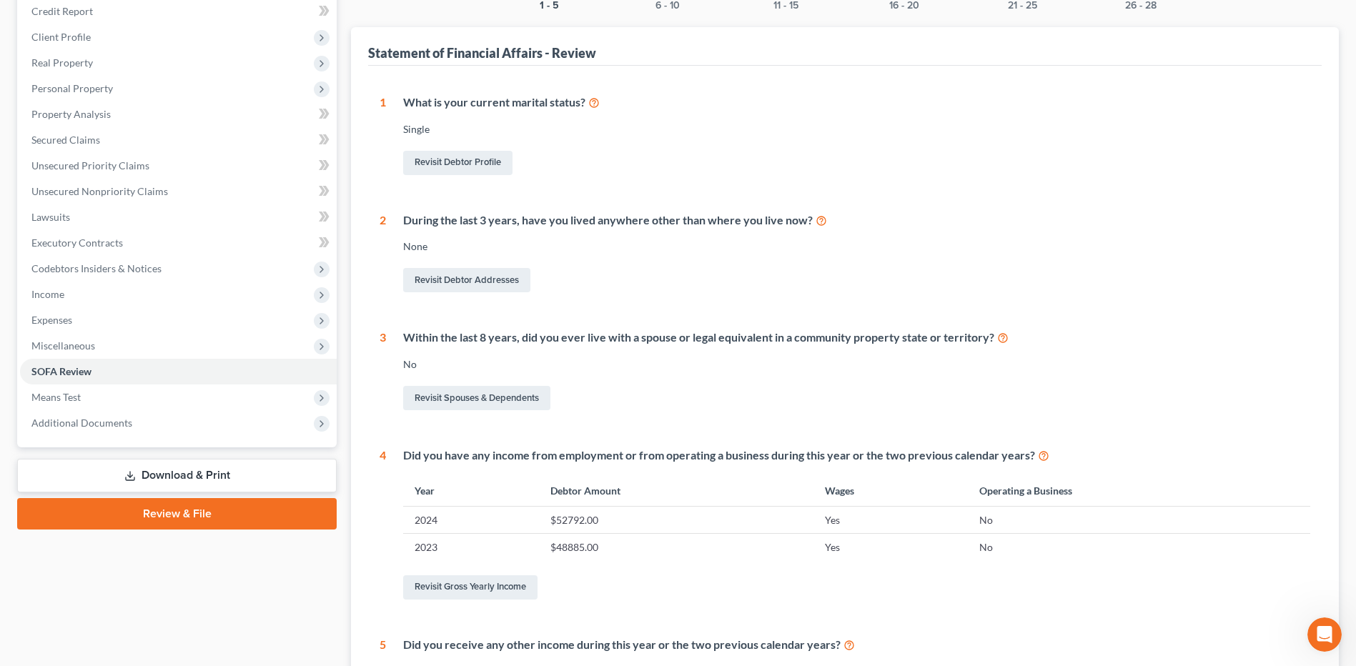
scroll to position [214, 0]
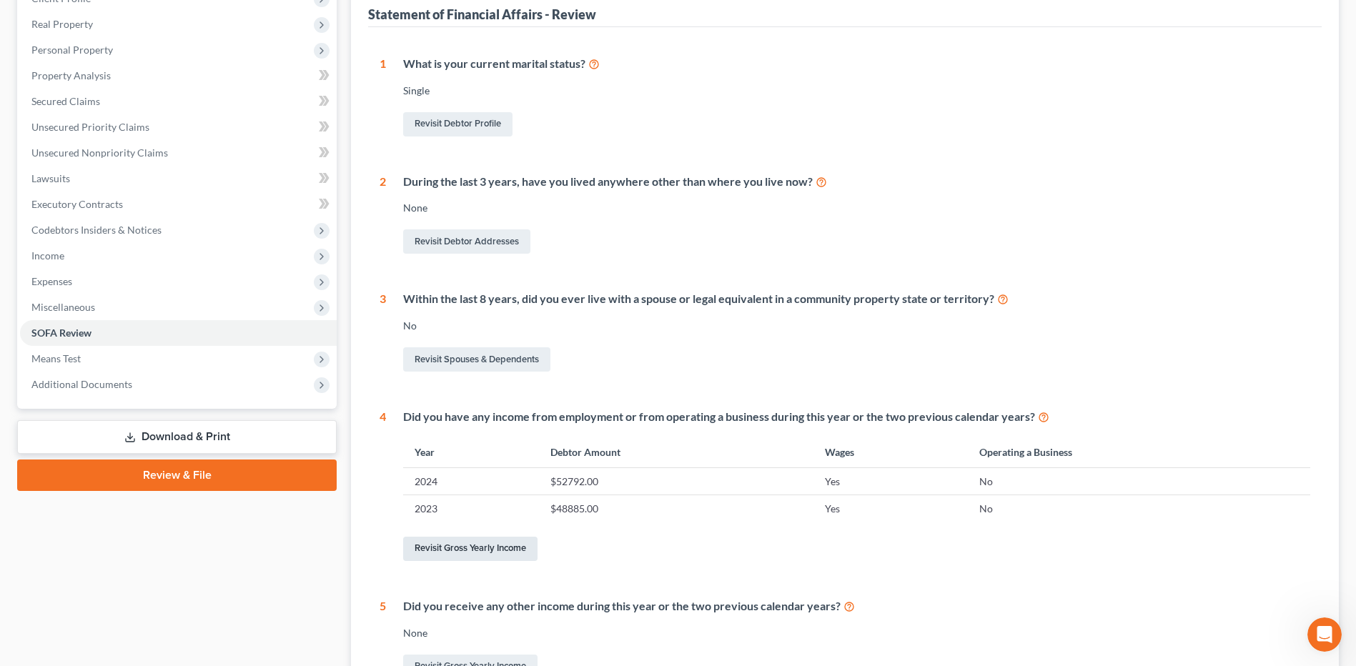
click at [454, 538] on link "Revisit Gross Yearly Income" at bounding box center [470, 549] width 134 height 24
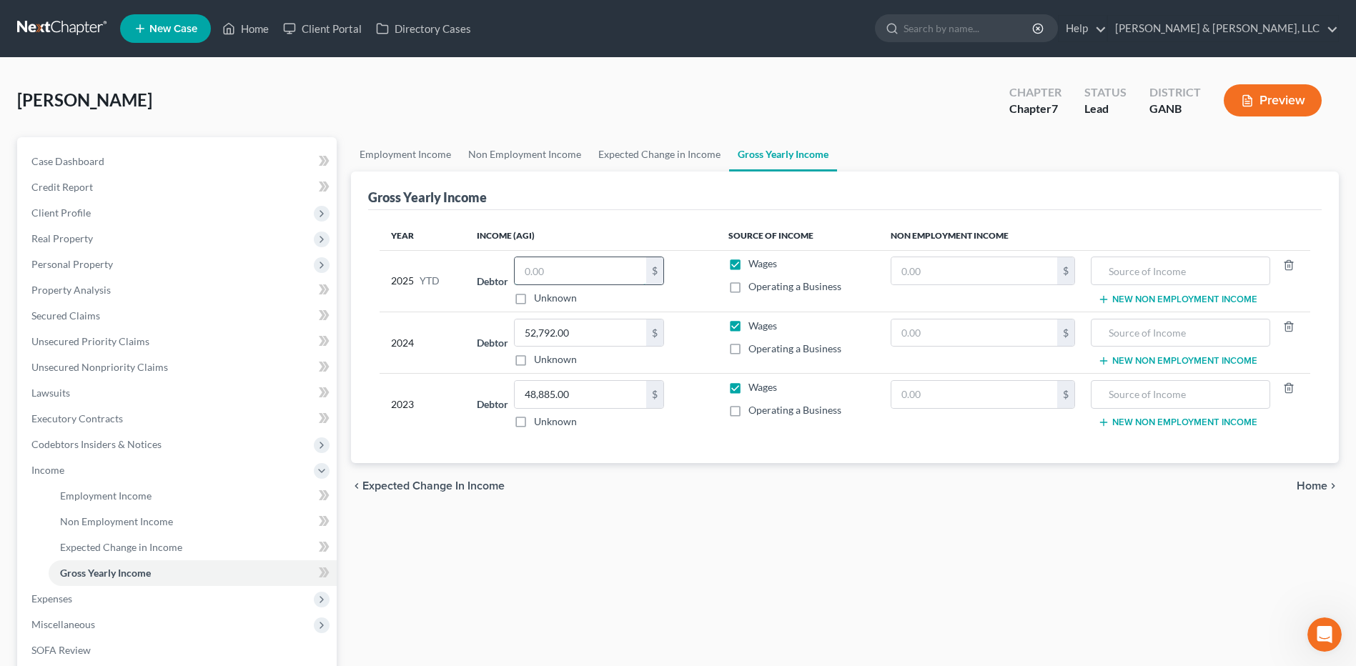
click at [570, 275] on input "text" at bounding box center [580, 270] width 131 height 27
type input "38,000"
click at [693, 572] on div "Employment Income Non Employment Income Expected Change in Income Gross Yearly …" at bounding box center [845, 472] width 1002 height 671
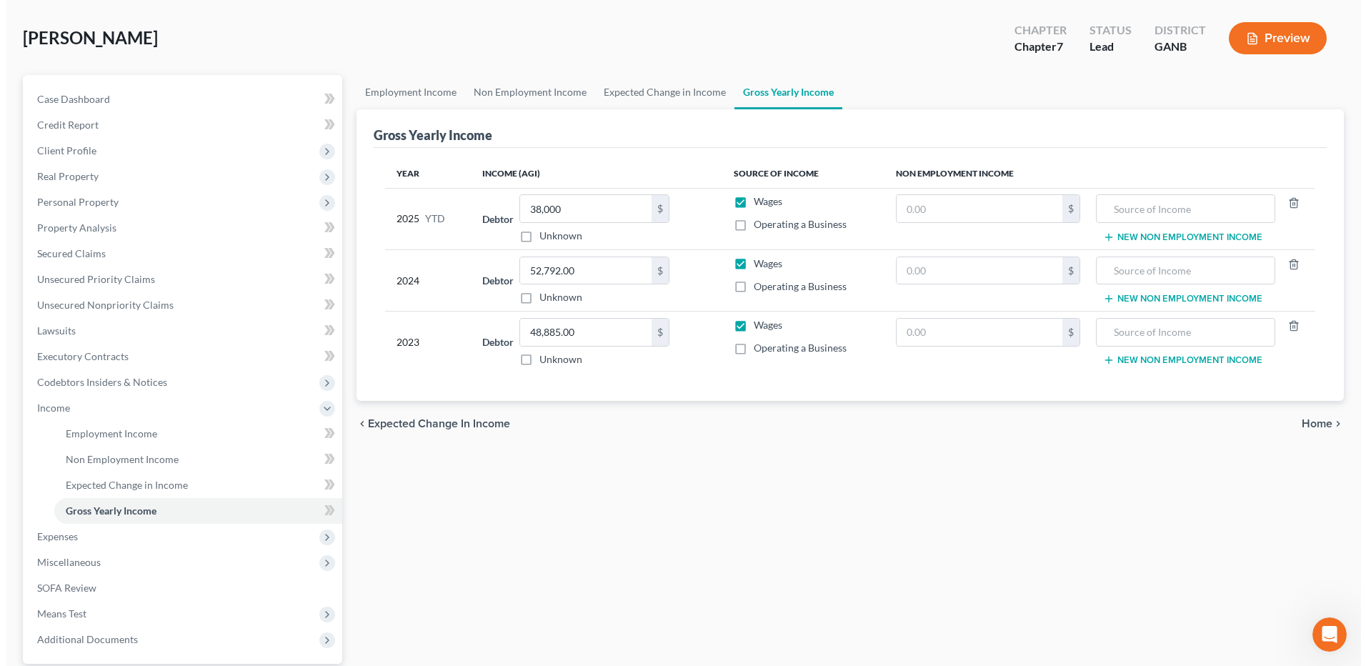
scroll to position [197, 0]
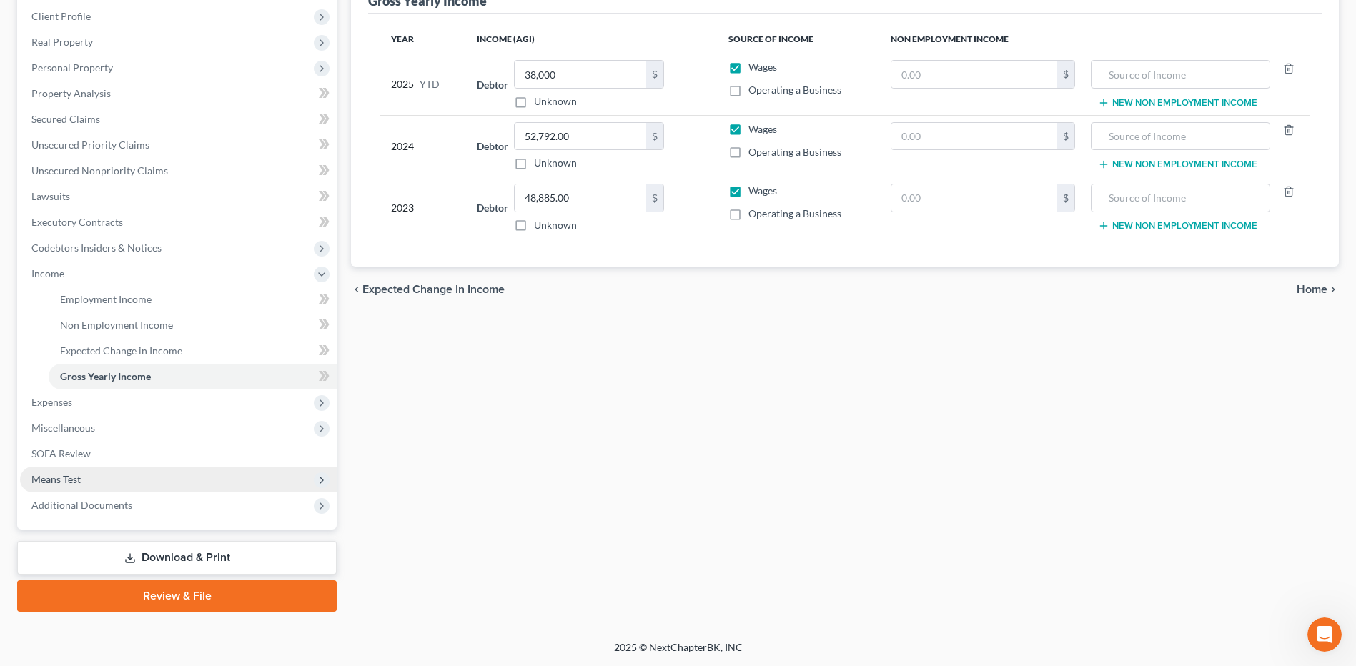
click at [163, 485] on span "Means Test" at bounding box center [178, 480] width 317 height 26
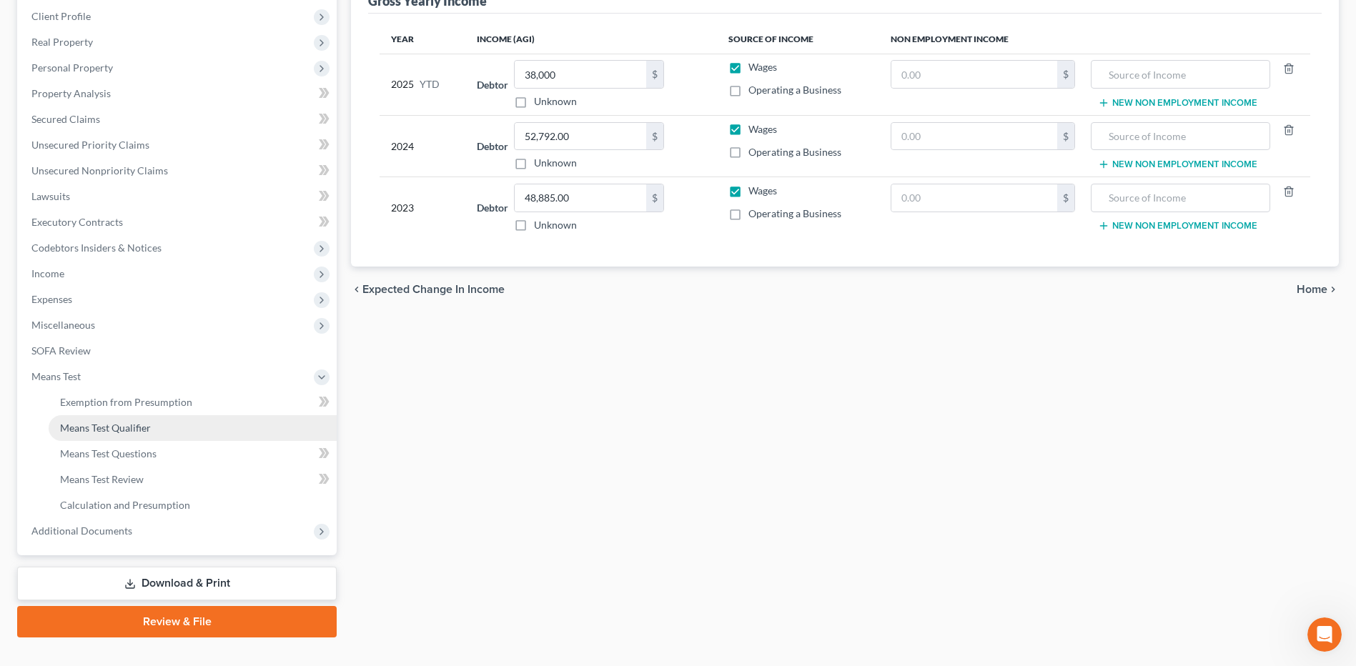
click at [178, 428] on link "Means Test Qualifier" at bounding box center [193, 428] width 288 height 26
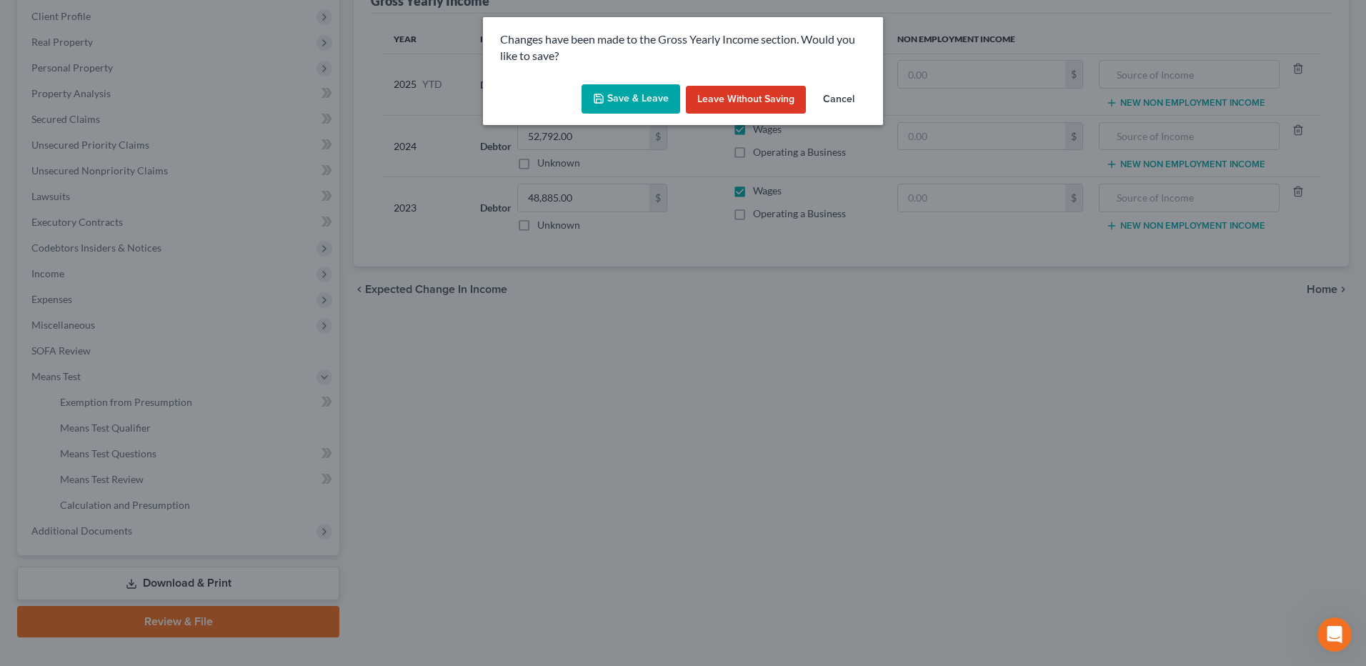
click at [620, 100] on button "Save & Leave" at bounding box center [631, 99] width 99 height 30
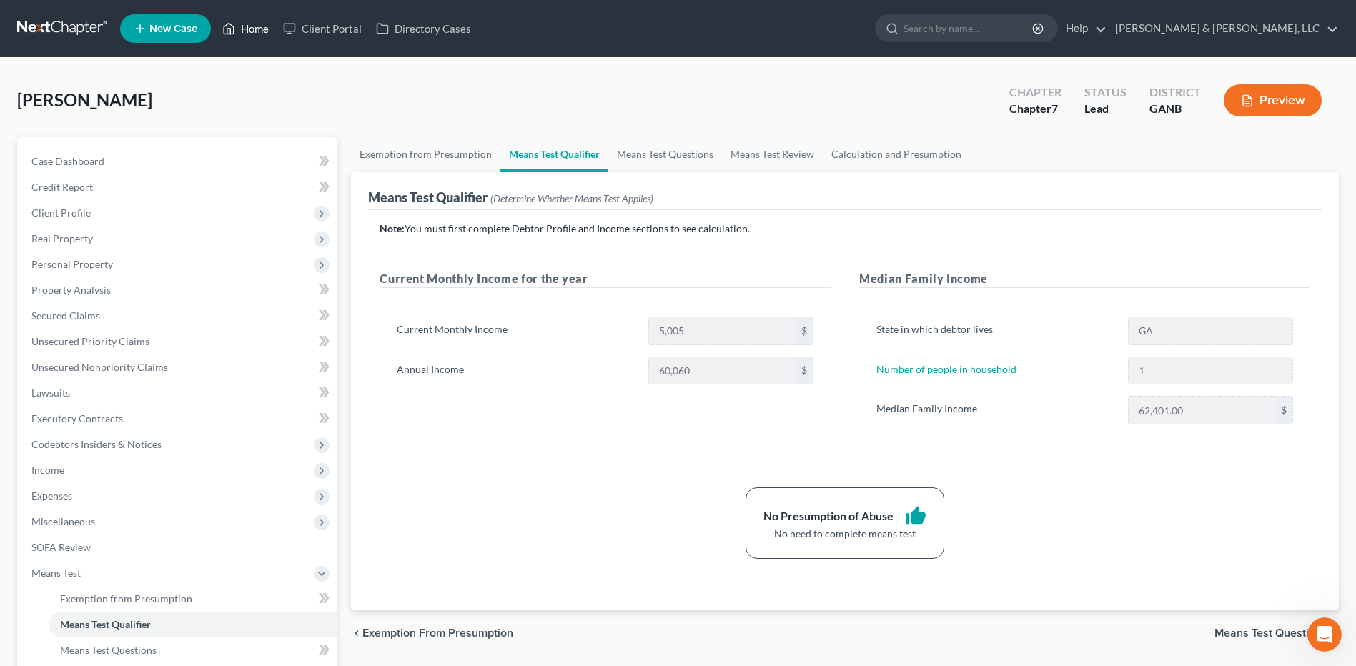
click at [251, 29] on link "Home" at bounding box center [245, 29] width 61 height 26
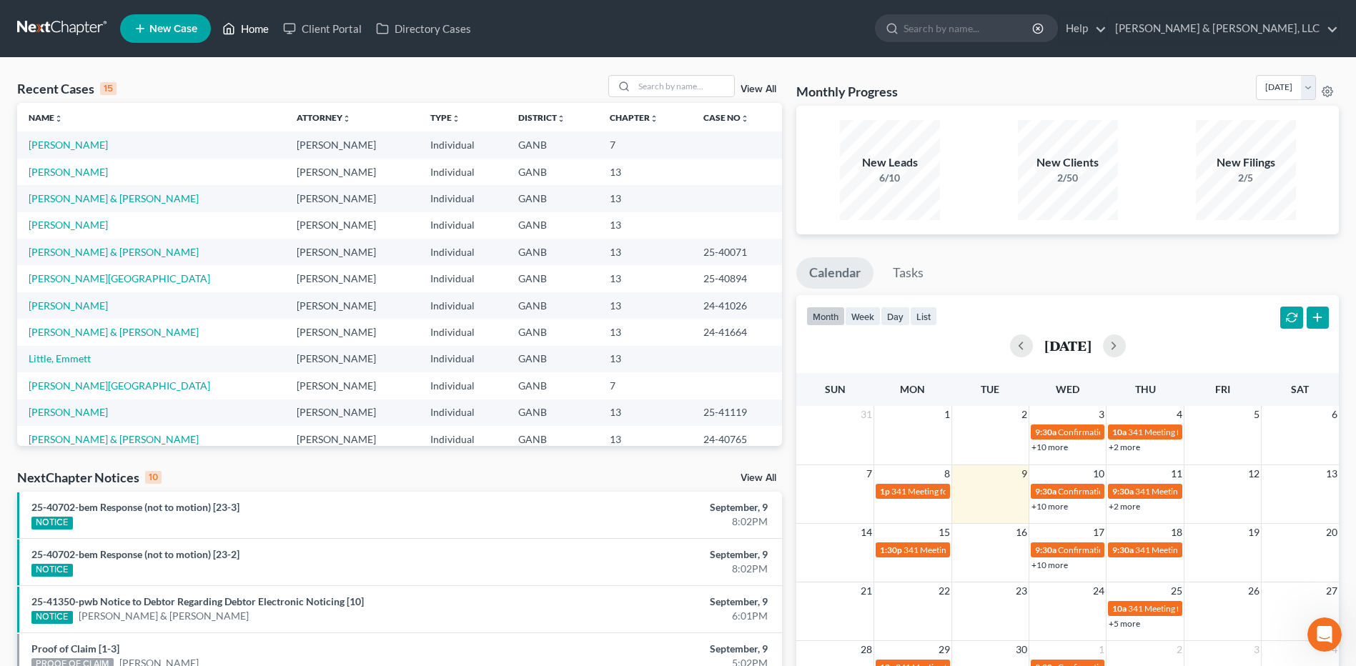
scroll to position [71, 0]
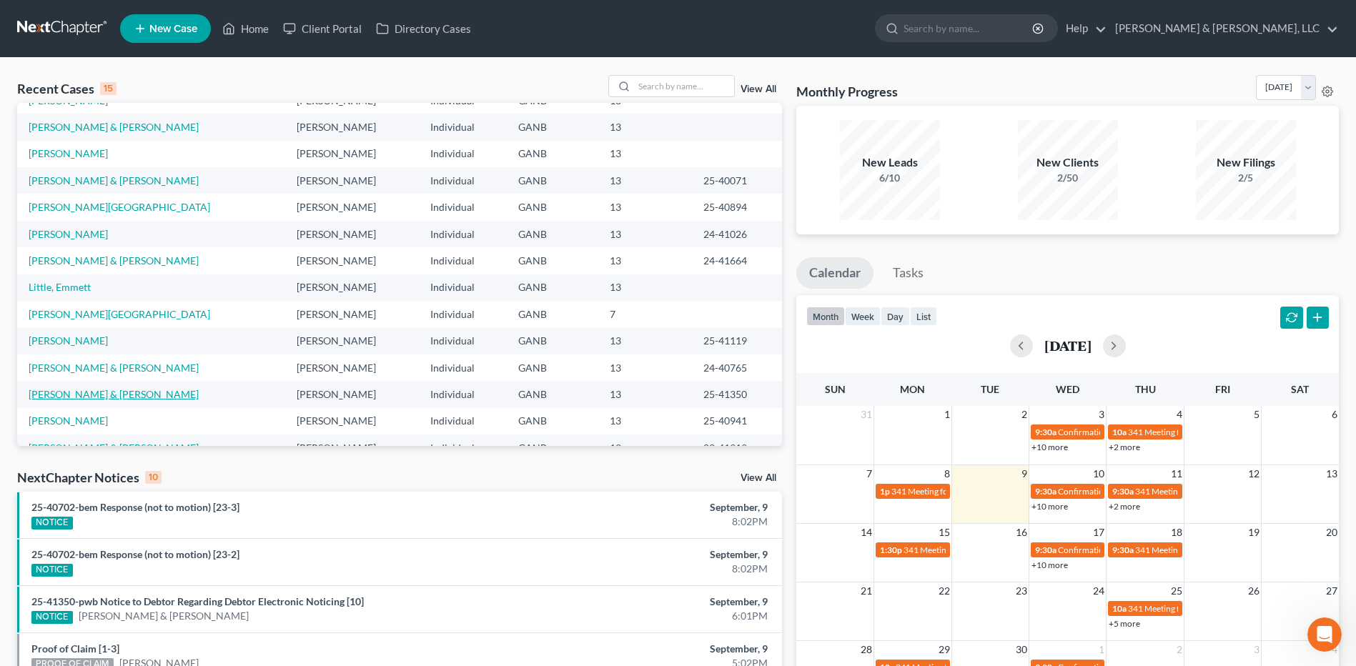
click at [119, 394] on link "[PERSON_NAME] & [PERSON_NAME]" at bounding box center [114, 394] width 170 height 12
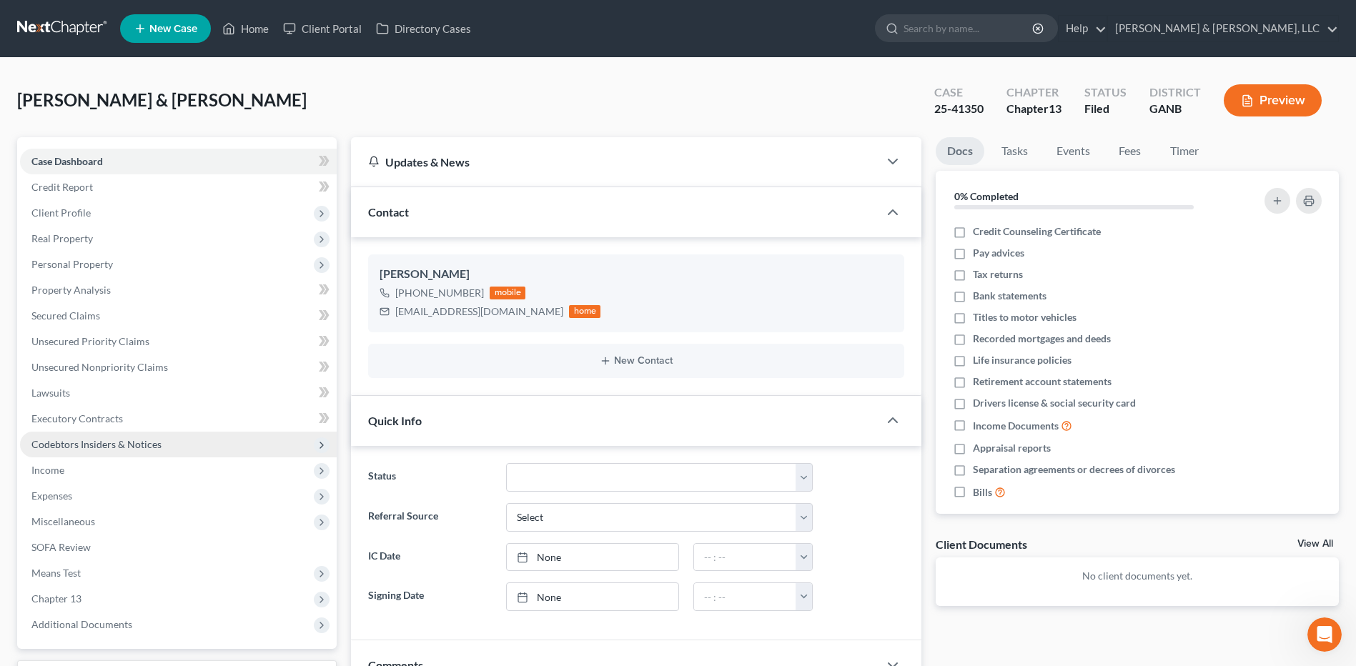
drag, startPoint x: 129, startPoint y: 621, endPoint x: 156, endPoint y: 454, distance: 169.3
click at [129, 621] on span "Additional Documents" at bounding box center [81, 624] width 101 height 12
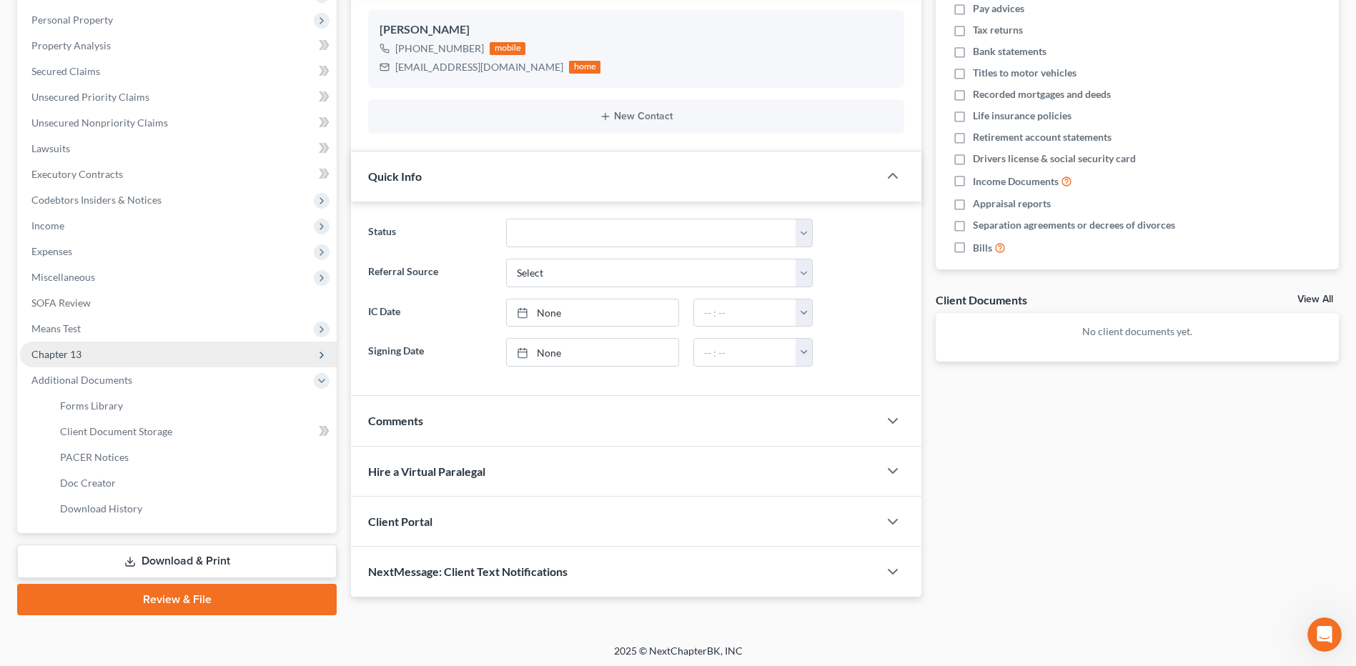
scroll to position [248, 0]
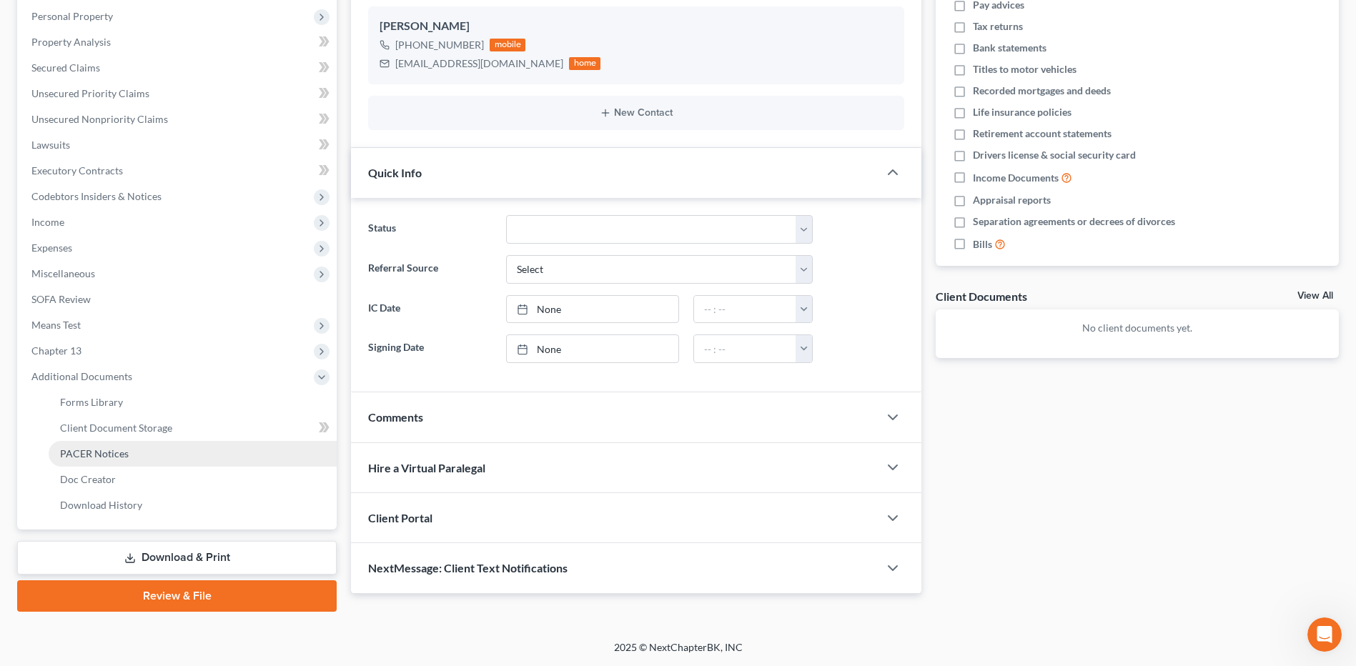
click at [148, 455] on link "PACER Notices" at bounding box center [193, 454] width 288 height 26
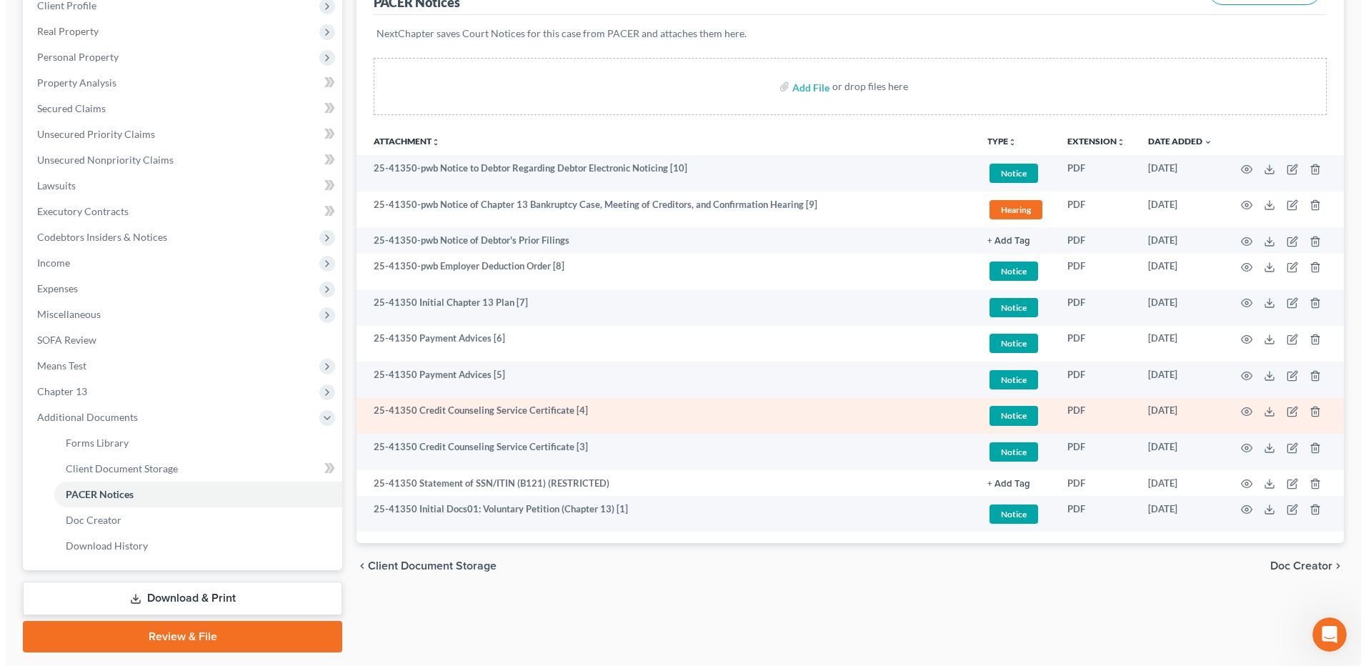
scroll to position [214, 0]
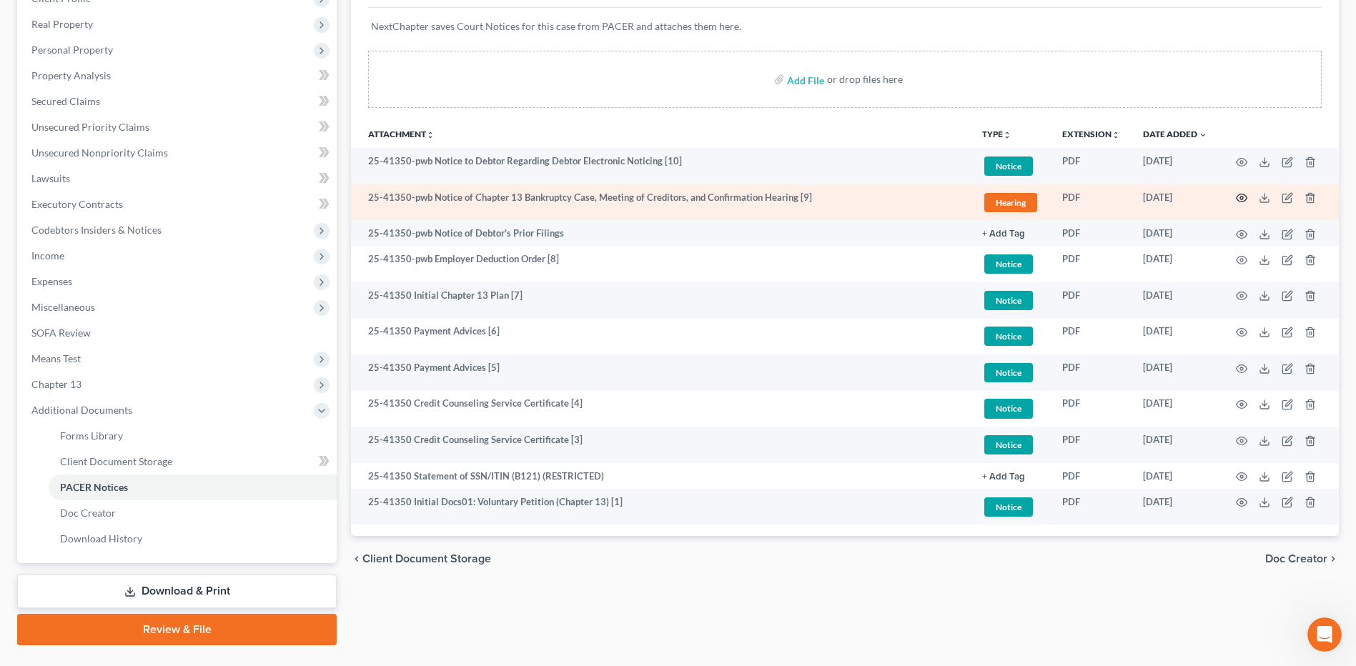
click at [1238, 200] on icon "button" at bounding box center [1241, 197] width 11 height 11
